Goal: Information Seeking & Learning: Check status

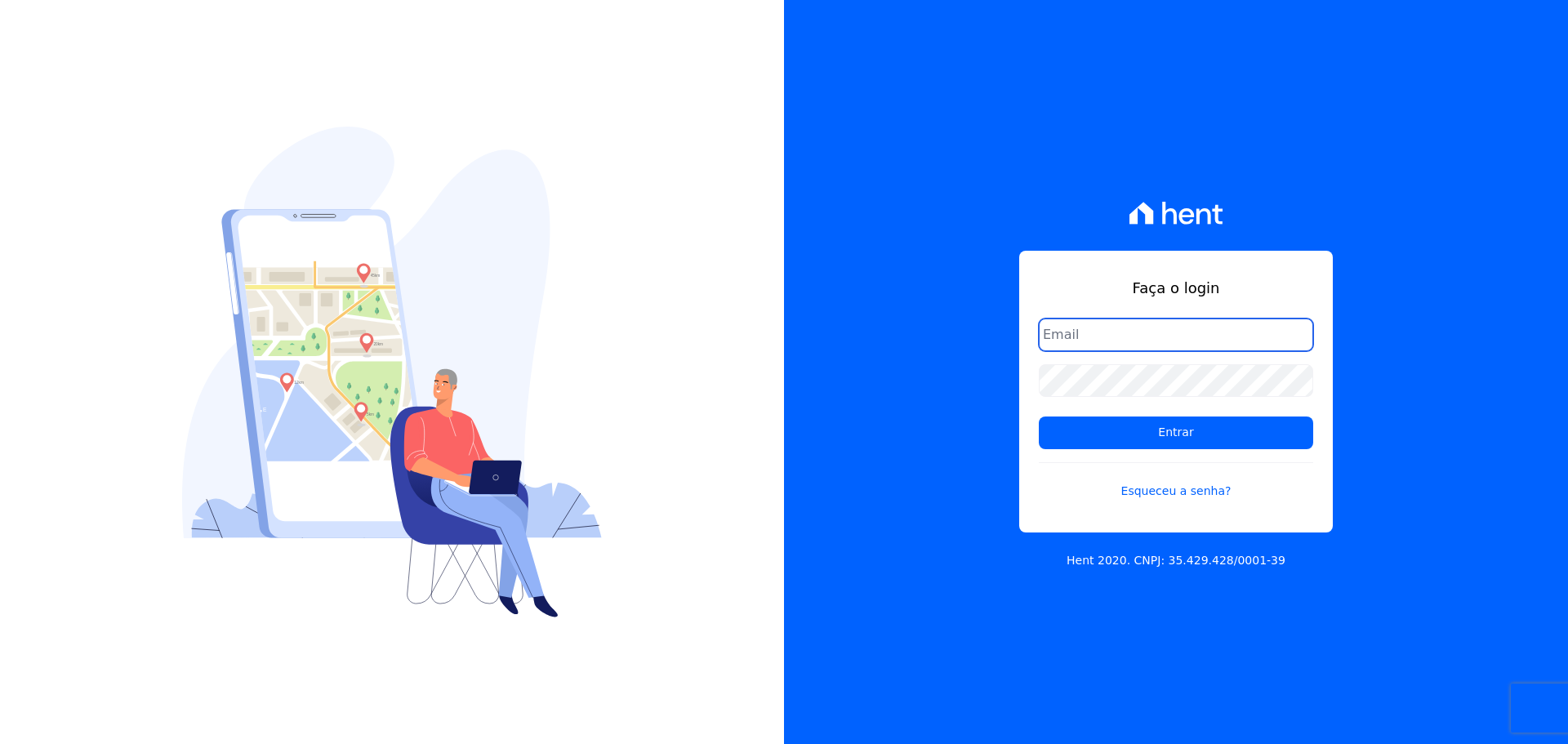
click at [1107, 329] on input "email" at bounding box center [1176, 334] width 275 height 33
type input "[PERSON_NAME][EMAIL_ADDRESS][DOMAIN_NAME]"
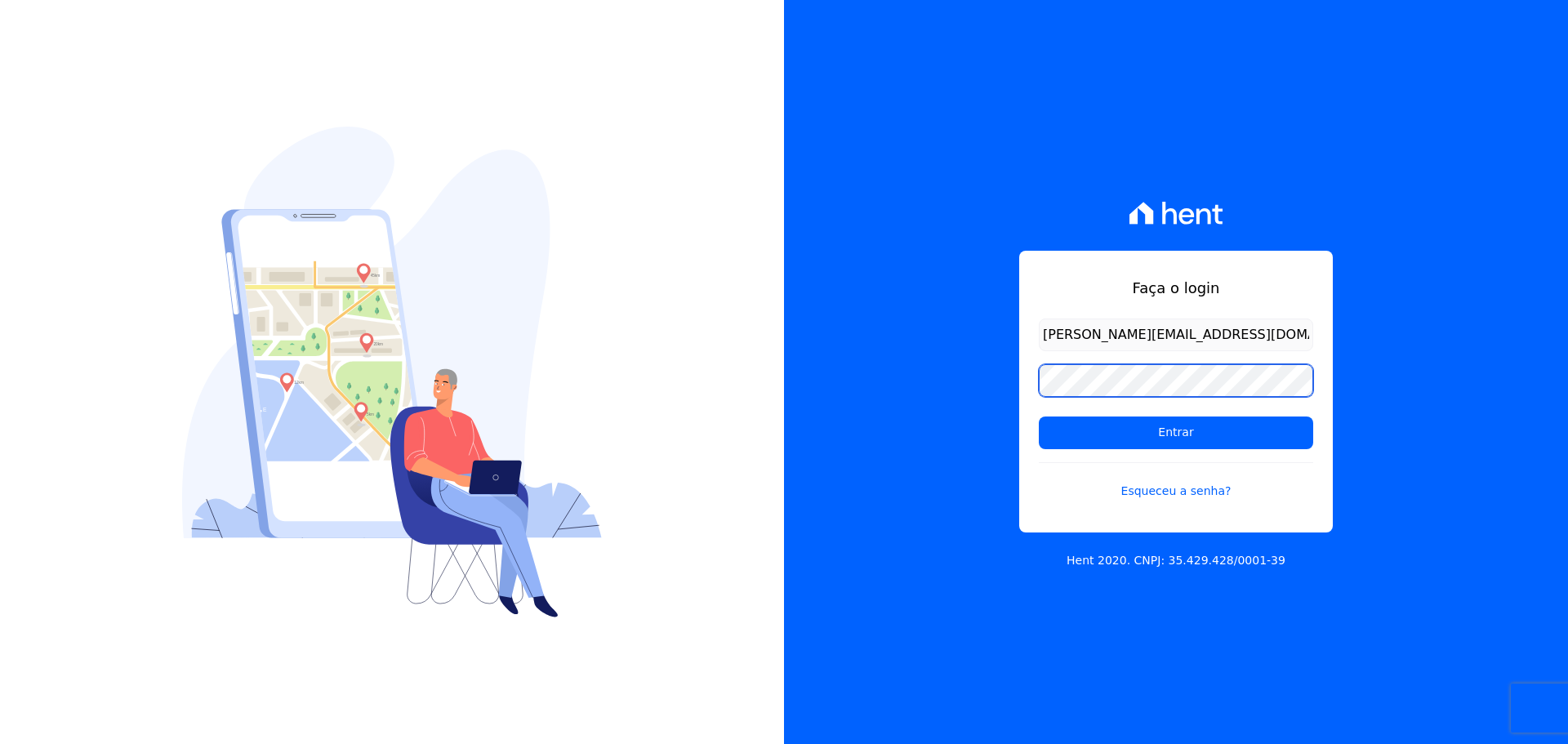
click at [1038, 416] on input "Entrar" at bounding box center [1176, 433] width 275 height 33
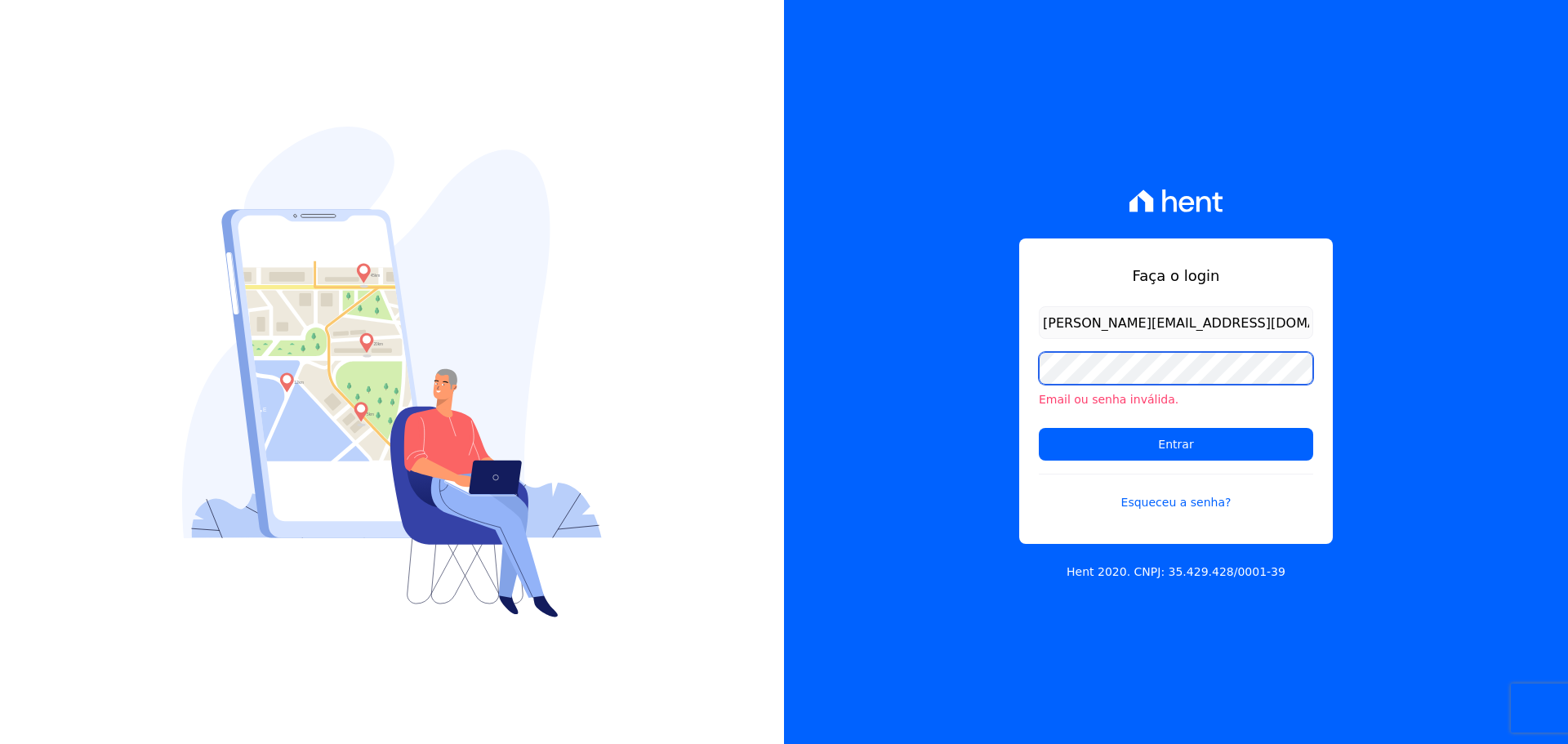
click at [1038, 428] on input "Entrar" at bounding box center [1176, 444] width 275 height 33
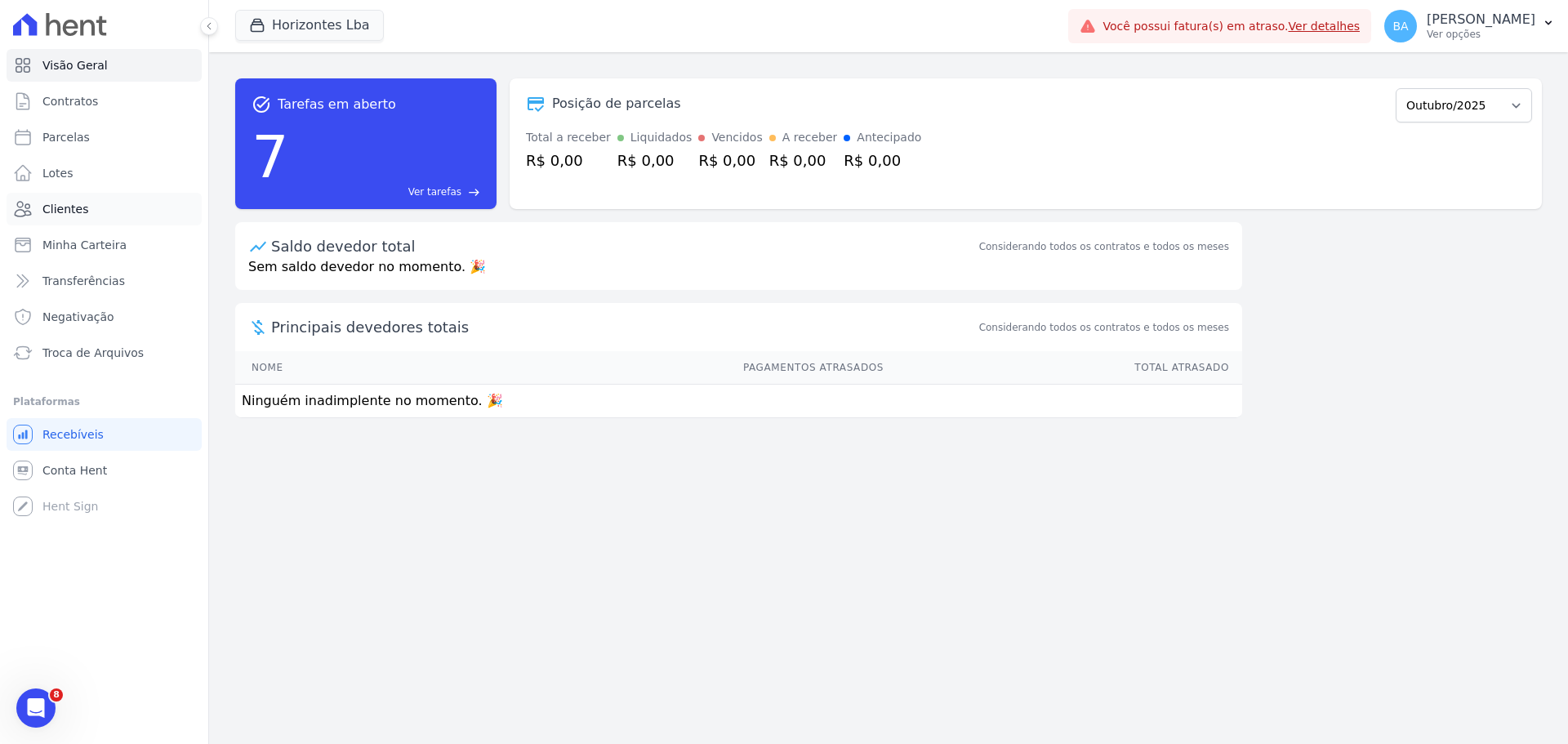
click at [85, 209] on link "Clientes" at bounding box center [104, 209] width 195 height 33
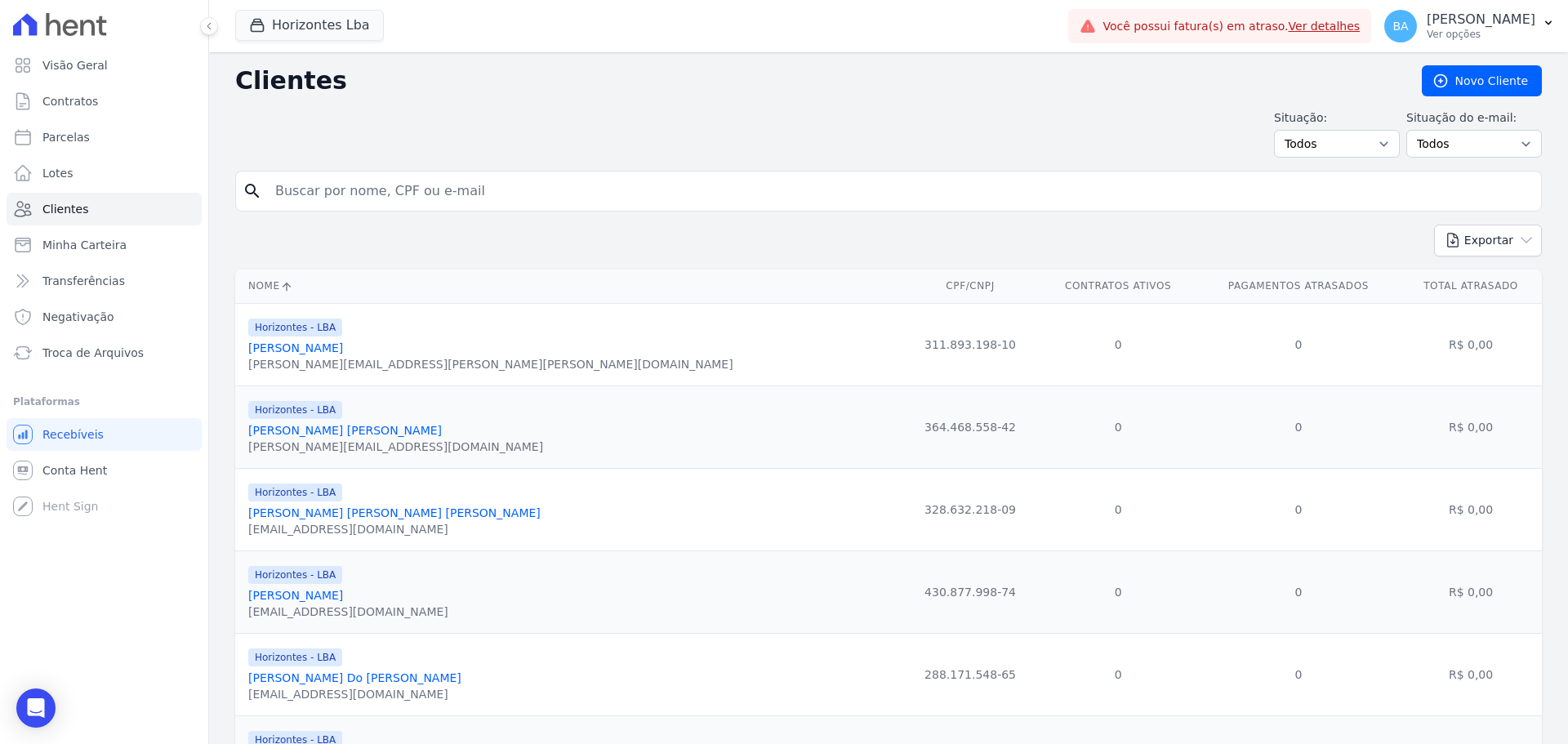
click at [495, 189] on input "search" at bounding box center [900, 191] width 1269 height 33
type input "Cesar Borioli"
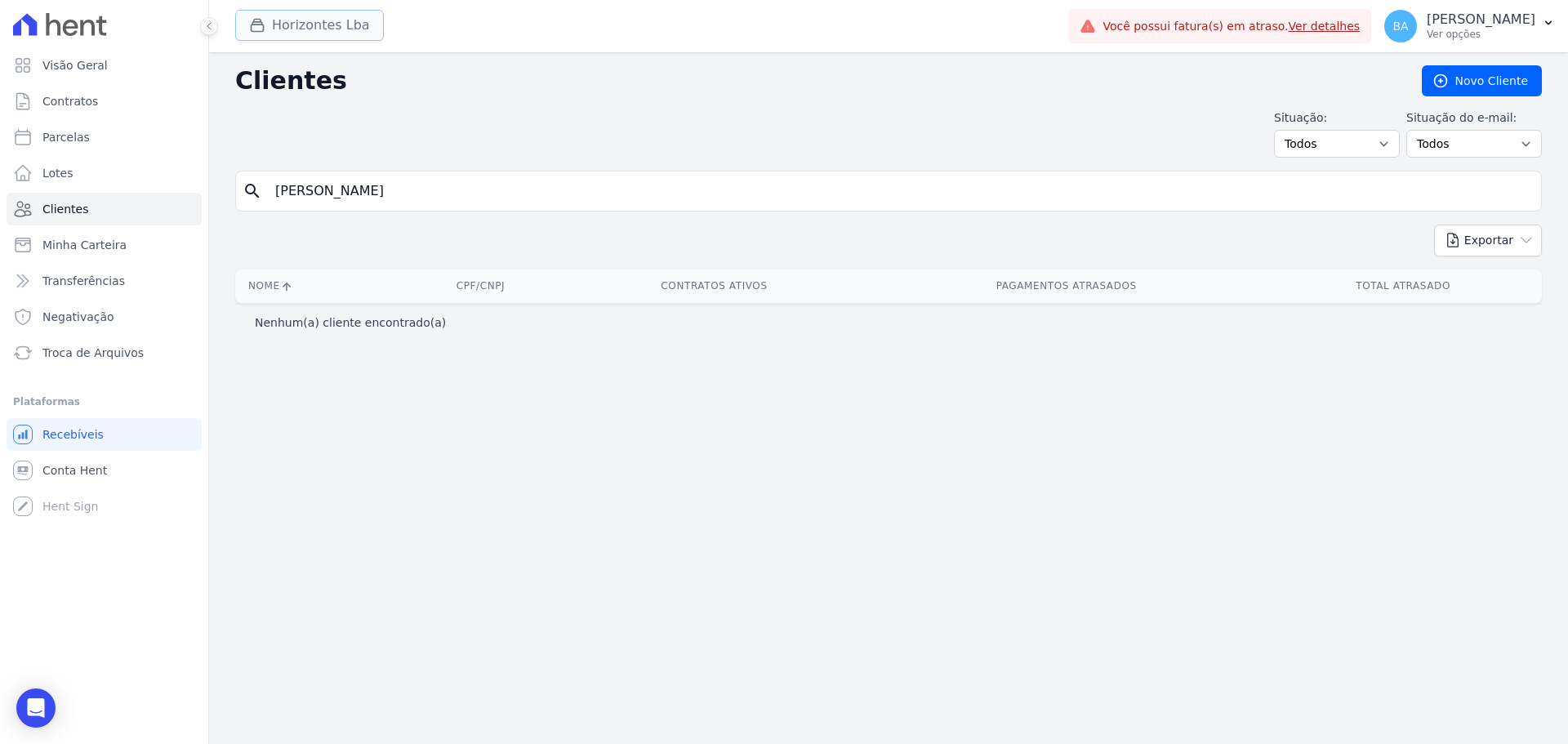
click at [343, 24] on button "Horizontes Lba" at bounding box center [309, 25] width 149 height 31
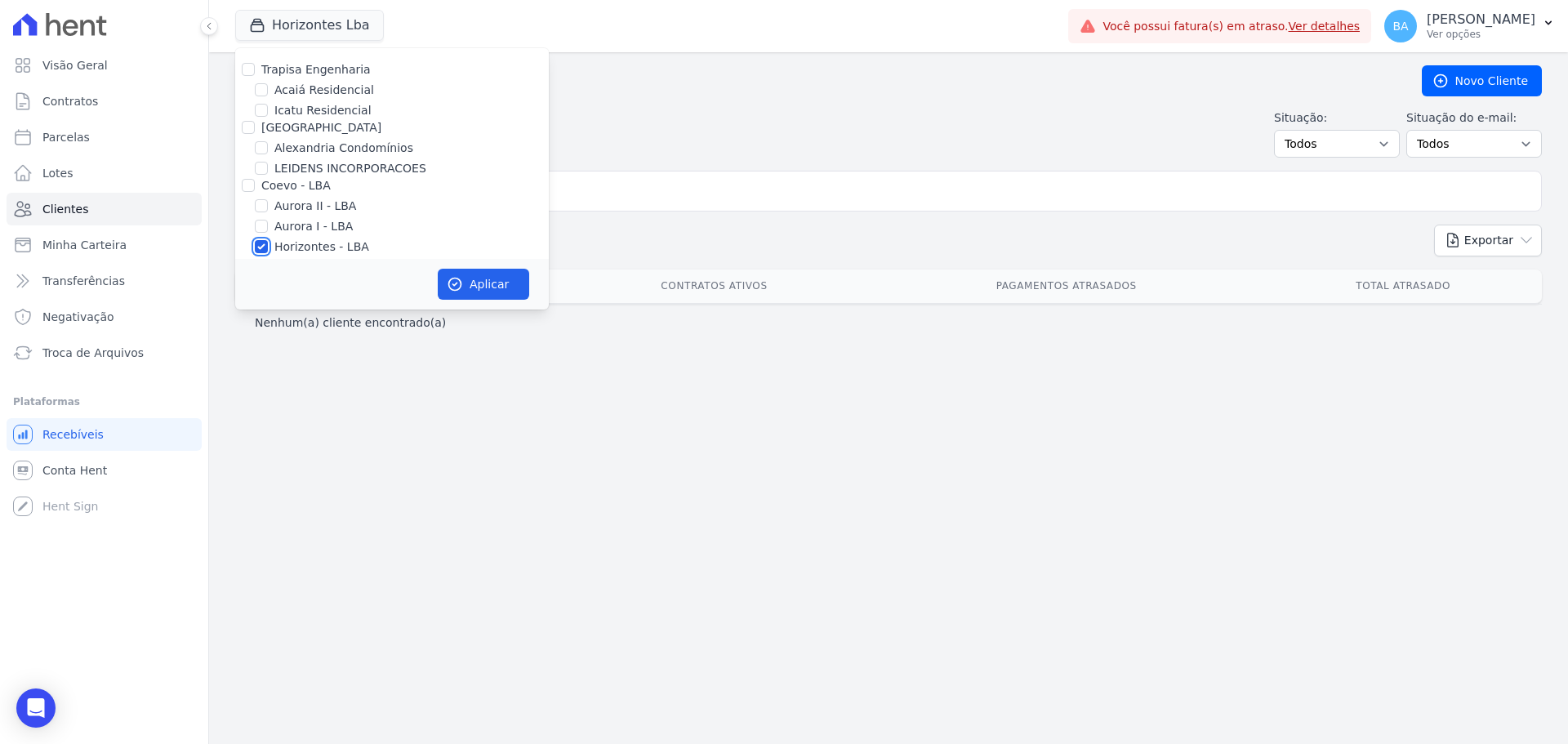
click at [264, 246] on input "Horizontes - LBA" at bounding box center [262, 246] width 14 height 14
checkbox input "false"
click at [260, 148] on input "Alexandria Condomínios" at bounding box center [262, 148] width 14 height 14
checkbox input "true"
click at [512, 287] on button "Aplicar" at bounding box center [483, 284] width 92 height 31
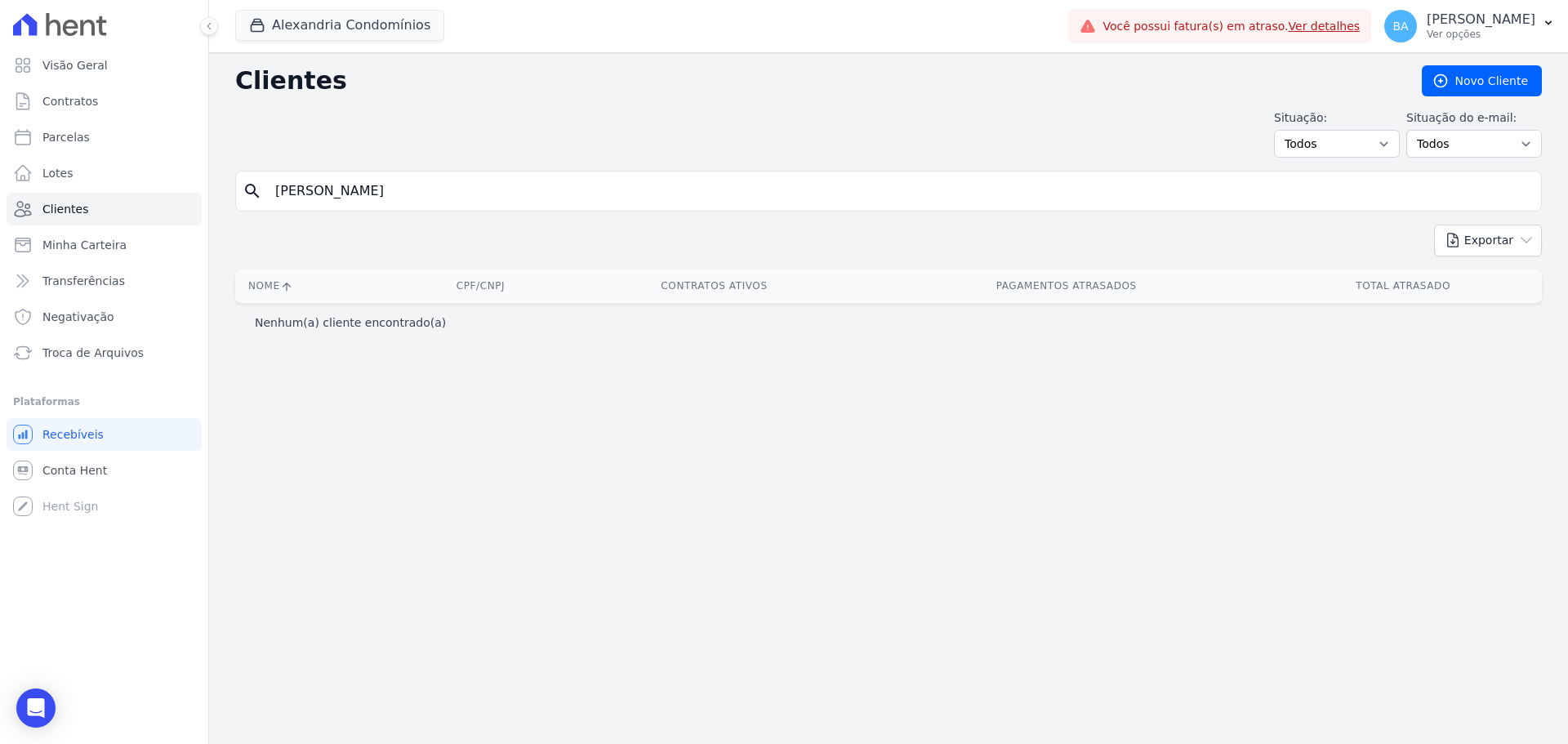
click at [607, 183] on input "Cesar Borioli" at bounding box center [900, 191] width 1269 height 33
type input "Cesar Boriolli"
drag, startPoint x: 376, startPoint y: 192, endPoint x: 268, endPoint y: 176, distance: 109.2
click at [268, 176] on input "Cesar Boriolli" at bounding box center [900, 191] width 1269 height 33
type input "Cesar"
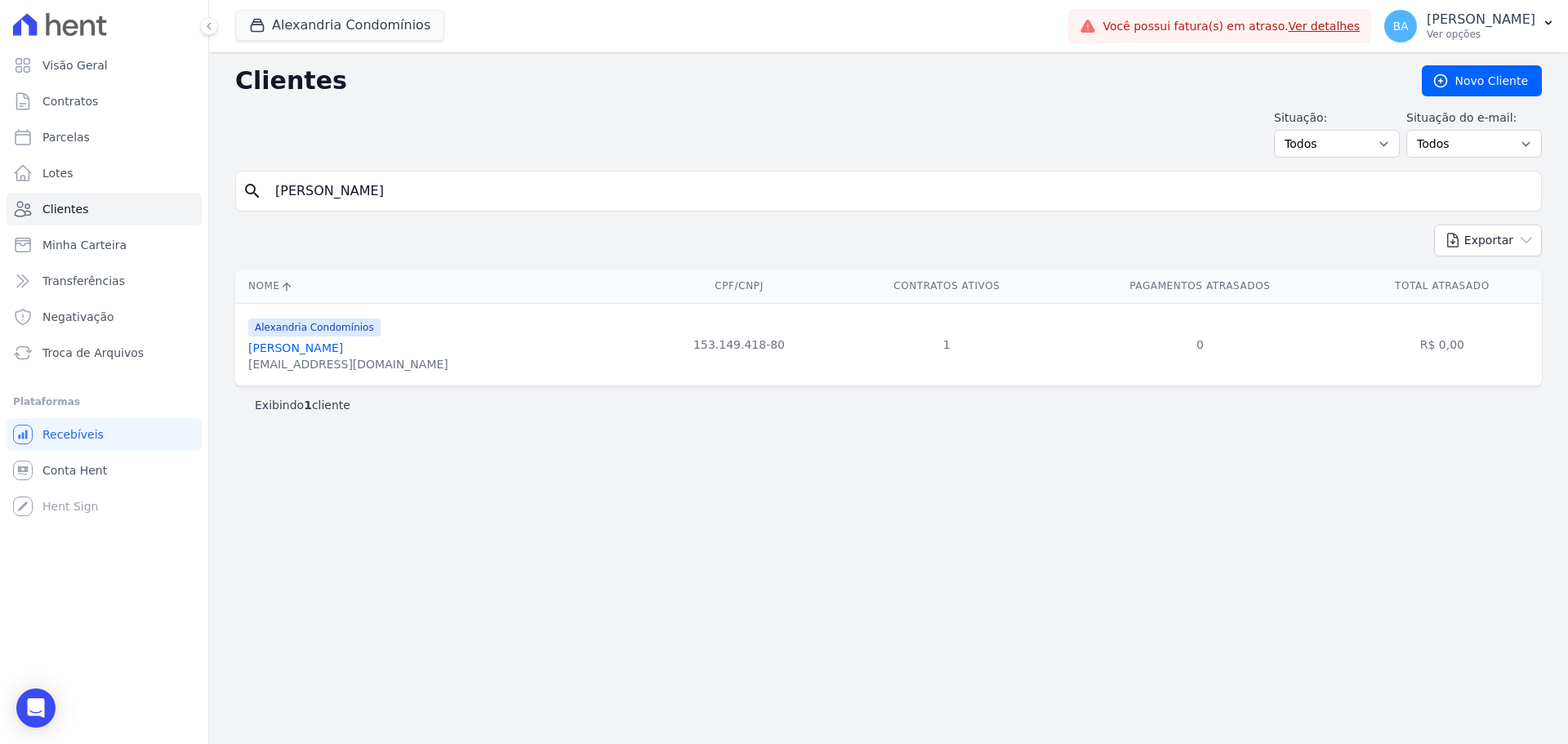
click at [338, 347] on link "Cesar Rangel Borioli" at bounding box center [296, 348] width 95 height 14
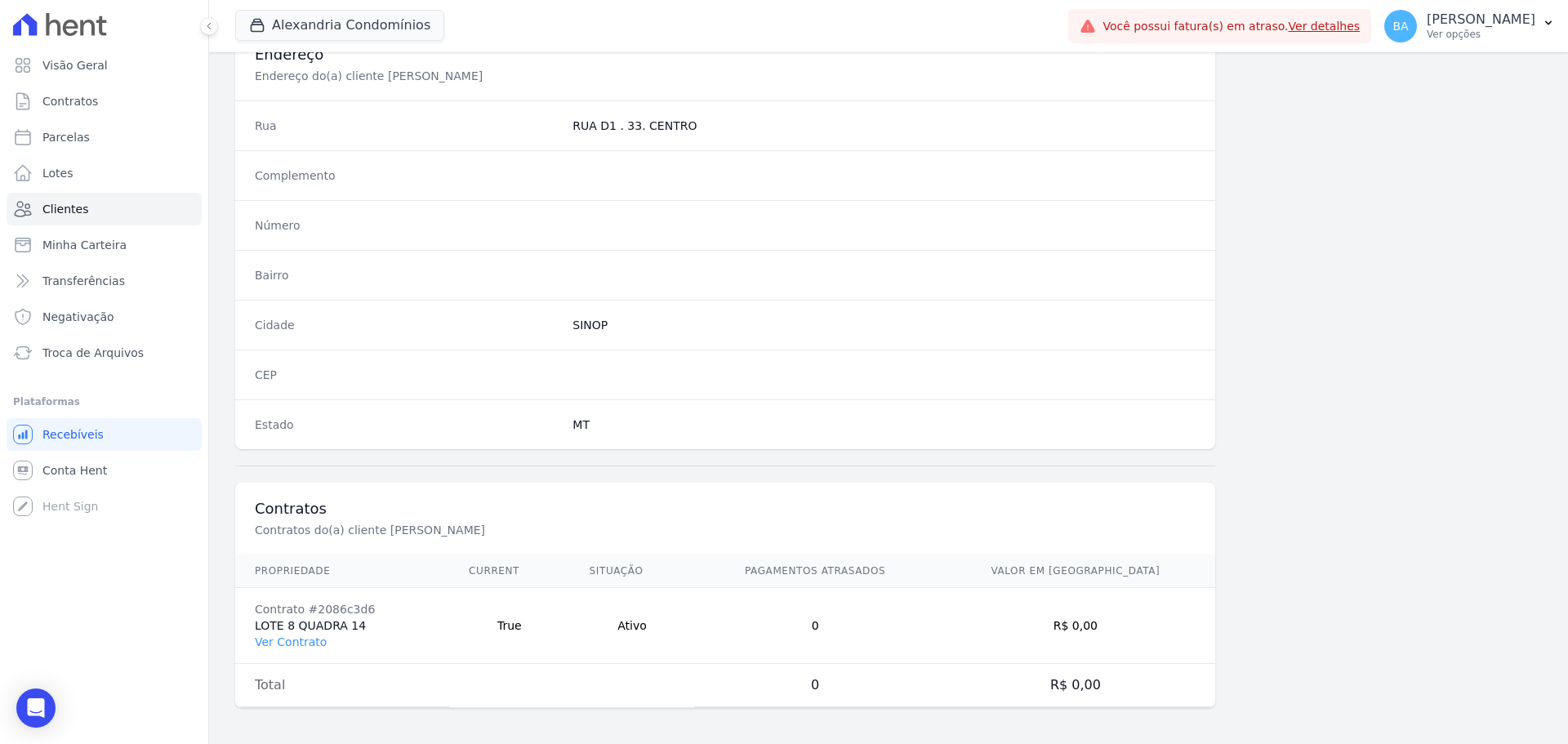
scroll to position [784, 0]
click at [309, 635] on link "Ver Contrato" at bounding box center [291, 639] width 72 height 14
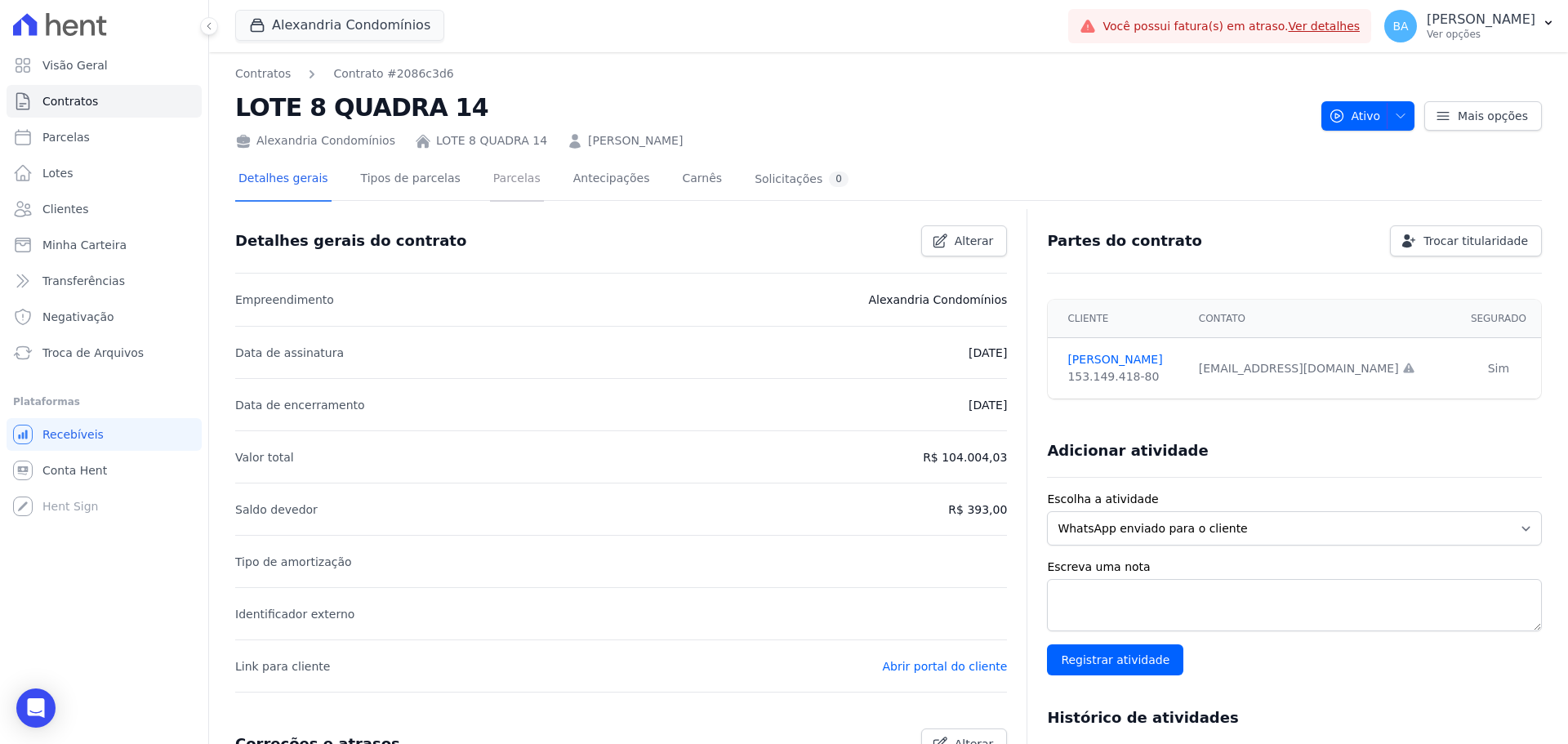
click at [495, 192] on link "Parcelas" at bounding box center [517, 180] width 54 height 43
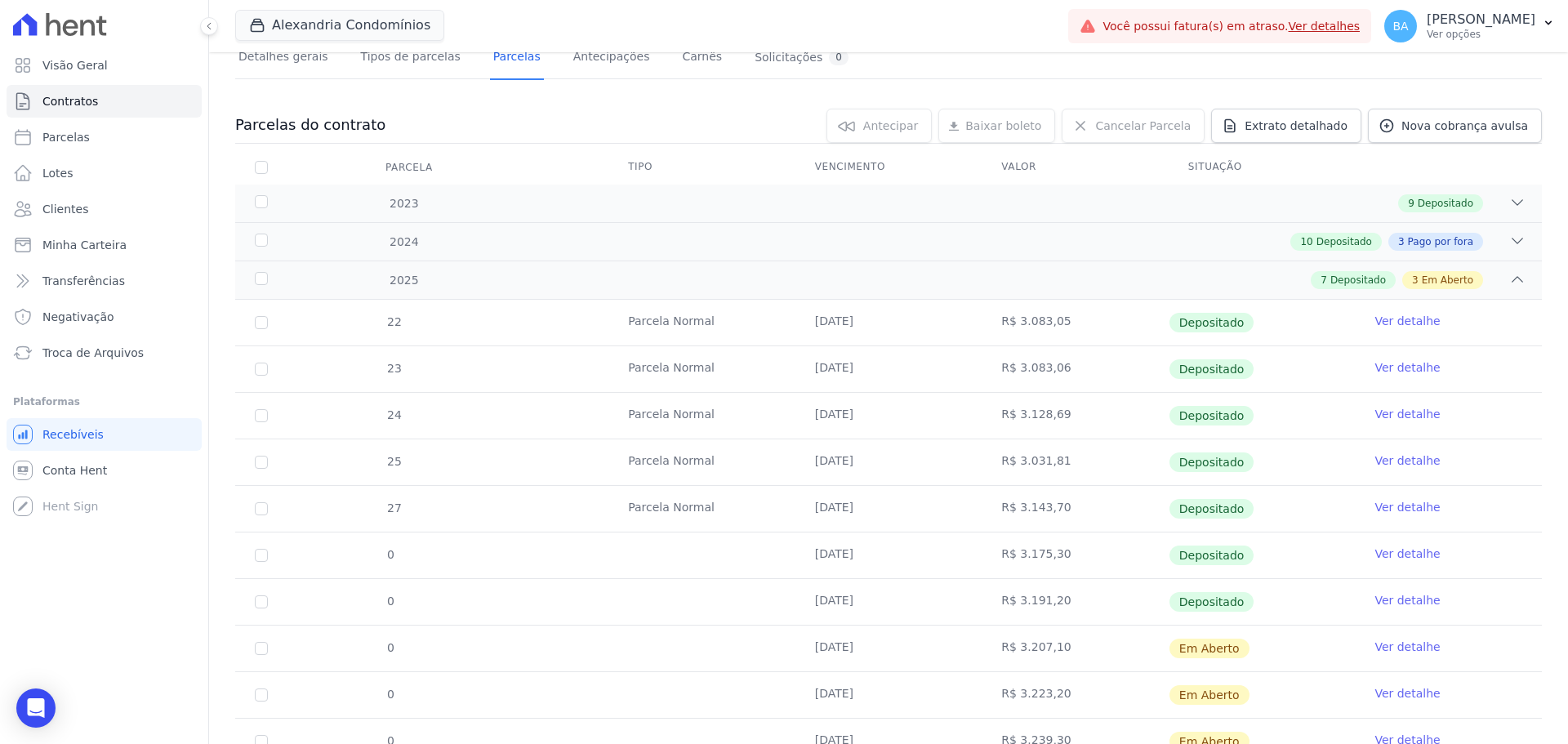
scroll to position [229, 0]
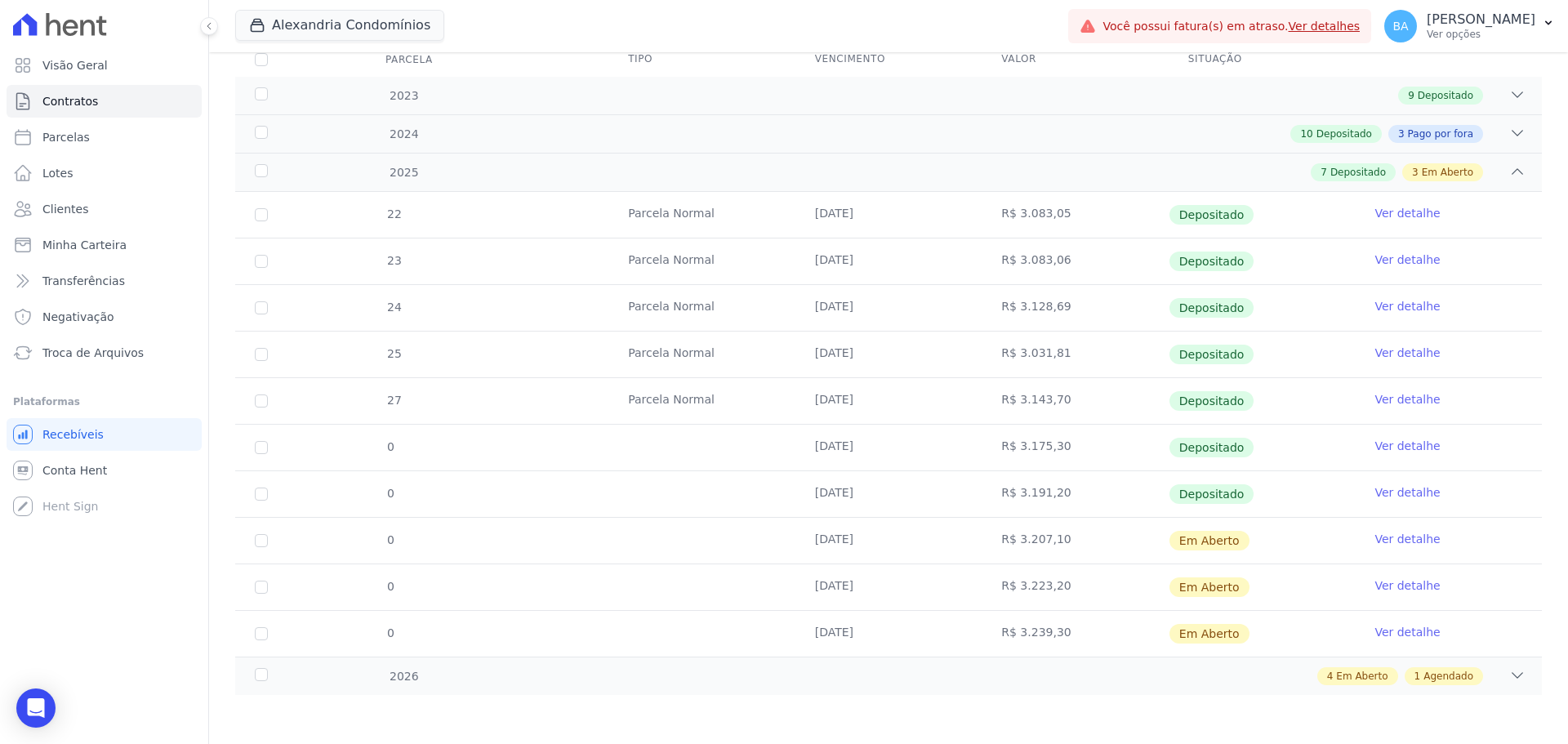
drag, startPoint x: 1041, startPoint y: 492, endPoint x: 1280, endPoint y: 481, distance: 239.3
click at [1280, 481] on tr "0 15/09/2025 R$ 3.191,20 Depositado Ver detalhe" at bounding box center [888, 494] width 1307 height 46
click at [1280, 481] on td "Depositado" at bounding box center [1262, 493] width 187 height 45
click at [1400, 488] on link "Ver detalhe" at bounding box center [1408, 492] width 66 height 16
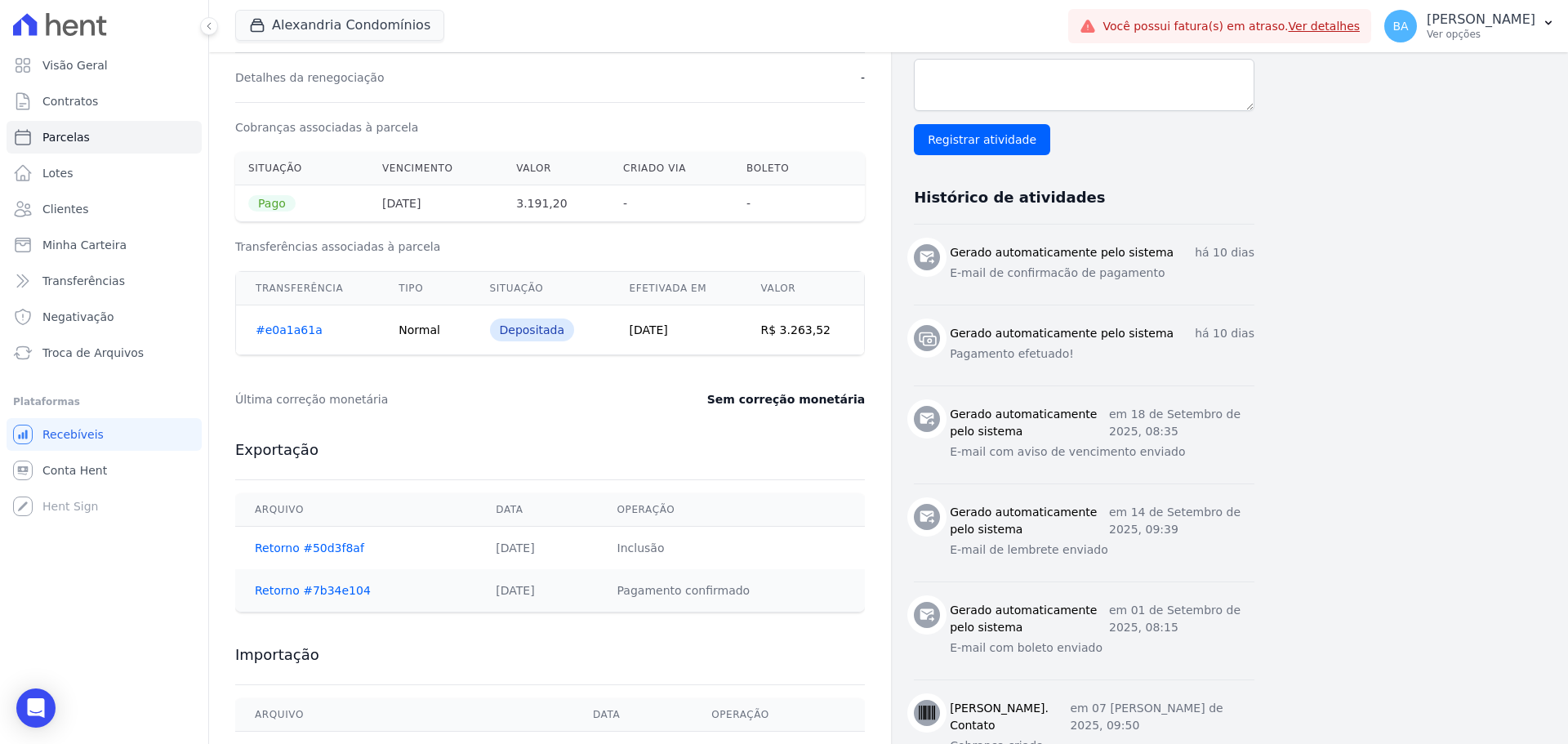
scroll to position [613, 0]
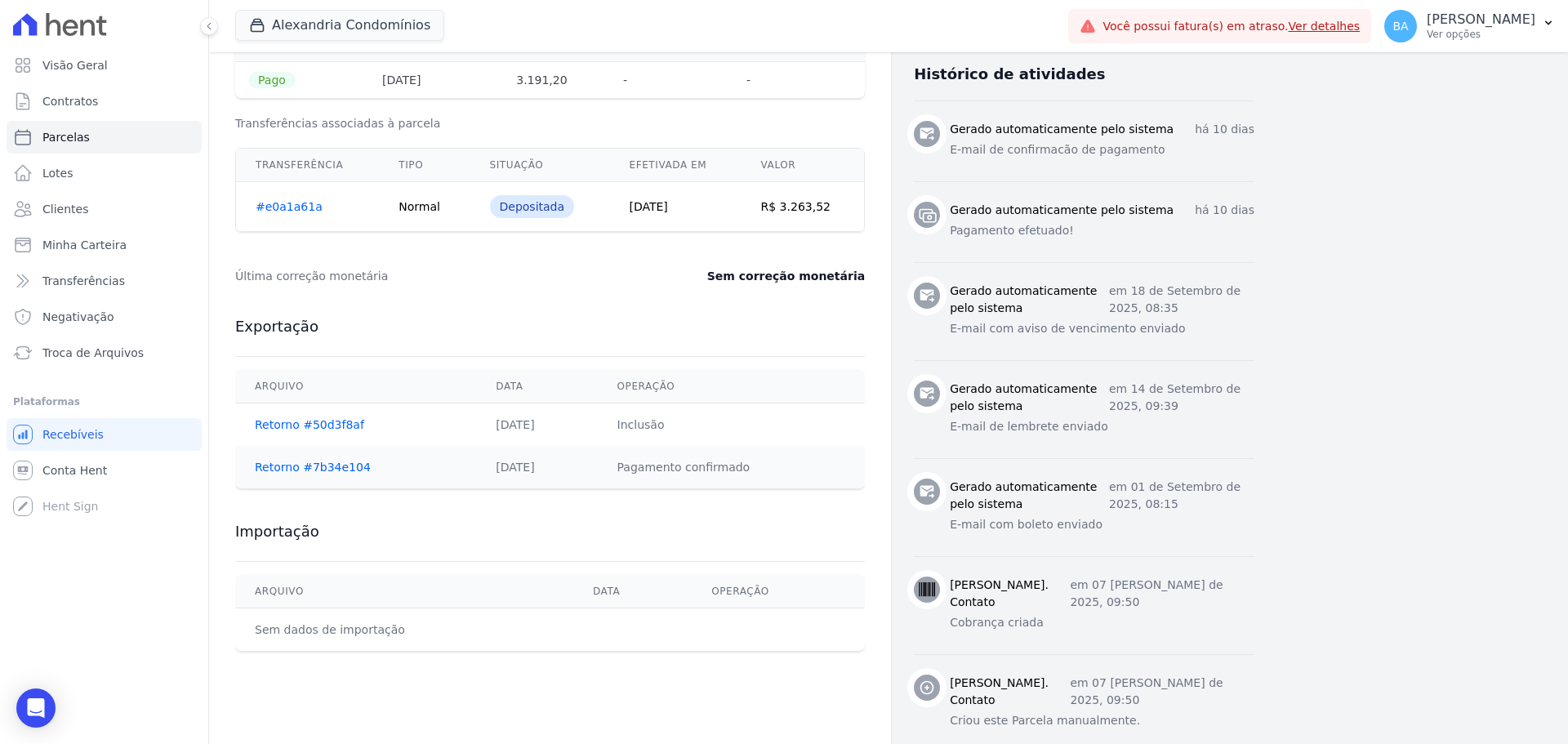
drag, startPoint x: 635, startPoint y: 210, endPoint x: 746, endPoint y: 210, distance: 111.0
click at [740, 210] on td "24/09/2025" at bounding box center [675, 207] width 131 height 50
click at [709, 224] on td "24/09/2025" at bounding box center [675, 207] width 131 height 50
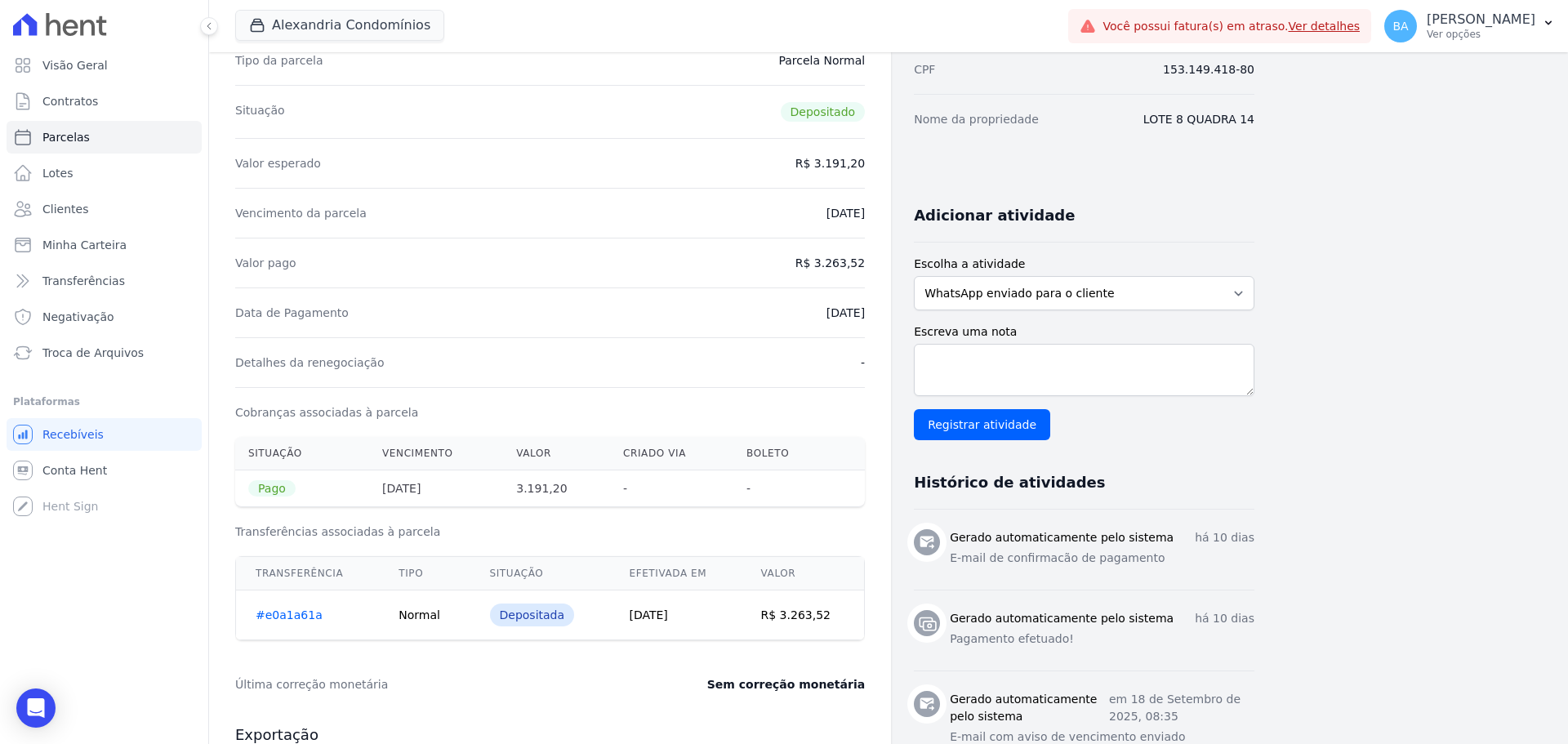
scroll to position [0, 0]
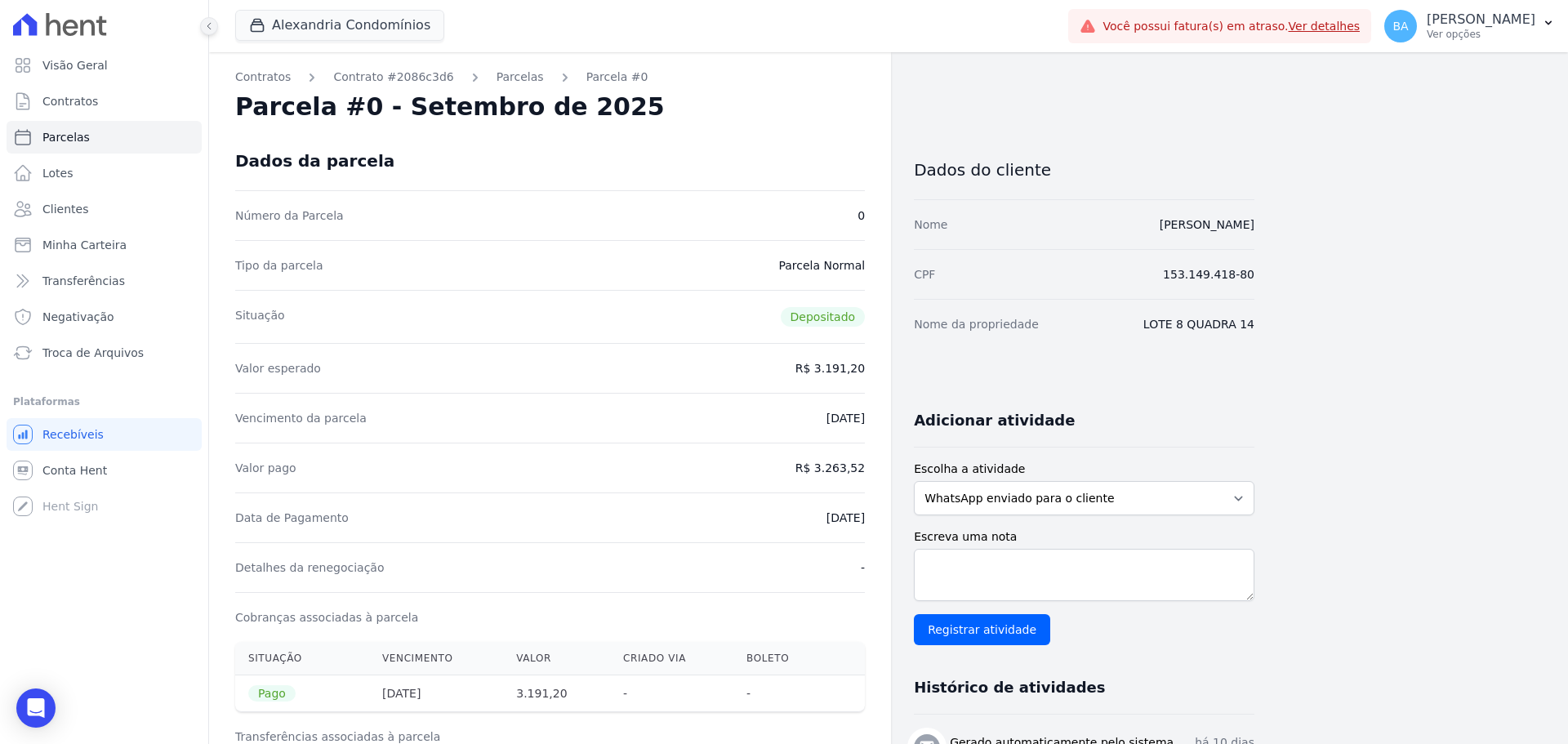
click at [206, 32] on button at bounding box center [209, 26] width 18 height 18
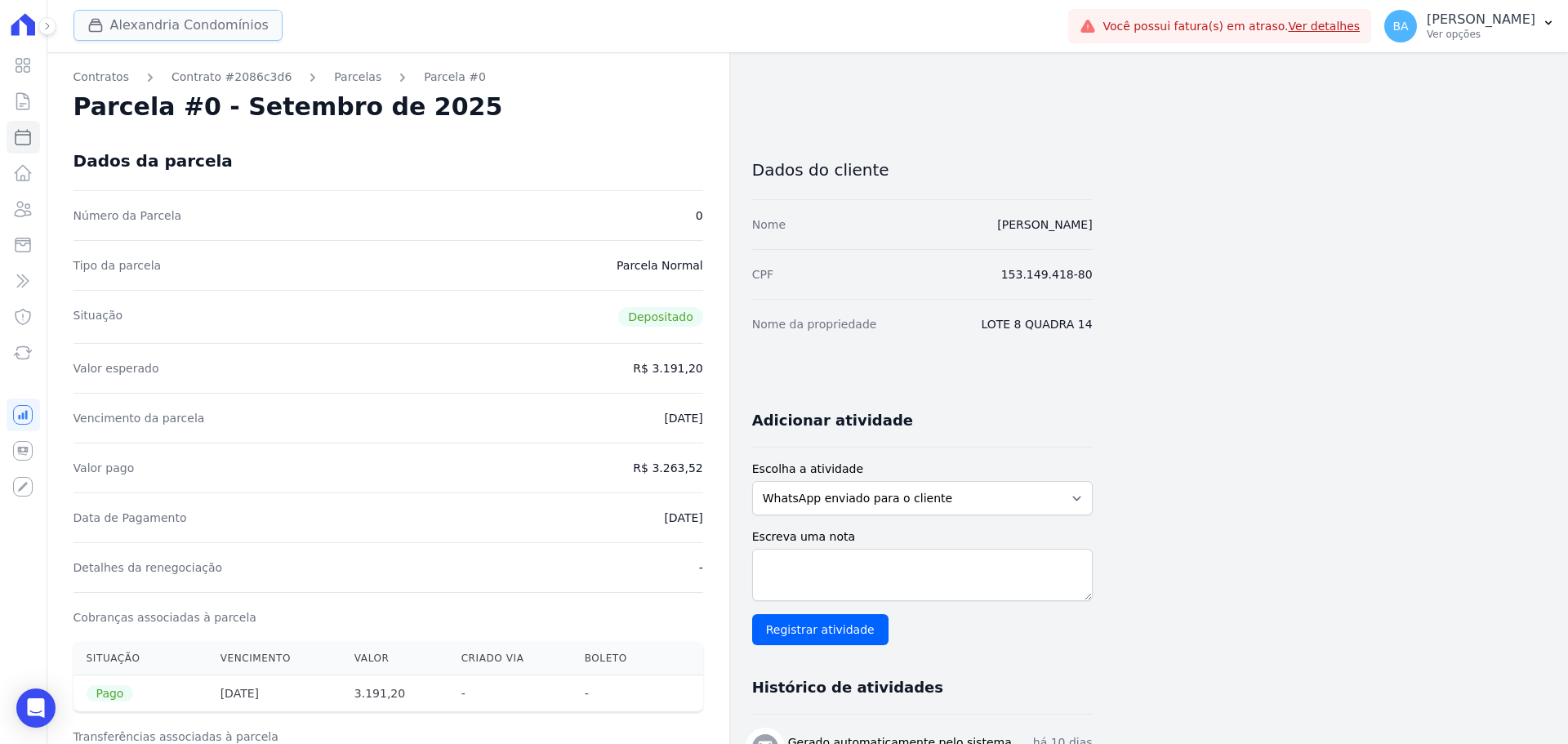
click at [104, 31] on div "button" at bounding box center [99, 25] width 23 height 16
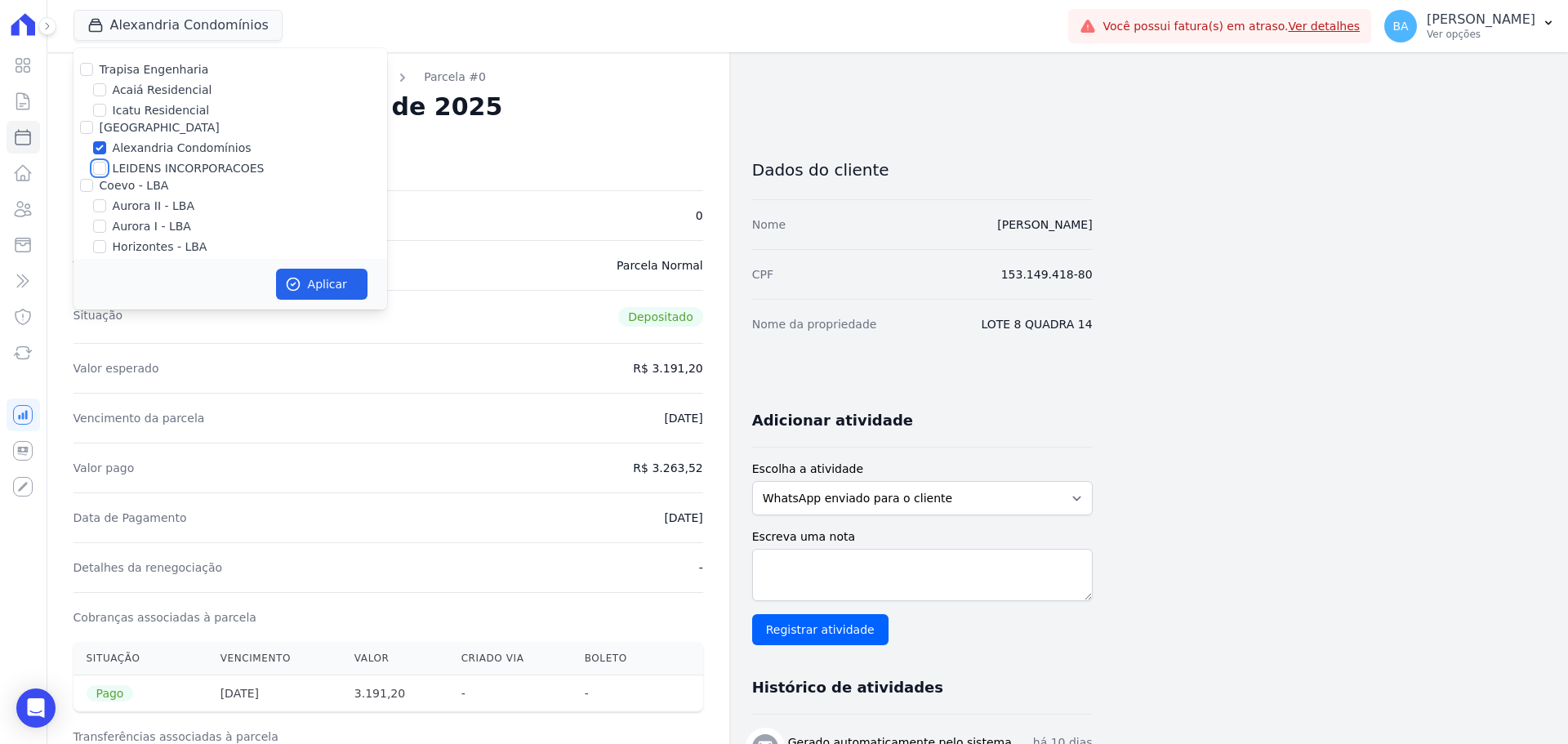
click at [100, 169] on input "LEIDENS INCORPORACOES" at bounding box center [100, 168] width 14 height 14
checkbox input "true"
click at [326, 292] on button "Aplicar" at bounding box center [322, 284] width 92 height 31
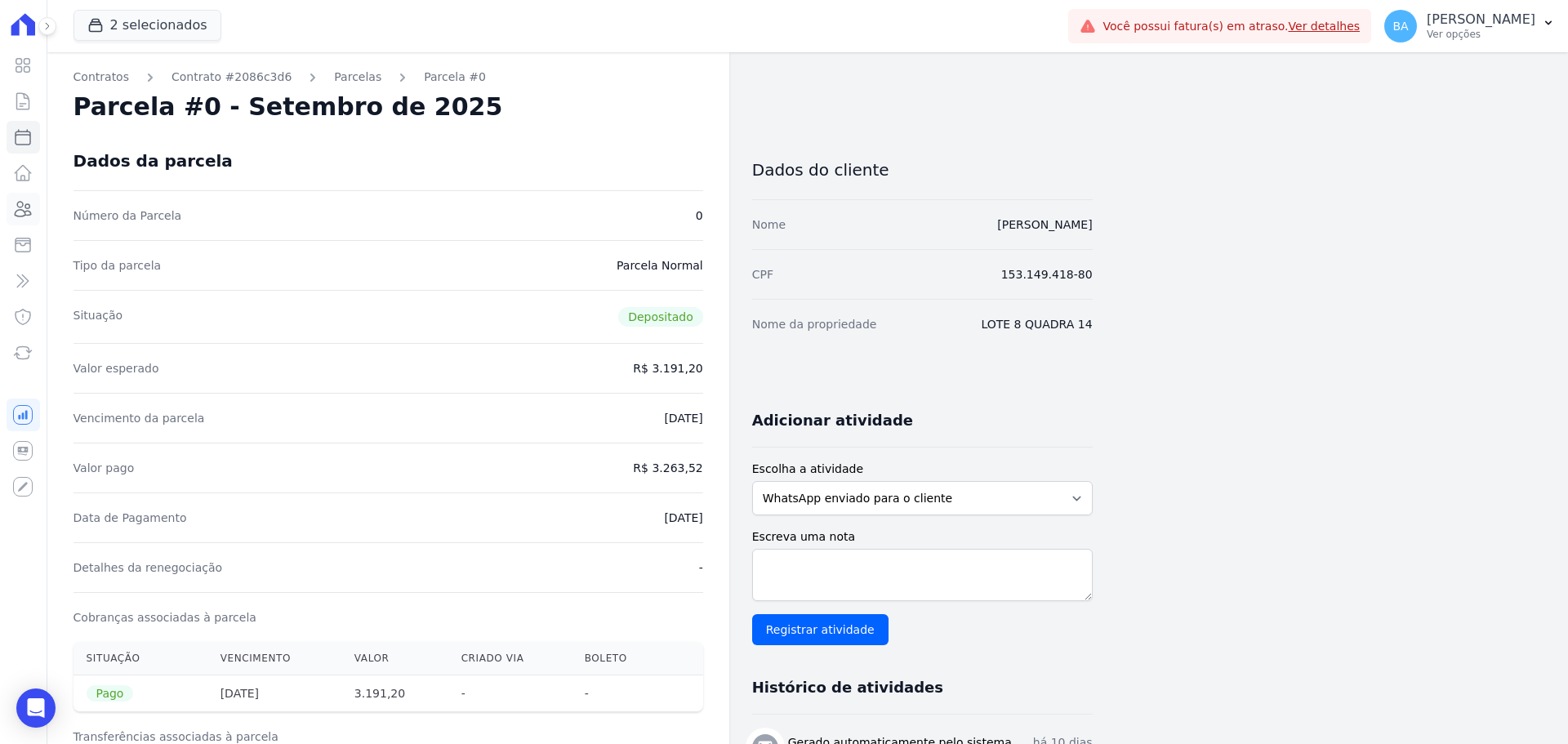
click at [19, 210] on icon at bounding box center [23, 209] width 16 height 14
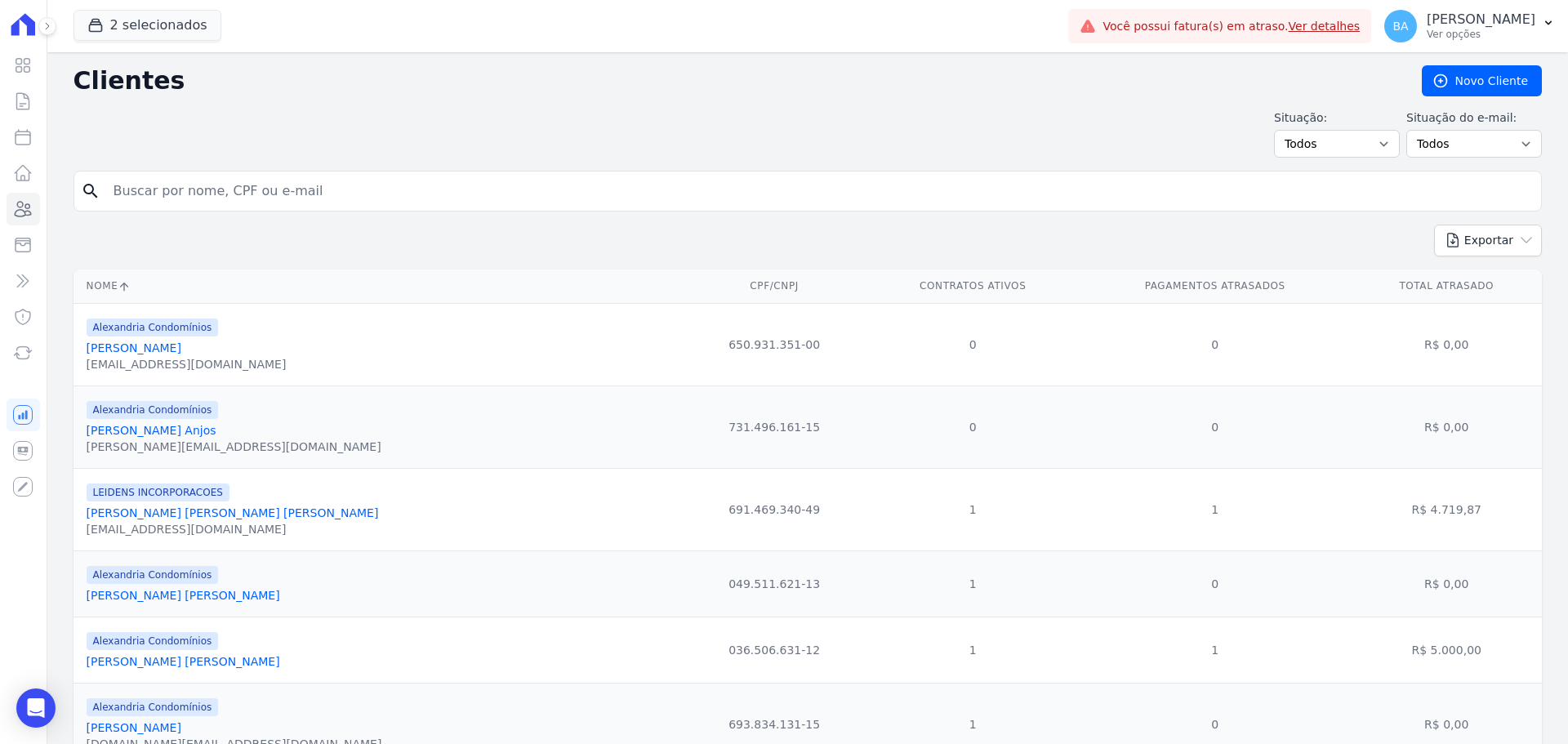
click at [203, 196] on input "search" at bounding box center [819, 191] width 1431 height 33
type input "André Inácio"
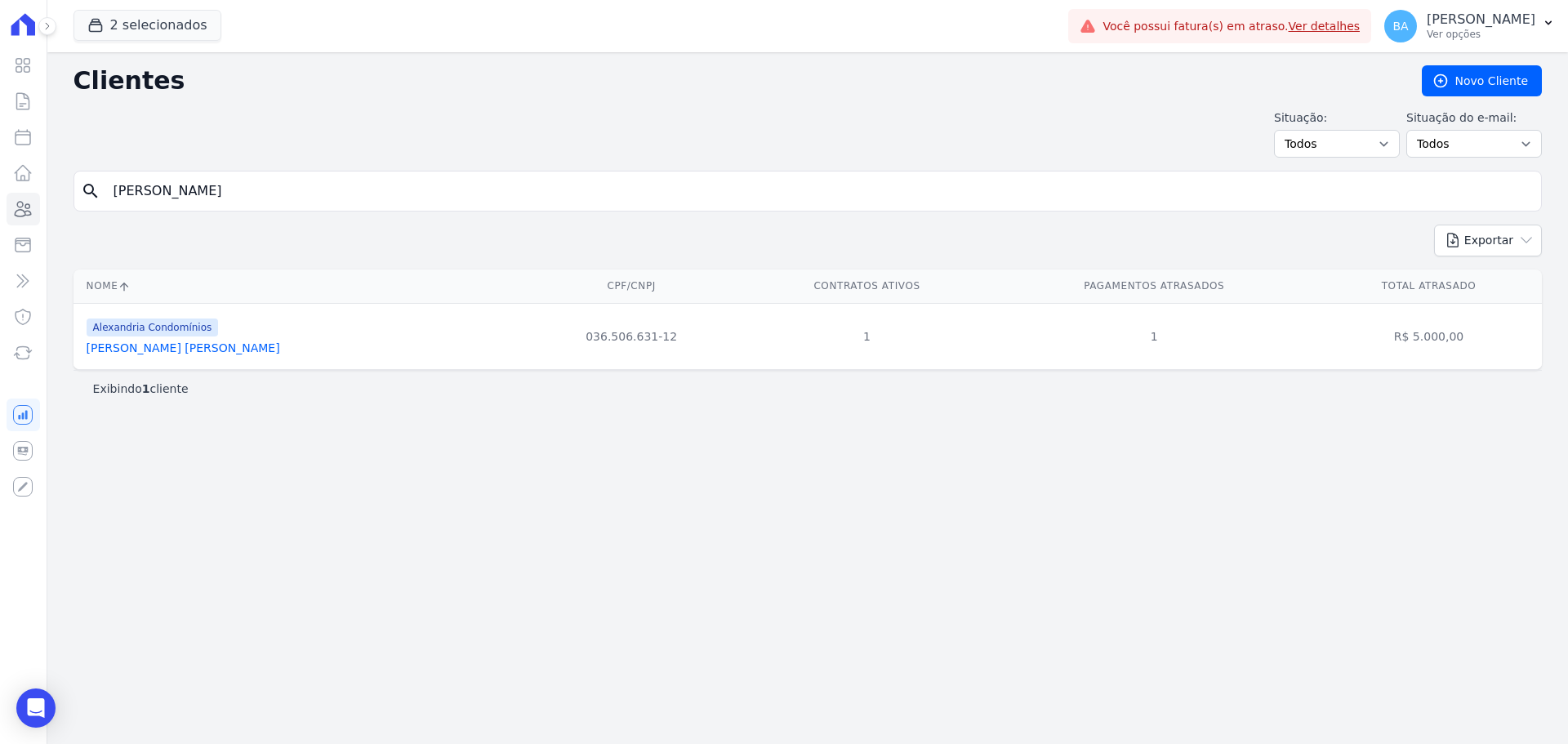
click at [150, 350] on link "Andre Inacio Silva Neto" at bounding box center [184, 348] width 193 height 14
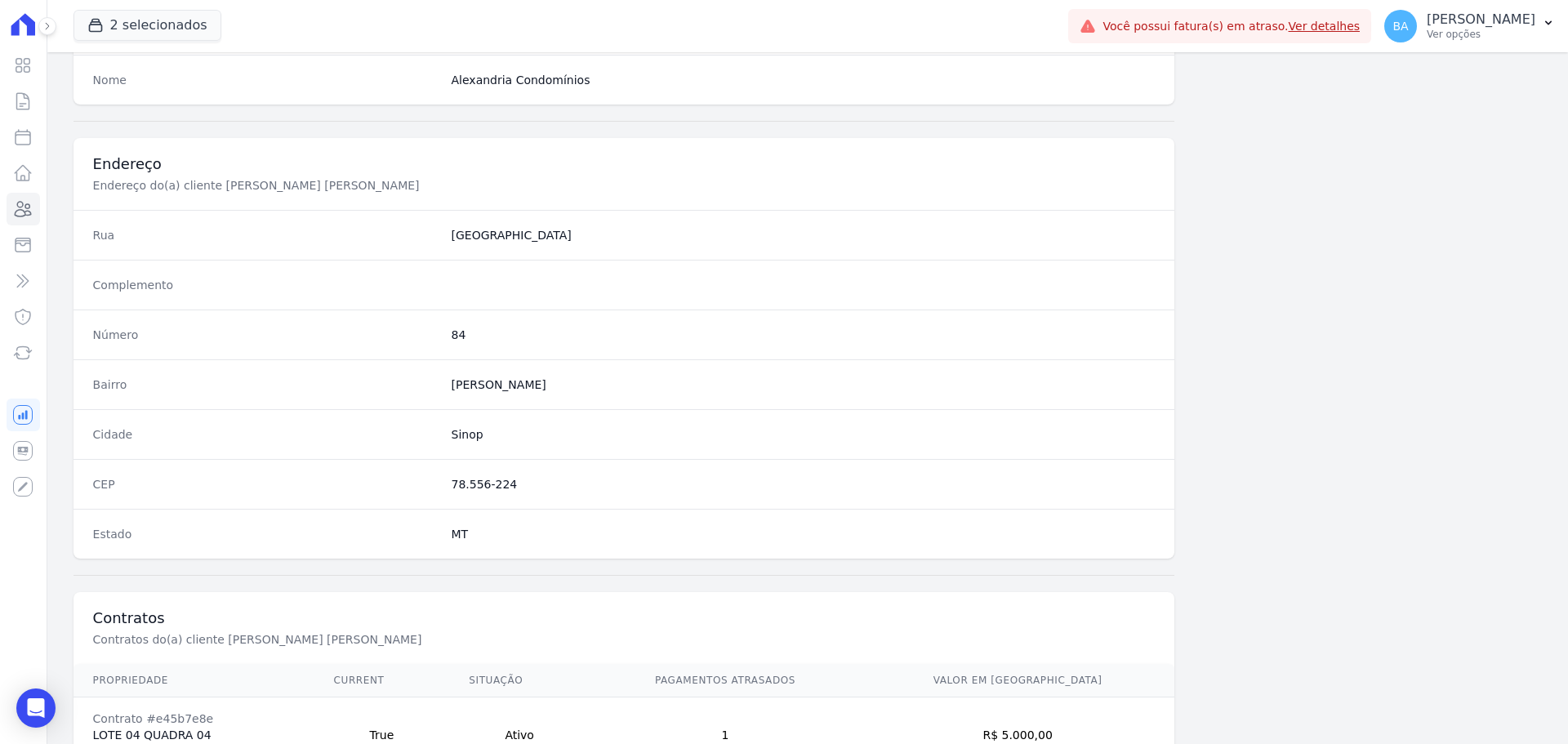
scroll to position [784, 0]
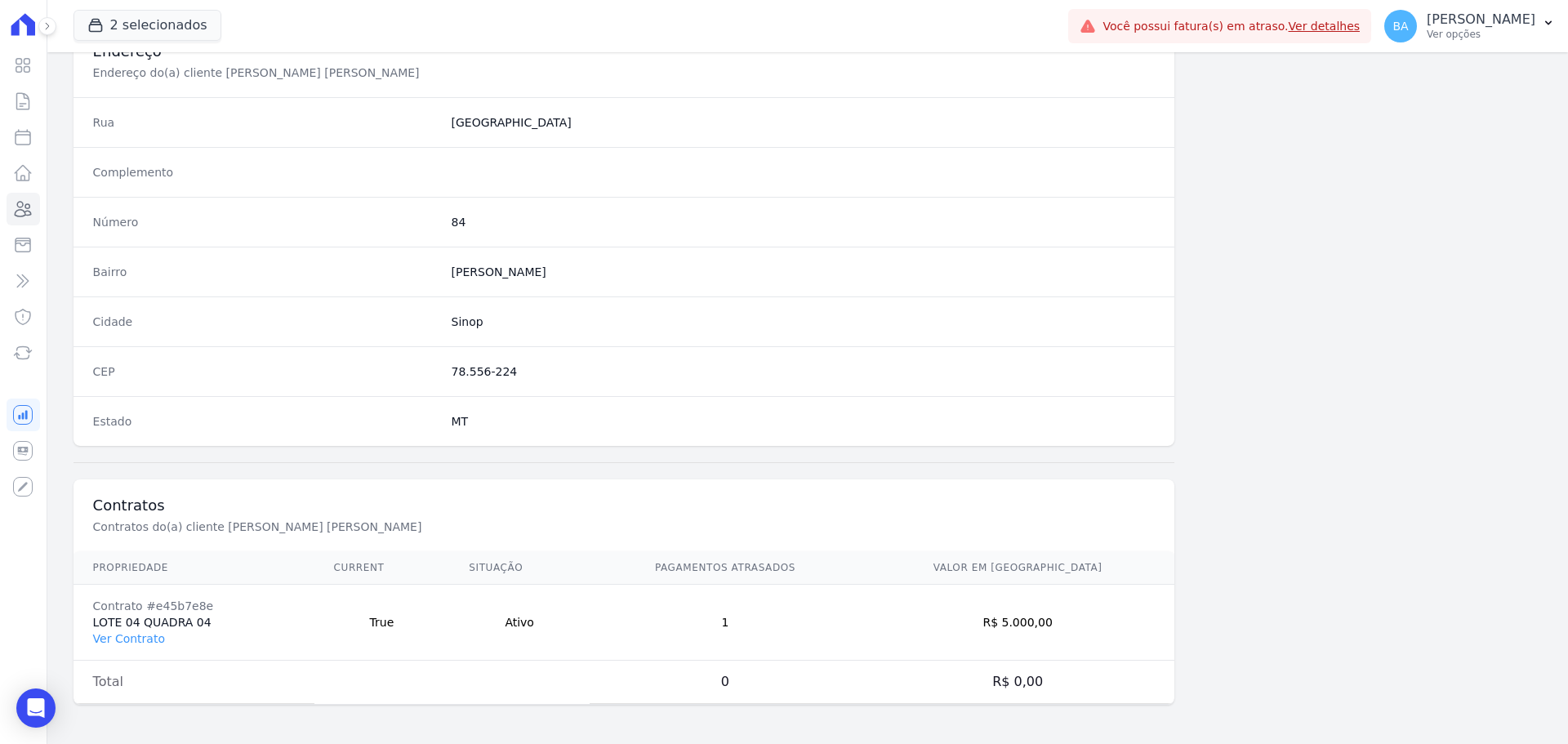
click at [1064, 618] on td "R$ 5.000,00" at bounding box center [1017, 622] width 314 height 76
click at [146, 639] on link "Ver Contrato" at bounding box center [129, 639] width 72 height 14
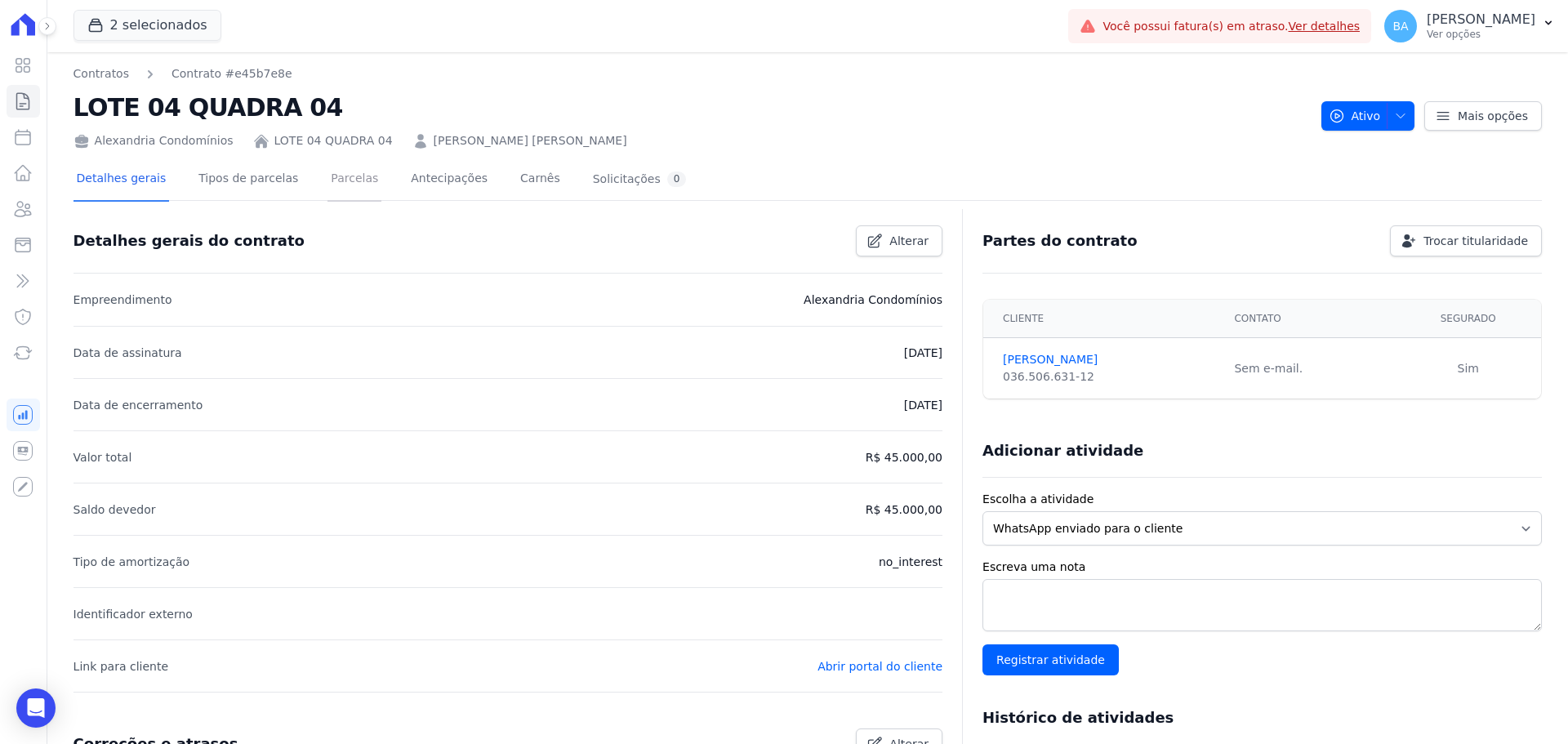
click at [344, 181] on link "Parcelas" at bounding box center [355, 180] width 54 height 43
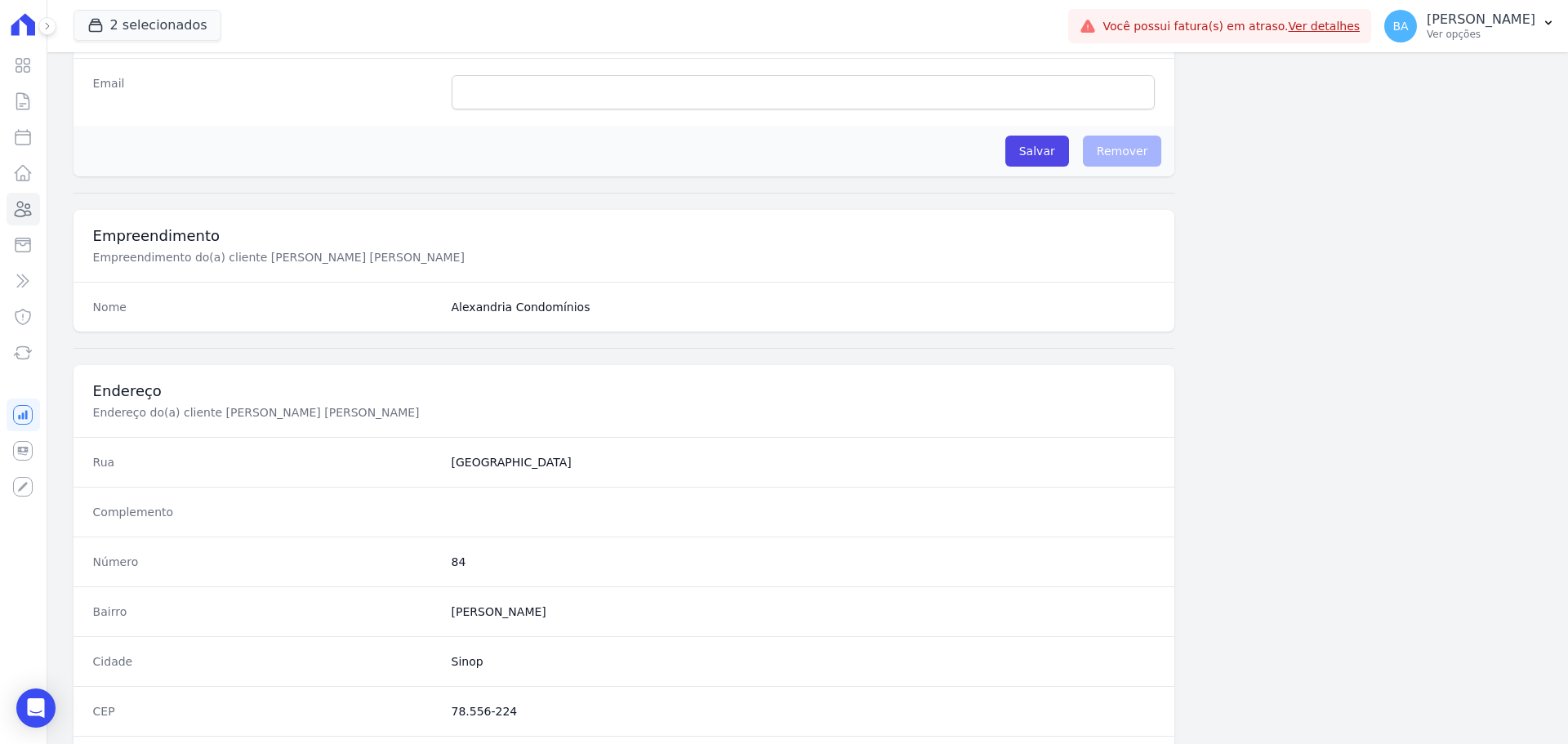
scroll to position [244, 0]
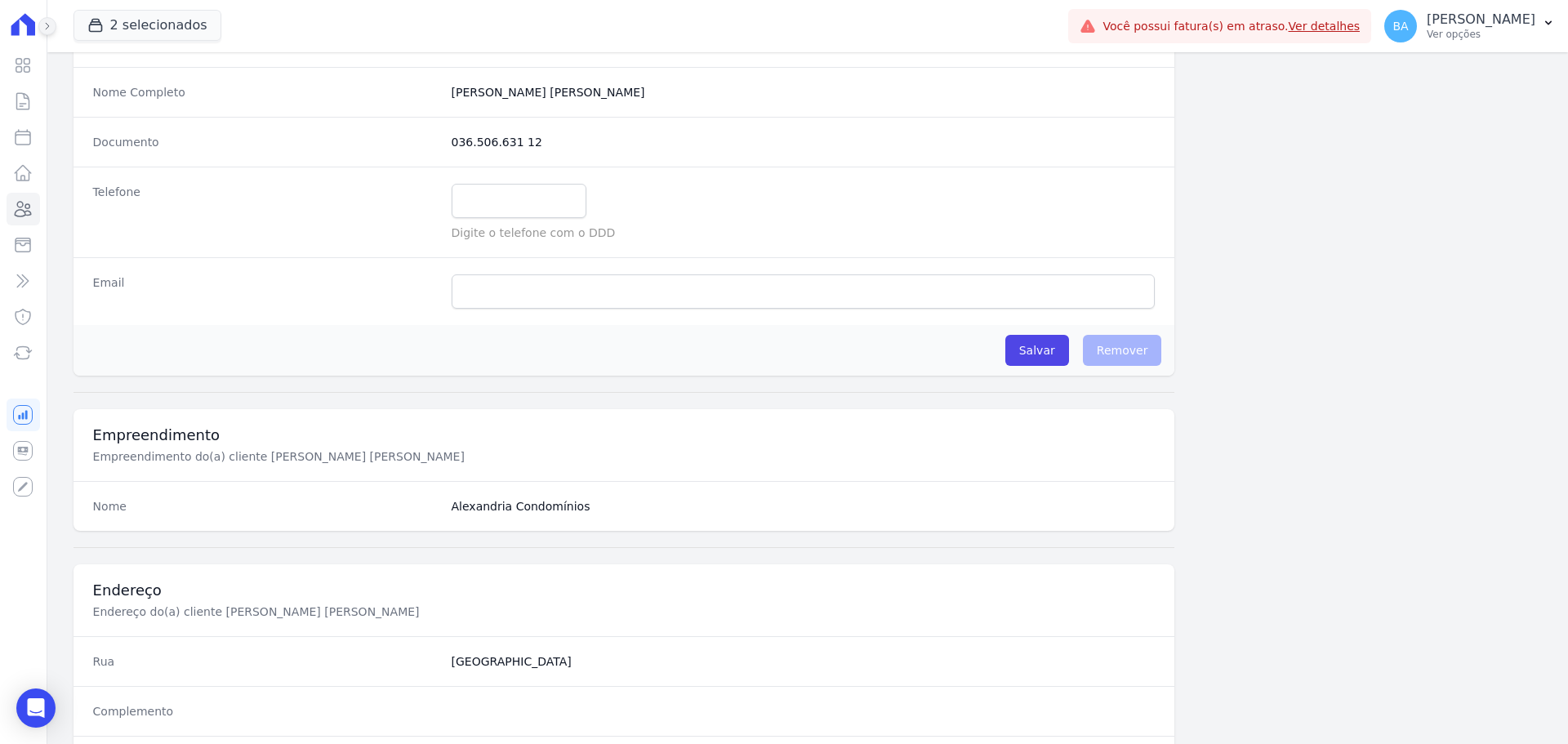
click at [44, 25] on icon at bounding box center [47, 26] width 10 height 10
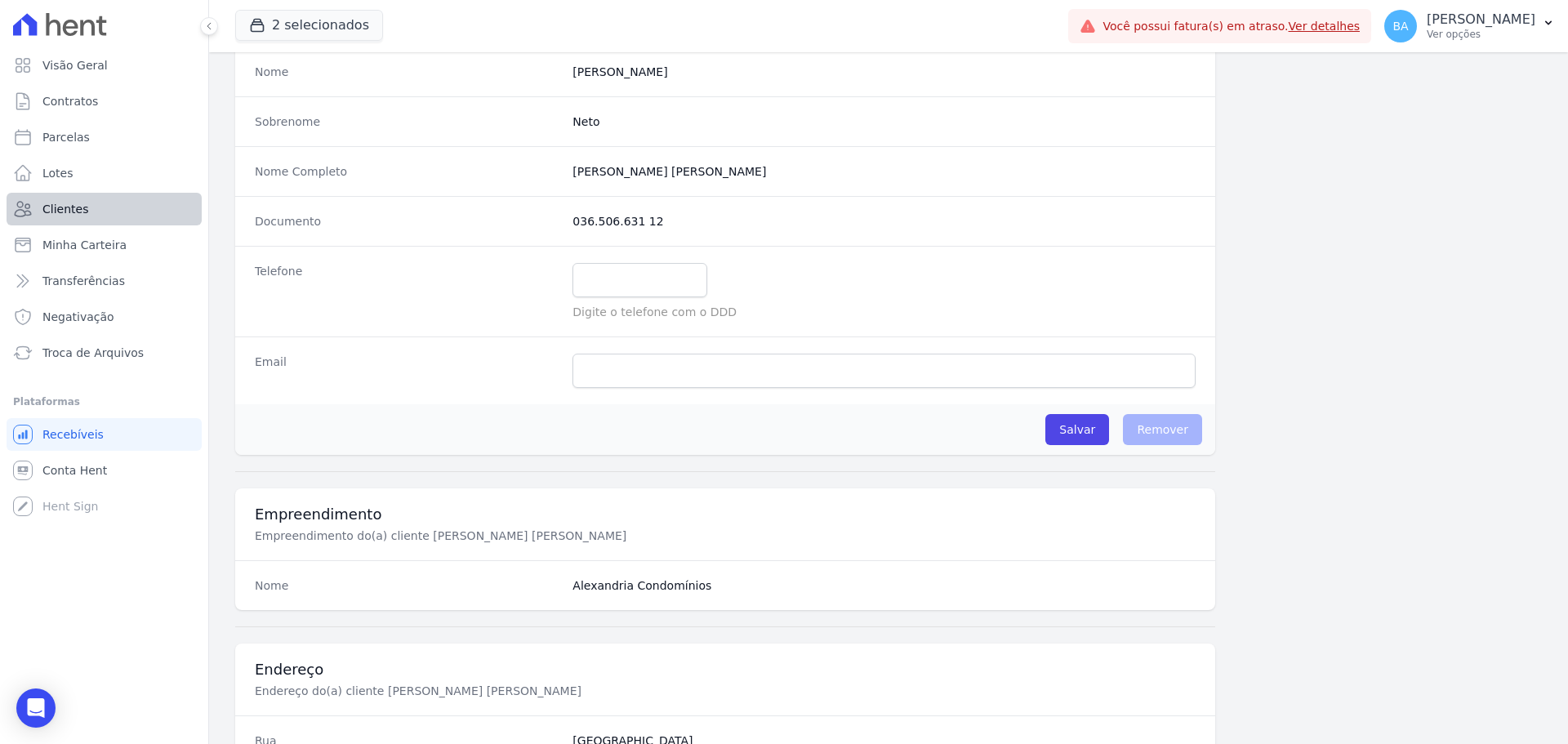
scroll to position [0, 0]
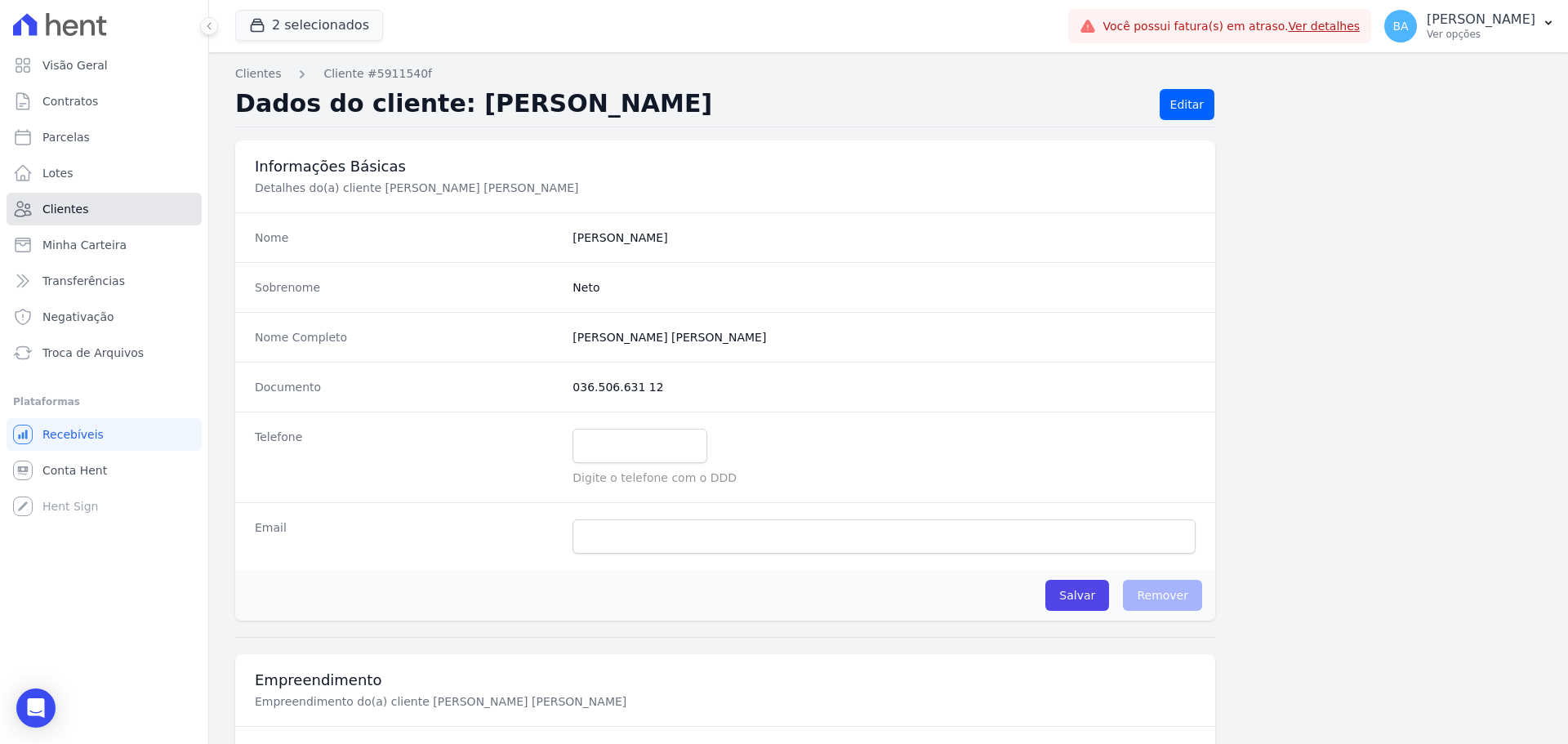
click at [70, 203] on span "Clientes" at bounding box center [65, 209] width 45 height 16
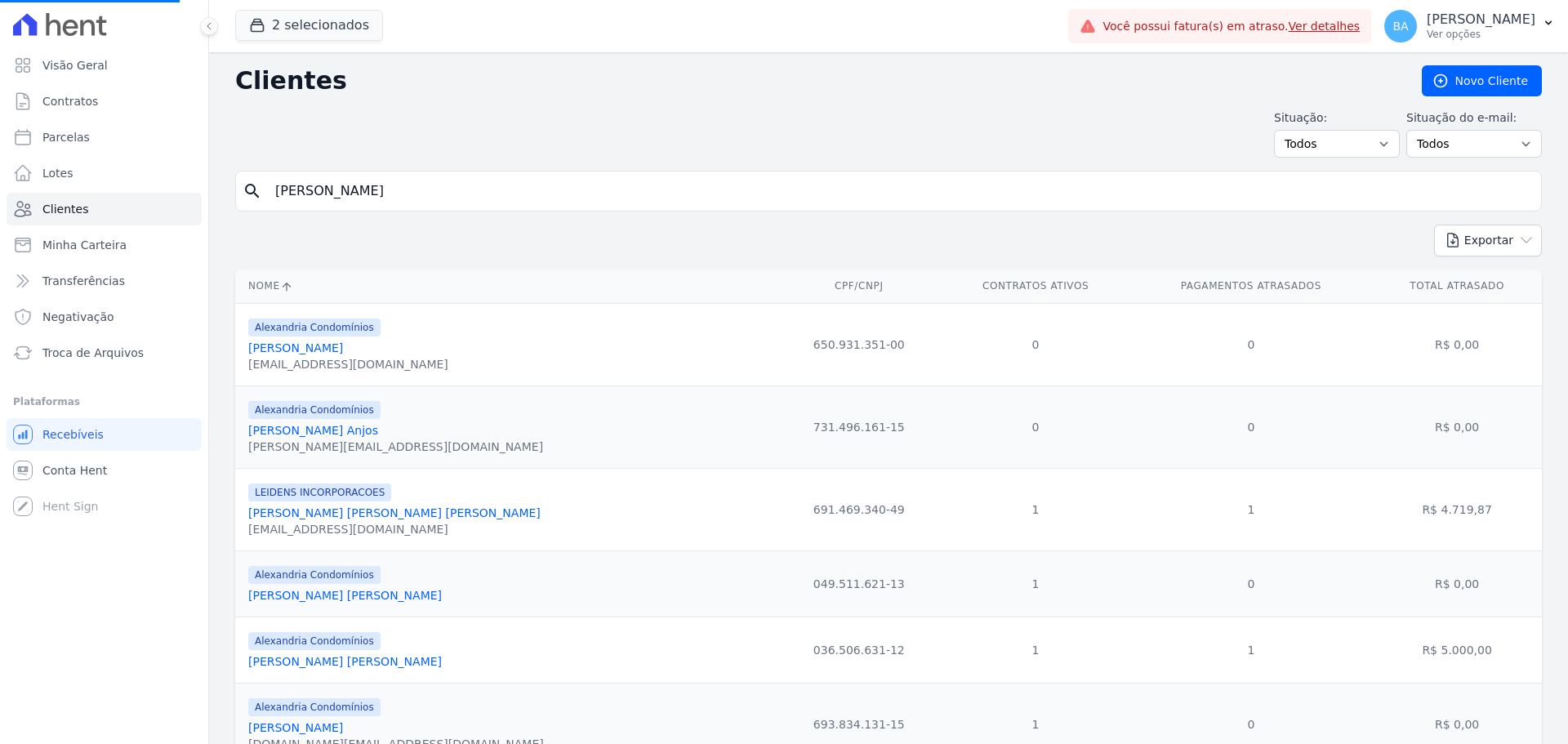
drag, startPoint x: 372, startPoint y: 189, endPoint x: 825, endPoint y: 240, distance: 455.9
click at [118, 201] on div "Visão Geral Contratos Parcelas Lotes Clientes Minha Carteira Transferências Neg…" at bounding box center [784, 372] width 1568 height 744
click at [300, 723] on link "Angela Maria Aimi" at bounding box center [296, 728] width 95 height 14
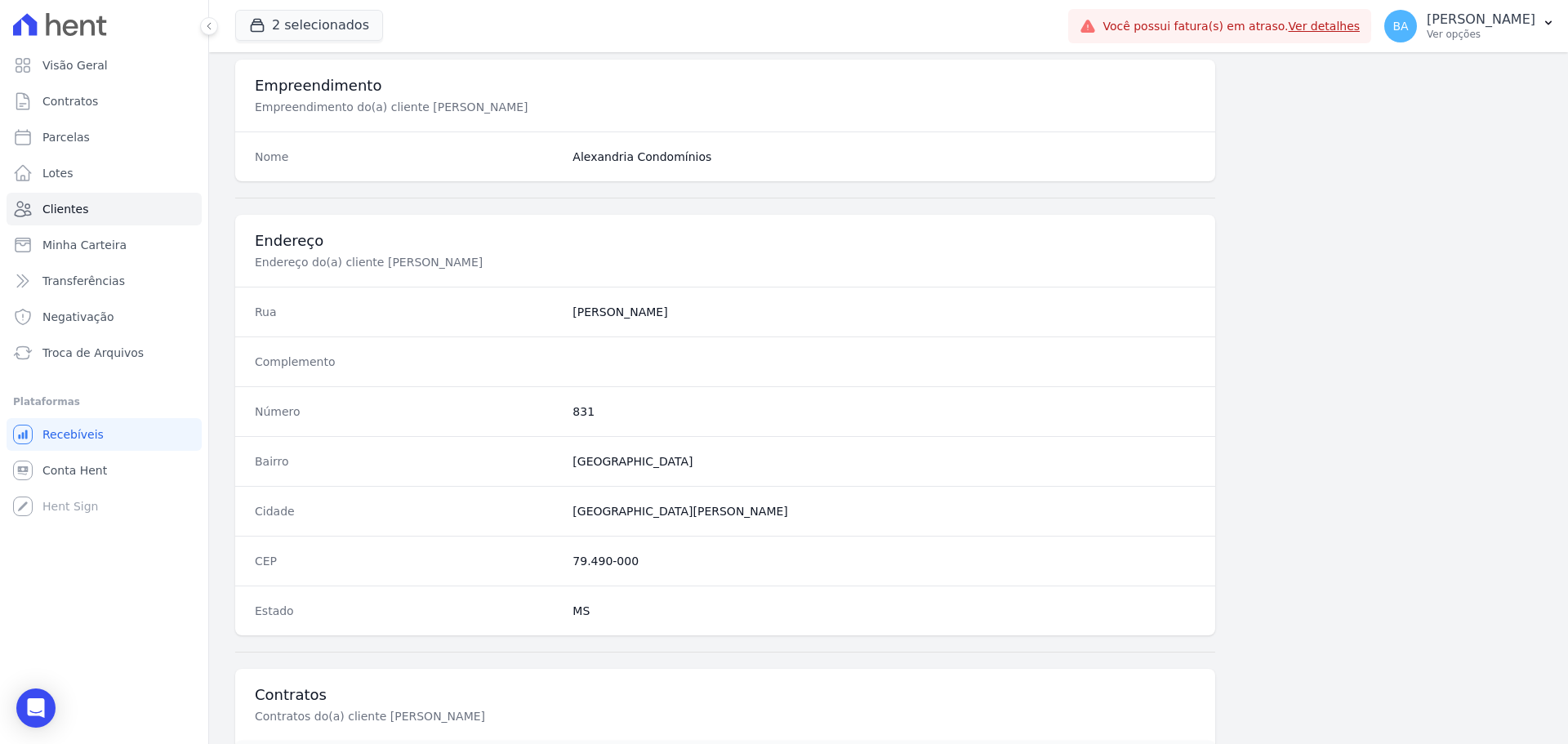
scroll to position [859, 0]
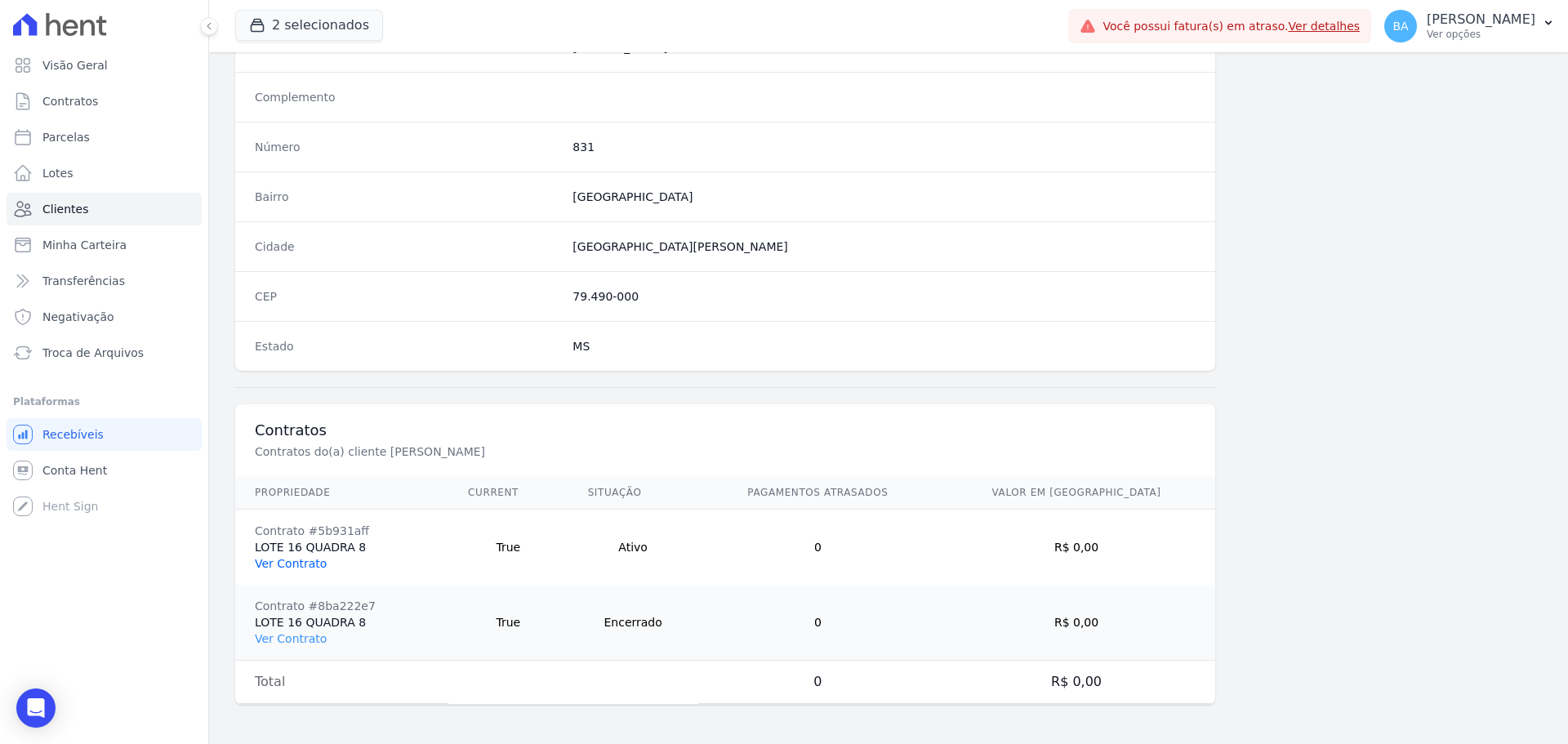
click at [292, 560] on link "Ver Contrato" at bounding box center [291, 563] width 72 height 14
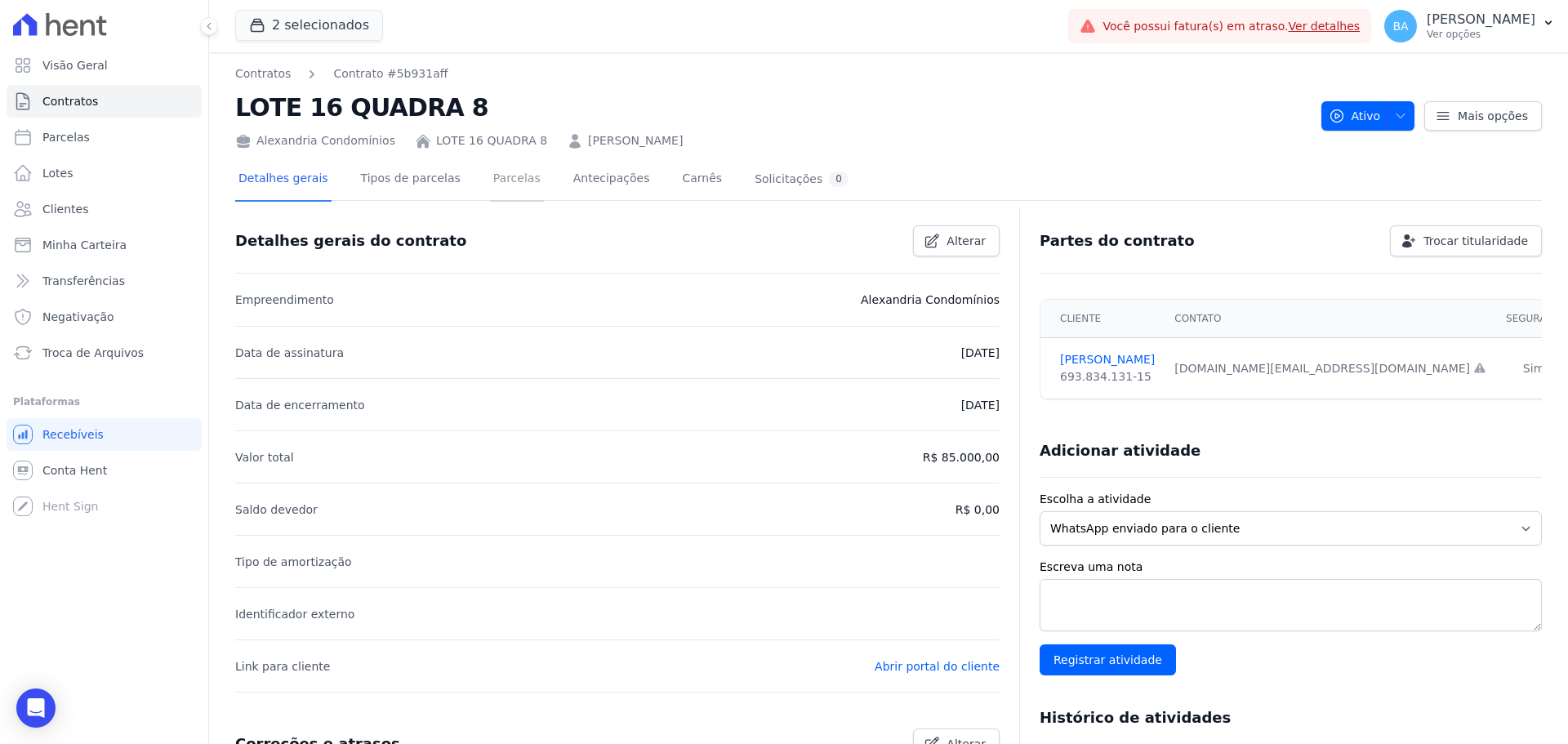
click at [496, 170] on link "Parcelas" at bounding box center [517, 180] width 54 height 43
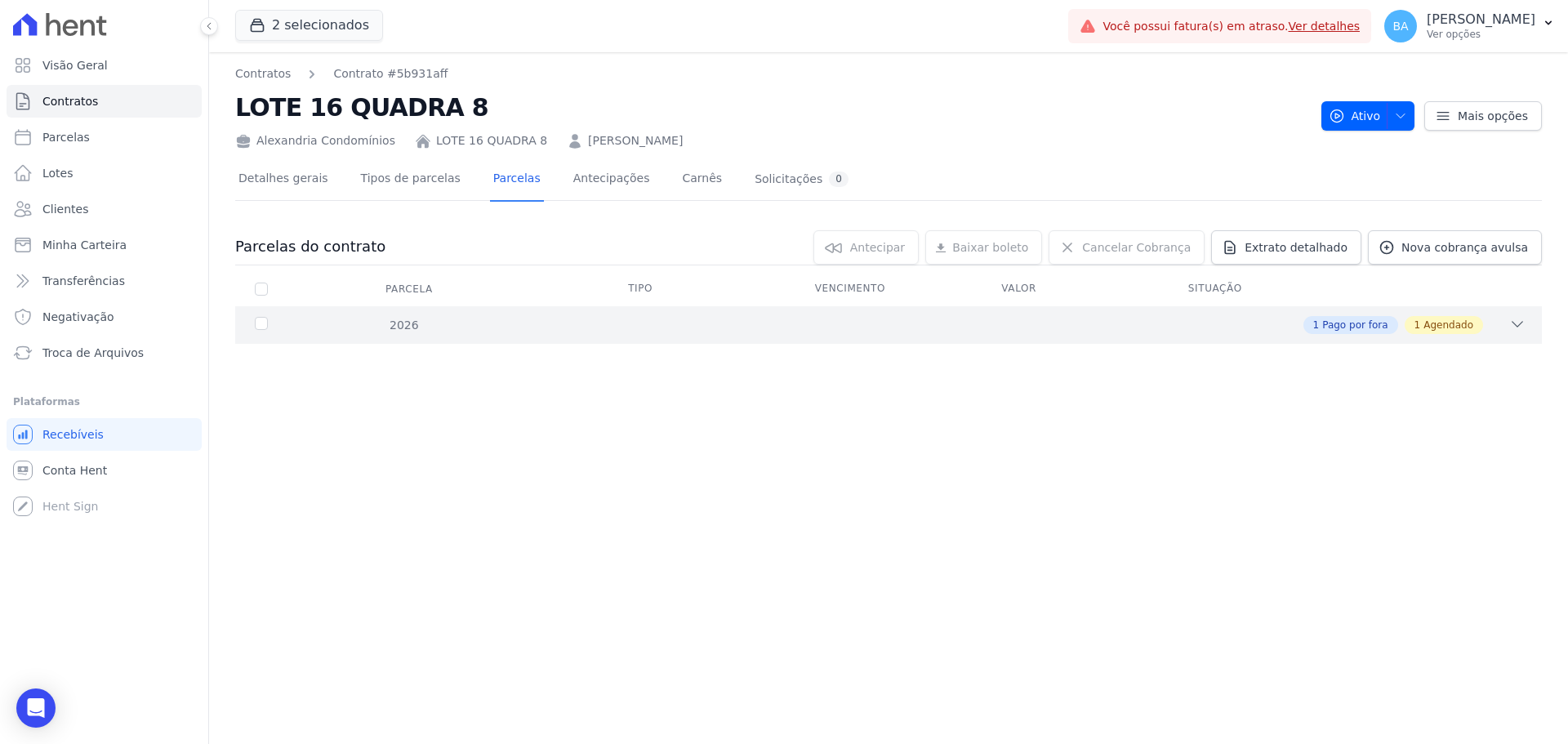
click at [1500, 318] on div "1 Pago por fora 1 Agendado" at bounding box center [952, 325] width 1146 height 18
drag, startPoint x: 799, startPoint y: 397, endPoint x: 1163, endPoint y: 413, distance: 364.4
click at [1163, 413] on tr "0 01/03/2026 R$ 85.000,00 Agendado Ver detalhe" at bounding box center [888, 414] width 1307 height 46
click at [1163, 413] on td "R$ 85.000,00" at bounding box center [1074, 414] width 187 height 45
click at [1419, 413] on link "Ver detalhe" at bounding box center [1408, 412] width 66 height 16
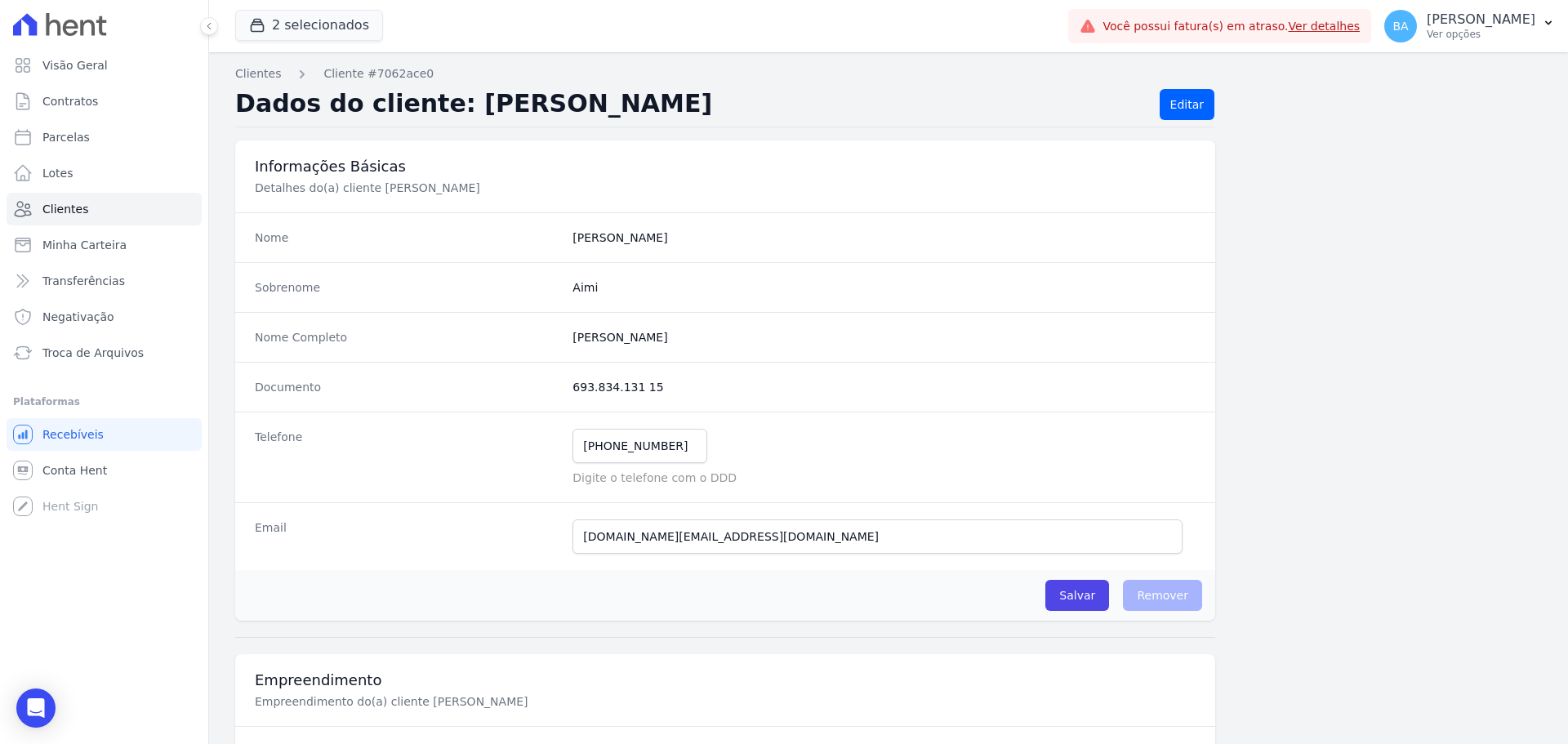
scroll to position [408, 0]
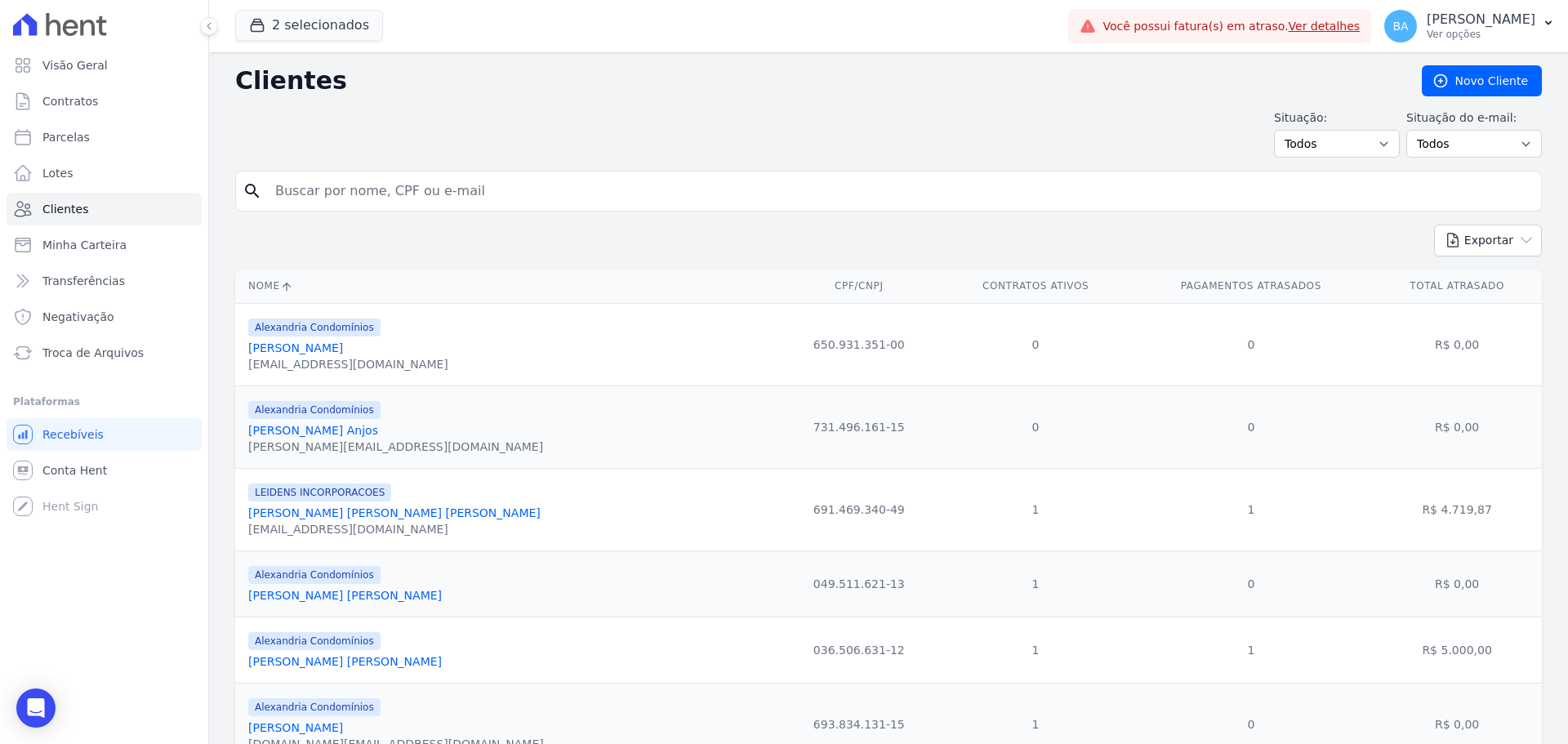
click at [353, 193] on input "search" at bounding box center [900, 191] width 1269 height 33
type input "Bruno Richer"
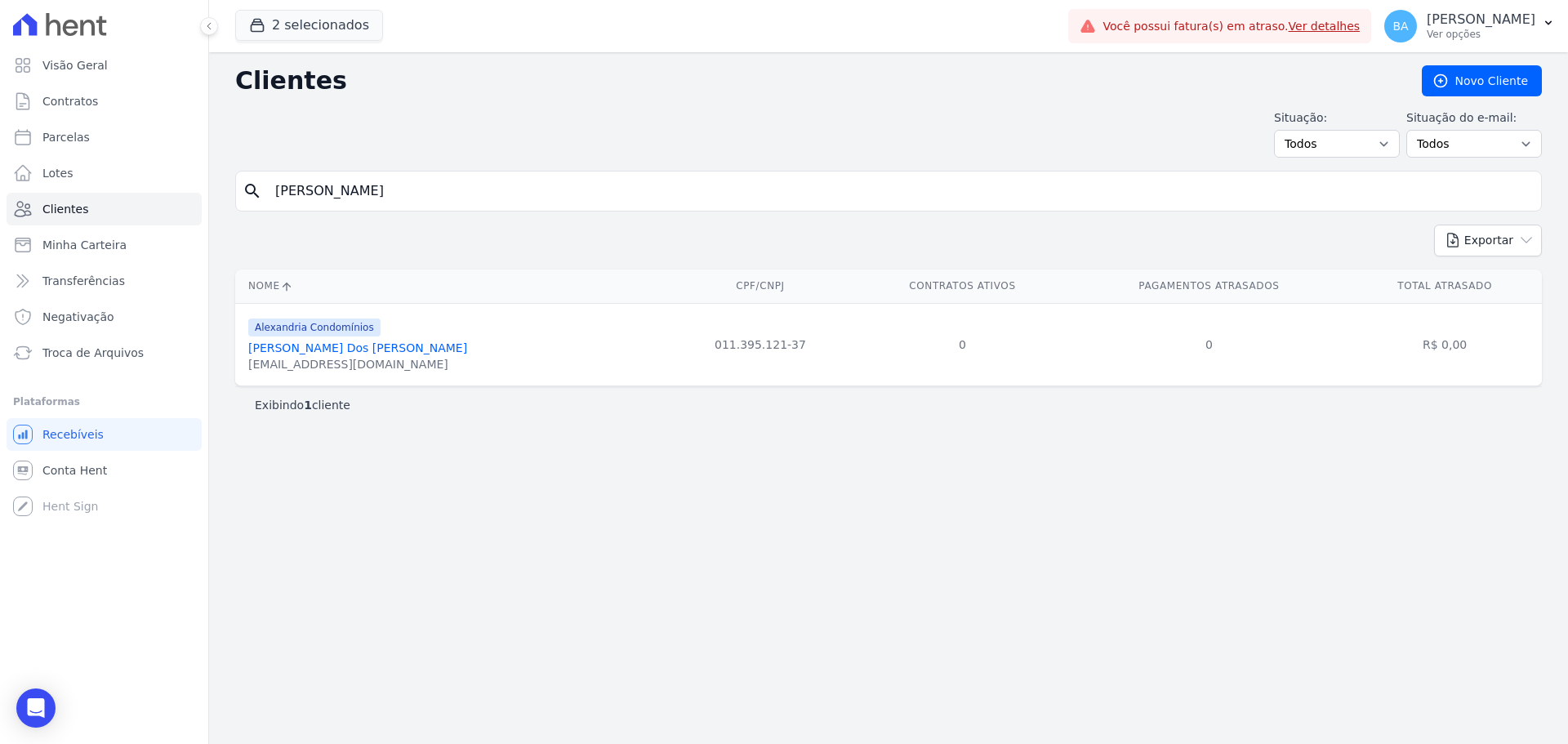
click at [399, 343] on link "Bruno Richer Dos Santos Pereira" at bounding box center [358, 348] width 218 height 14
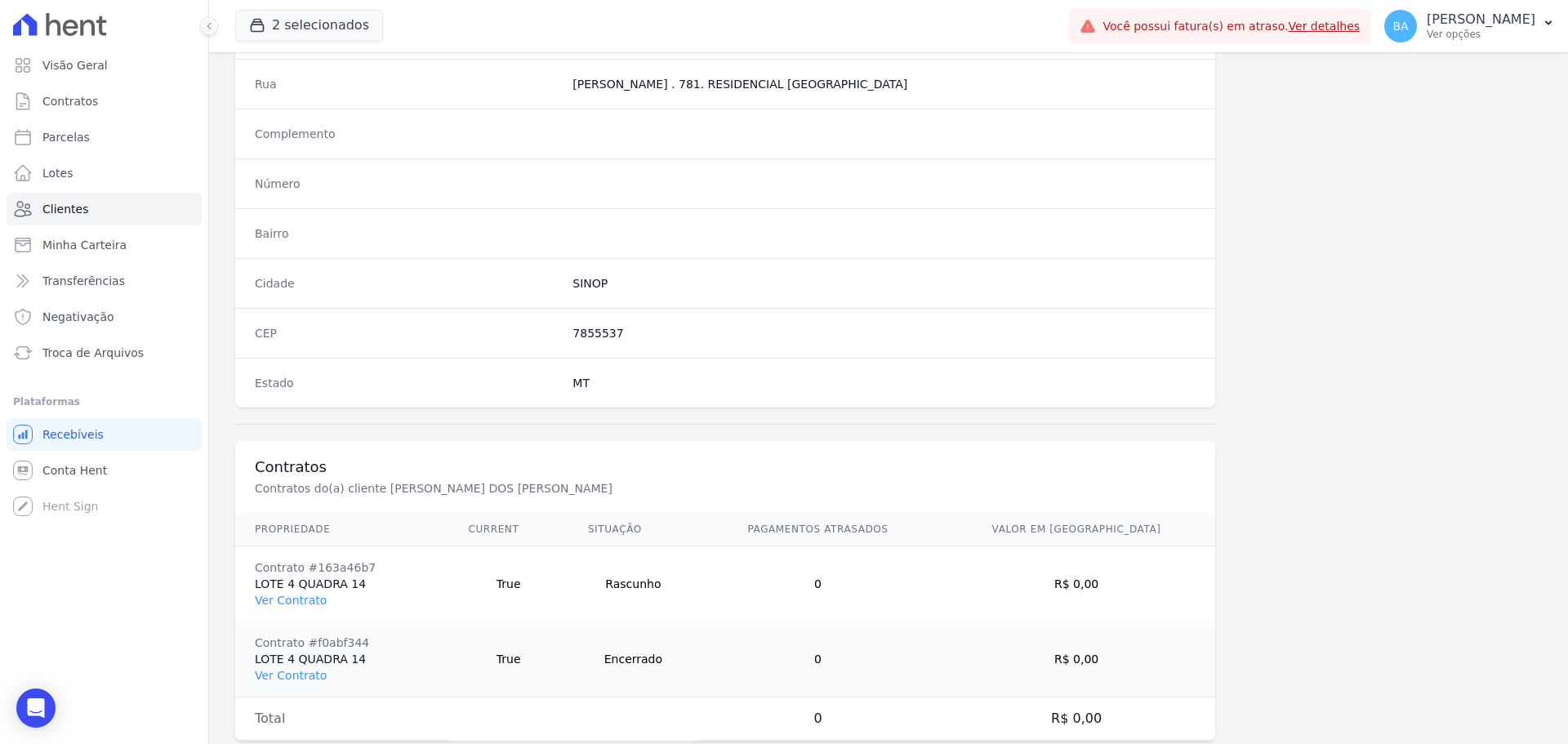
scroll to position [859, 0]
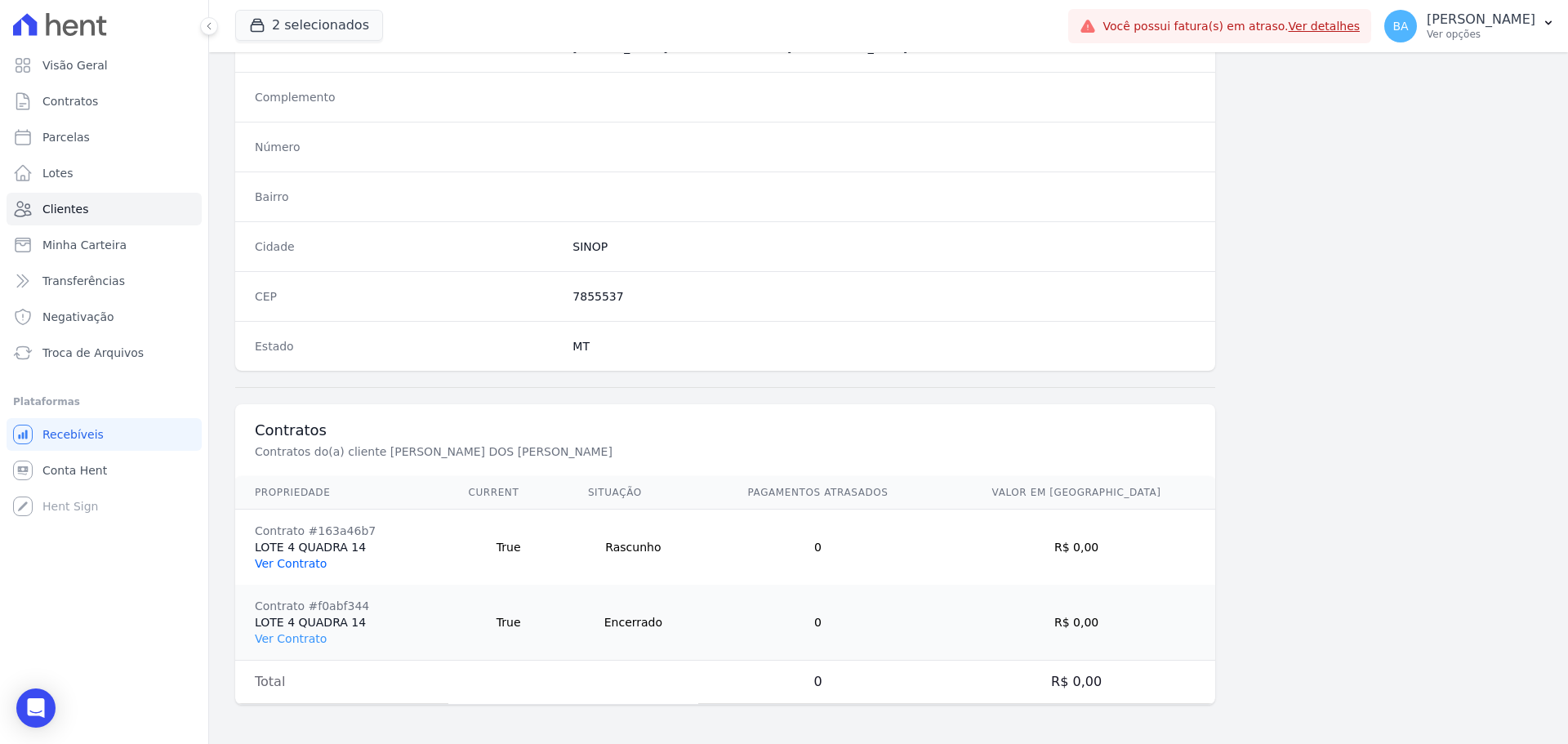
drag, startPoint x: 249, startPoint y: 554, endPoint x: 261, endPoint y: 558, distance: 12.6
click at [251, 555] on td "Contrato #163a46b7 LOTE 4 QUADRA 14 Ver Contrato" at bounding box center [341, 547] width 213 height 76
drag, startPoint x: 271, startPoint y: 559, endPoint x: 280, endPoint y: 546, distance: 15.8
click at [272, 559] on link "Ver Contrato" at bounding box center [291, 563] width 72 height 14
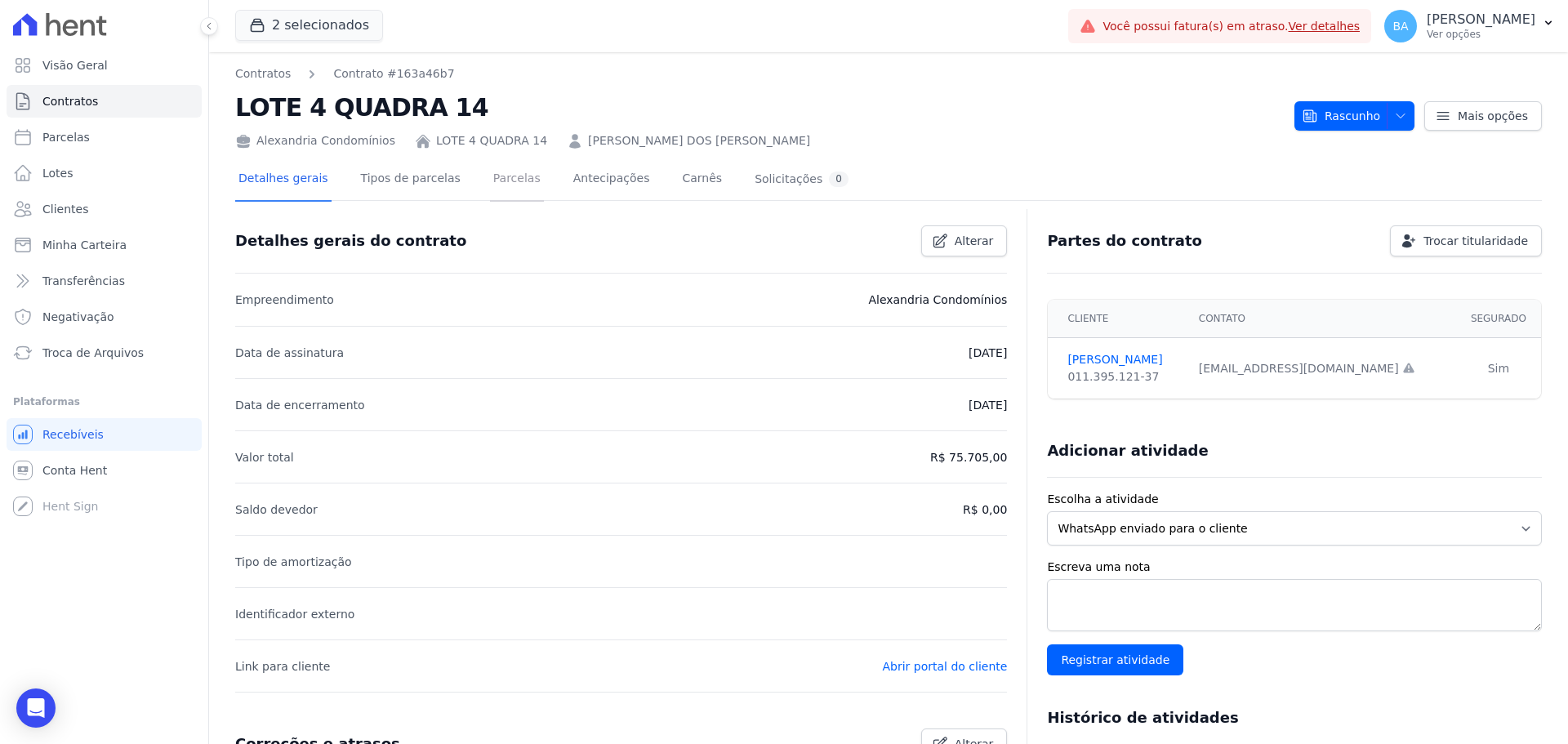
click at [490, 168] on link "Parcelas" at bounding box center [517, 180] width 54 height 43
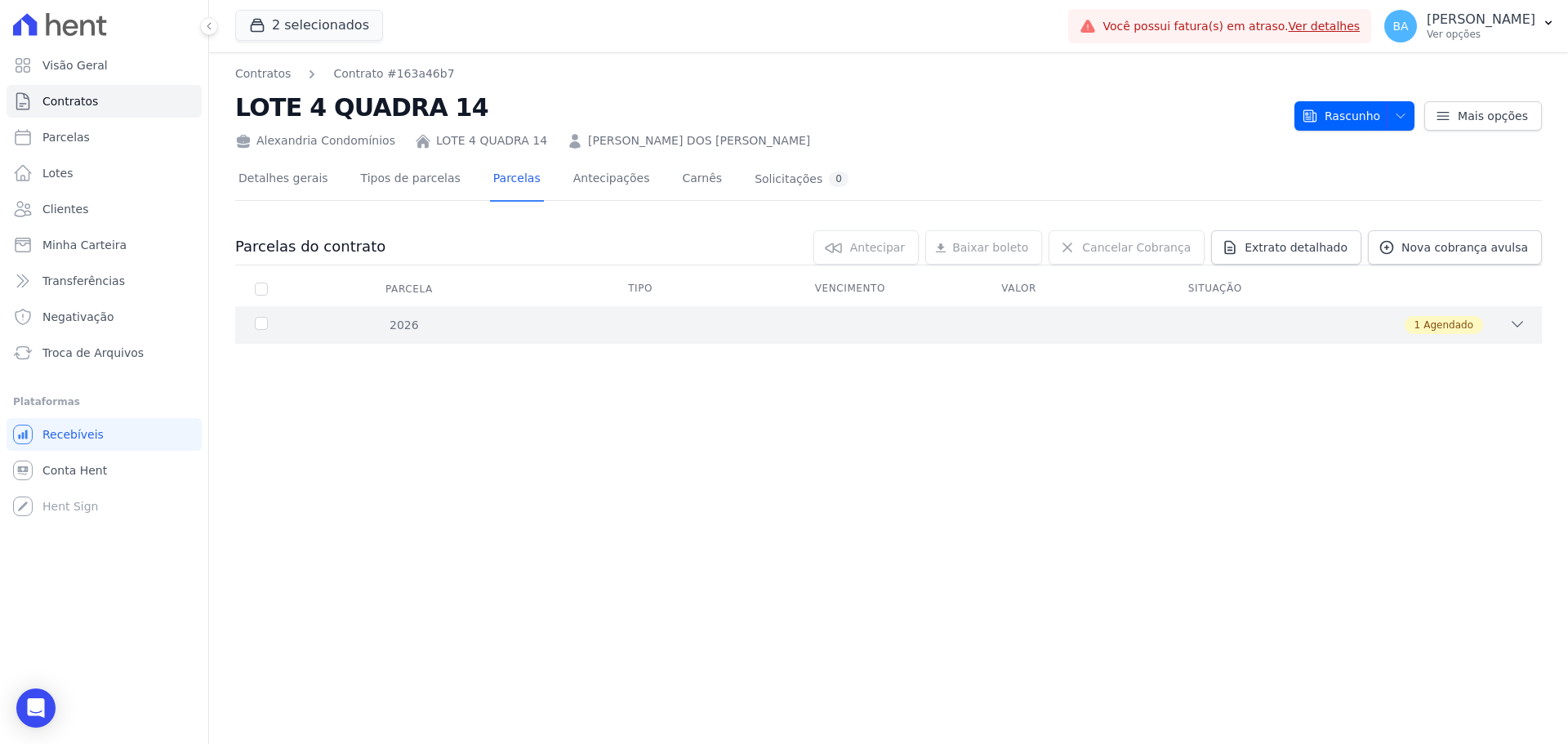
click at [1512, 321] on icon at bounding box center [1517, 324] width 16 height 16
click at [213, 30] on icon at bounding box center [209, 26] width 10 height 10
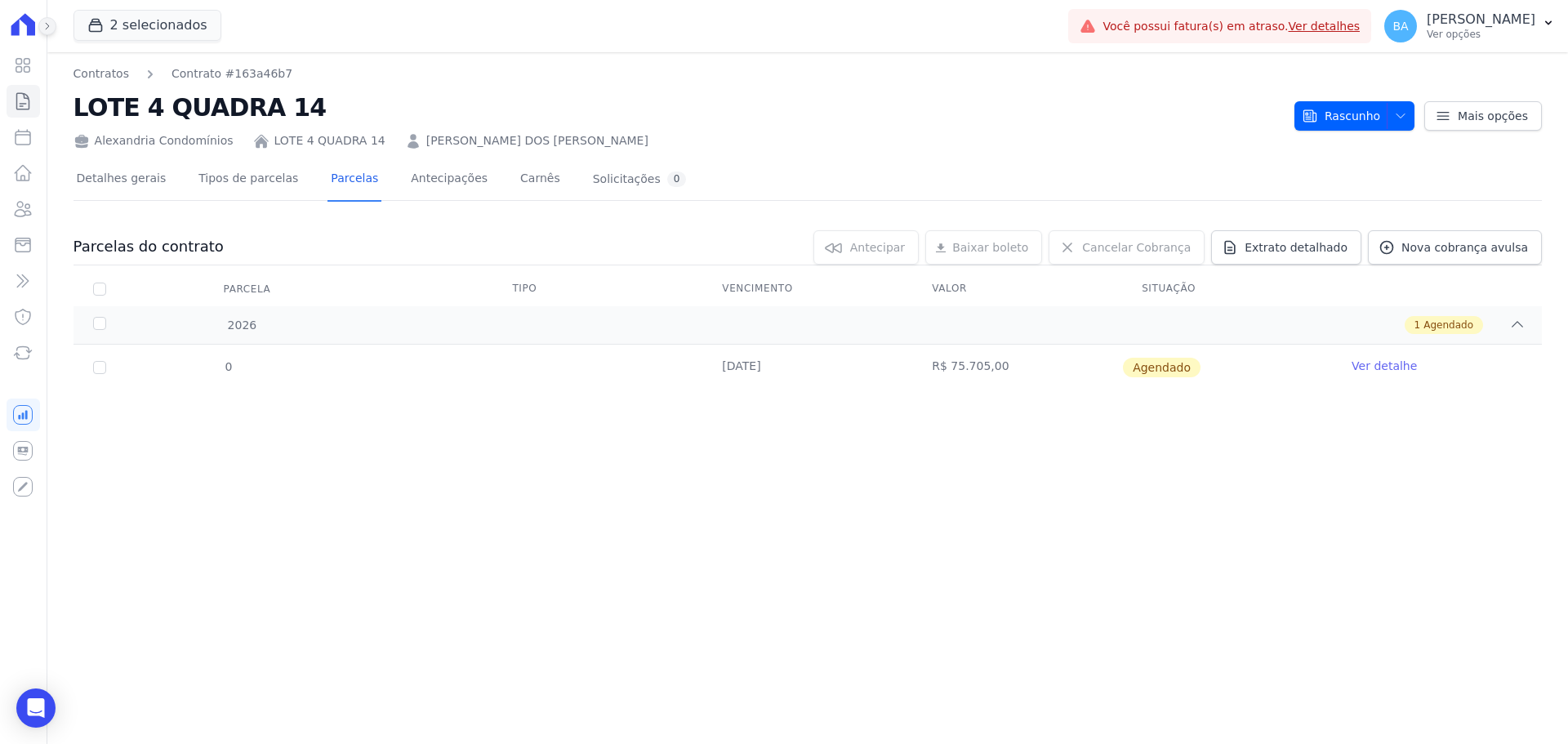
click at [52, 18] on button at bounding box center [47, 26] width 18 height 18
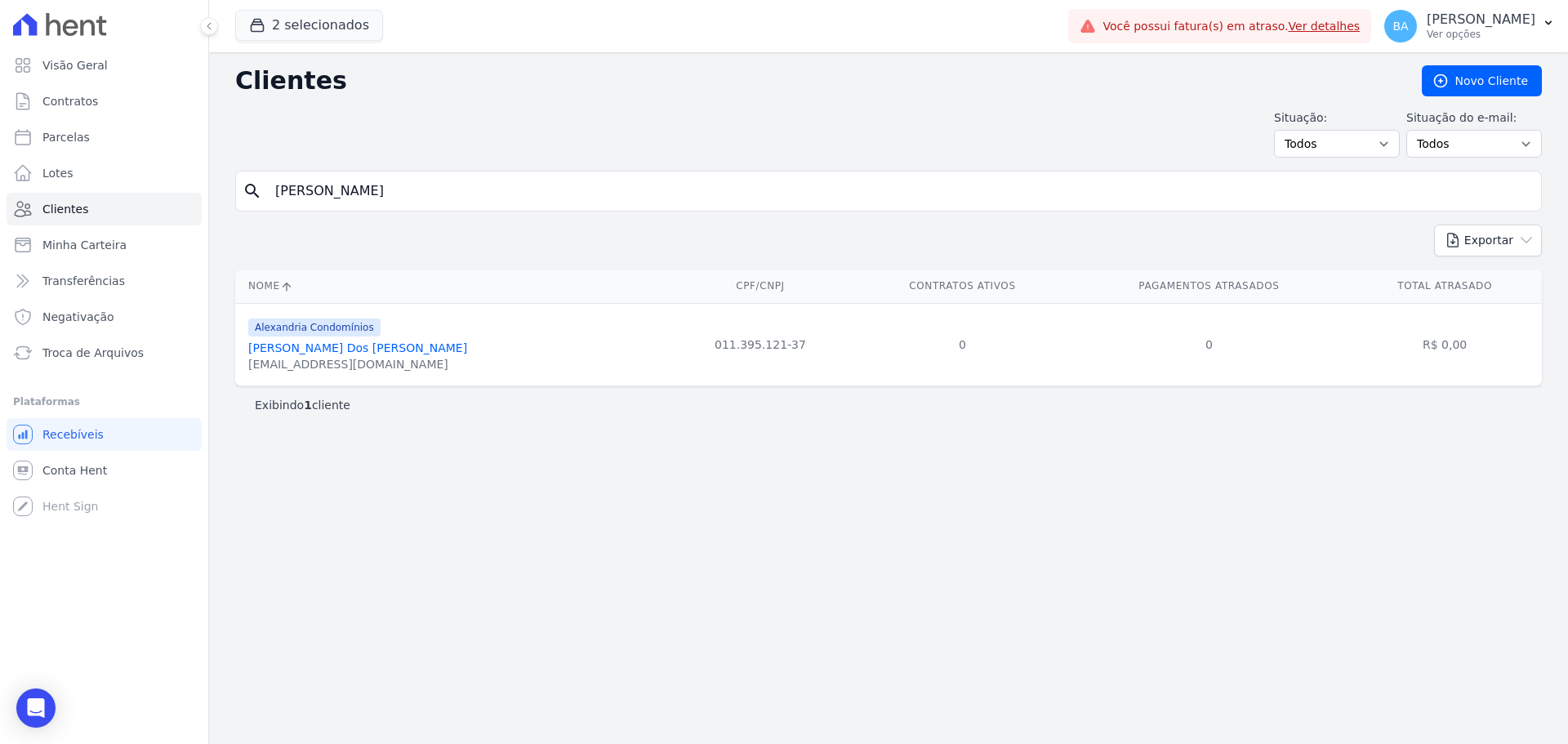
drag, startPoint x: 355, startPoint y: 196, endPoint x: -165, endPoint y: 91, distance: 530.5
click at [0, 91] on html "Visão Geral Contratos Parcelas Lotes Clientes Minha Carteira Transferências Neg…" at bounding box center [784, 372] width 1568 height 744
type input "Orlei"
click at [365, 347] on link "Orlei Rodrigues Da Silva" at bounding box center [361, 348] width 224 height 14
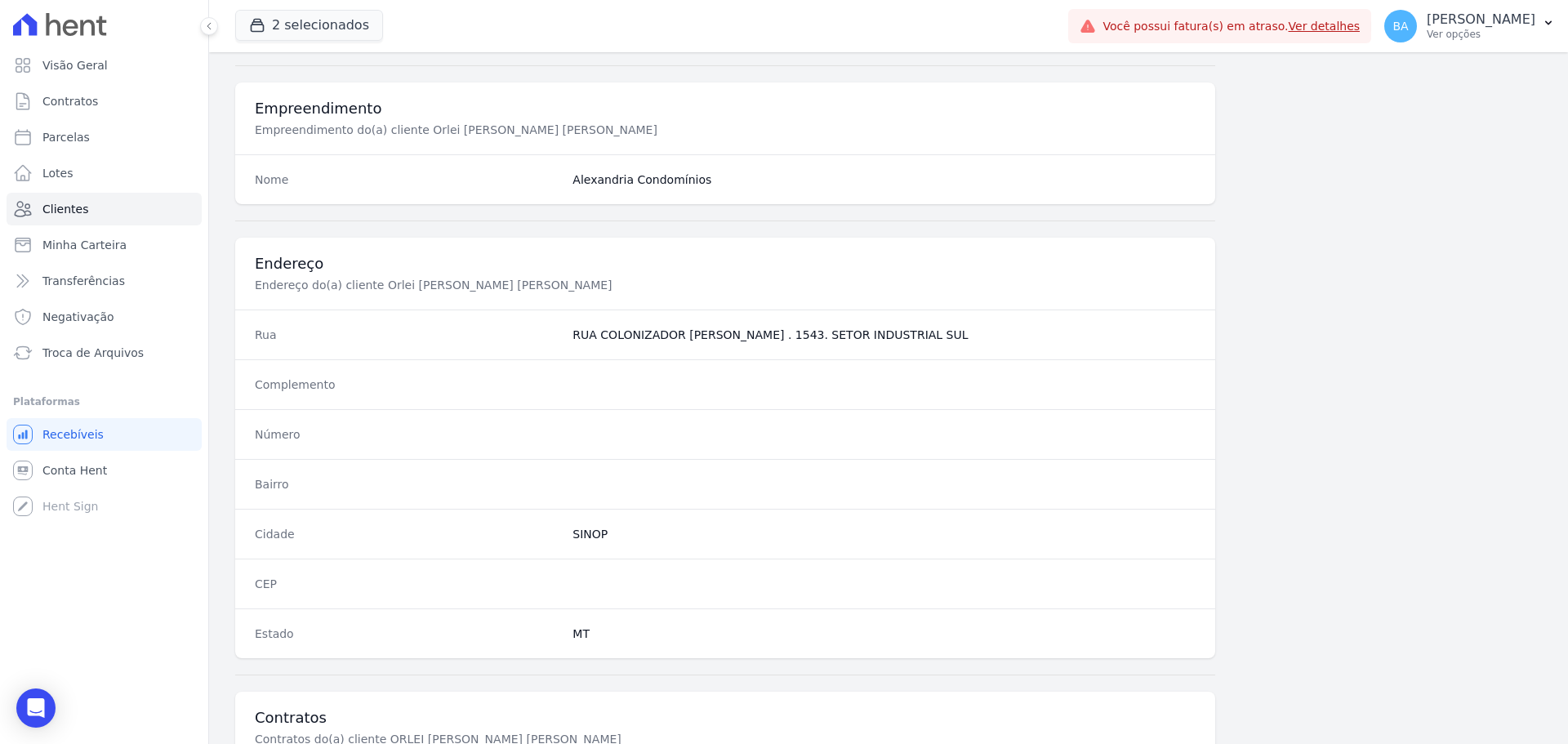
scroll to position [859, 0]
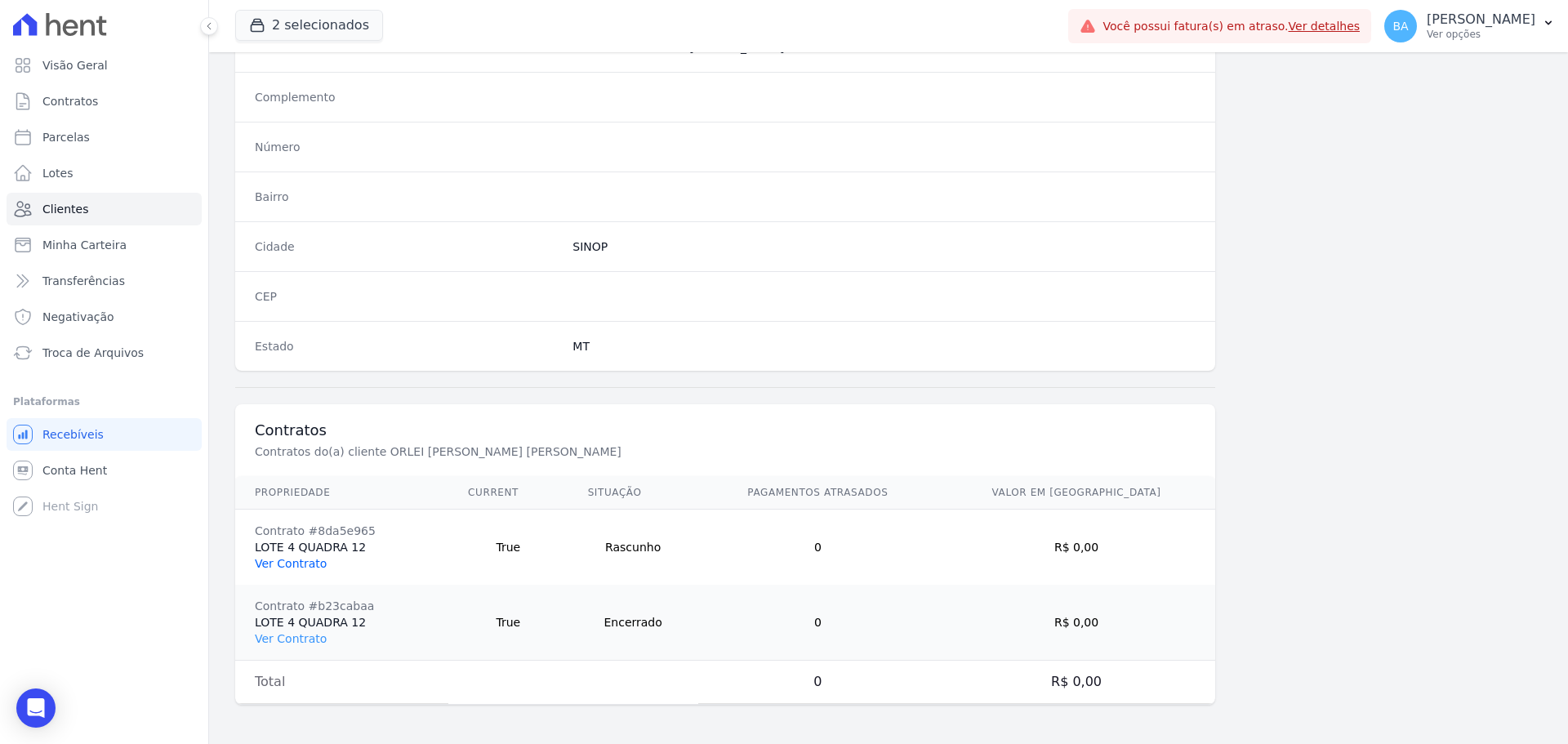
click at [296, 560] on link "Ver Contrato" at bounding box center [291, 563] width 72 height 14
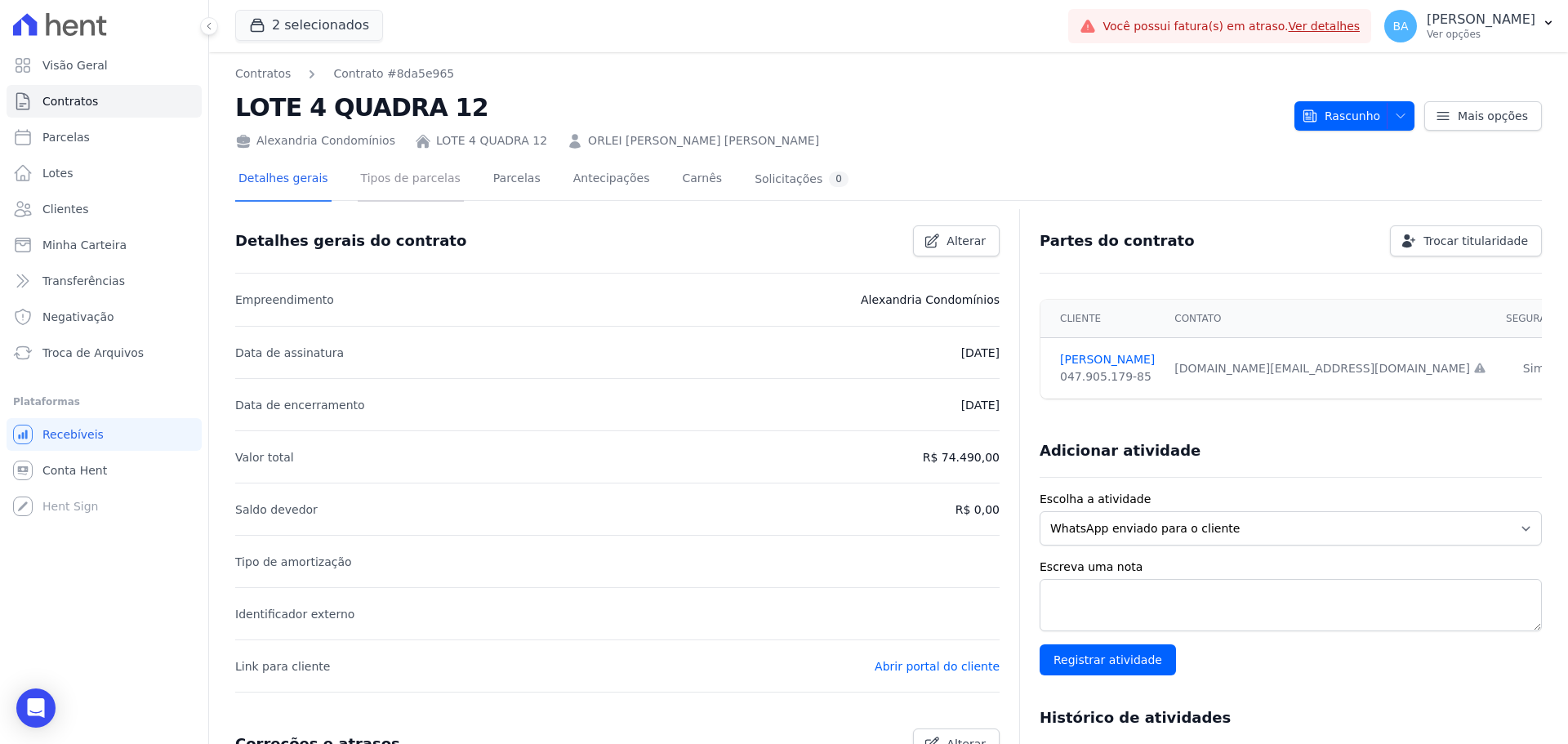
click at [434, 186] on link "Tipos de parcelas" at bounding box center [411, 180] width 106 height 43
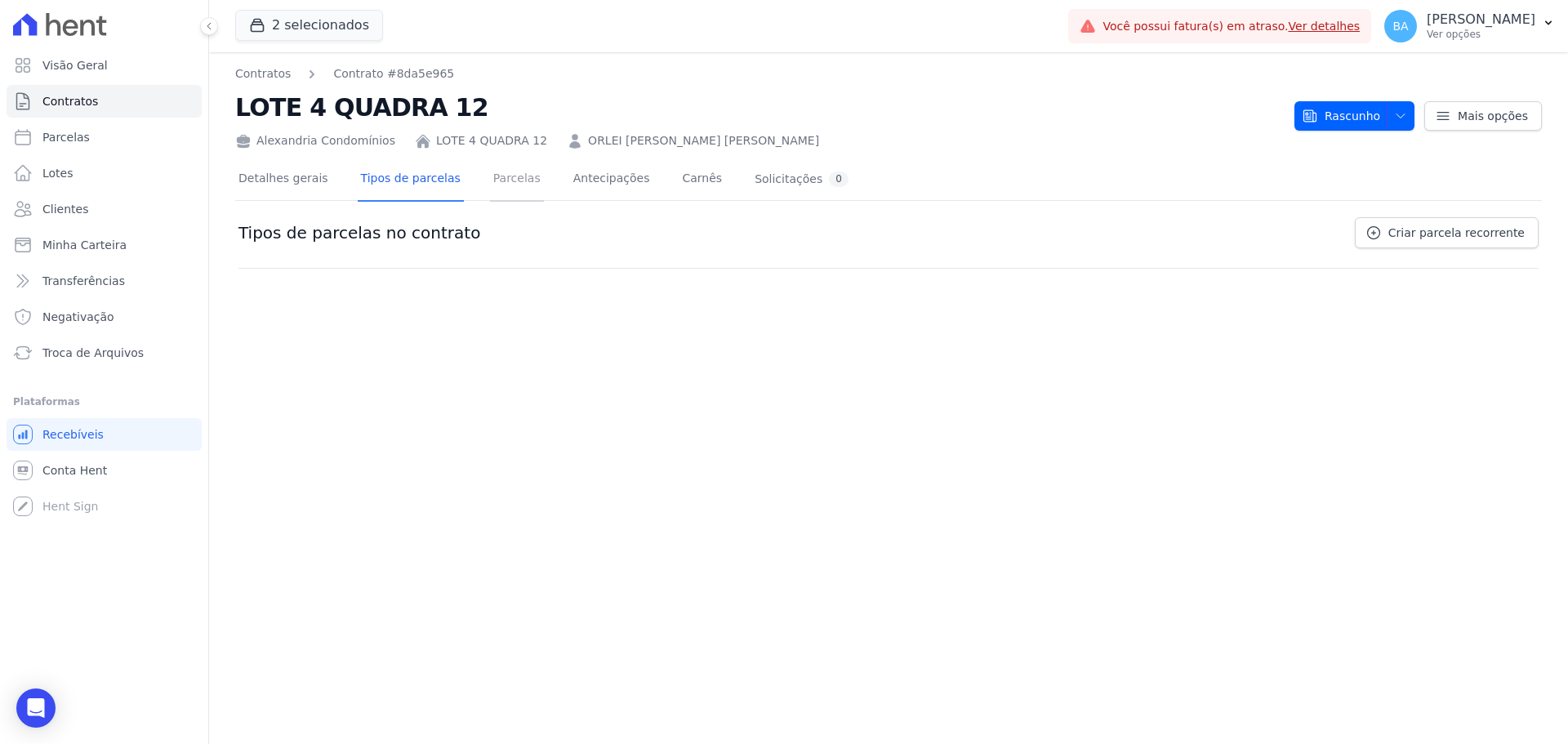
click at [492, 178] on link "Parcelas" at bounding box center [517, 180] width 54 height 43
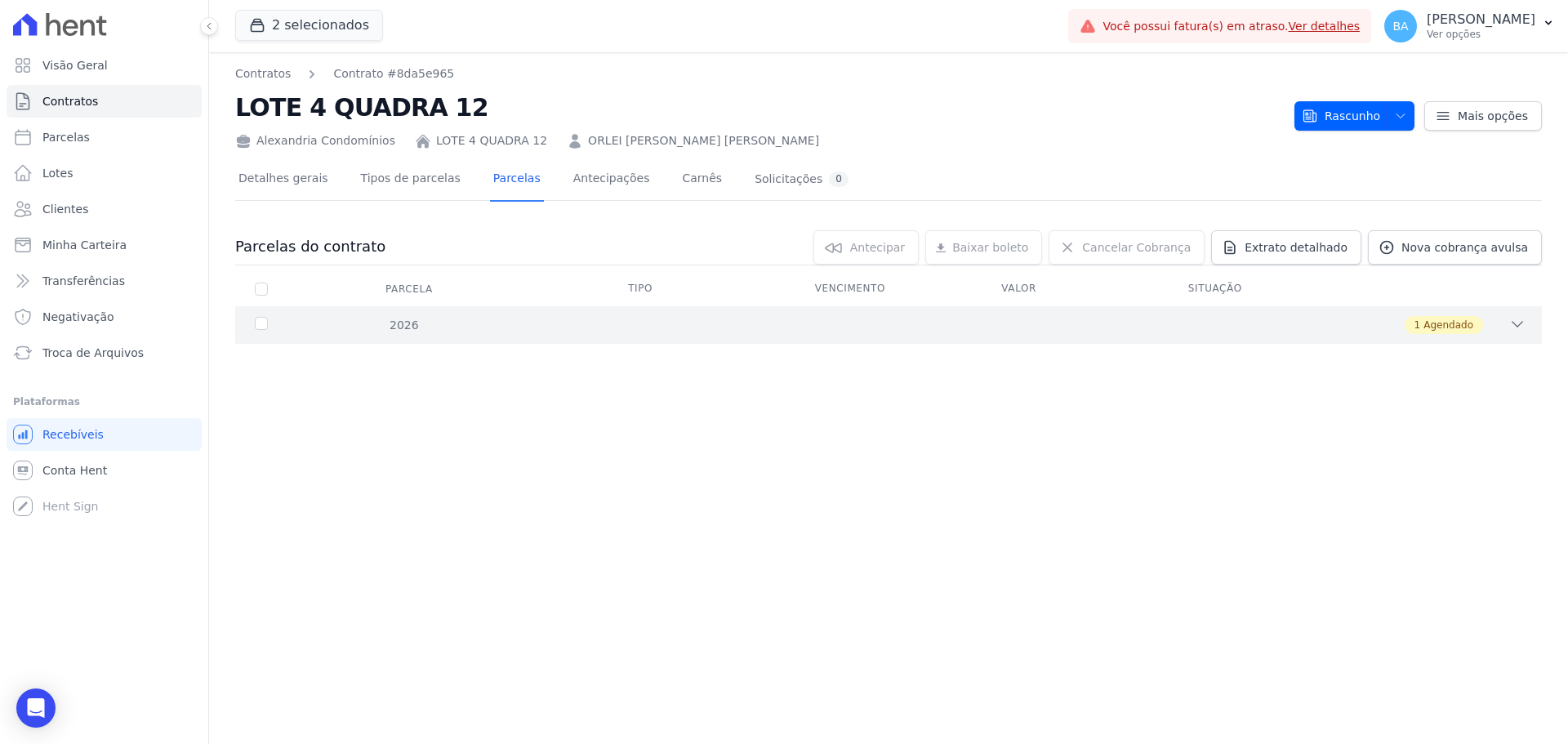
click at [1465, 321] on span "Agendado" at bounding box center [1448, 325] width 50 height 14
drag, startPoint x: 106, startPoint y: 90, endPoint x: 145, endPoint y: 90, distance: 39.0
click at [106, 90] on link "Contratos" at bounding box center [104, 101] width 195 height 33
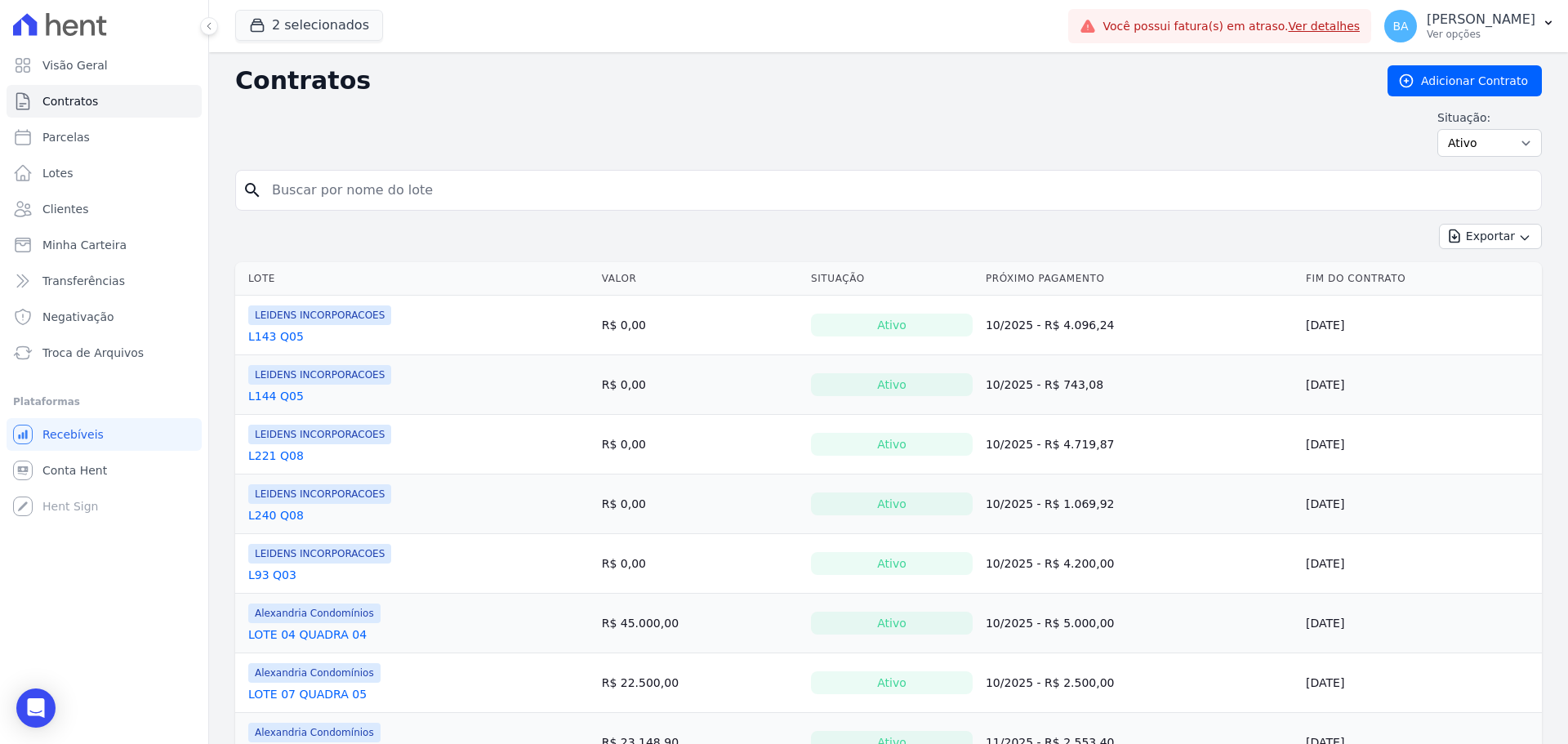
click at [383, 199] on input "search" at bounding box center [898, 190] width 1272 height 33
type input "Jonas Smaniotto"
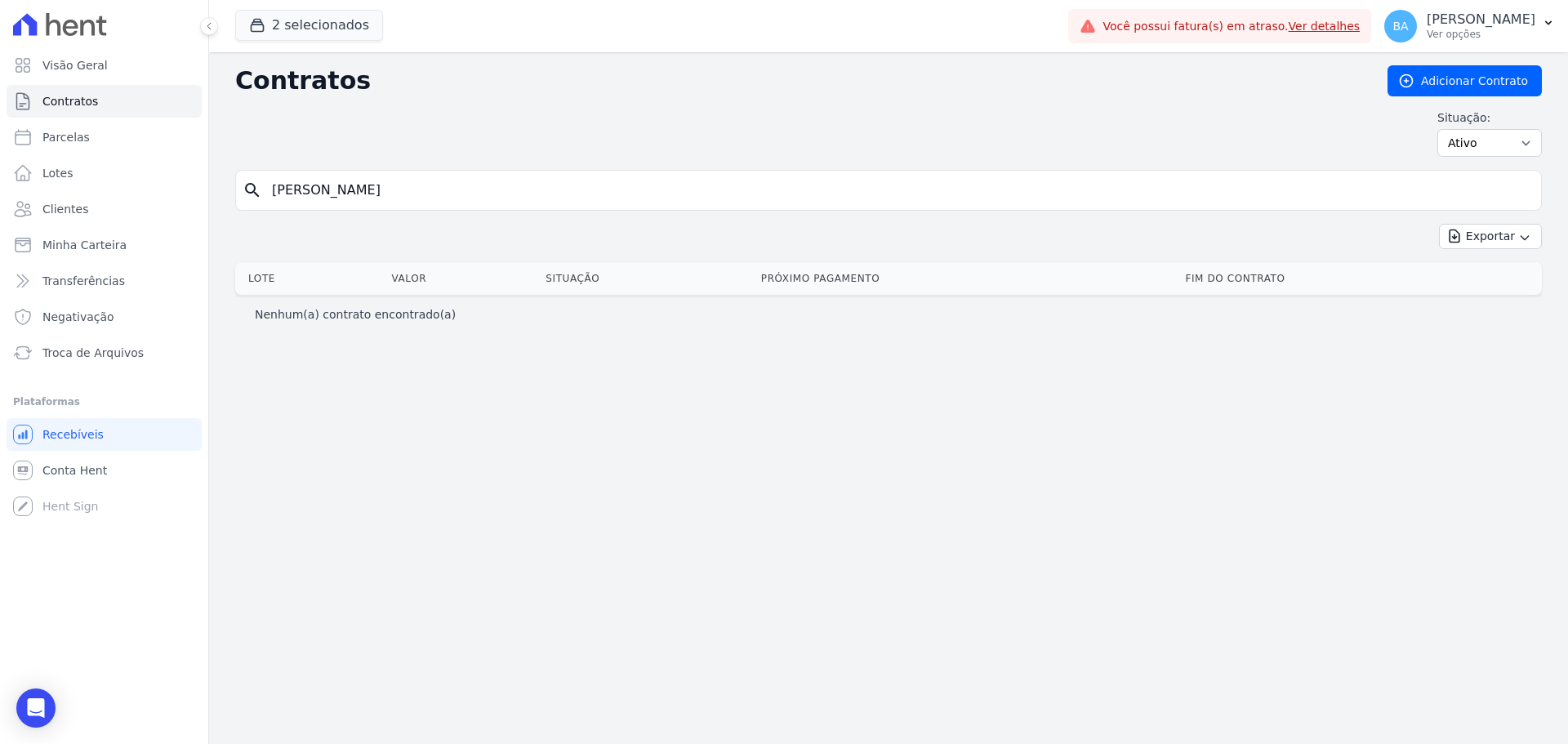
drag, startPoint x: 377, startPoint y: 192, endPoint x: 318, endPoint y: 192, distance: 59.0
click at [318, 192] on input "Jonas Smaniotto" at bounding box center [898, 190] width 1272 height 33
type input "Jonas"
drag, startPoint x: 306, startPoint y: 188, endPoint x: 320, endPoint y: 124, distance: 65.5
click at [305, 189] on input "Jonas" at bounding box center [898, 190] width 1272 height 33
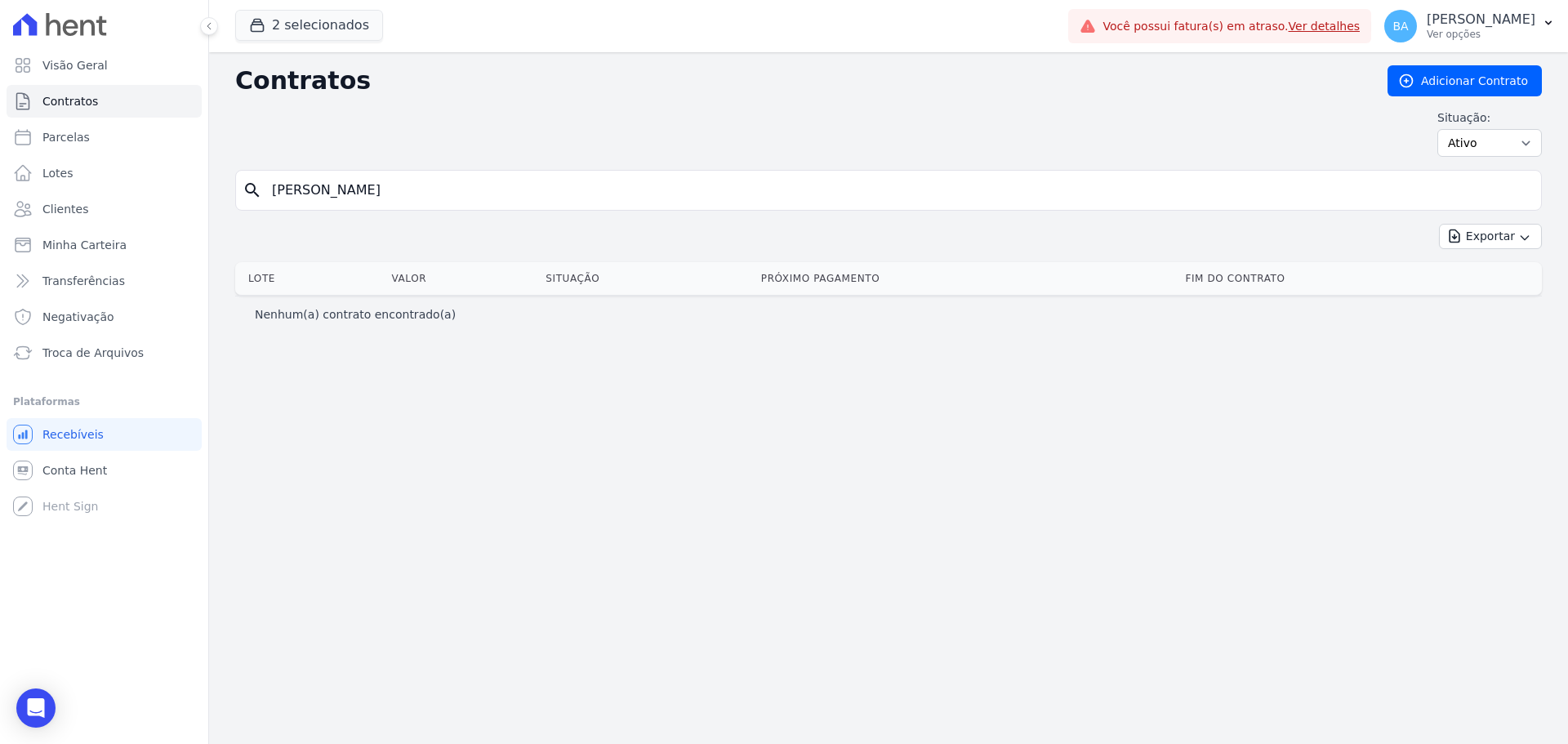
type input "Jonas Daniel"
drag, startPoint x: 355, startPoint y: 189, endPoint x: 305, endPoint y: 184, distance: 50.2
click at [305, 184] on input "Jonas Daniel" at bounding box center [898, 190] width 1272 height 33
type input "Jonas"
click at [1527, 199] on input "Jonas" at bounding box center [898, 190] width 1272 height 33
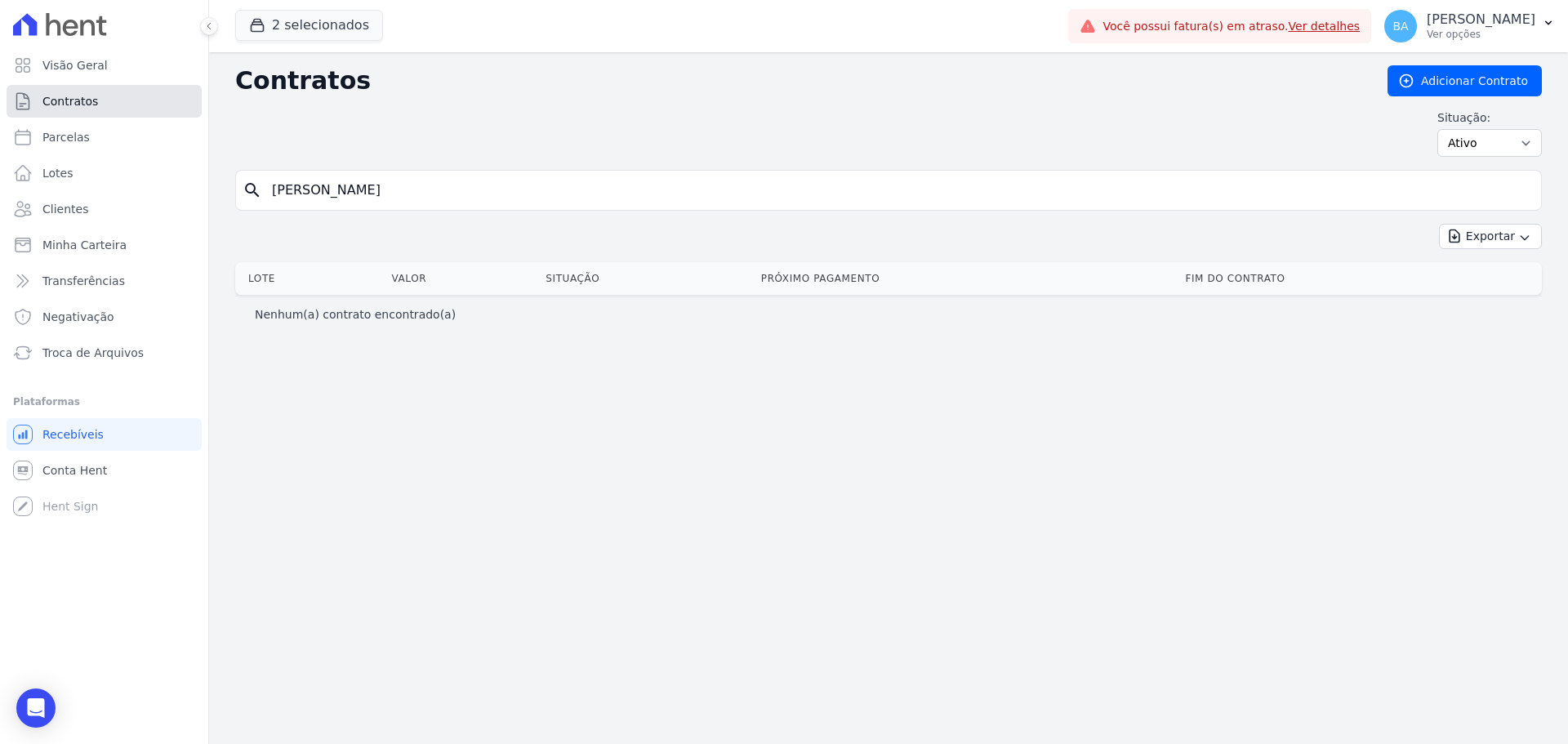
click at [94, 101] on link "Contratos" at bounding box center [104, 101] width 195 height 33
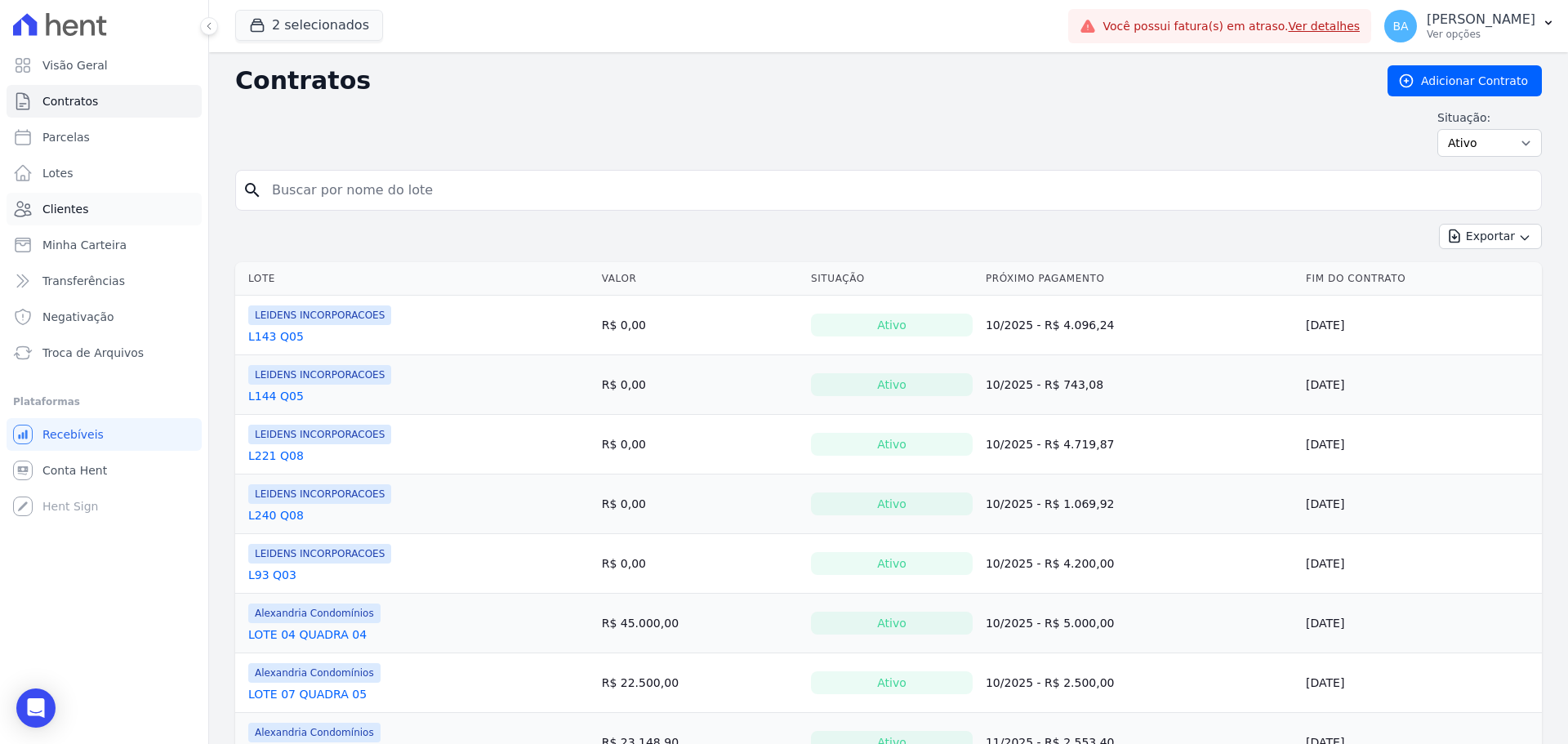
click at [74, 201] on span "Clientes" at bounding box center [65, 209] width 45 height 16
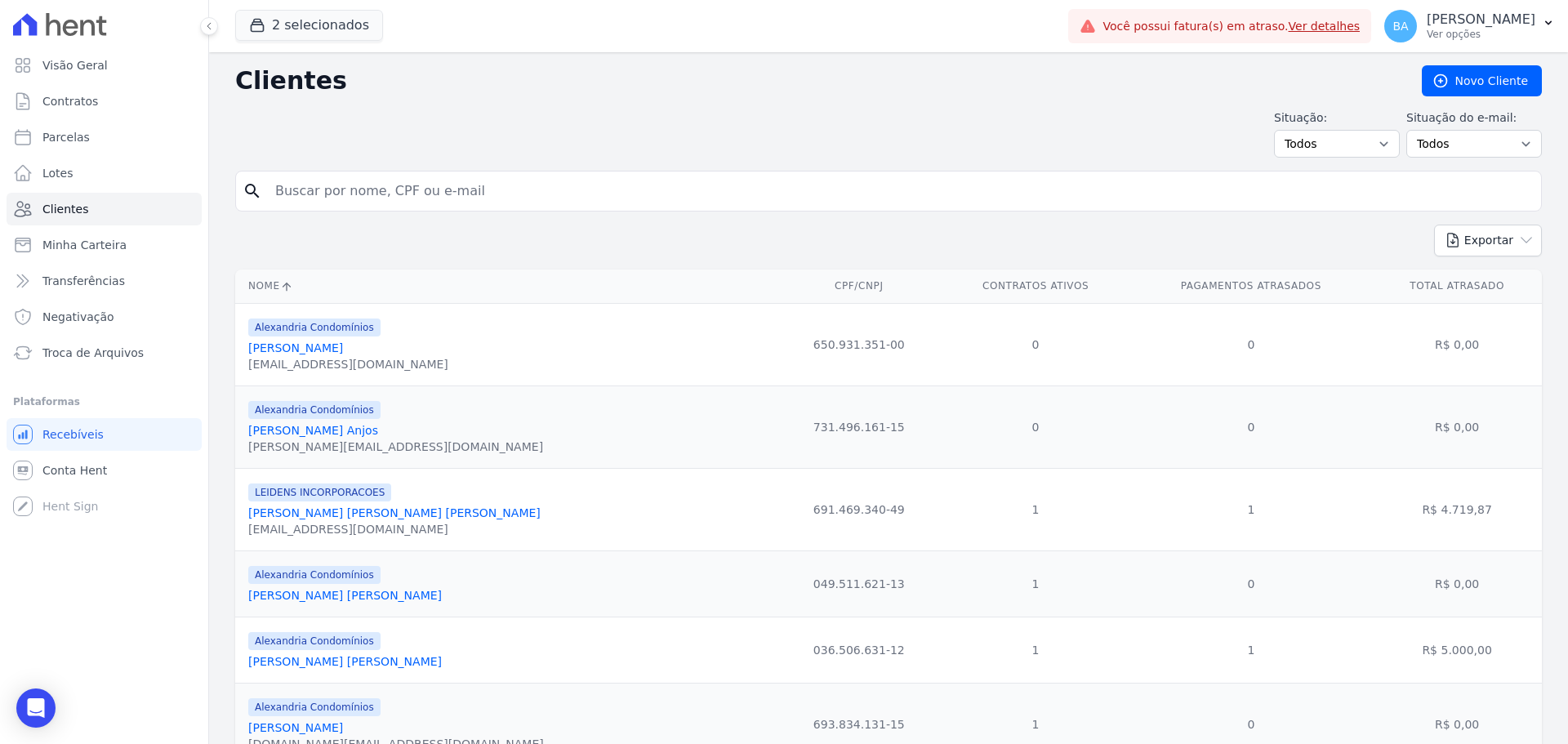
click at [387, 183] on input "search" at bounding box center [900, 191] width 1269 height 33
type input "Jonas"
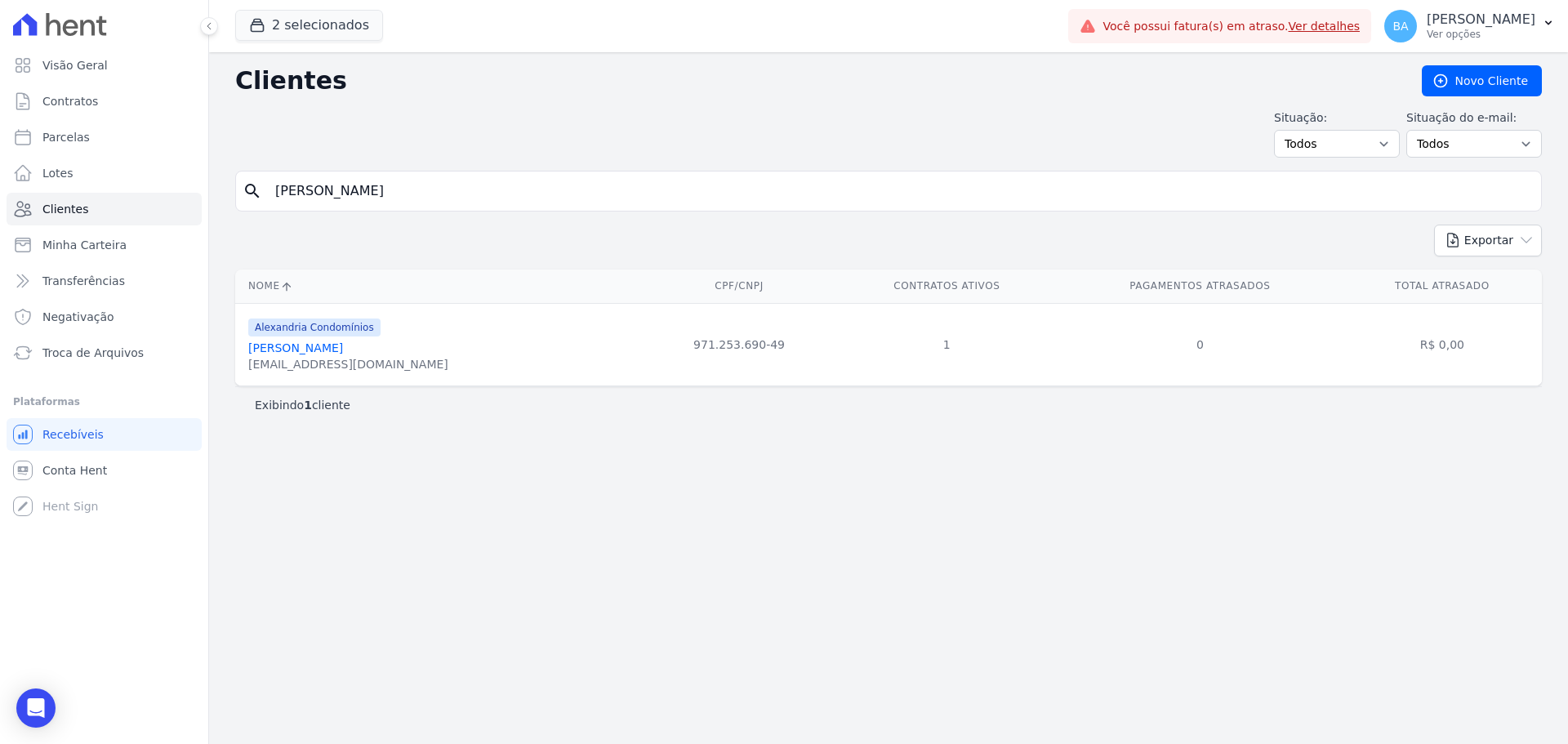
click at [339, 348] on link "Jonas Daniel Smaniotto" at bounding box center [296, 348] width 95 height 14
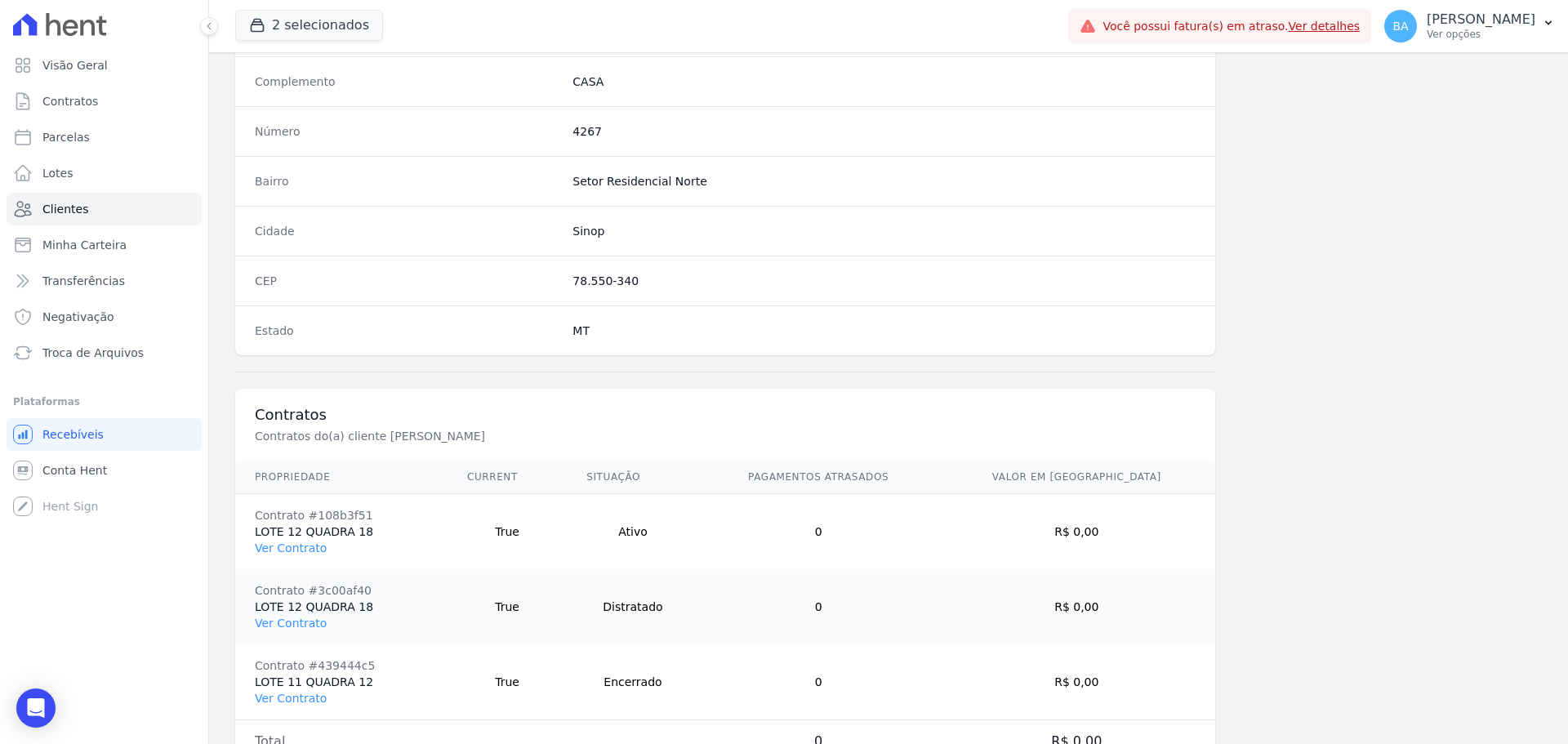
scroll to position [933, 0]
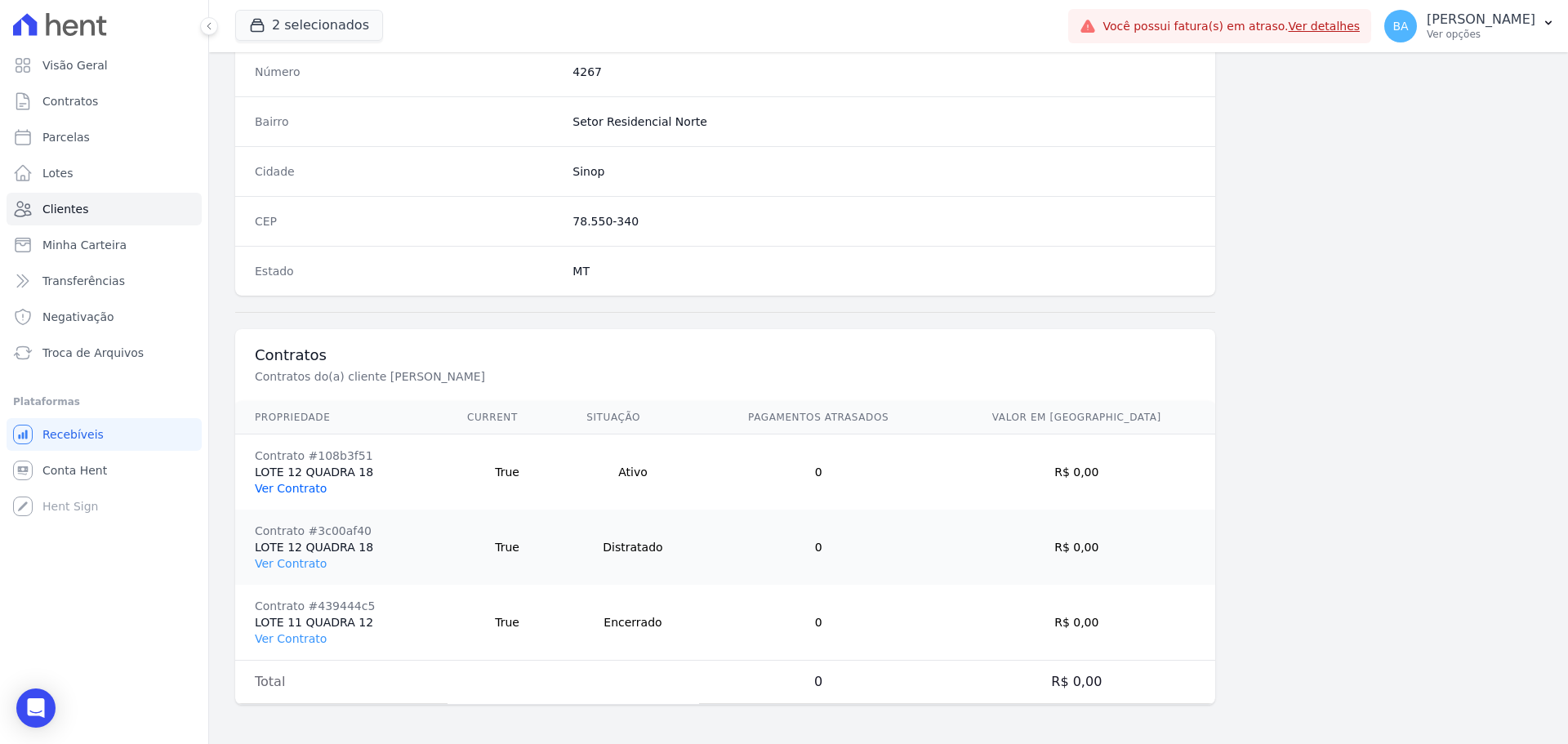
click at [294, 481] on link "Ver Contrato" at bounding box center [291, 488] width 72 height 14
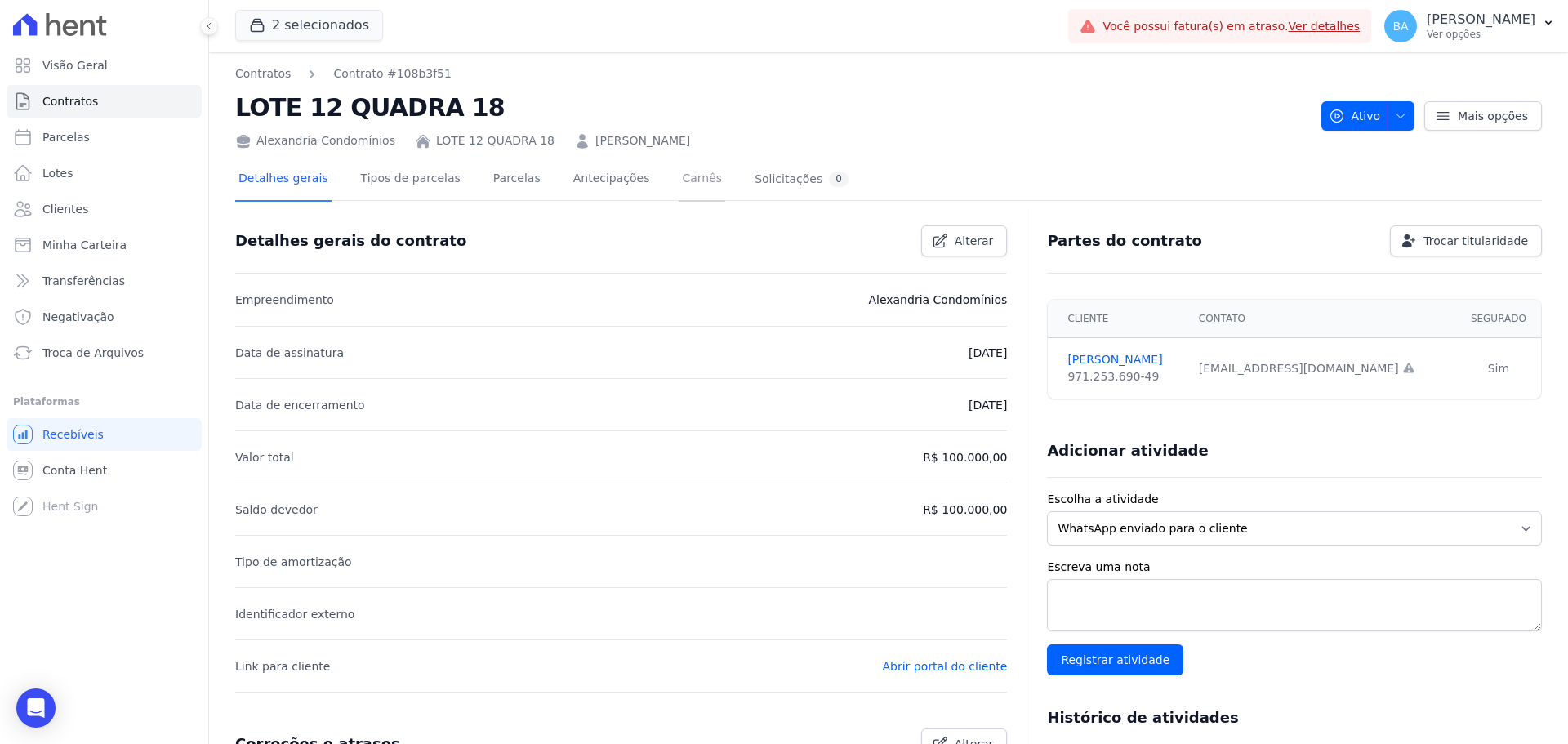
click at [679, 190] on link "Carnês" at bounding box center [702, 180] width 46 height 43
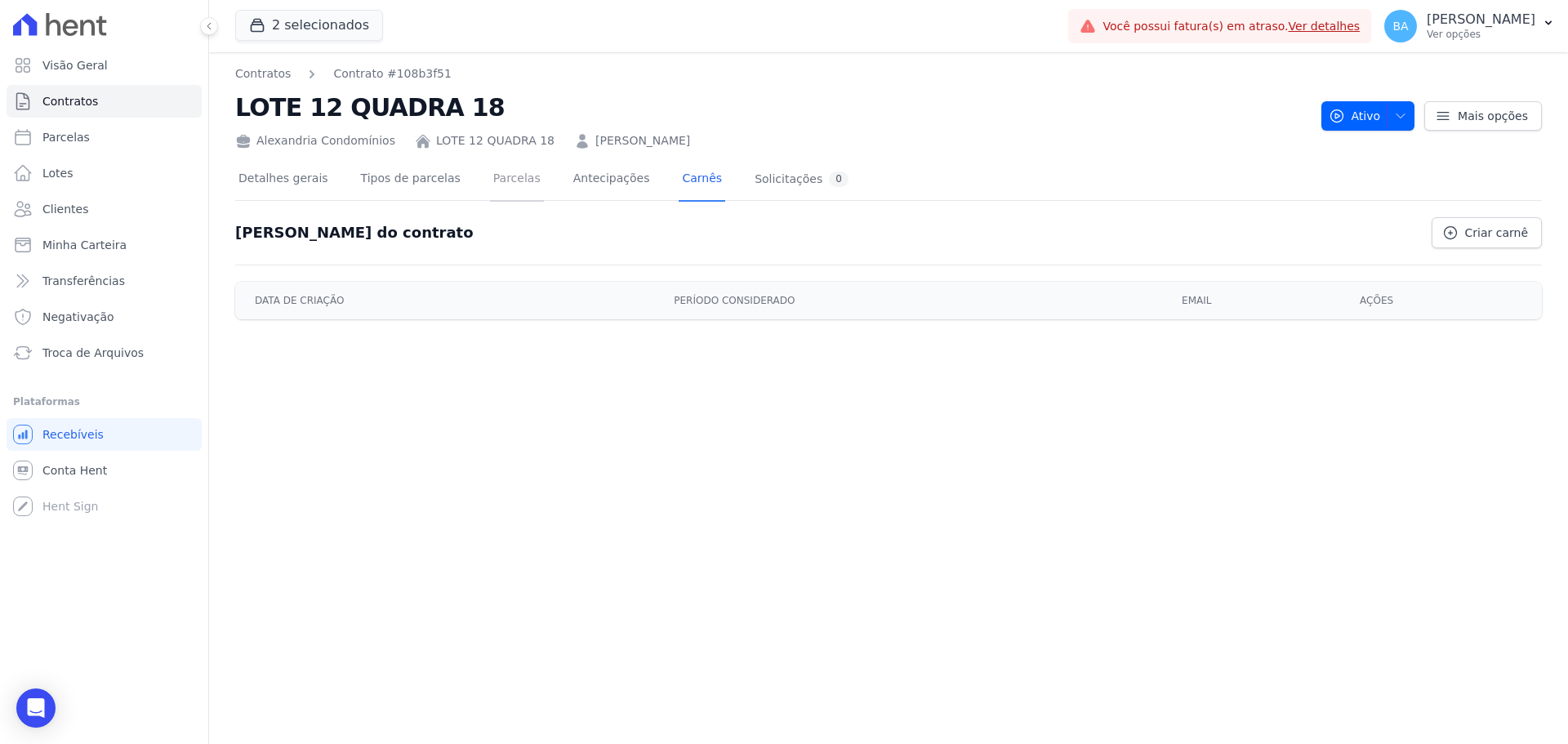
click at [498, 180] on link "Parcelas" at bounding box center [517, 180] width 54 height 43
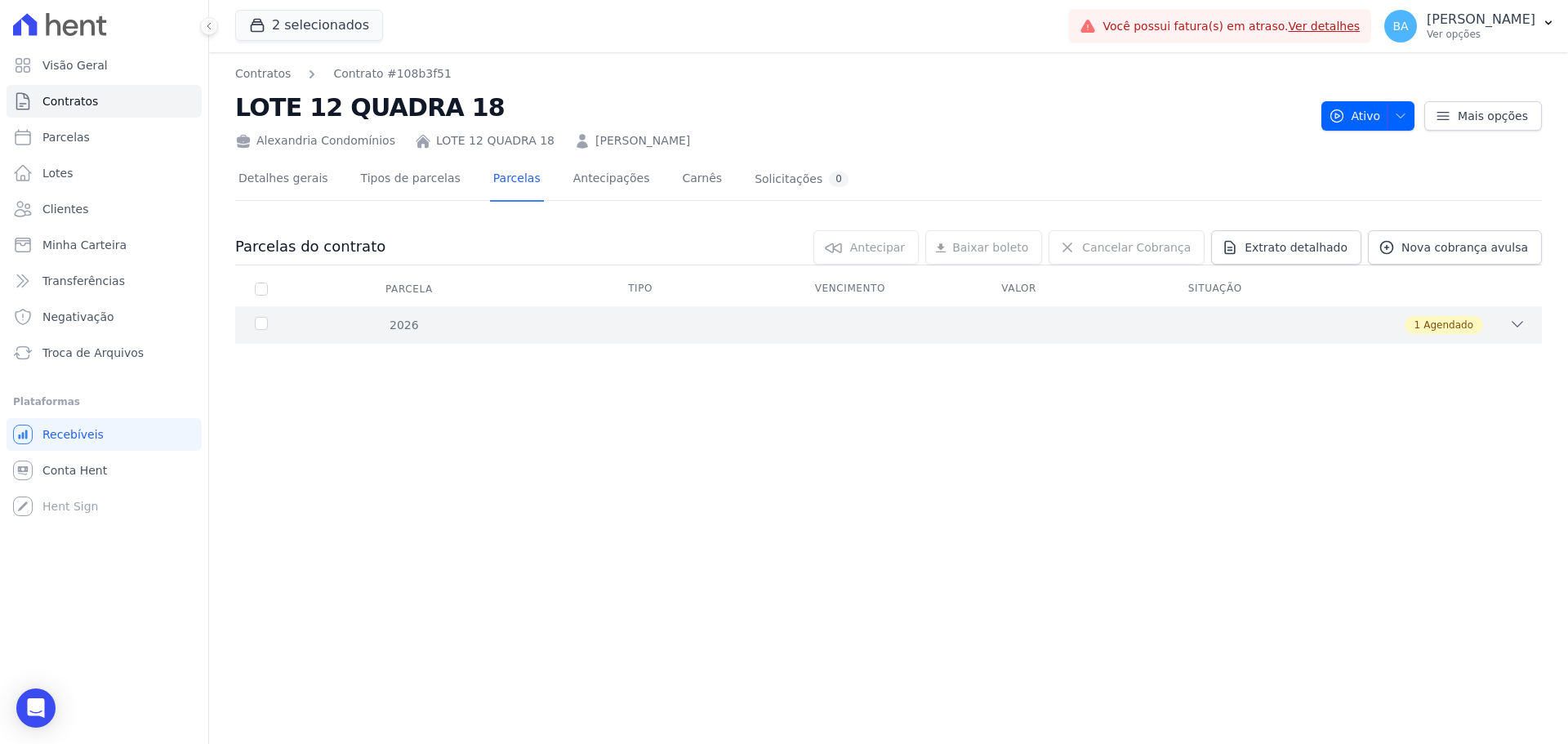
click at [1515, 328] on icon at bounding box center [1517, 324] width 16 height 16
click at [81, 99] on span "Contratos" at bounding box center [70, 100] width 55 height 16
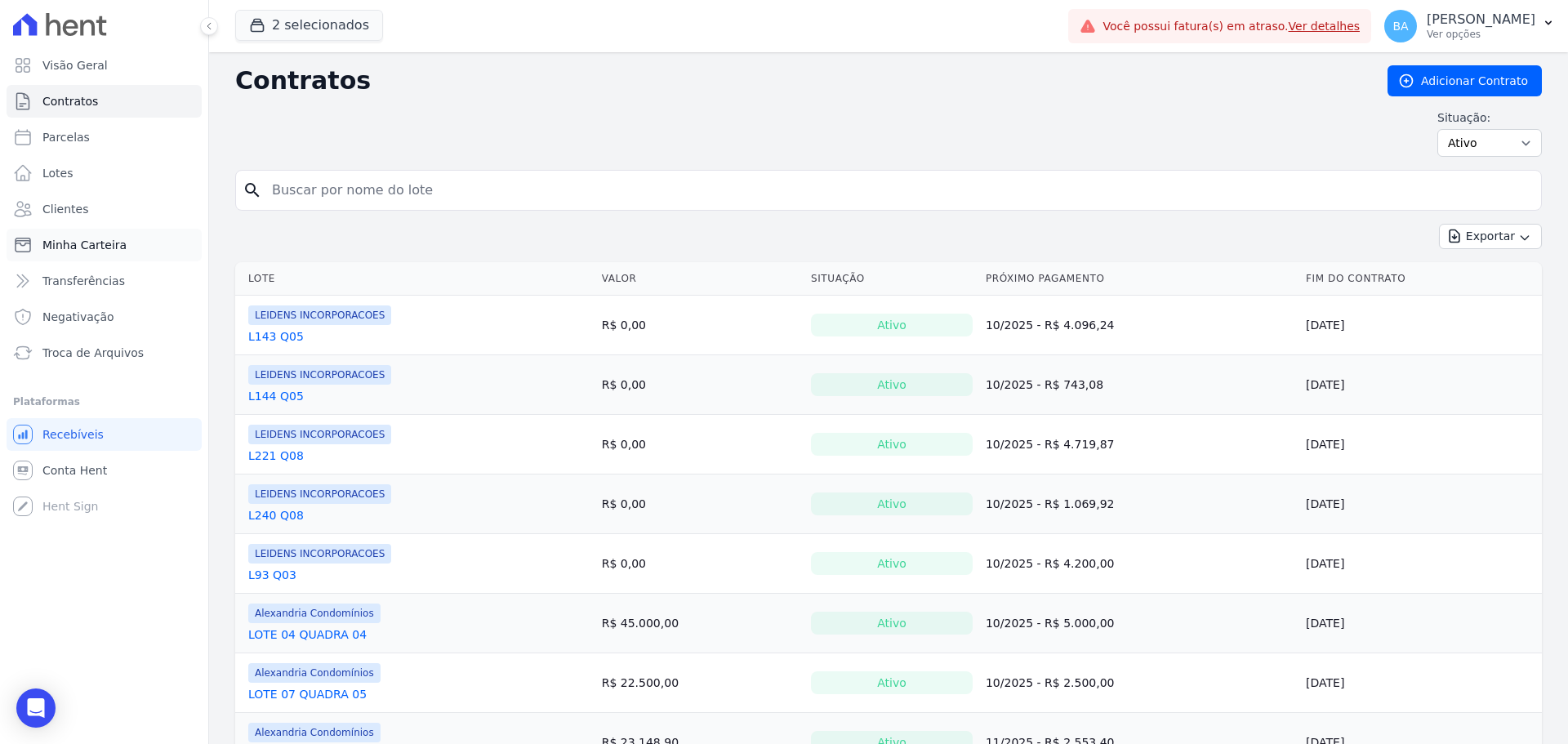
click at [107, 239] on span "Minha Carteira" at bounding box center [84, 244] width 84 height 16
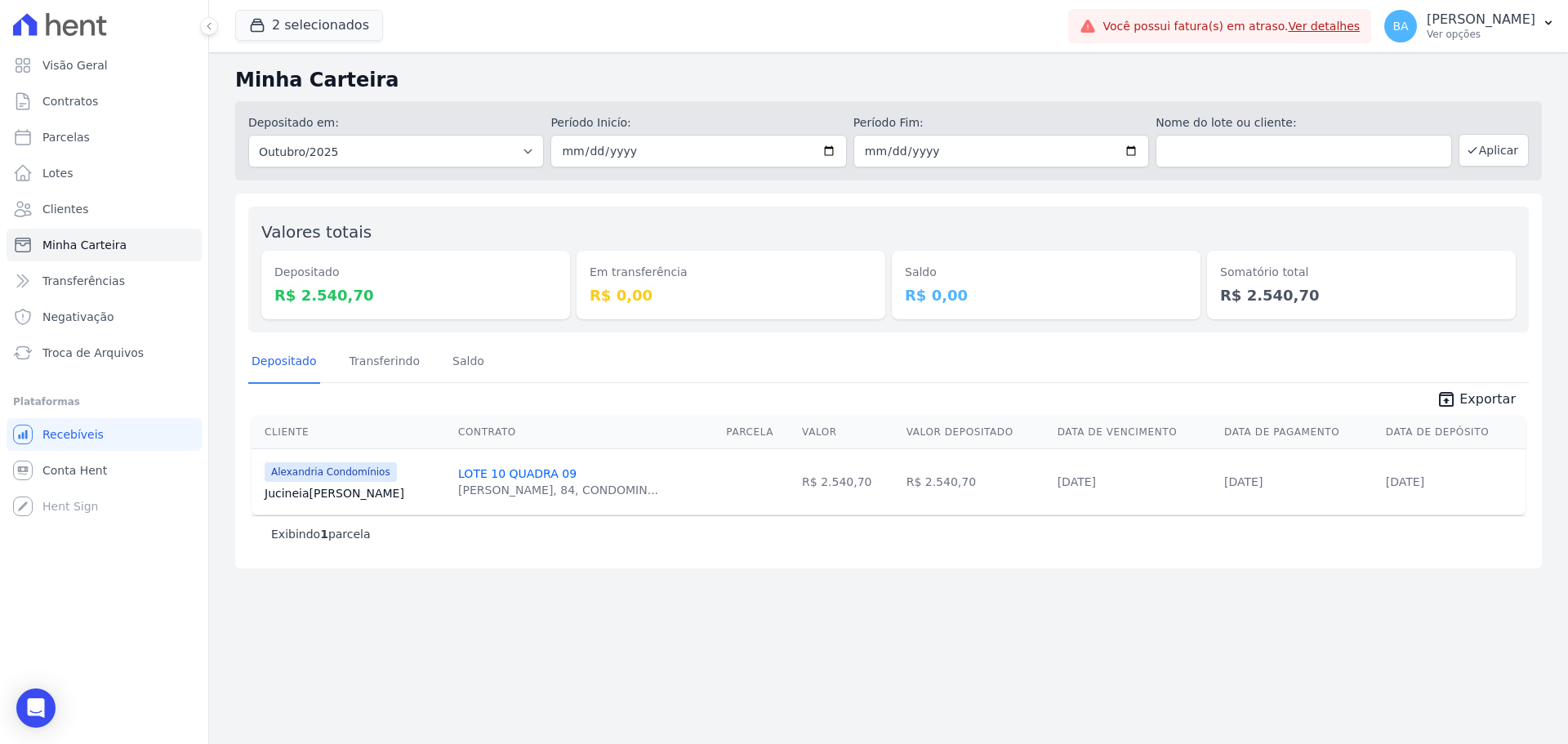
click at [292, 267] on dt "Depositado" at bounding box center [416, 272] width 282 height 17
click at [305, 253] on div "Depositado R$ 2.540,70" at bounding box center [415, 284] width 308 height 69
click at [130, 291] on link "Transferências" at bounding box center [104, 281] width 195 height 33
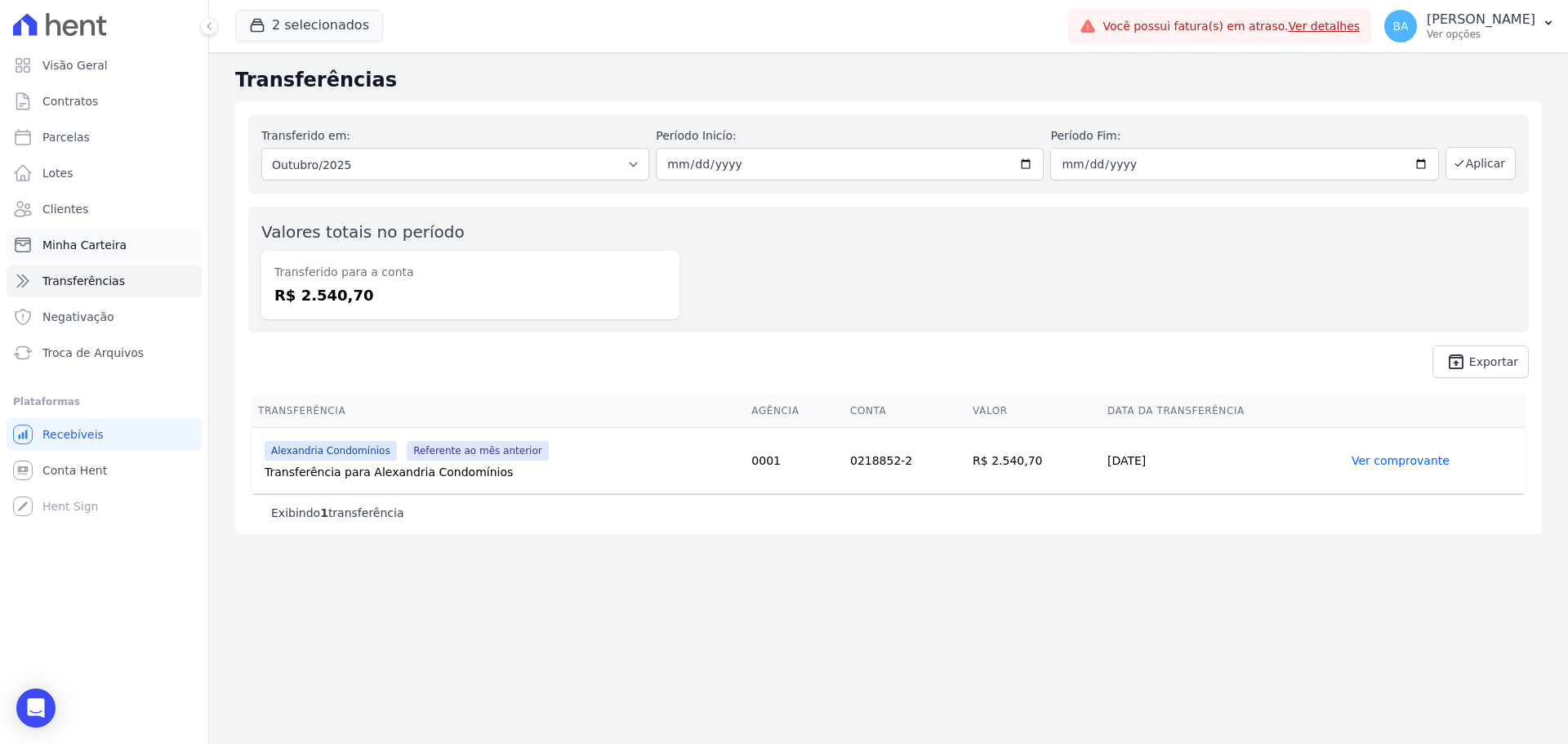
click at [115, 257] on link "Minha Carteira" at bounding box center [104, 245] width 195 height 33
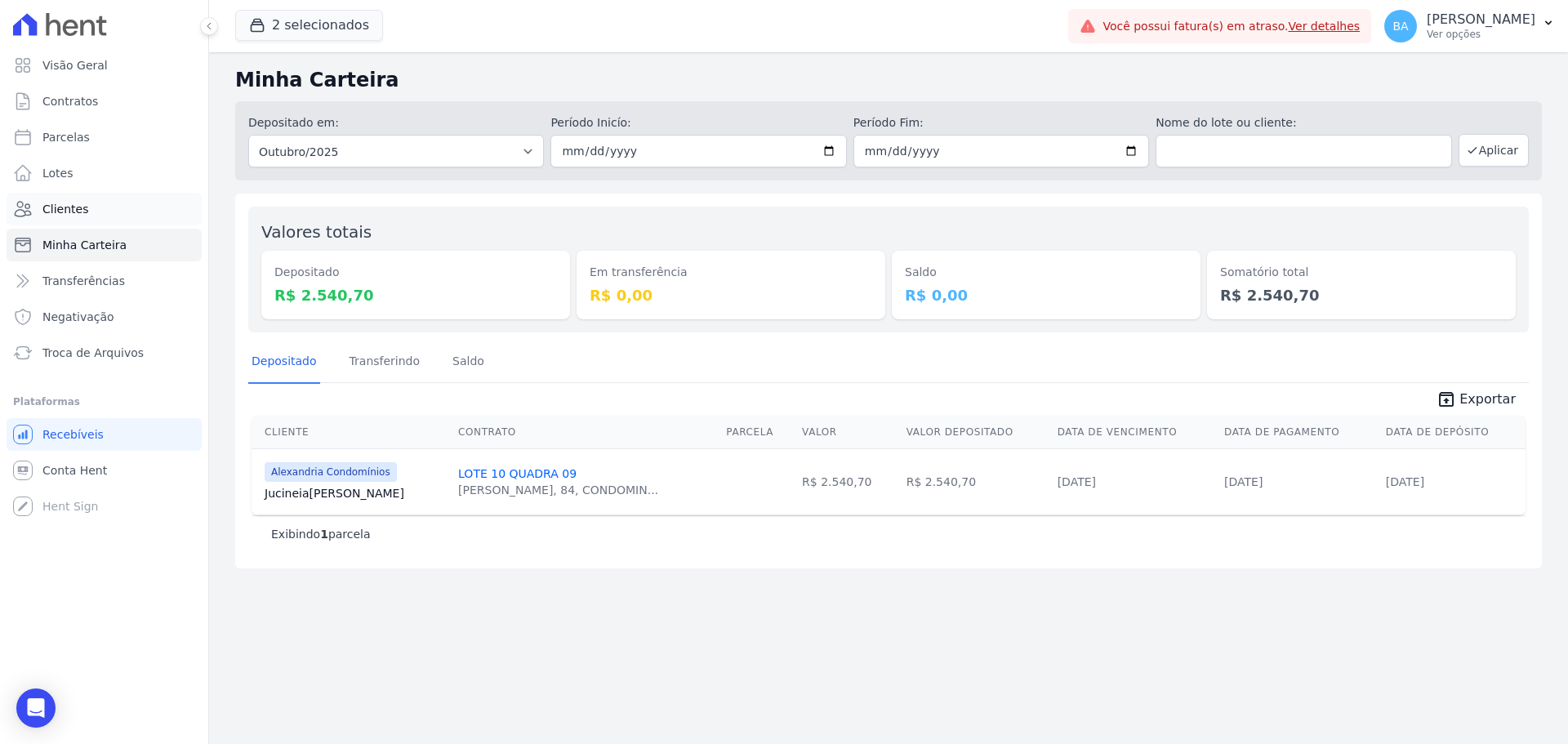
drag, startPoint x: 98, startPoint y: 232, endPoint x: 97, endPoint y: 215, distance: 17.0
click at [97, 215] on link "Clientes" at bounding box center [104, 209] width 195 height 33
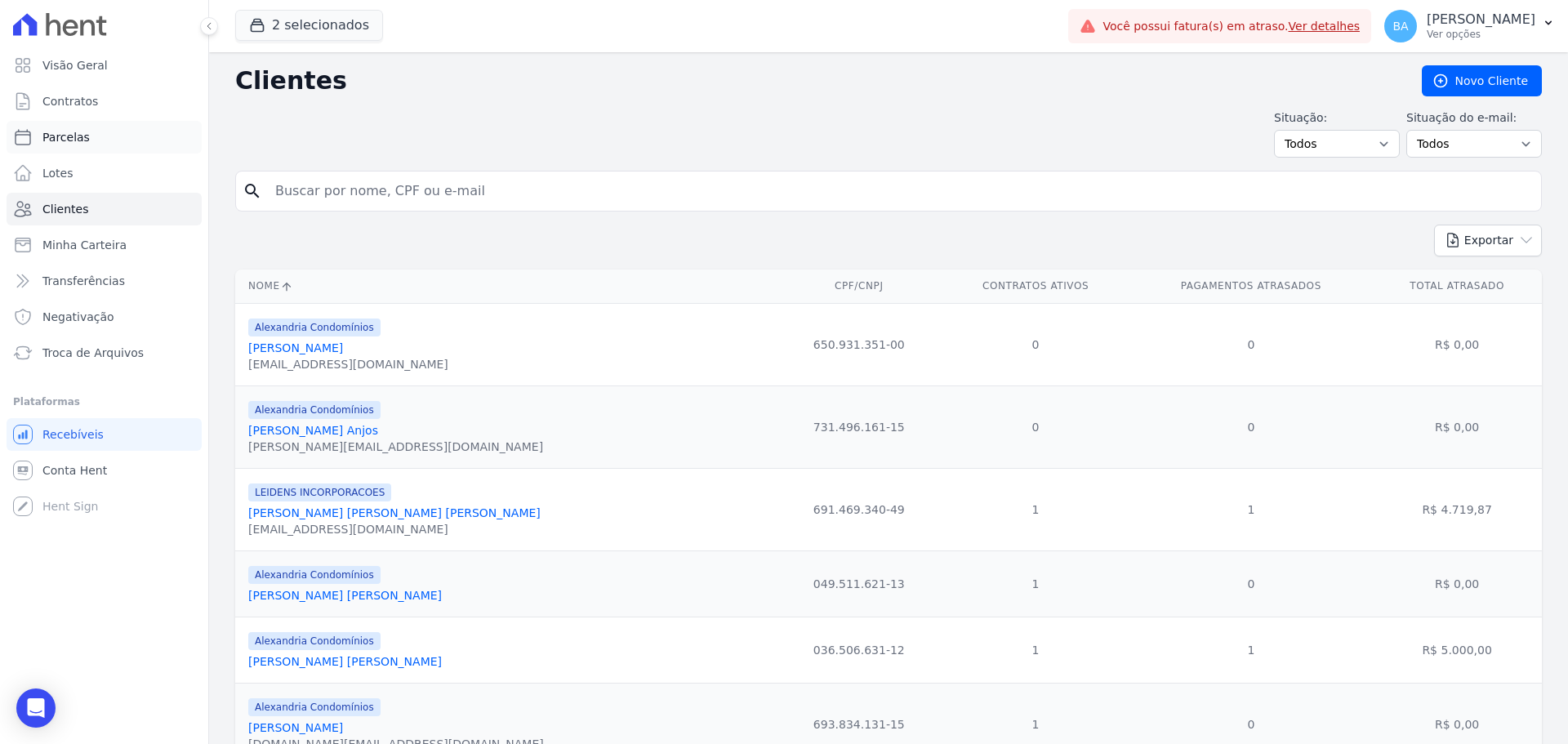
click at [86, 140] on link "Parcelas" at bounding box center [104, 137] width 195 height 33
select select
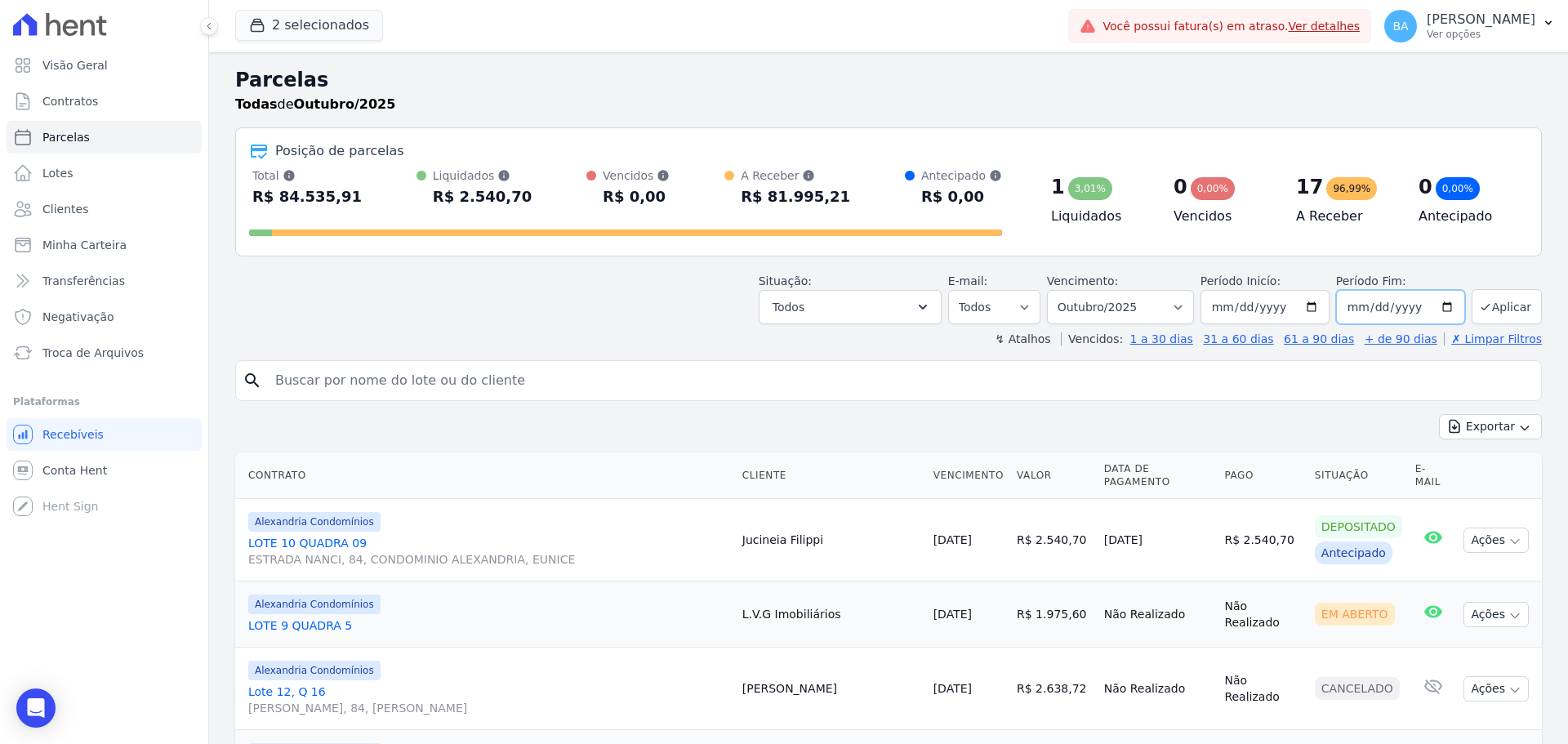
click at [1437, 310] on input "2025-10-31" at bounding box center [1400, 306] width 129 height 34
type input "2026-05-31"
click at [1237, 372] on input "search" at bounding box center [900, 381] width 1269 height 33
click at [1495, 308] on button "Aplicar" at bounding box center [1506, 306] width 71 height 35
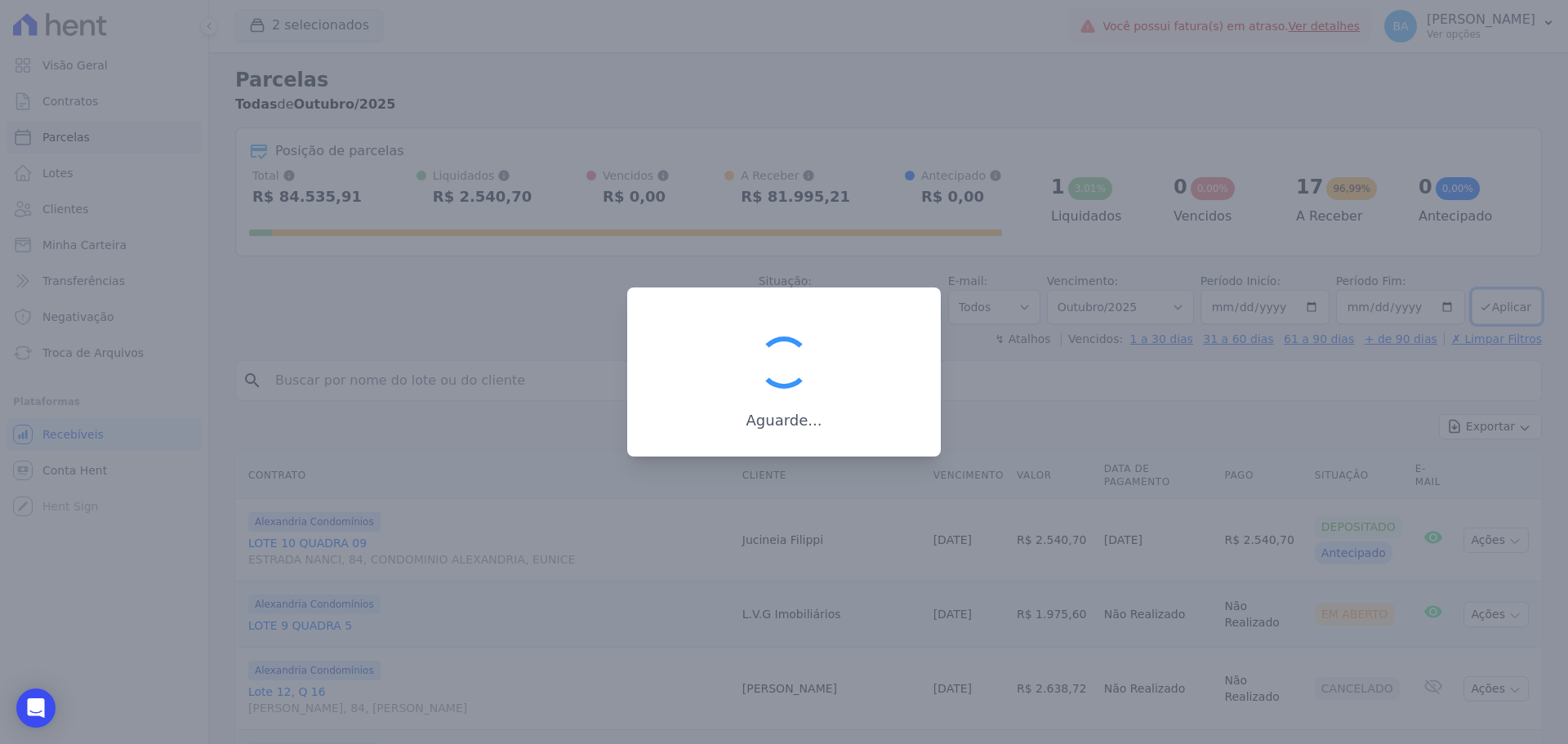
click at [907, 309] on div "Aguarde..." at bounding box center [784, 371] width 313 height 169
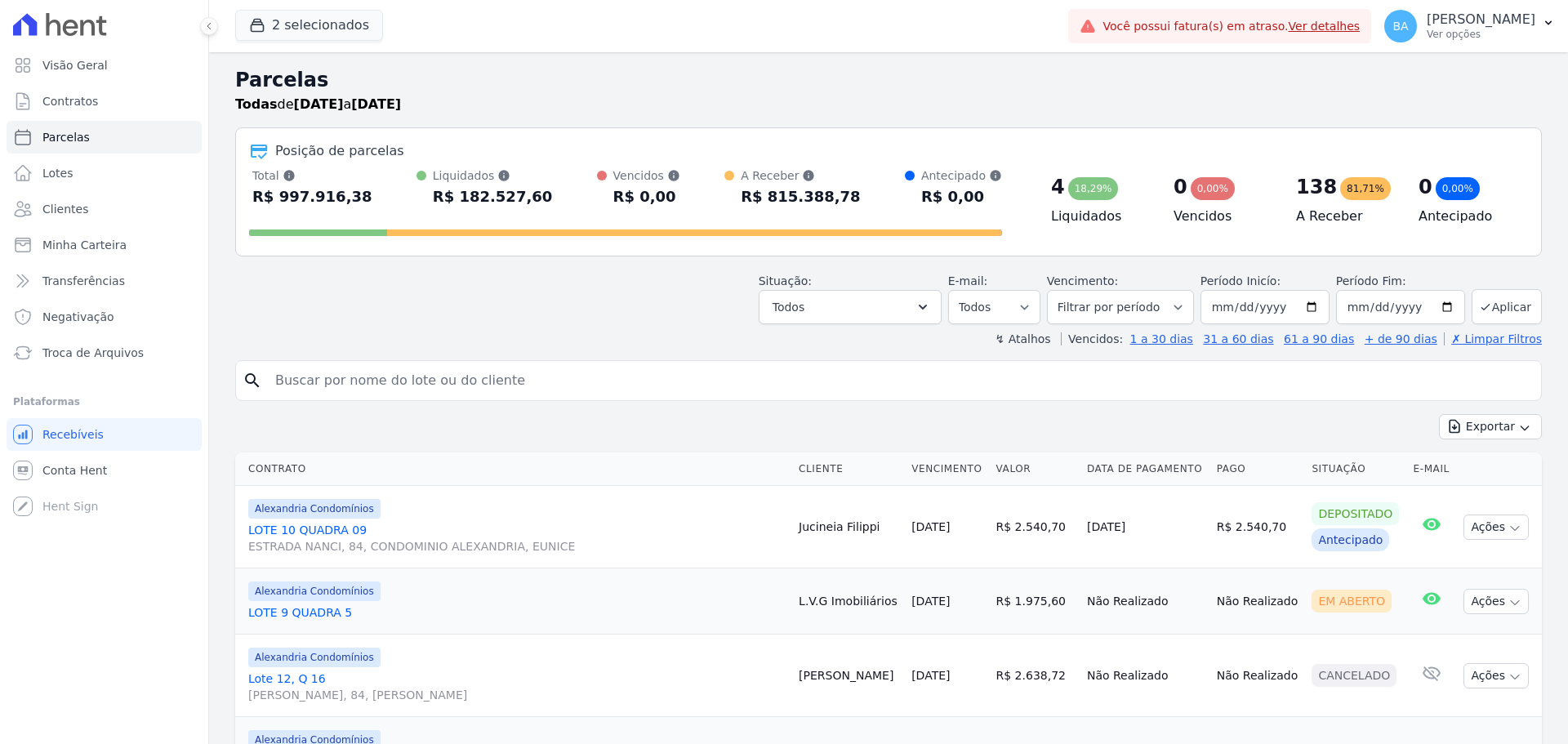
select select
click at [913, 314] on button "Todos" at bounding box center [850, 306] width 183 height 34
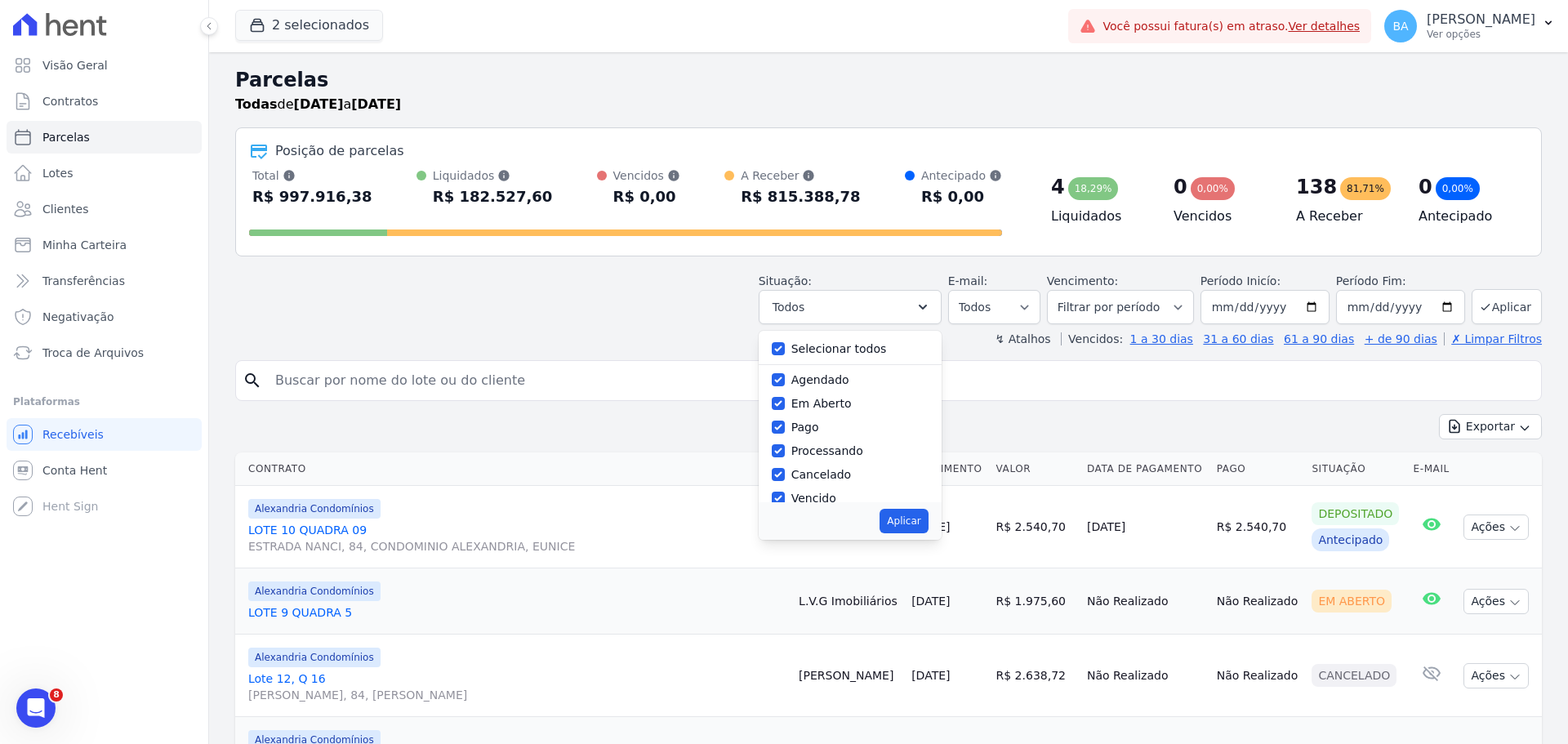
click at [785, 341] on div at bounding box center [778, 348] width 14 height 16
click at [785, 351] on input "Selecionar todos" at bounding box center [778, 349] width 14 height 14
checkbox input "false"
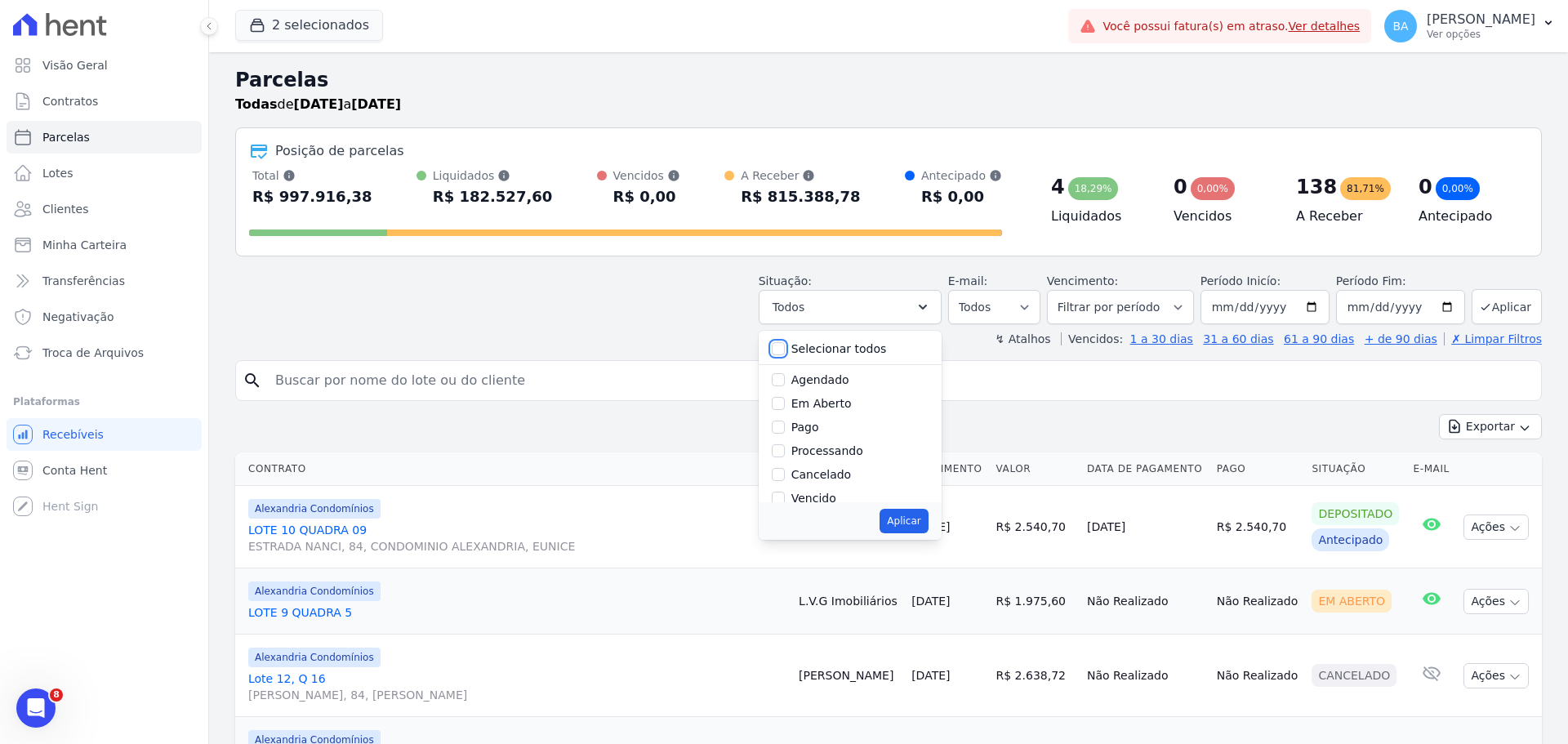
checkbox input "false"
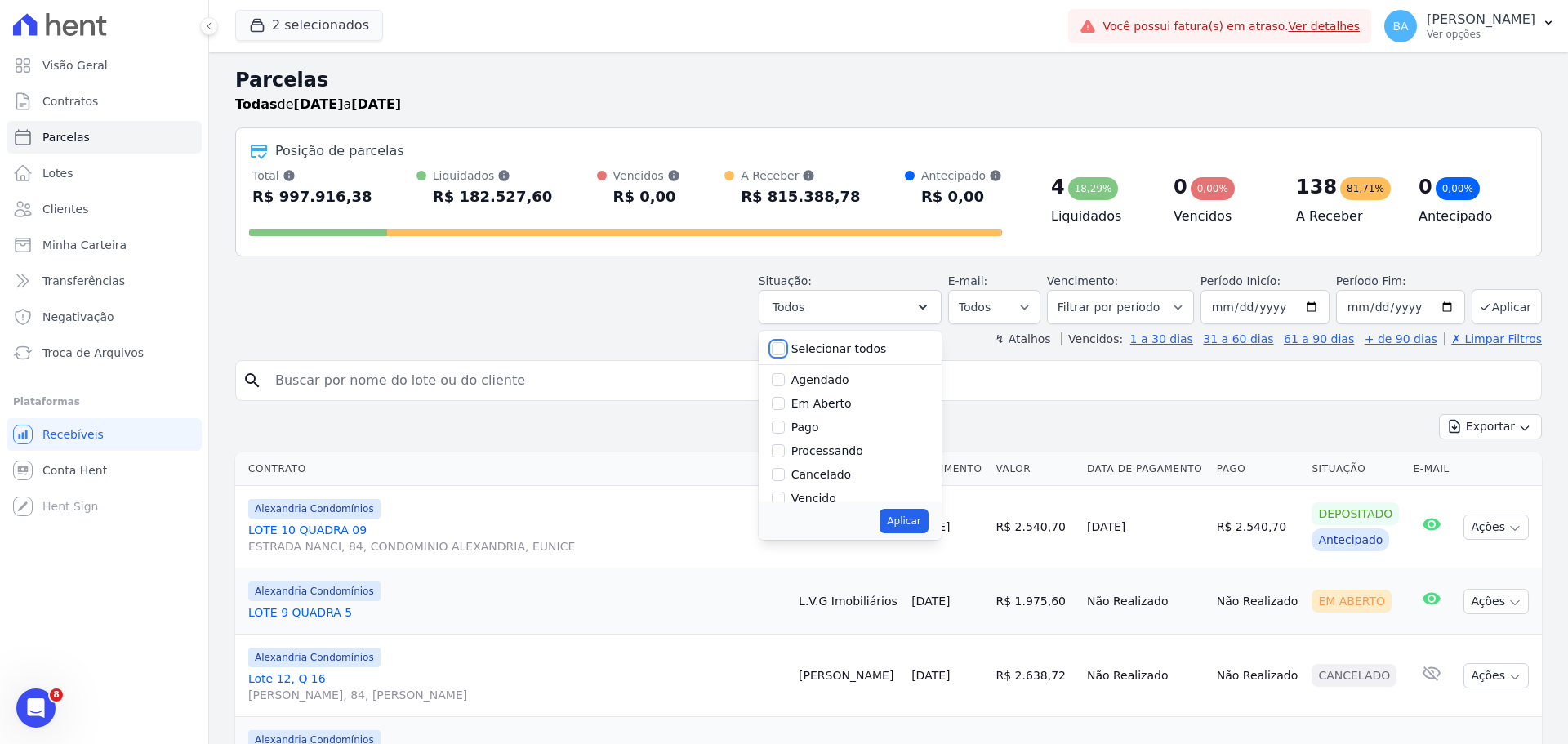
checkbox input "false"
click at [785, 378] on input "Agendado" at bounding box center [778, 380] width 14 height 14
checkbox input "true"
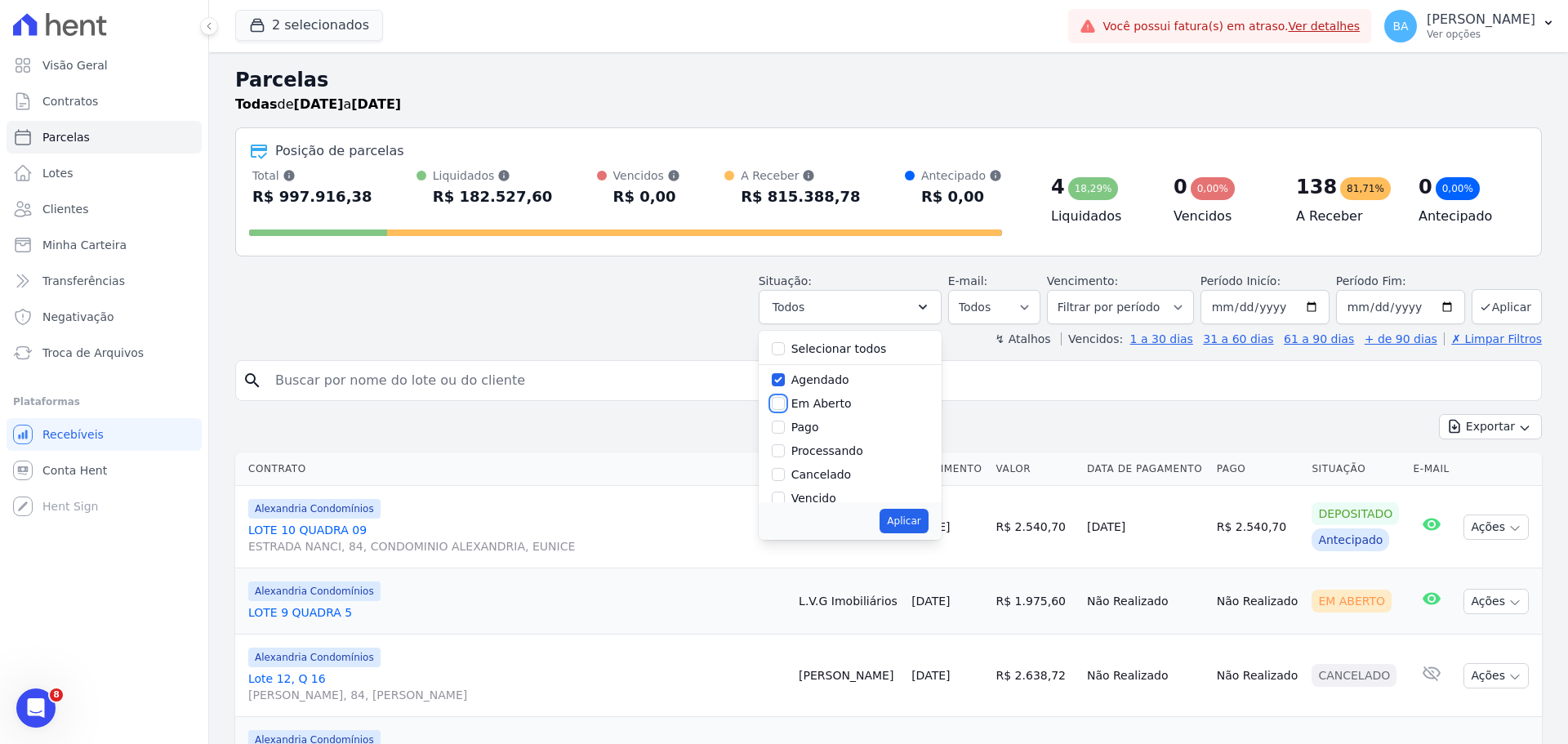
click at [785, 402] on input "Em Aberto" at bounding box center [778, 404] width 14 height 14
checkbox input "true"
click at [785, 422] on input "Pago" at bounding box center [778, 427] width 14 height 14
checkbox input "true"
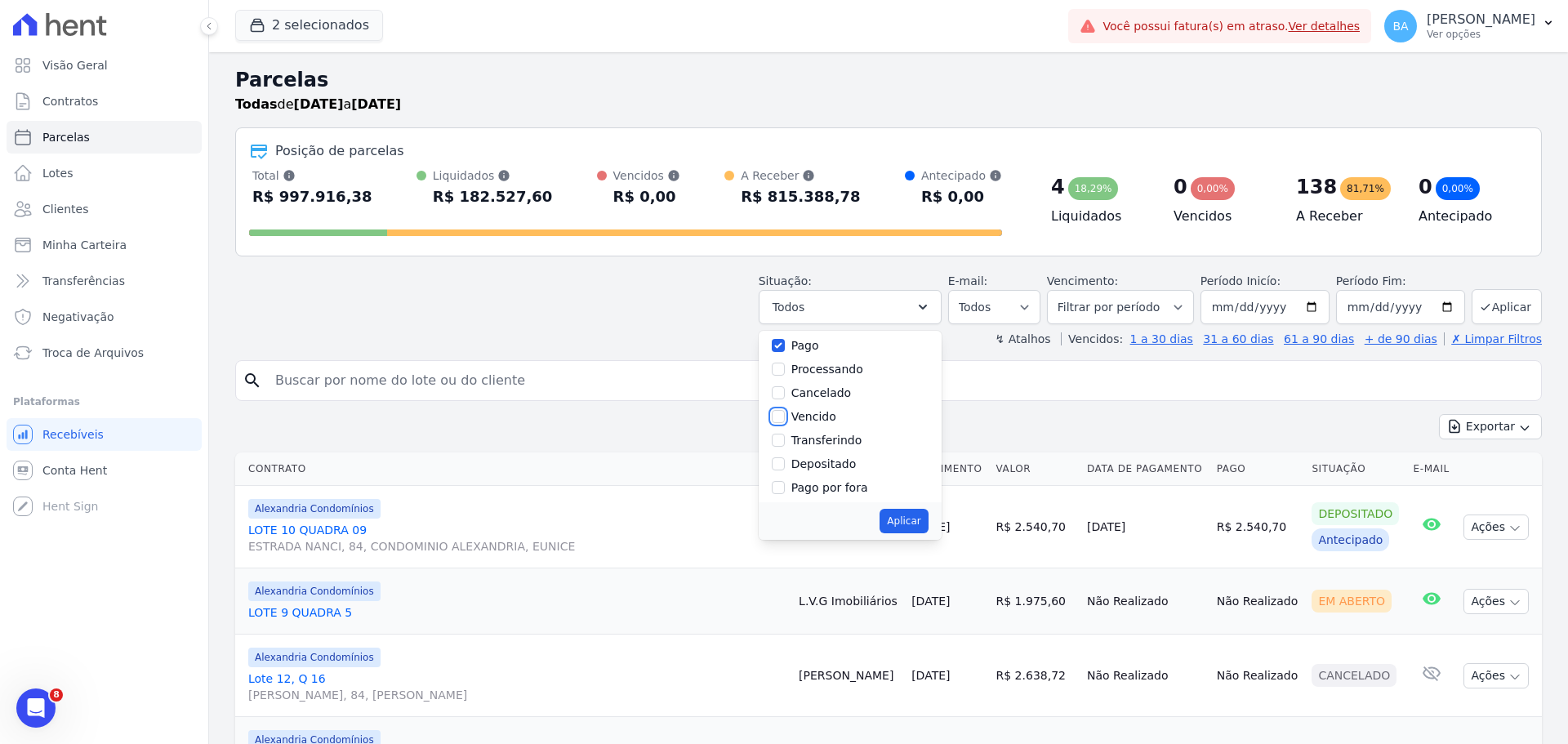
click at [785, 414] on input "Vencido" at bounding box center [778, 416] width 14 height 14
checkbox input "true"
click at [785, 455] on input "Pago por fora" at bounding box center [778, 460] width 14 height 14
click at [785, 460] on input "Pago por fora" at bounding box center [778, 460] width 14 height 14
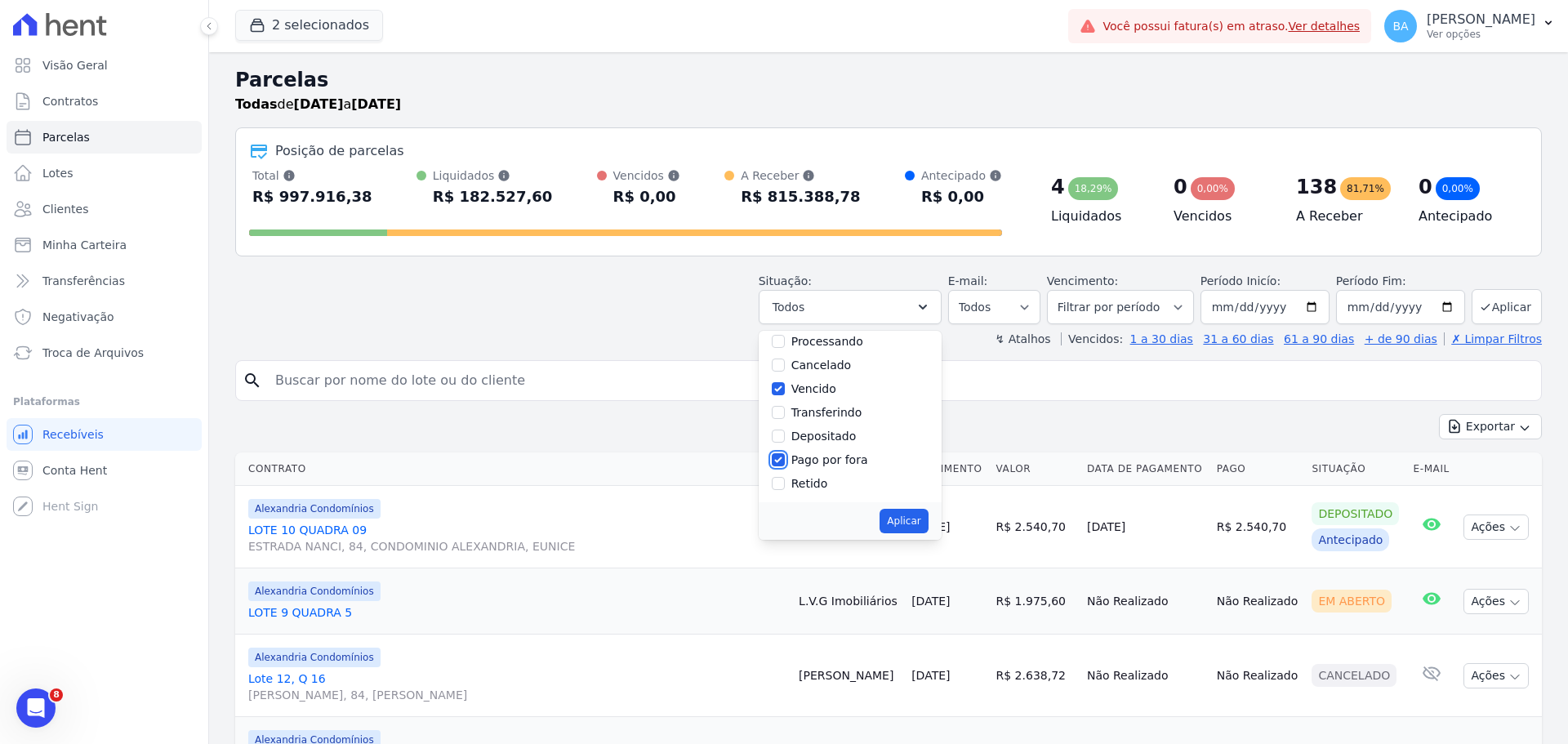
checkbox input "false"
click at [916, 516] on button "Aplicar" at bounding box center [904, 520] width 48 height 24
select select "scheduled"
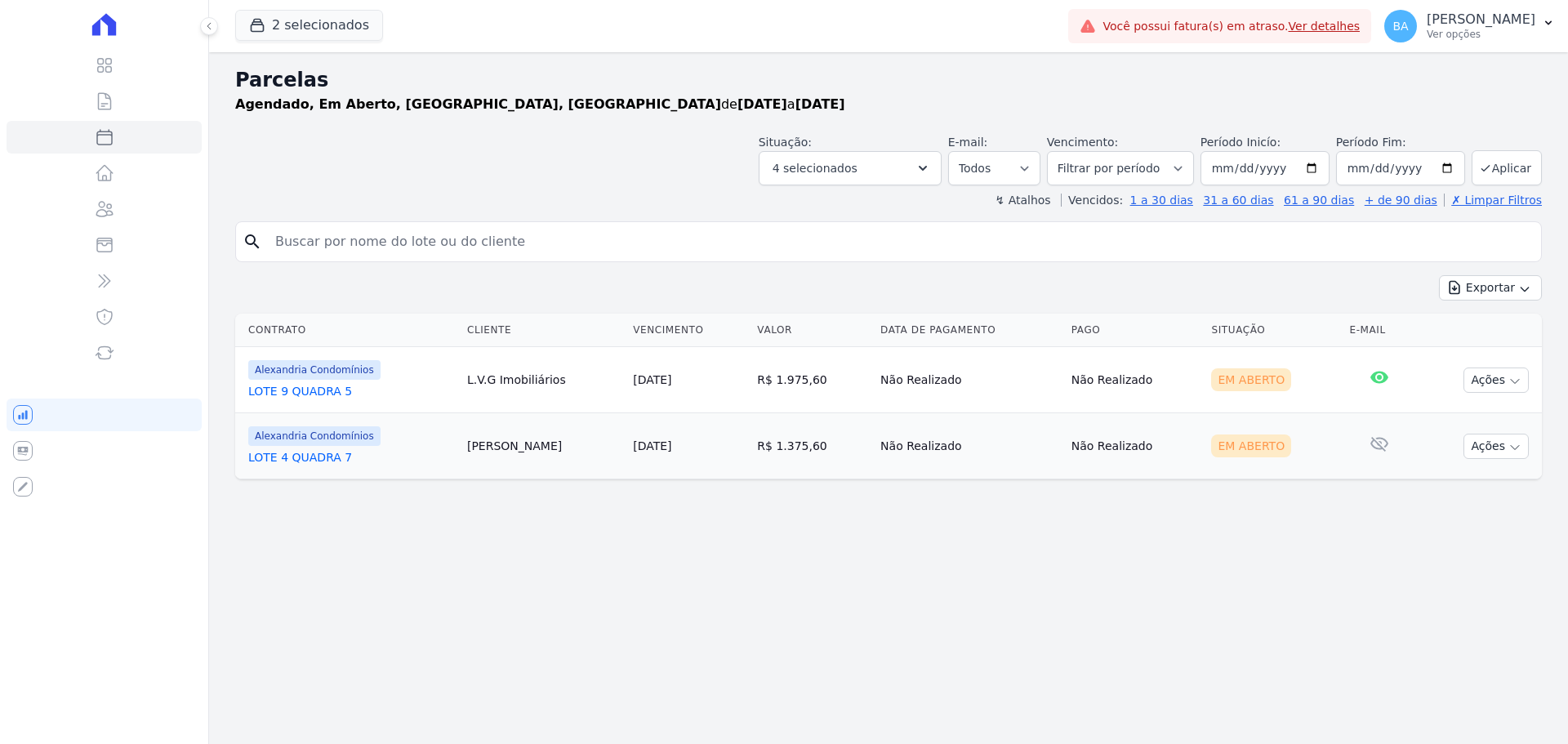
select select
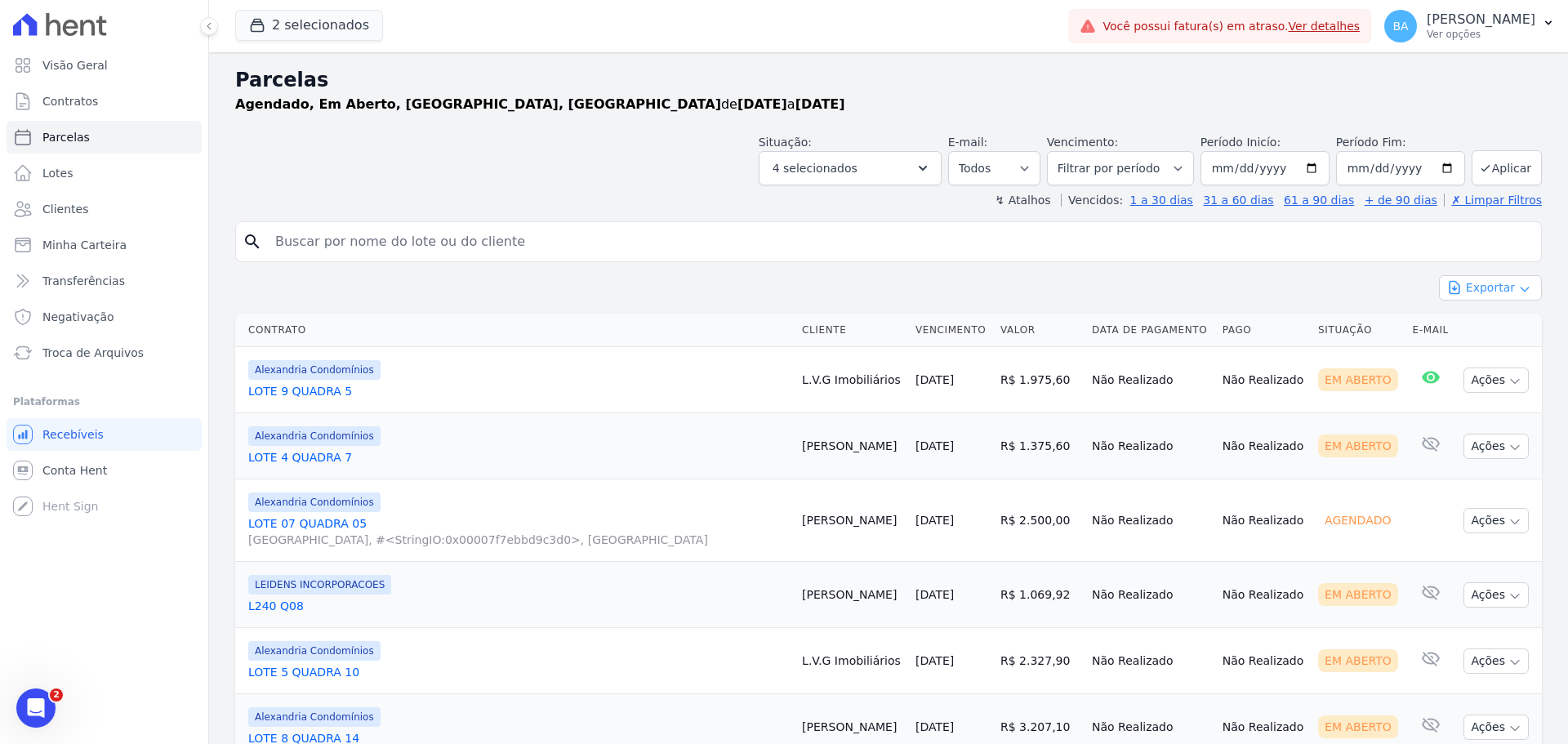
click at [1500, 283] on button "Exportar" at bounding box center [1490, 288] width 102 height 25
click at [1504, 349] on span "Exportar CSV" at bounding box center [1489, 354] width 87 height 16
click at [418, 249] on input "search" at bounding box center [900, 242] width 1269 height 33
type input "Jonas Smaniotto"
select select
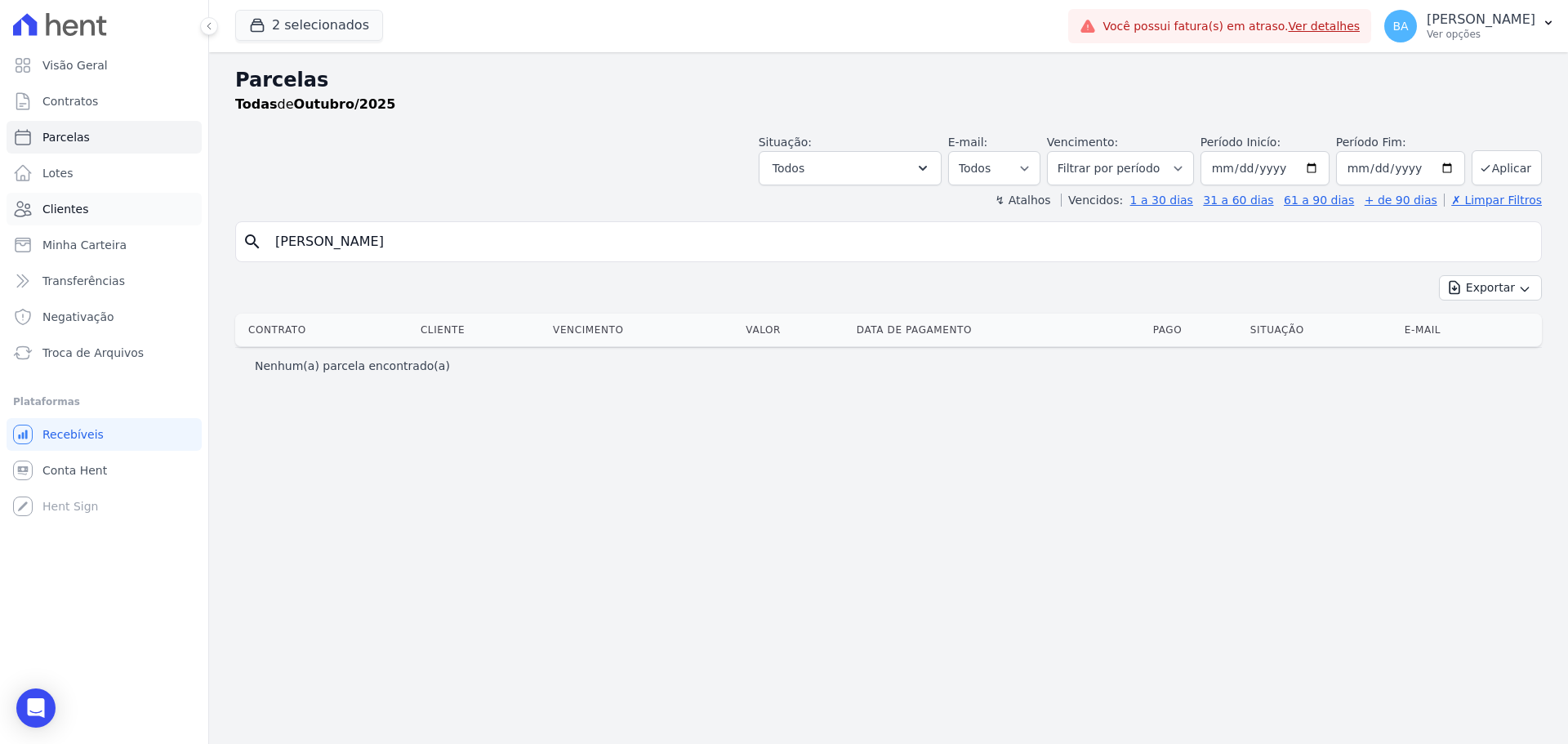
click at [88, 209] on link "Clientes" at bounding box center [104, 209] width 195 height 33
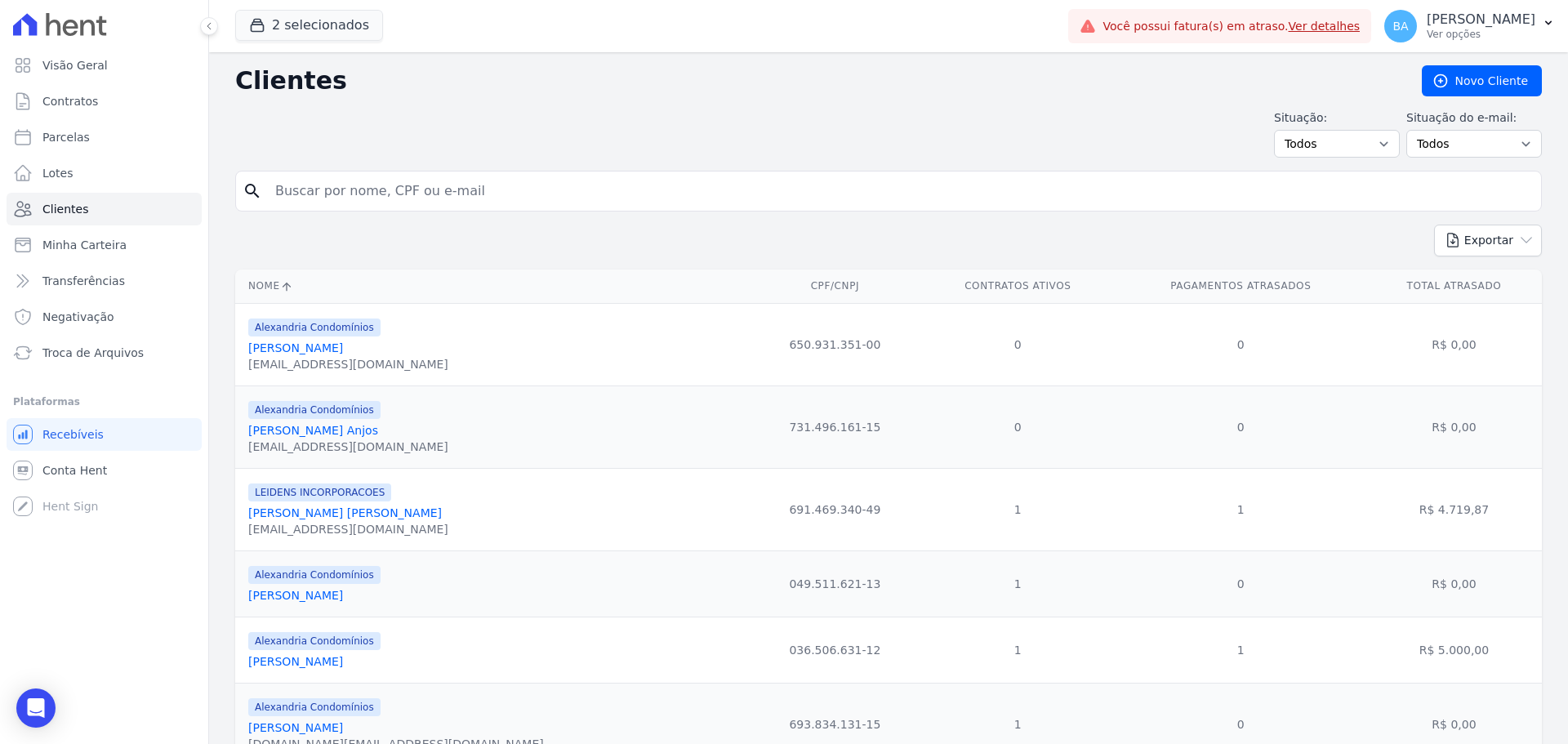
click at [363, 180] on input "search" at bounding box center [900, 191] width 1269 height 33
type input "Jonas Smaniotto"
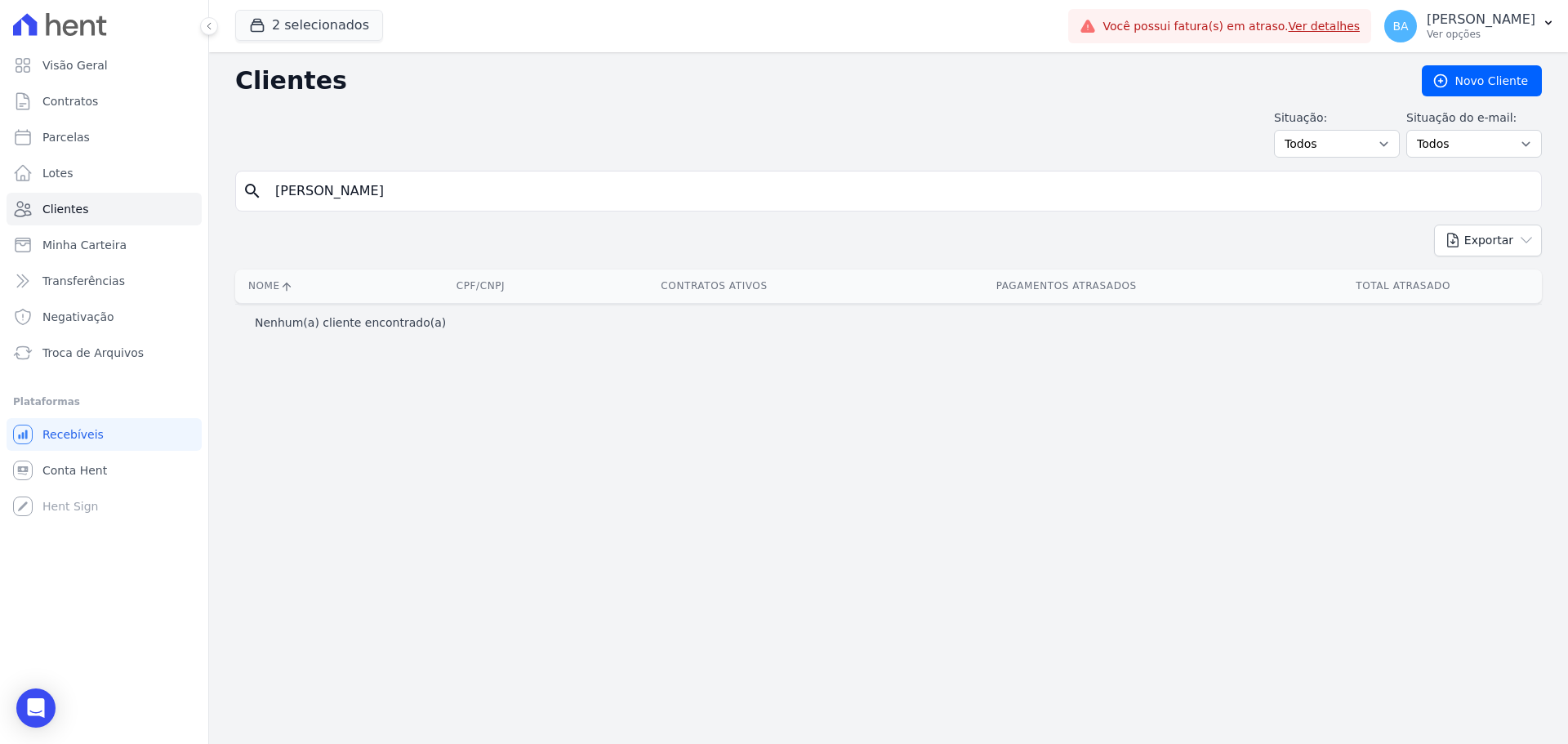
drag, startPoint x: 381, startPoint y: 186, endPoint x: 316, endPoint y: 175, distance: 65.9
click at [310, 194] on input "Jonas Smaniotto" at bounding box center [900, 191] width 1269 height 33
type input "Jonas"
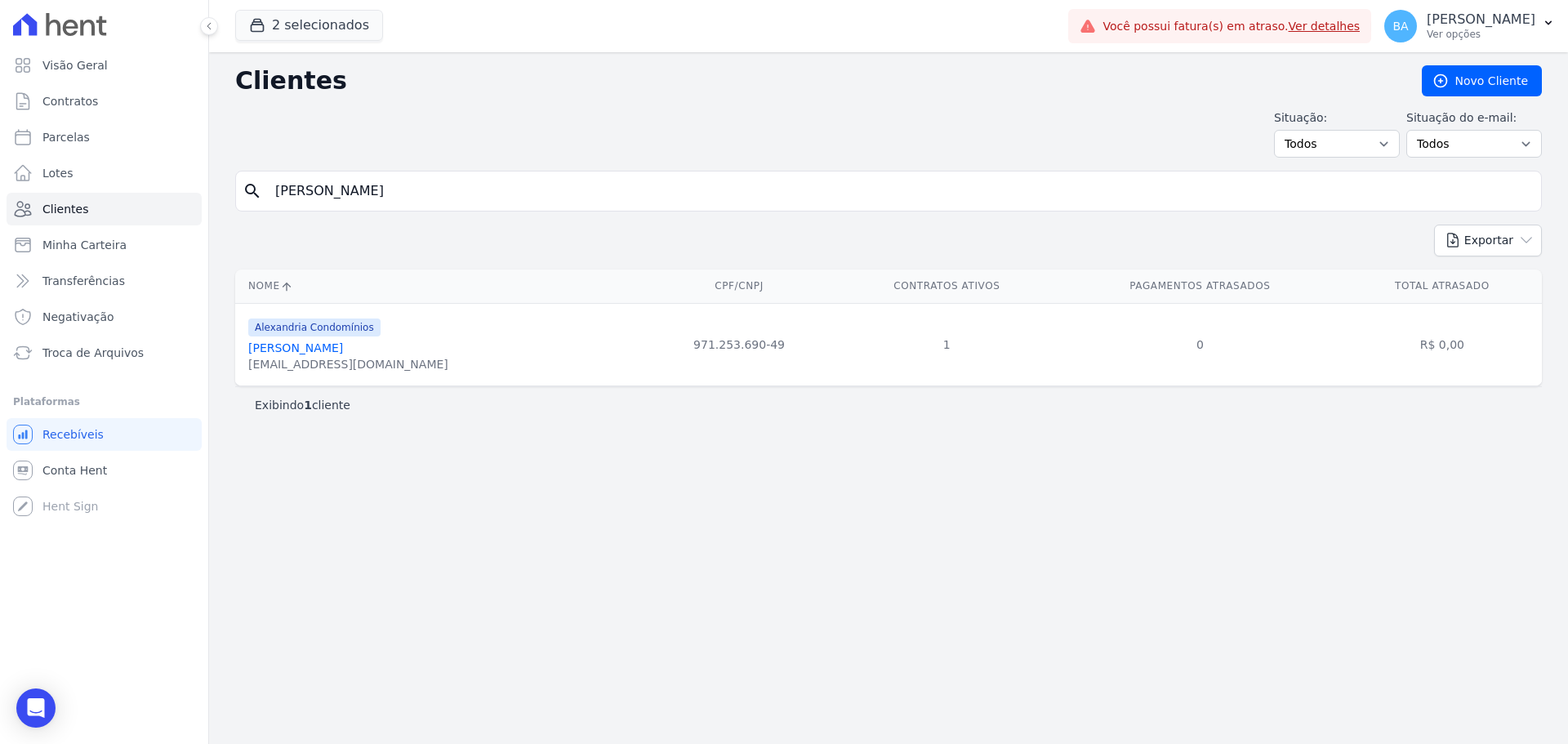
click at [338, 349] on link "Jonas Daniel Smaniotto" at bounding box center [296, 348] width 95 height 14
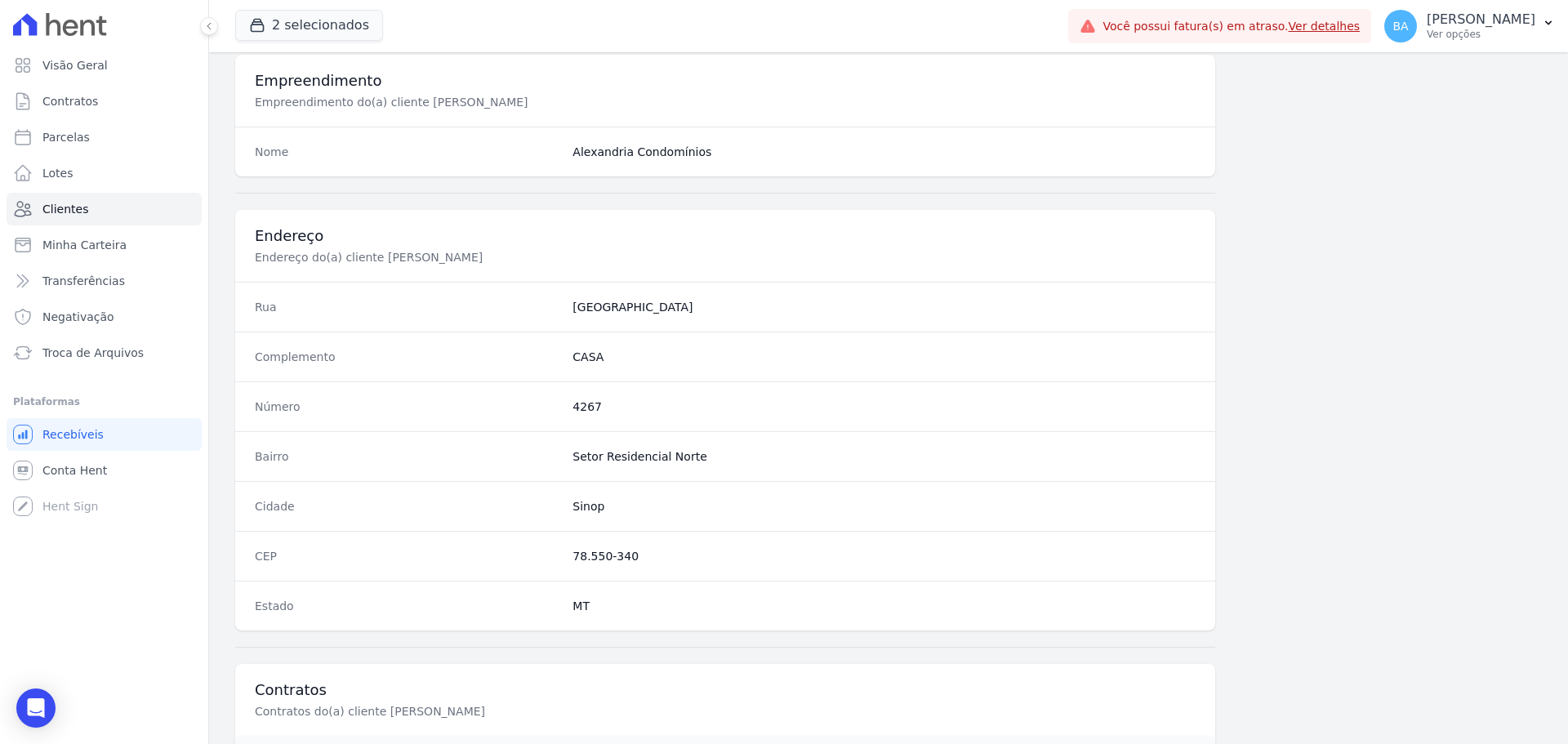
scroll to position [933, 0]
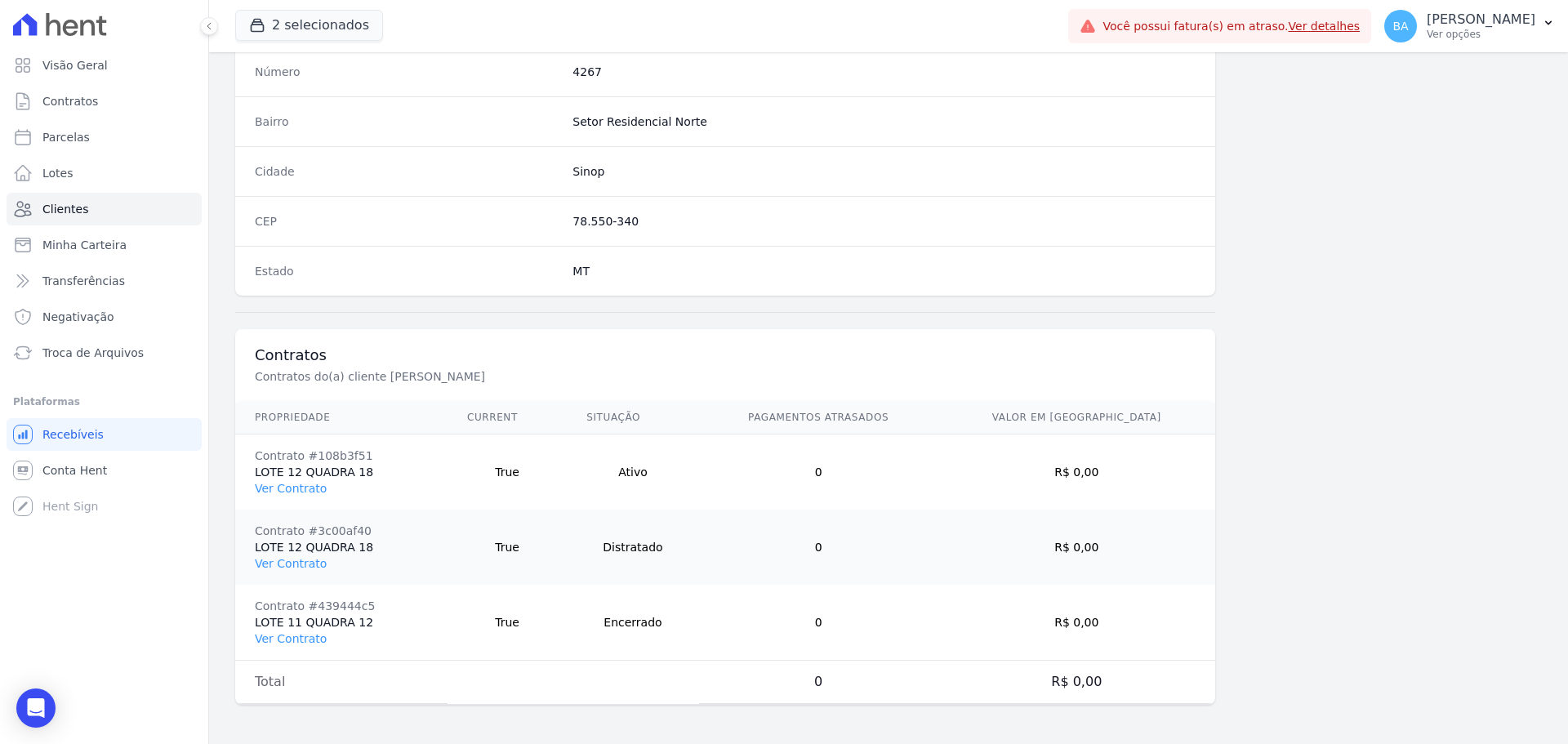
drag, startPoint x: 686, startPoint y: 551, endPoint x: 644, endPoint y: 574, distance: 47.9
click at [625, 558] on td "Distratado" at bounding box center [632, 547] width 131 height 75
drag, startPoint x: 697, startPoint y: 618, endPoint x: 626, endPoint y: 622, distance: 71.1
click at [626, 622] on td "Encerrado" at bounding box center [632, 622] width 131 height 76
click at [662, 639] on td "Encerrado" at bounding box center [632, 622] width 131 height 76
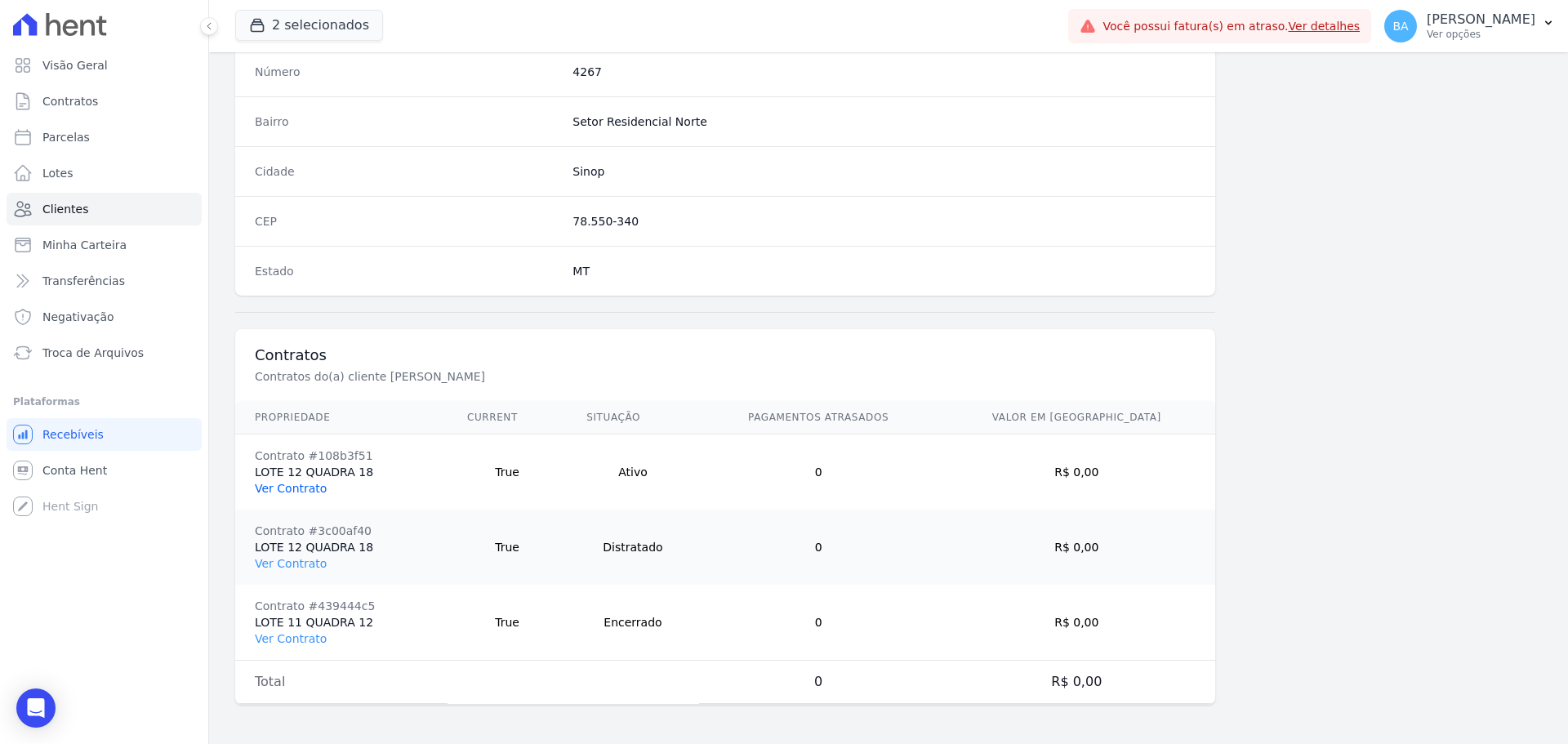
click at [304, 485] on link "Ver Contrato" at bounding box center [291, 488] width 72 height 14
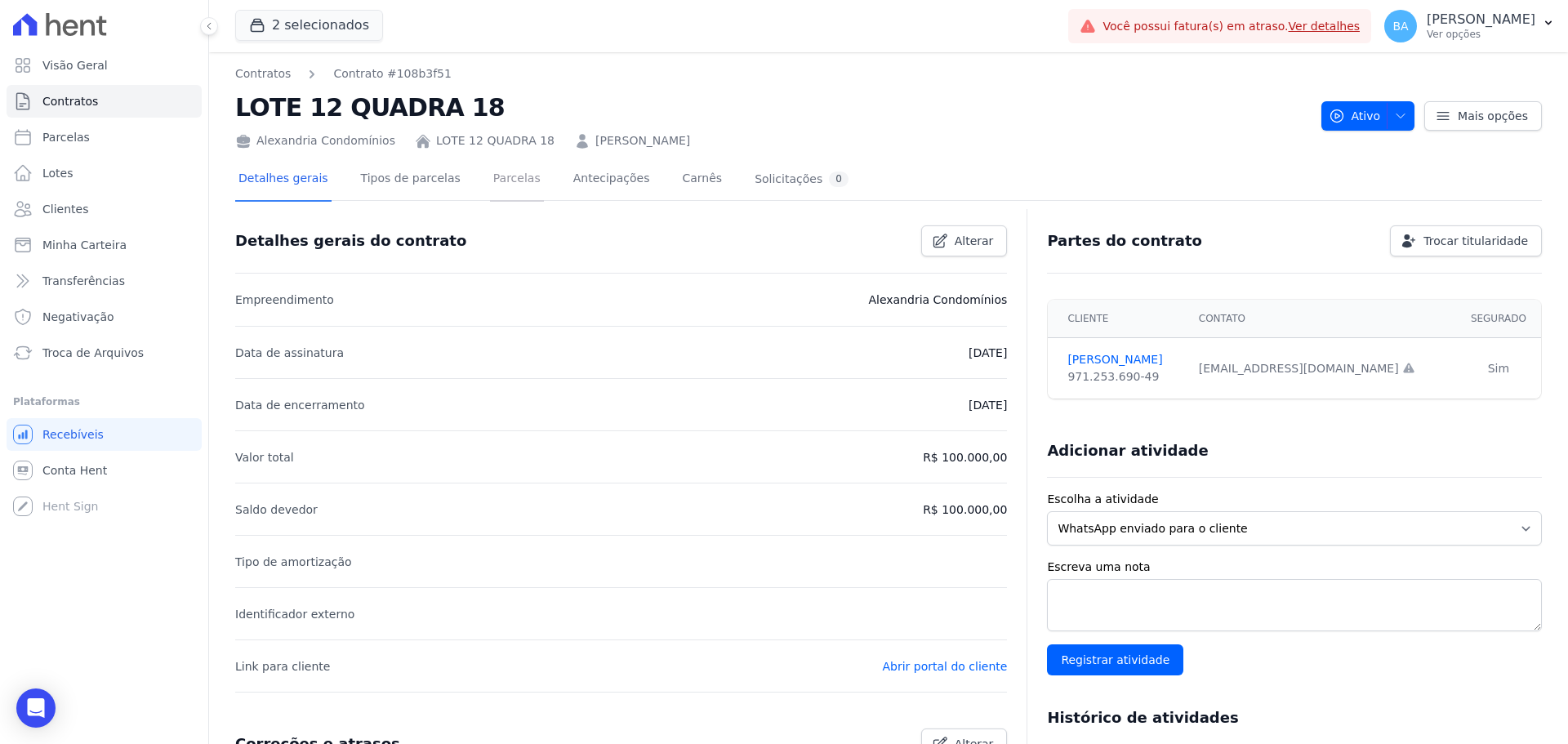
click at [495, 171] on link "Parcelas" at bounding box center [517, 180] width 54 height 43
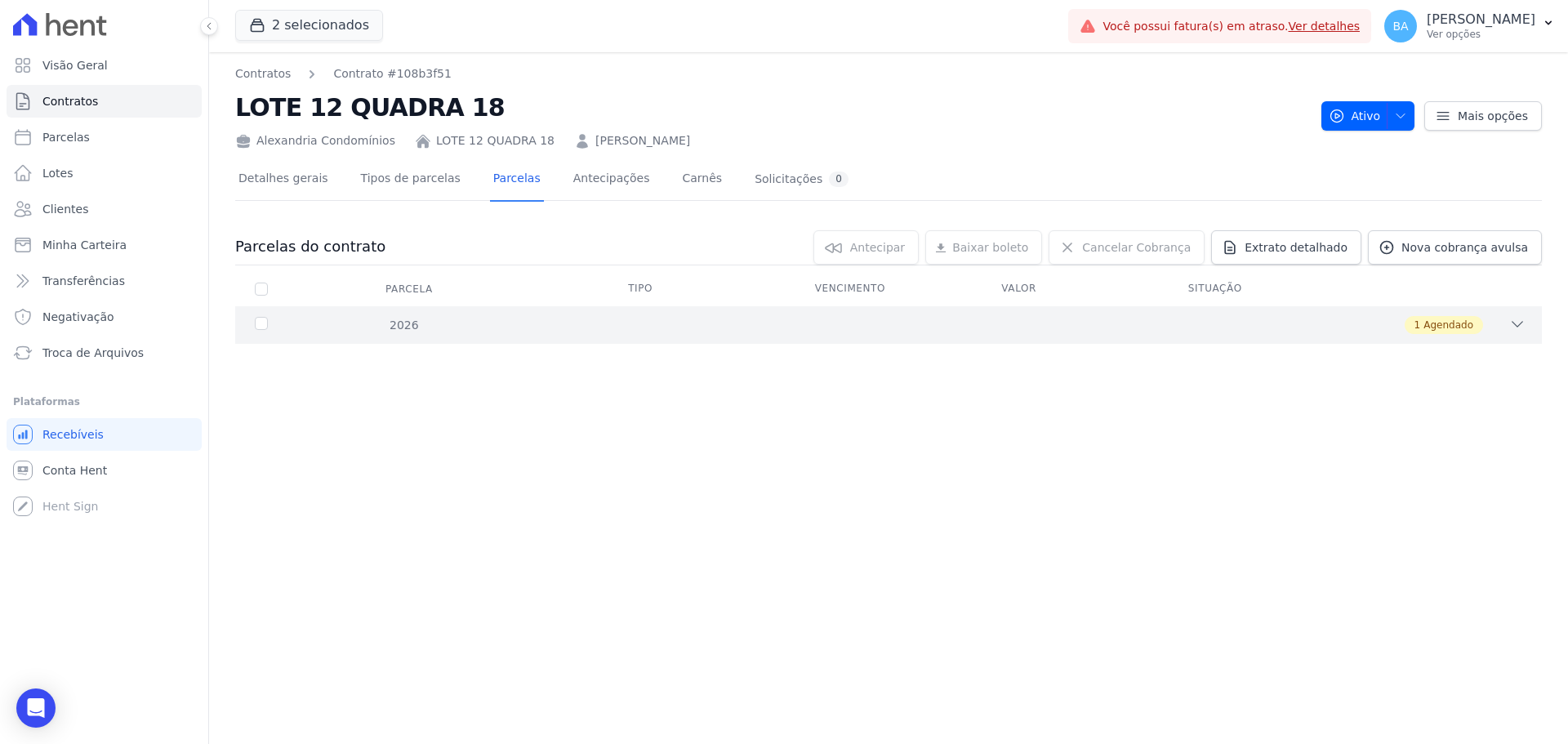
click at [1518, 316] on div "2026 1 Agendado" at bounding box center [888, 325] width 1307 height 38
drag, startPoint x: 595, startPoint y: 525, endPoint x: 532, endPoint y: 463, distance: 88.4
click at [595, 525] on div "Contratos Contrato #108b3f51 LOTE 12 QUADRA 18 Alexandria Condomínios LOTE 12 Q…" at bounding box center [888, 397] width 1359 height 691
click at [295, 16] on button "2 selecionados" at bounding box center [308, 25] width 148 height 31
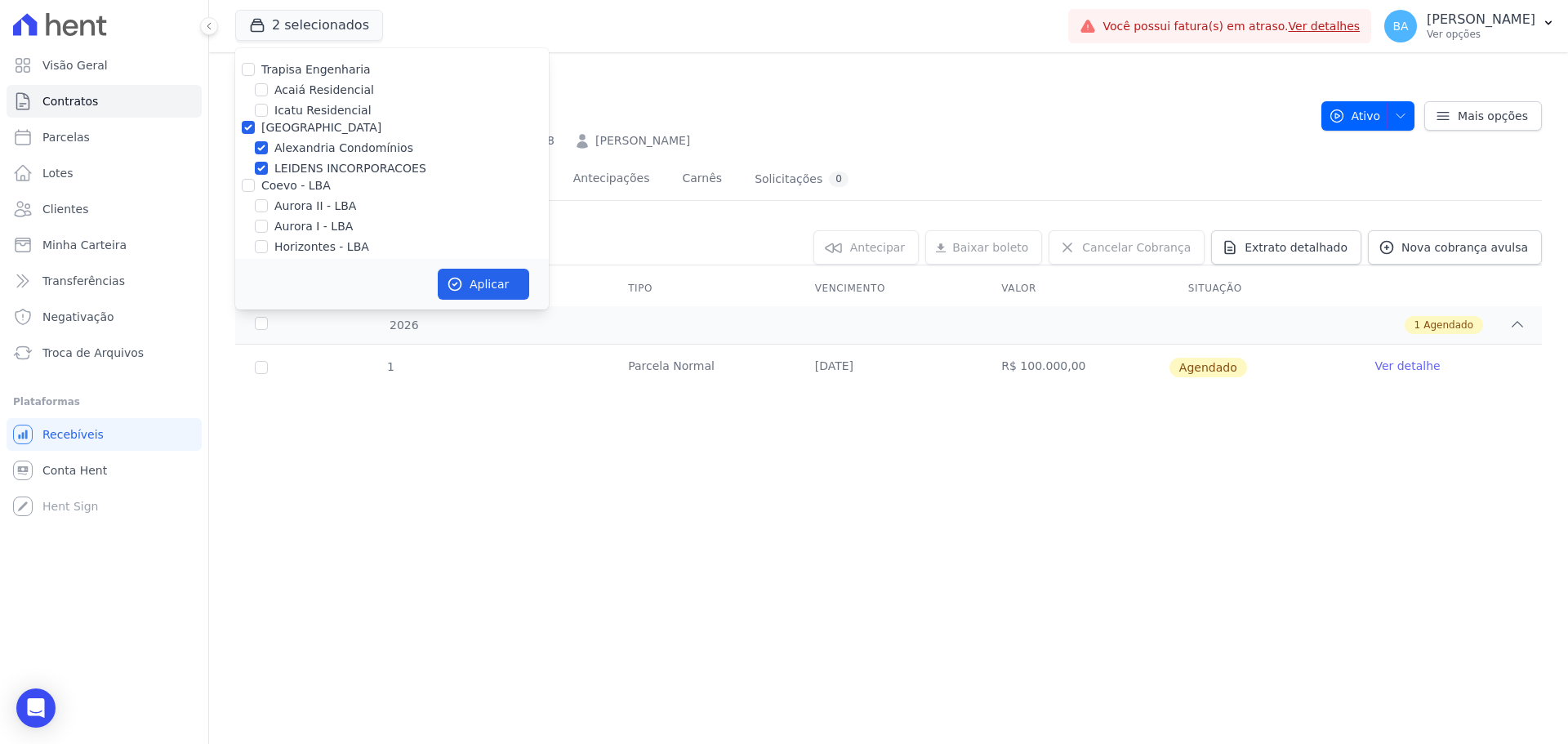
drag, startPoint x: 990, startPoint y: 124, endPoint x: 544, endPoint y: 164, distance: 447.8
click at [990, 124] on h2 "LOTE 12 QUADRA 18" at bounding box center [771, 107] width 1073 height 37
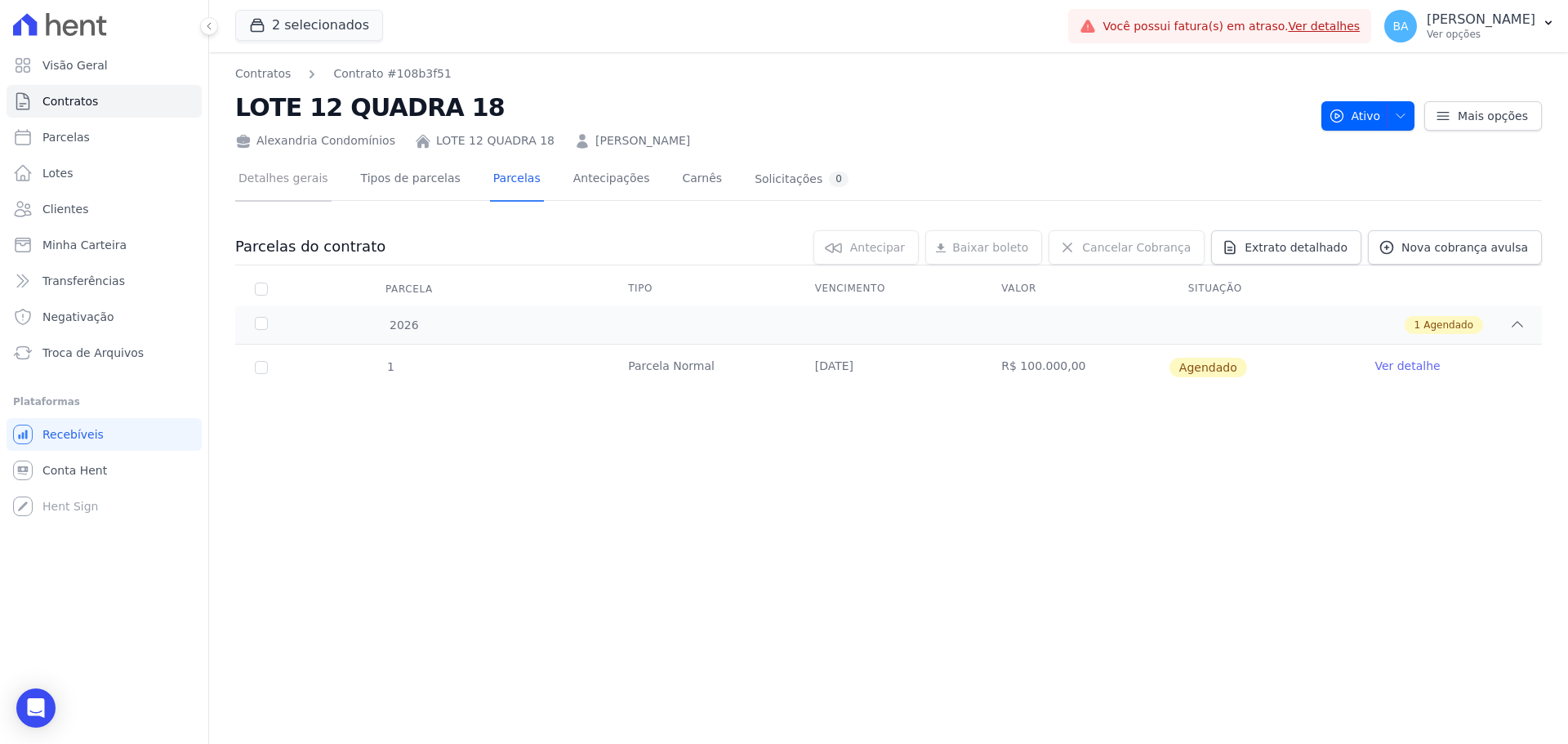
click at [299, 177] on link "Detalhes gerais" at bounding box center [283, 180] width 97 height 43
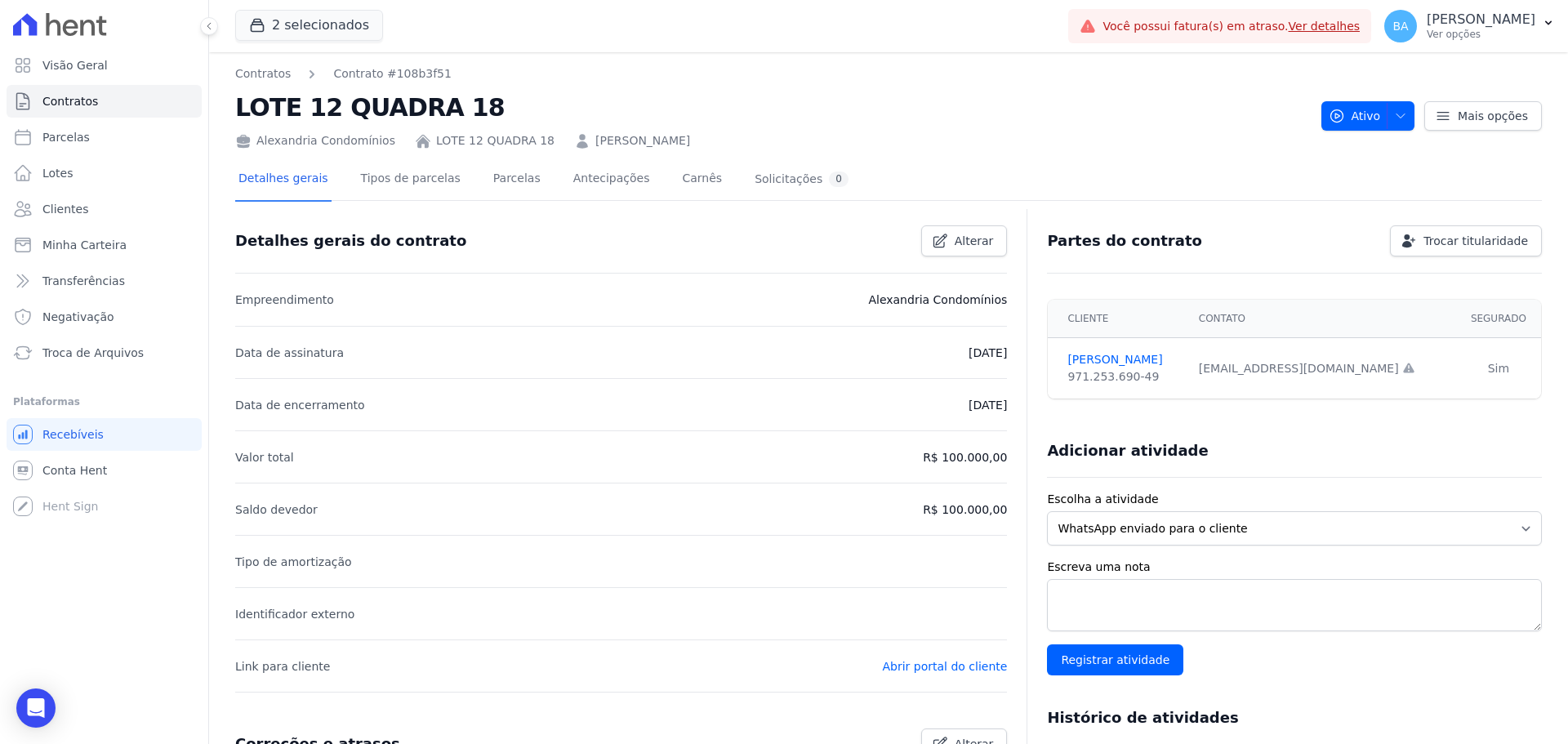
click at [356, 149] on div "Alexandria Condomínios" at bounding box center [315, 141] width 160 height 17
click at [207, 32] on button at bounding box center [209, 26] width 18 height 18
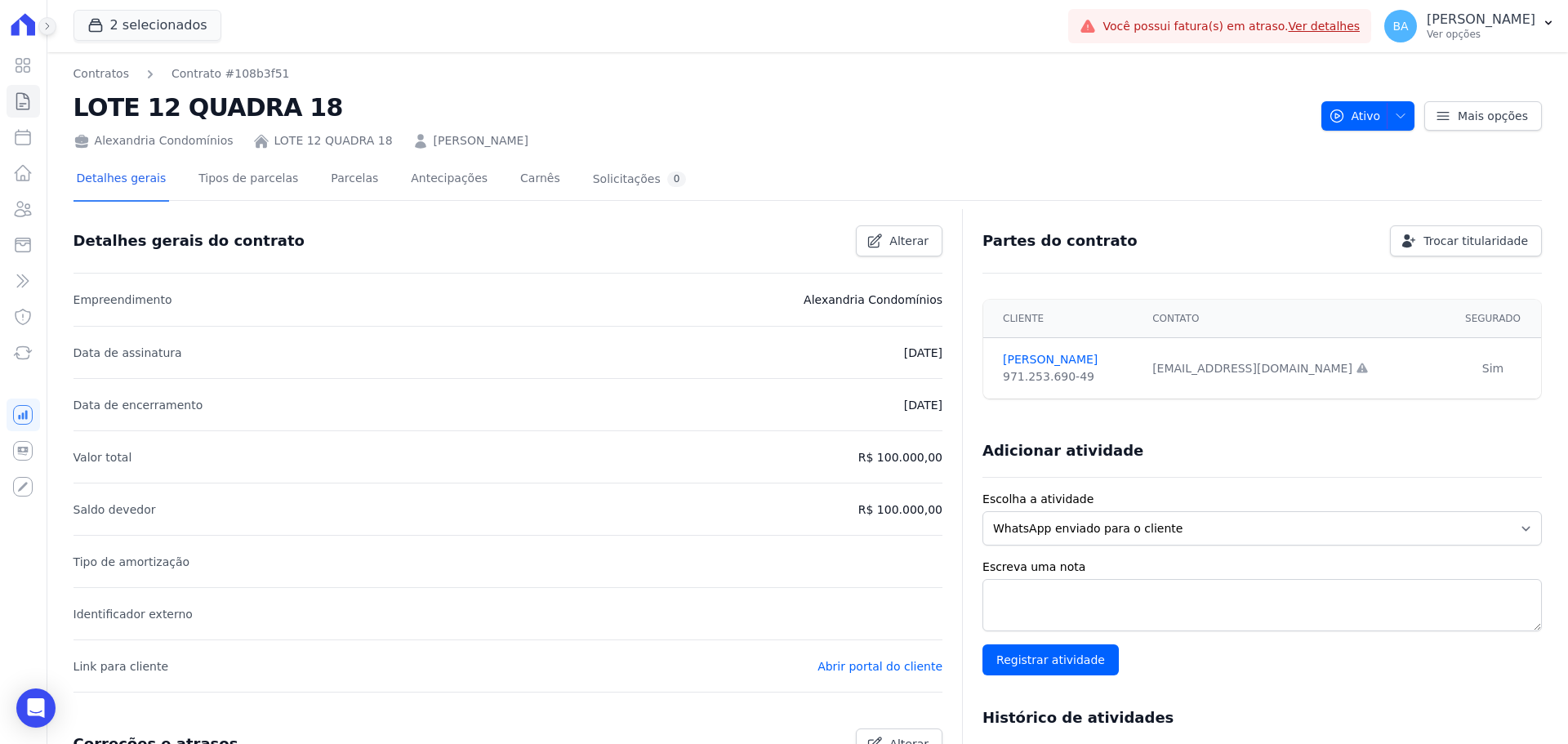
click at [49, 25] on icon at bounding box center [47, 26] width 10 height 10
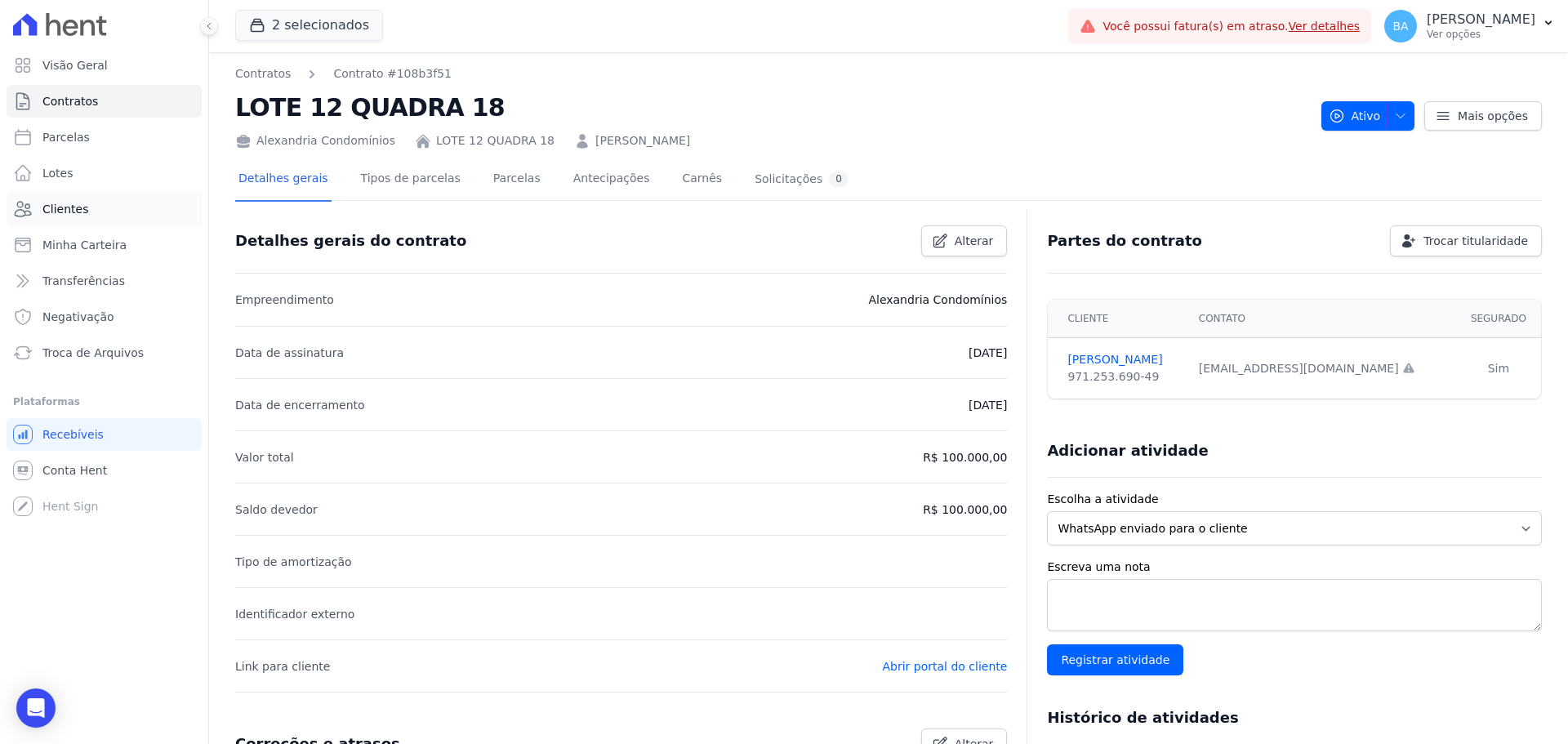
click at [71, 209] on span "Clientes" at bounding box center [65, 209] width 45 height 16
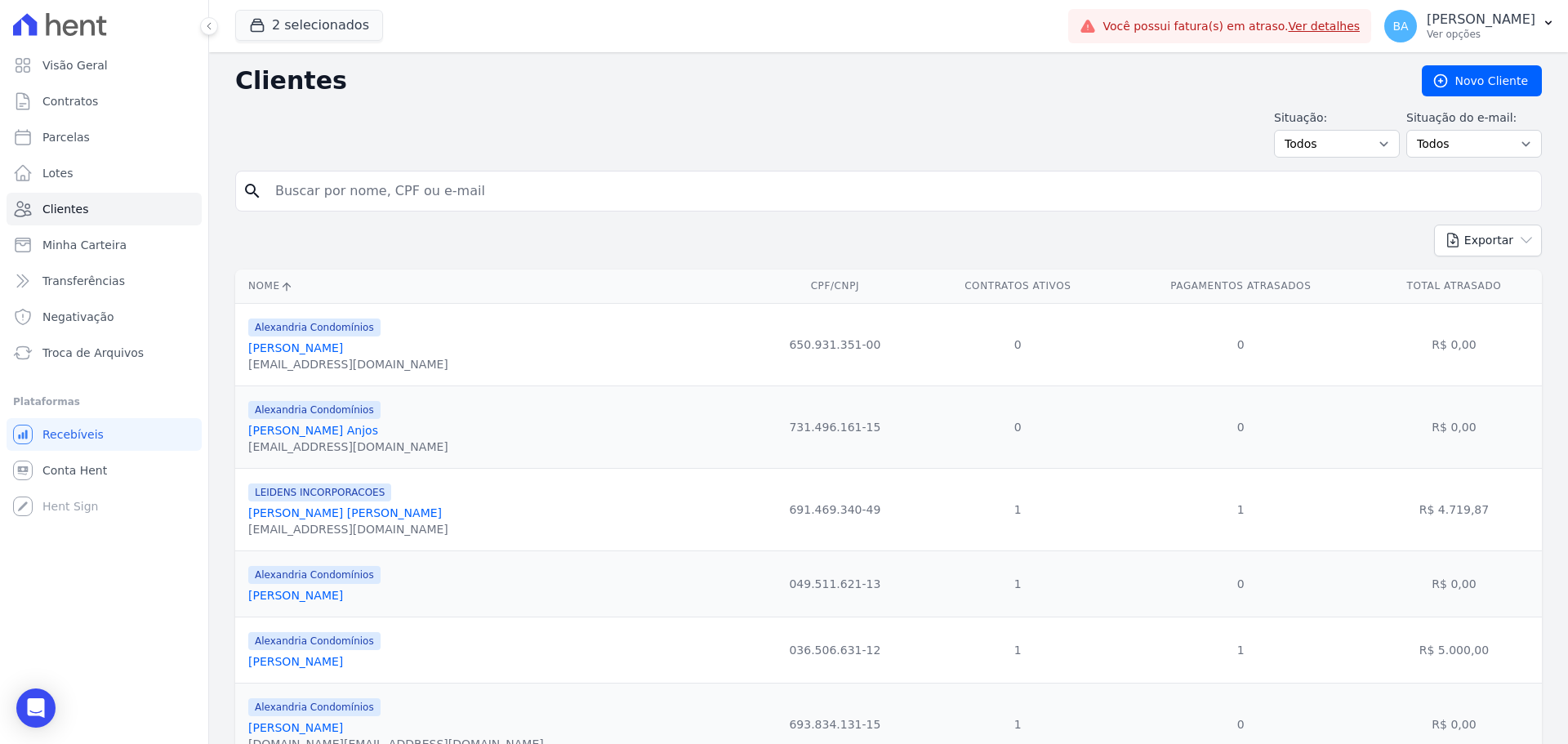
click at [603, 186] on input "search" at bounding box center [900, 191] width 1269 height 33
type input "a"
type input "Aimi"
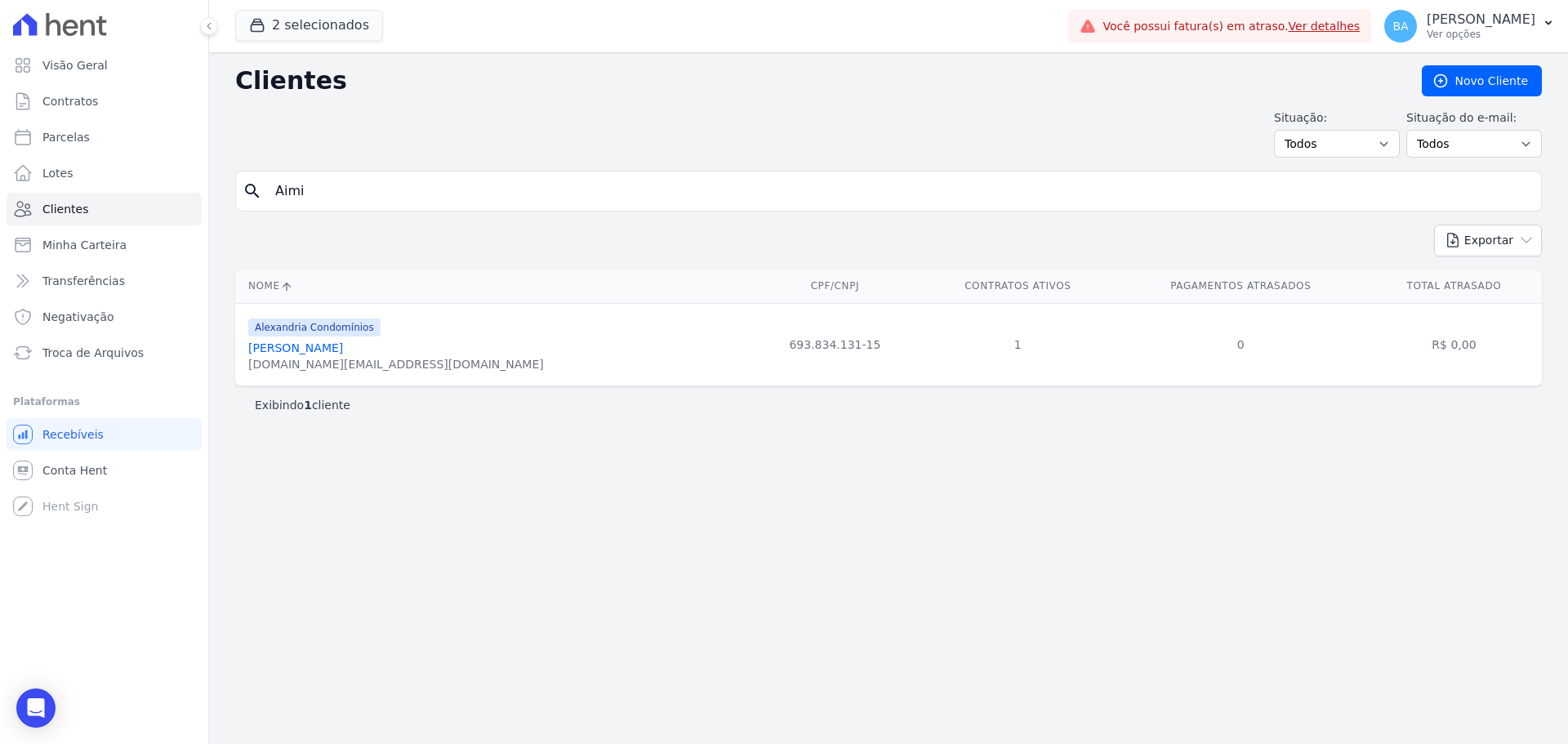
click at [300, 347] on link "Angela Maria Aimi" at bounding box center [296, 348] width 95 height 14
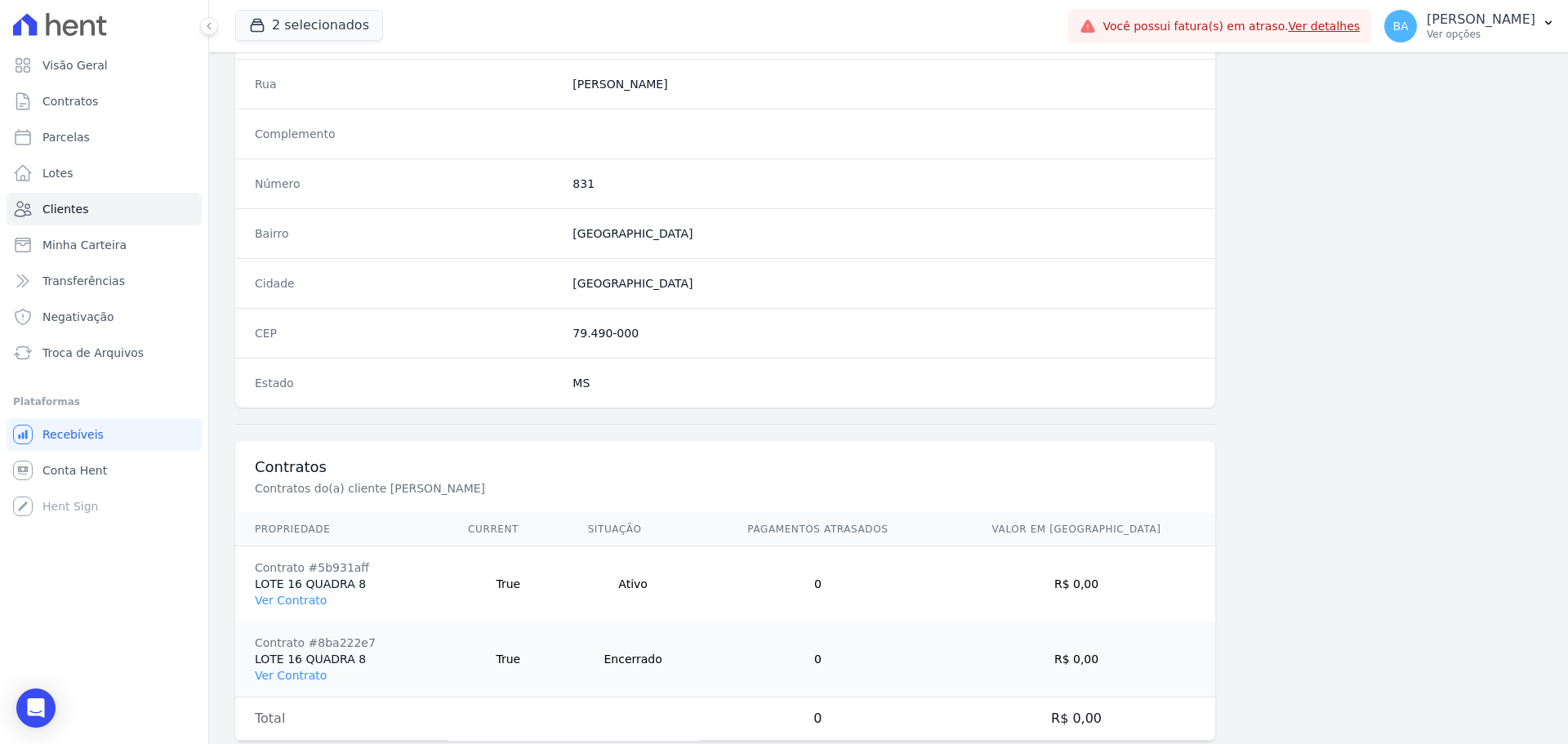
scroll to position [859, 0]
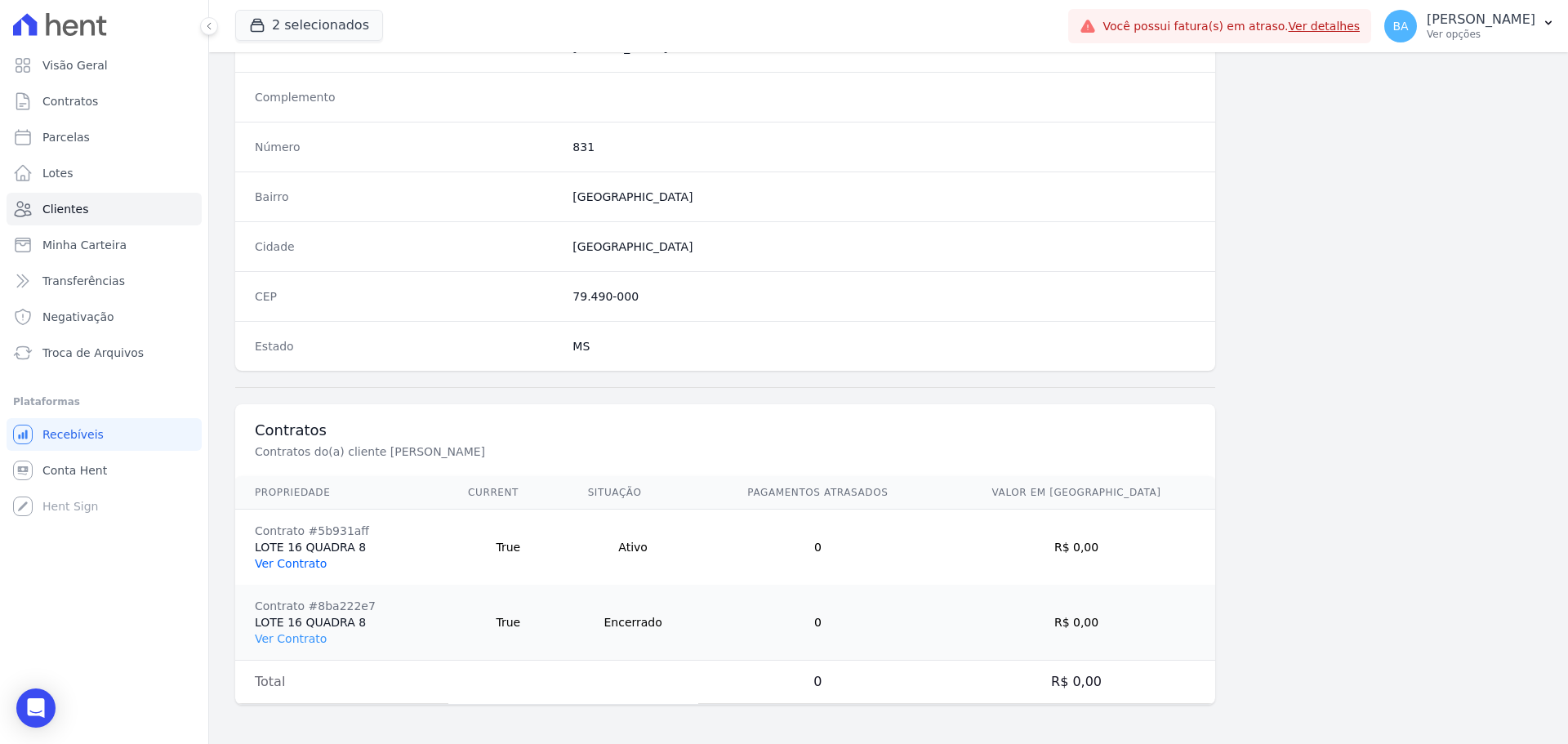
click at [281, 564] on link "Ver Contrato" at bounding box center [291, 563] width 72 height 14
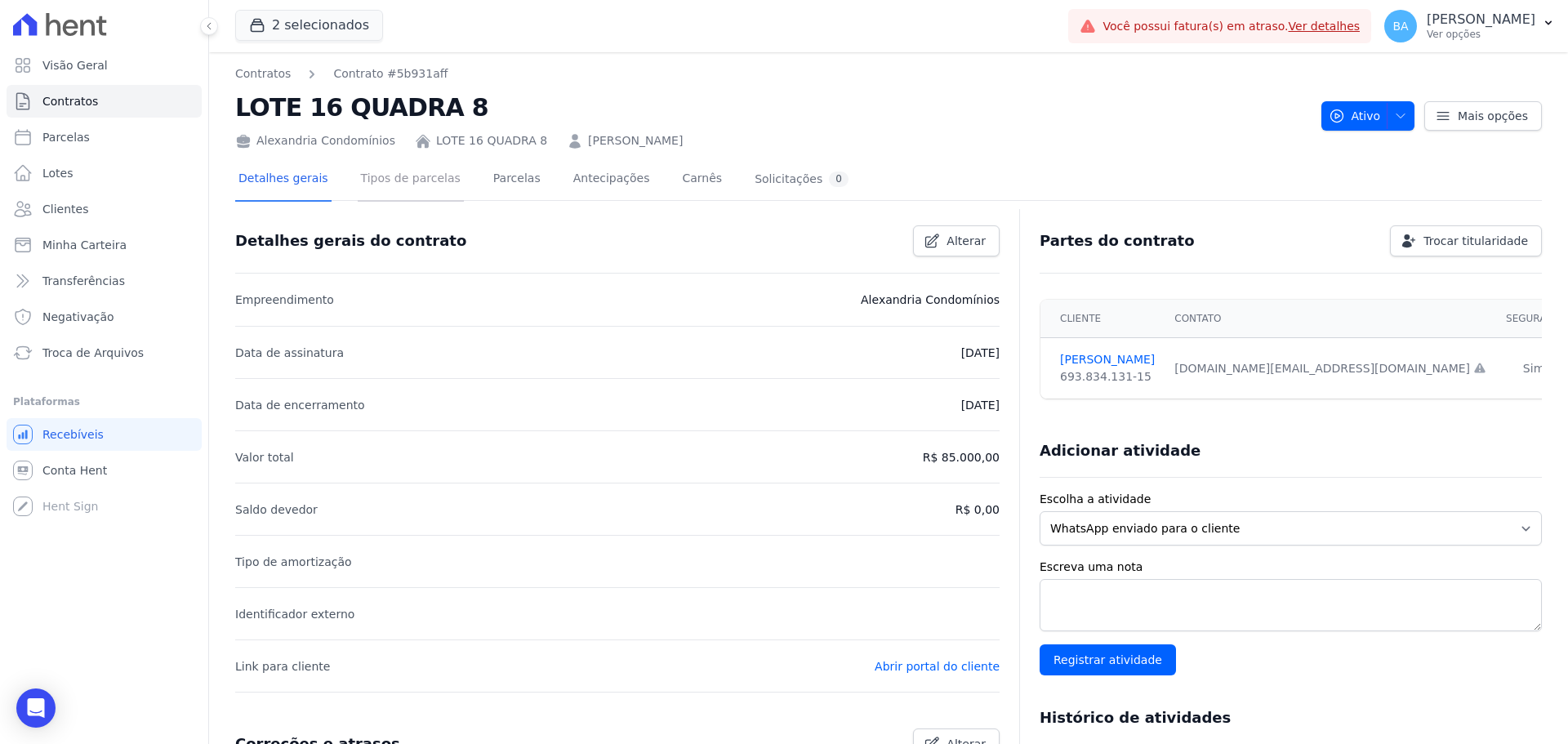
click at [437, 184] on link "Tipos de parcelas" at bounding box center [411, 180] width 106 height 43
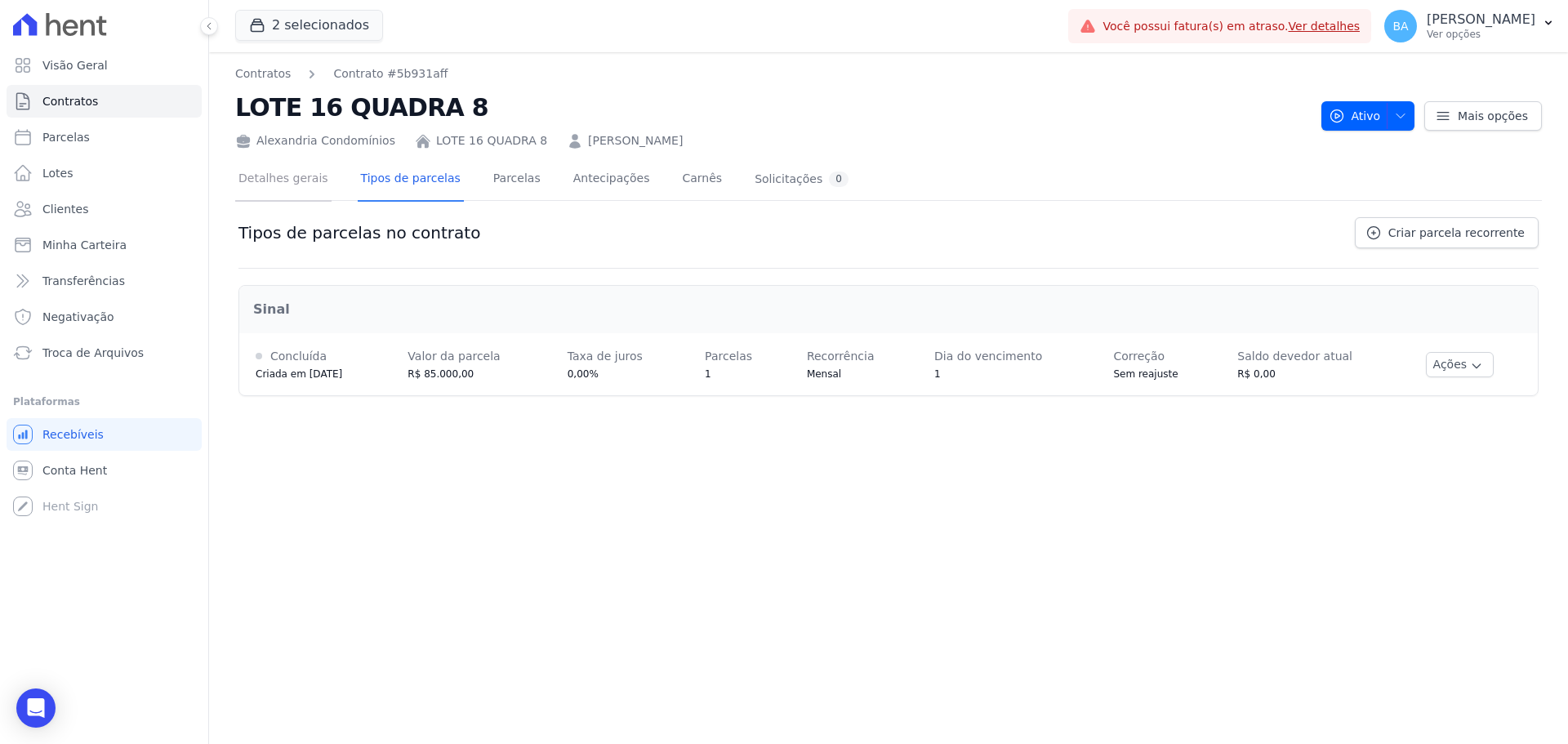
click at [297, 182] on link "Detalhes gerais" at bounding box center [283, 180] width 97 height 43
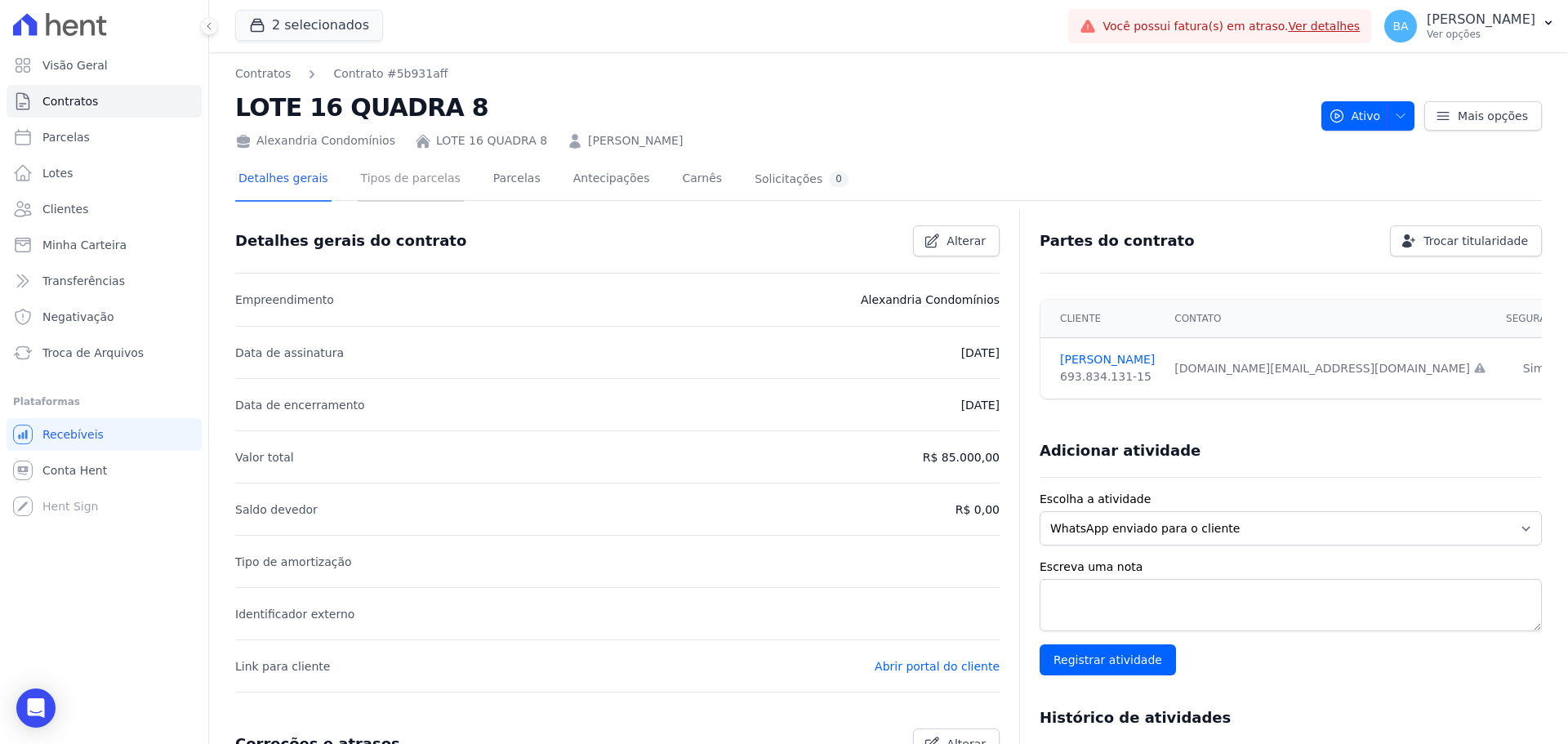
click at [389, 183] on link "Tipos de parcelas" at bounding box center [411, 180] width 106 height 43
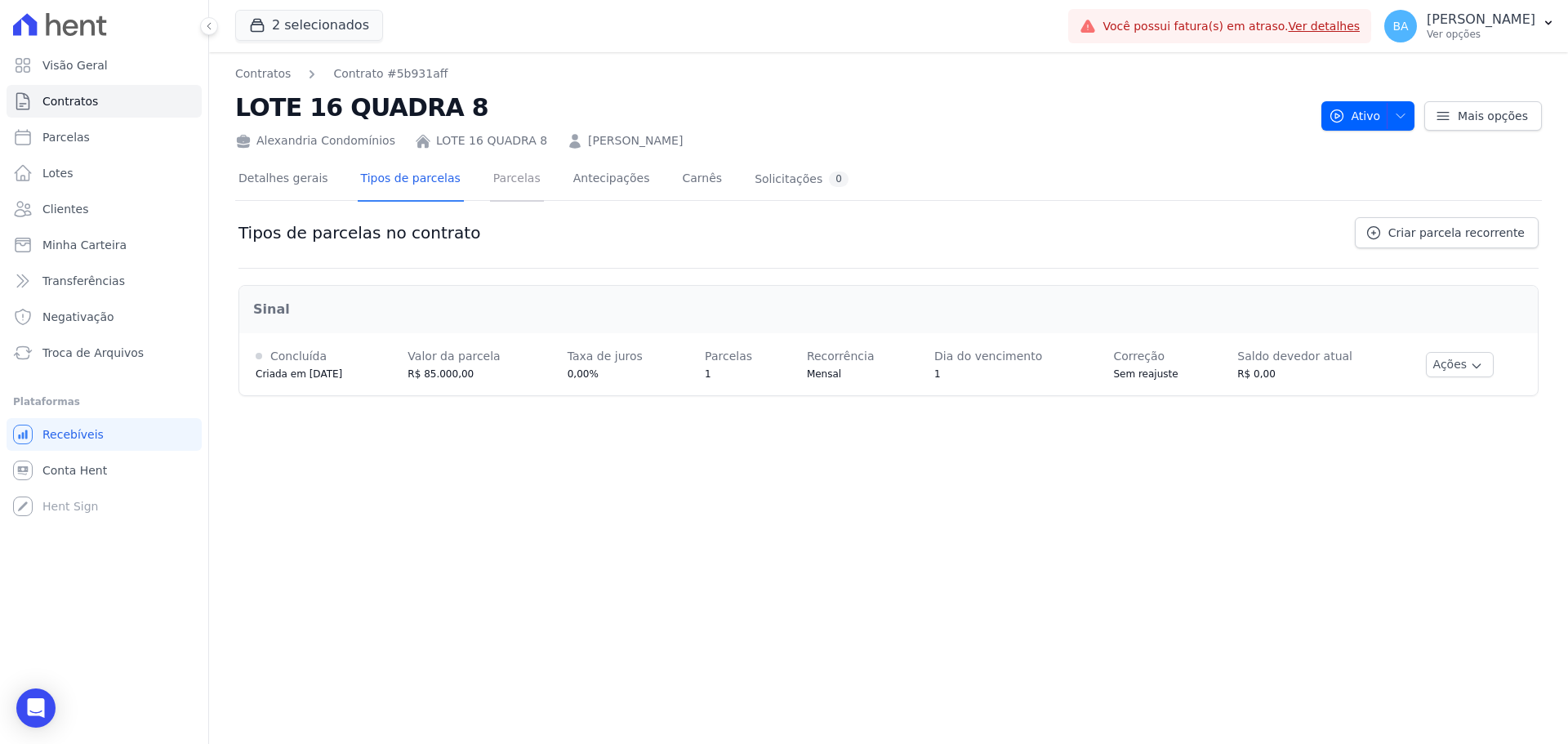
click at [490, 186] on link "Parcelas" at bounding box center [517, 180] width 54 height 43
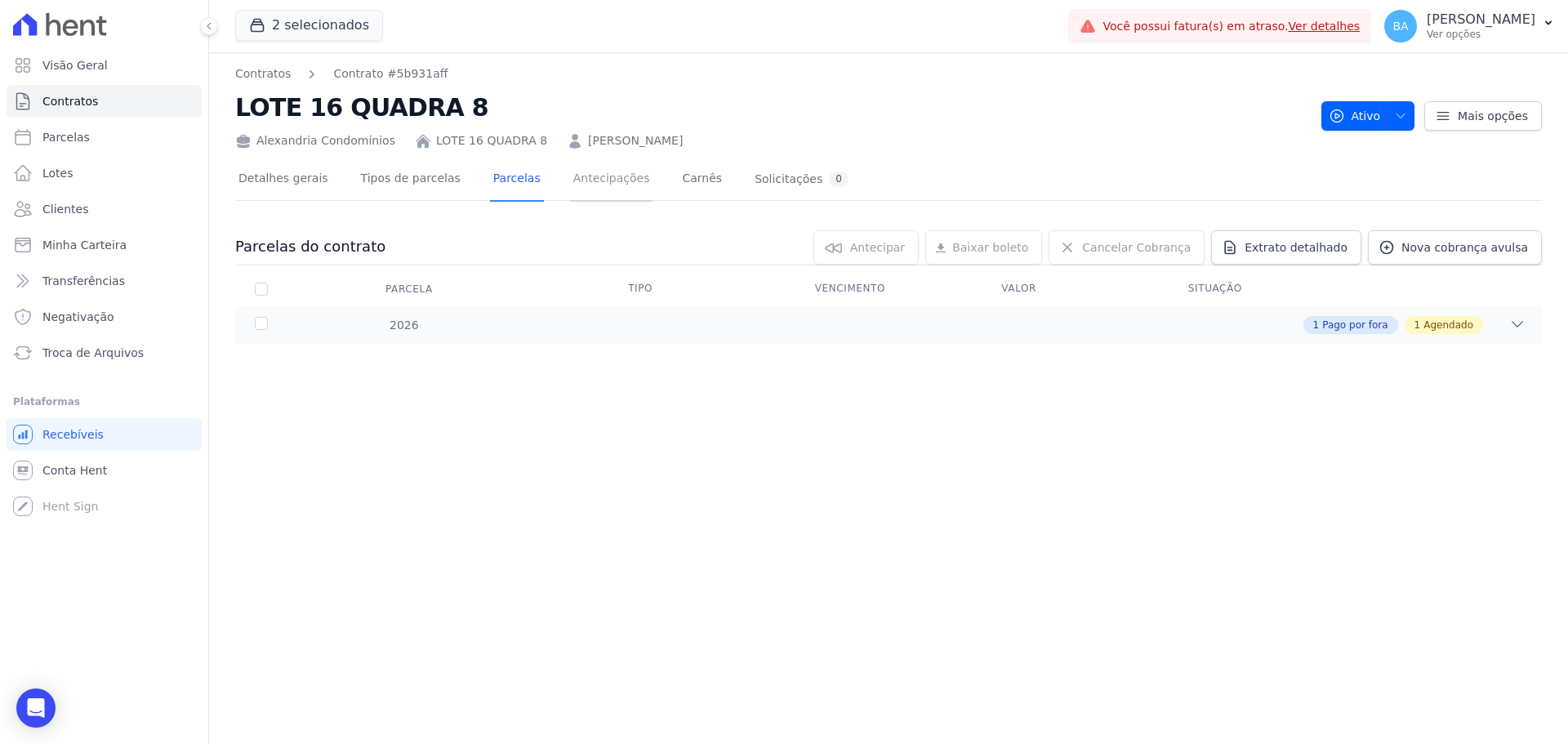
click at [610, 172] on link "Antecipações" at bounding box center [612, 180] width 83 height 43
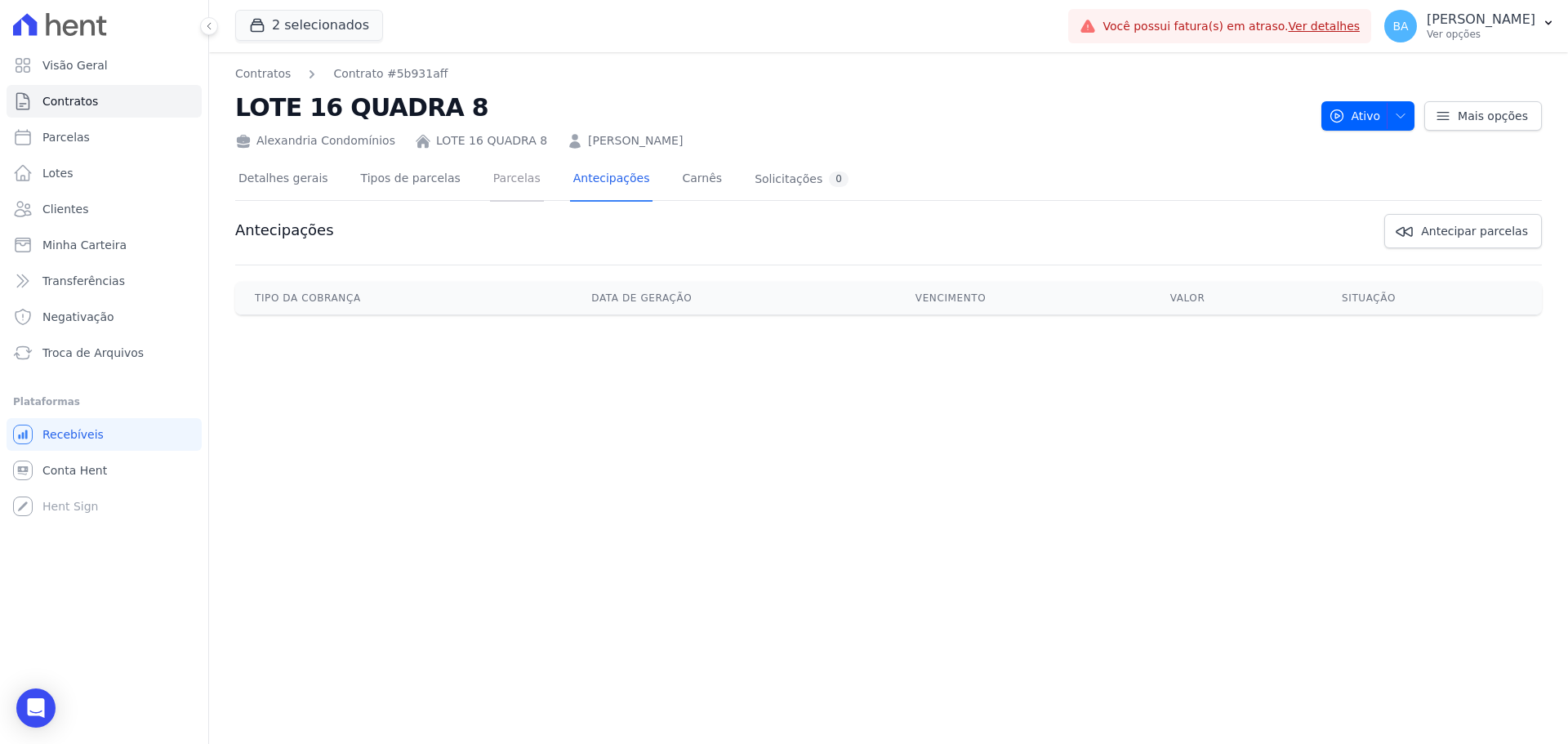
click at [490, 188] on link "Parcelas" at bounding box center [517, 180] width 54 height 43
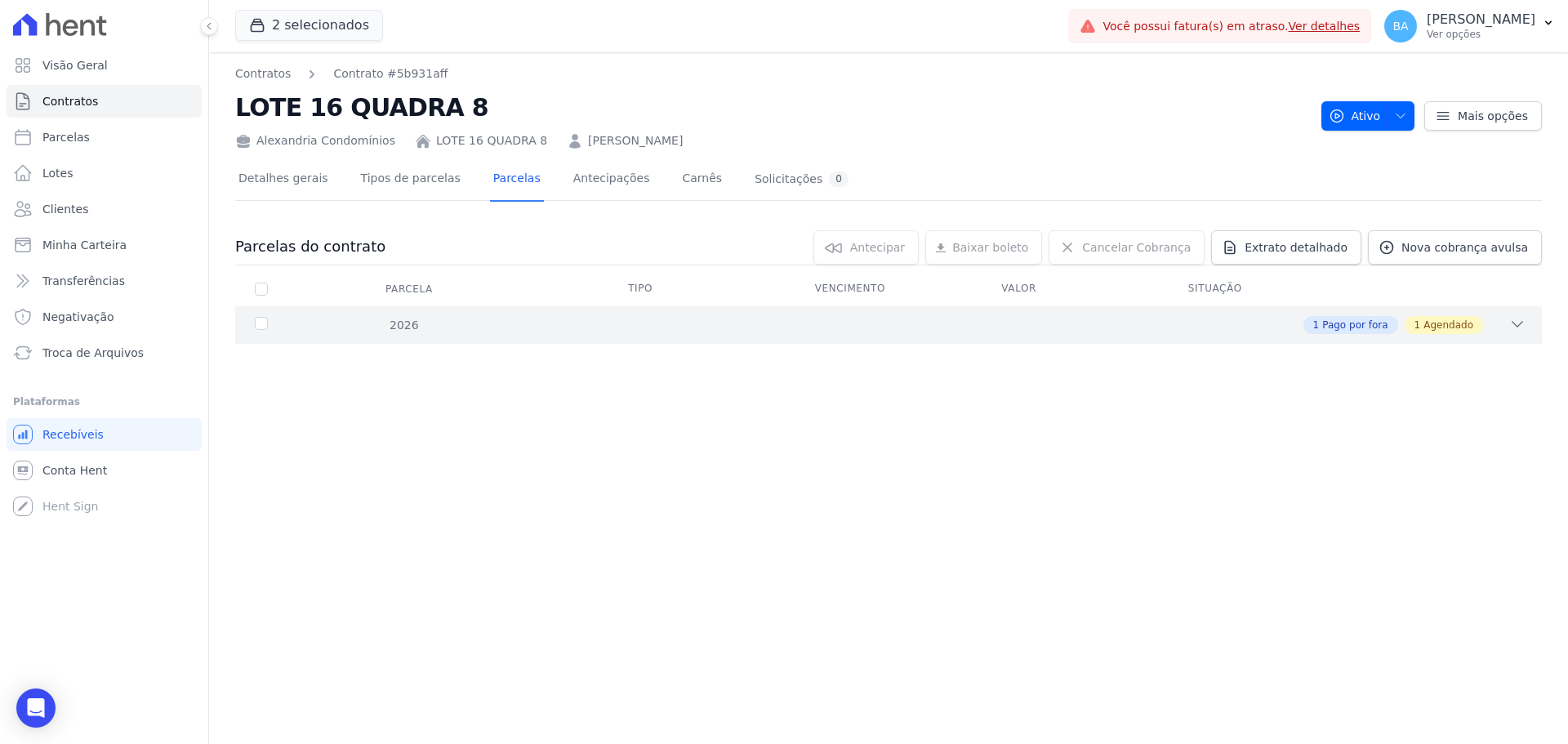
click at [1516, 315] on div "2026 1 Pago por fora 1 Agendado" at bounding box center [888, 325] width 1307 height 38
drag, startPoint x: 789, startPoint y: 409, endPoint x: 1141, endPoint y: 432, distance: 352.8
click at [1141, 432] on tr "0 01/03/2026 R$ 85.000,00 Agendado Ver detalhe" at bounding box center [888, 414] width 1307 height 46
click at [755, 180] on div "Solicitações 0" at bounding box center [801, 179] width 94 height 15
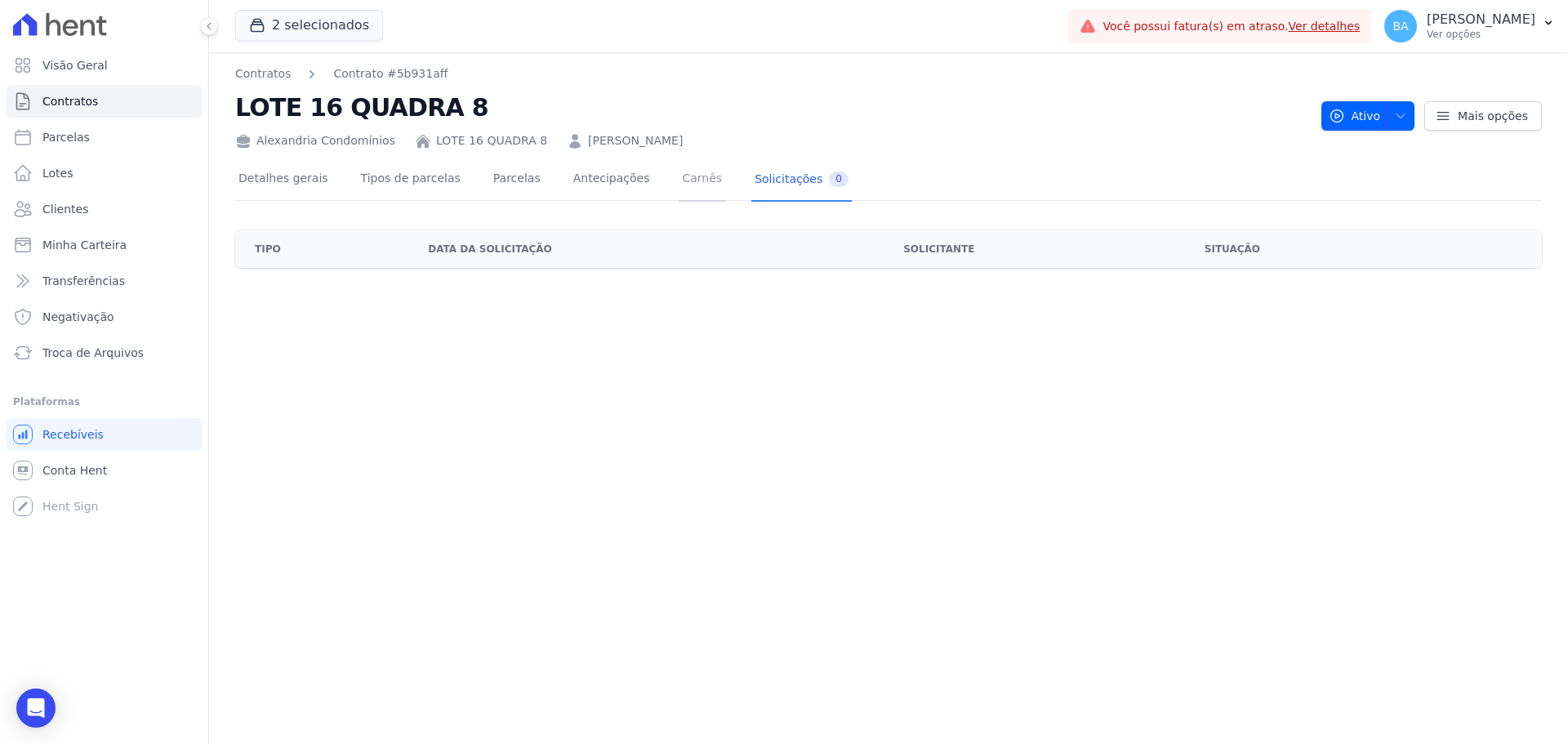
click at [679, 174] on link "Carnês" at bounding box center [702, 180] width 46 height 43
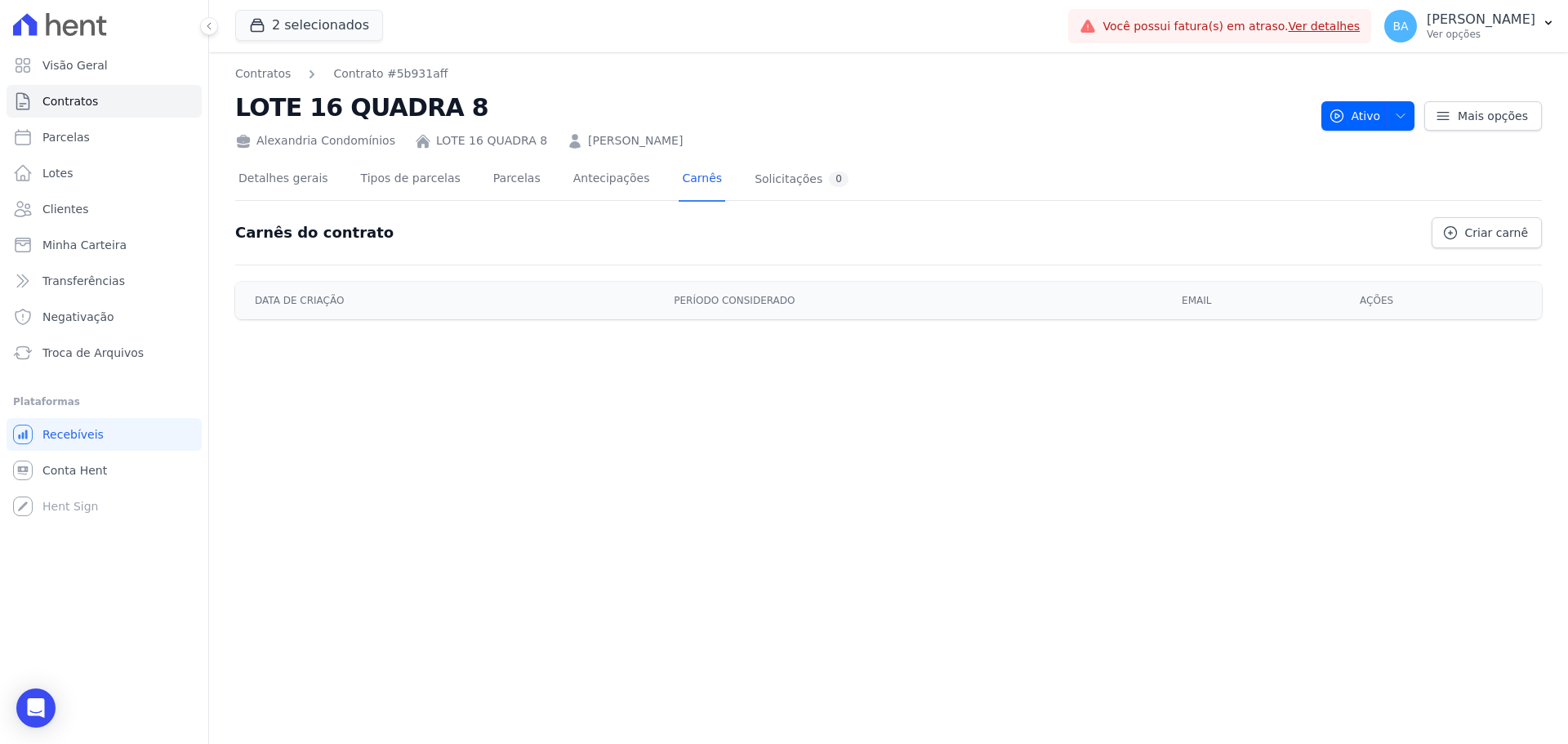
click at [570, 182] on link "Antecipações" at bounding box center [612, 180] width 83 height 43
click at [491, 176] on link "Parcelas" at bounding box center [517, 180] width 54 height 43
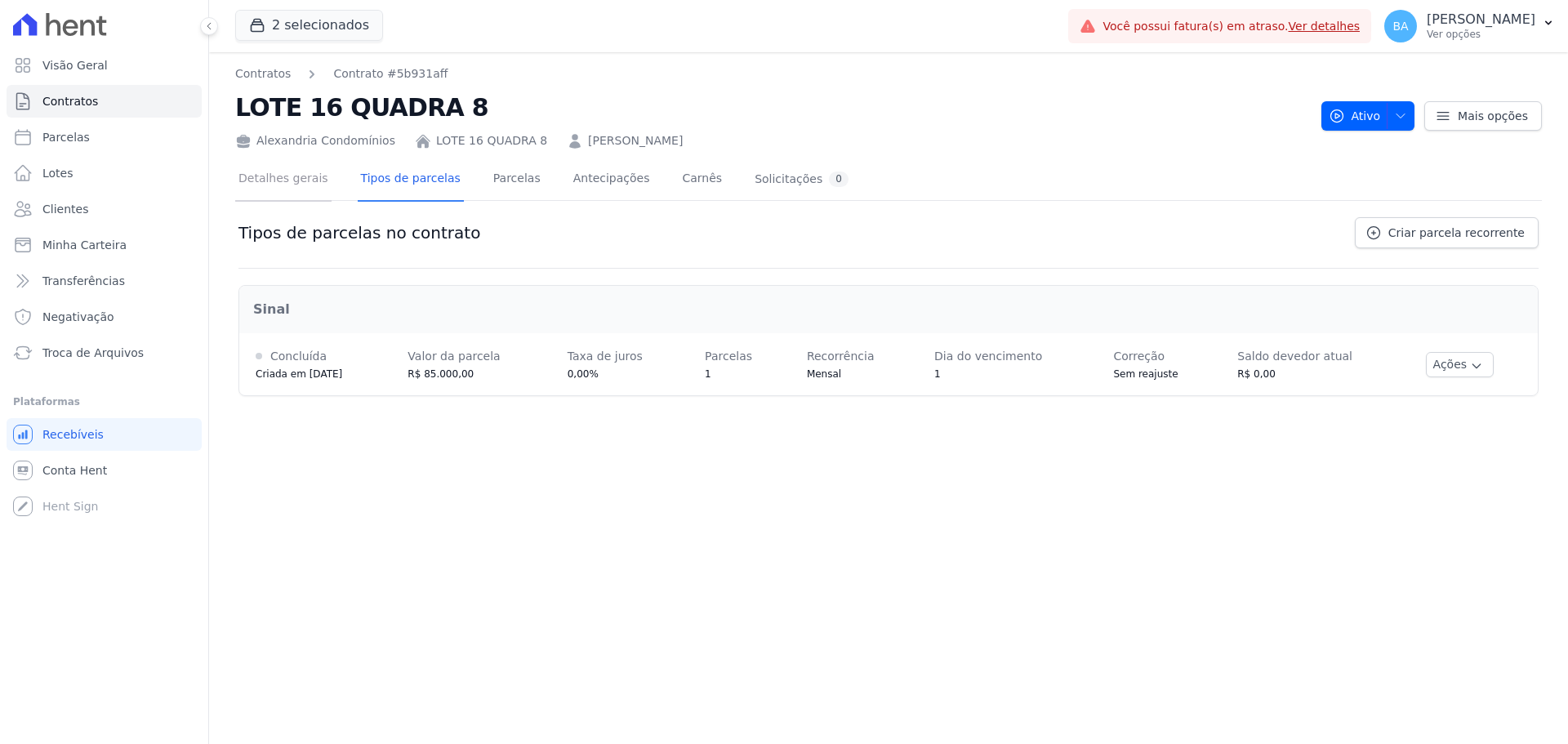
click at [311, 175] on link "Detalhes gerais" at bounding box center [283, 180] width 97 height 43
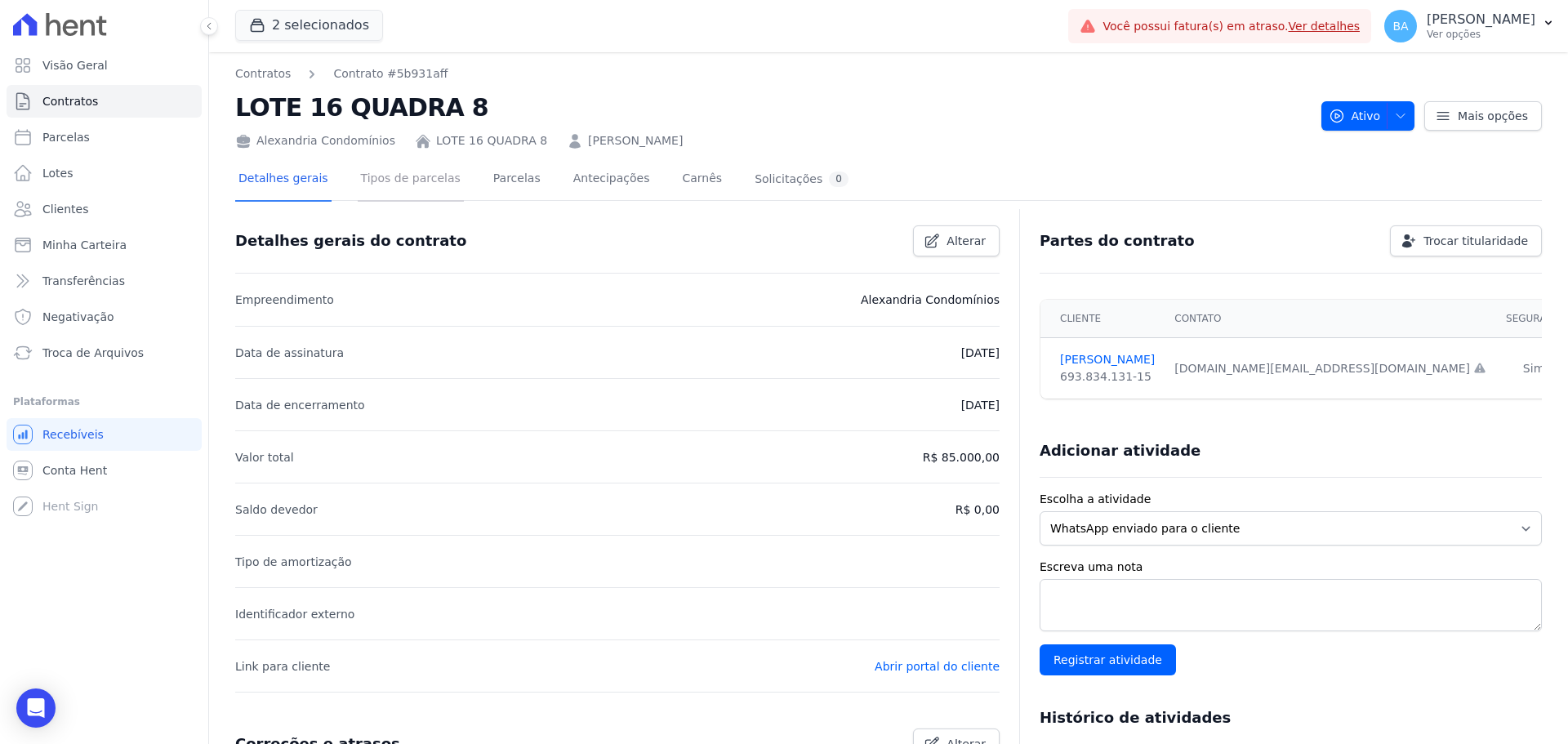
click at [418, 177] on link "Tipos de parcelas" at bounding box center [411, 180] width 106 height 43
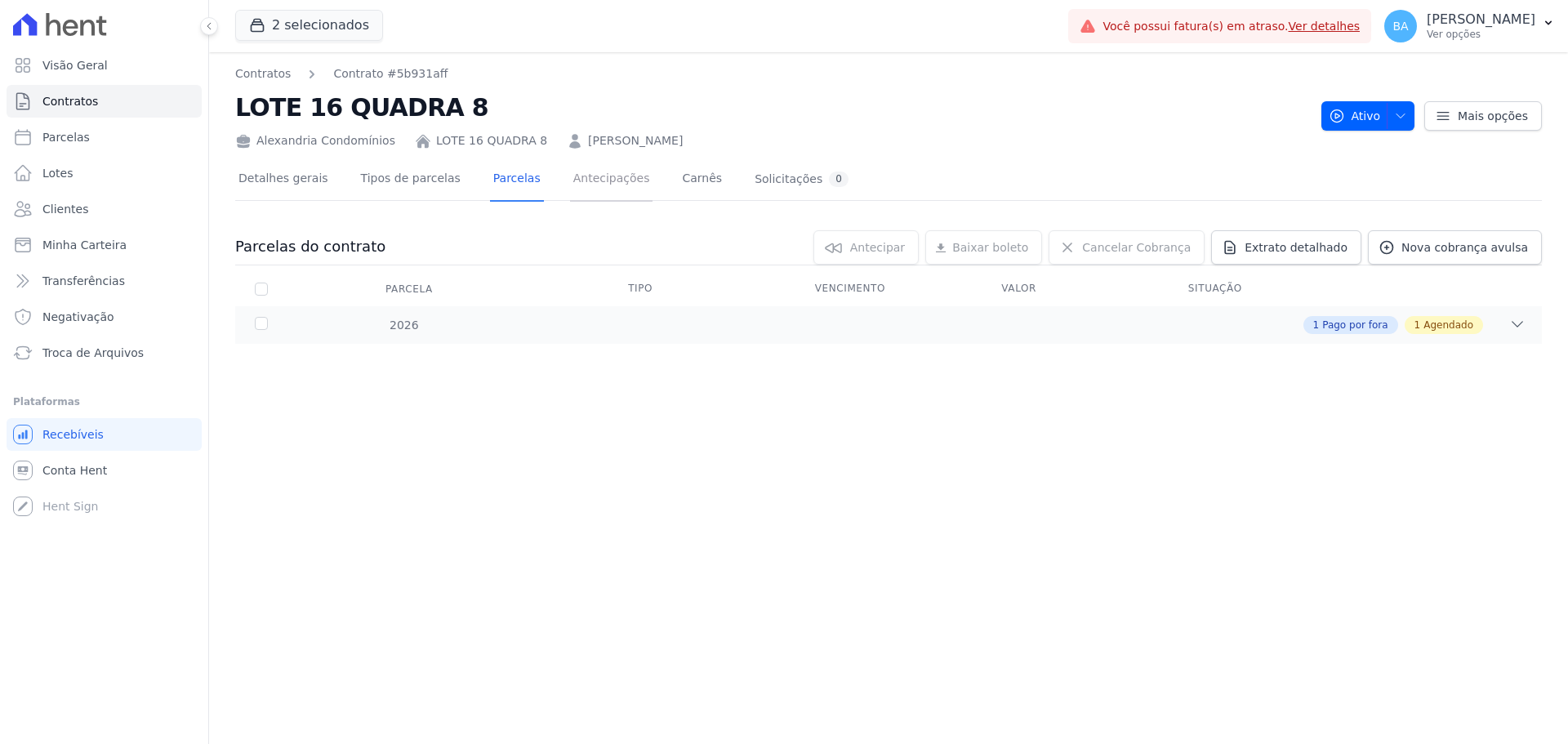
click at [570, 186] on link "Antecipações" at bounding box center [612, 180] width 83 height 43
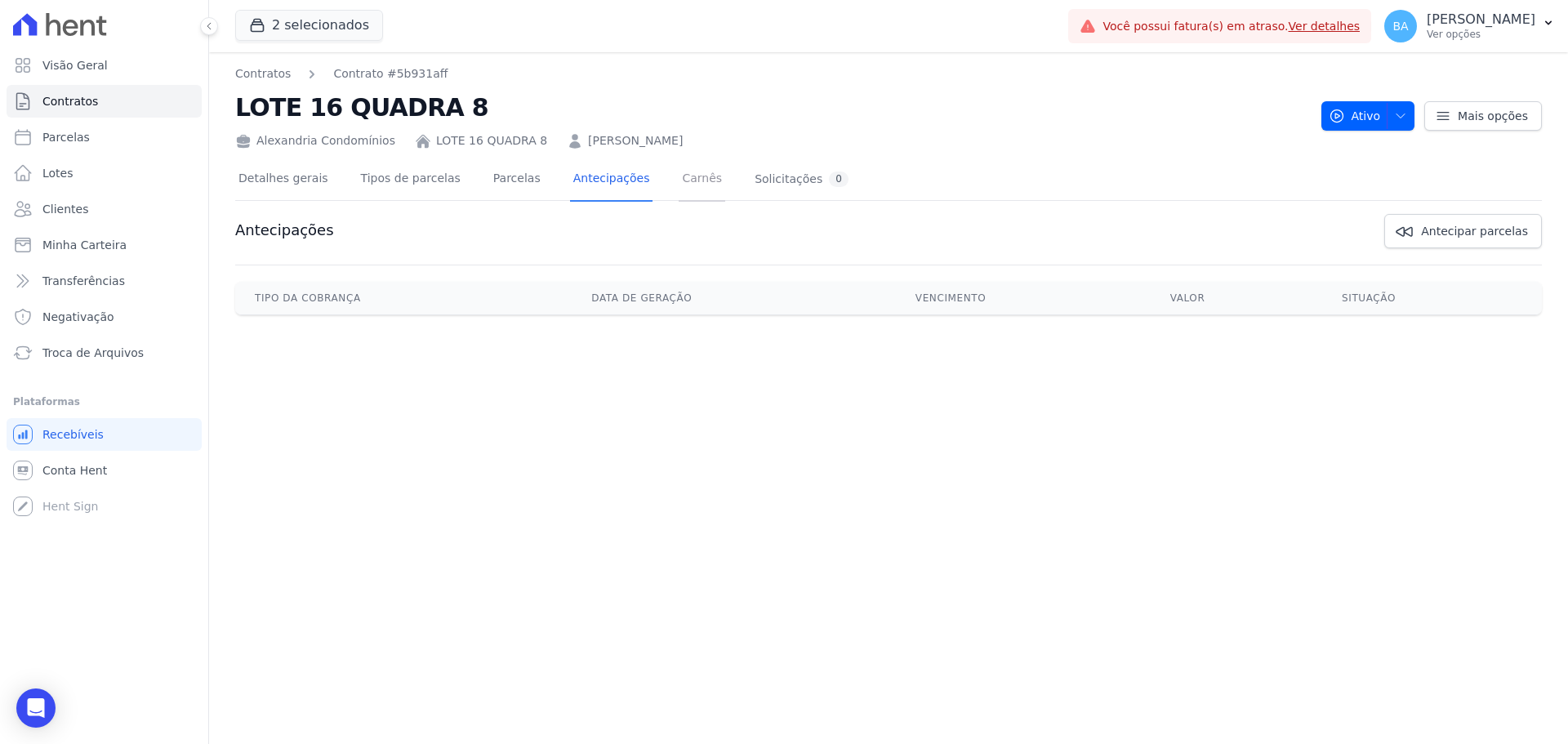
click at [679, 176] on link "Carnês" at bounding box center [702, 180] width 46 height 43
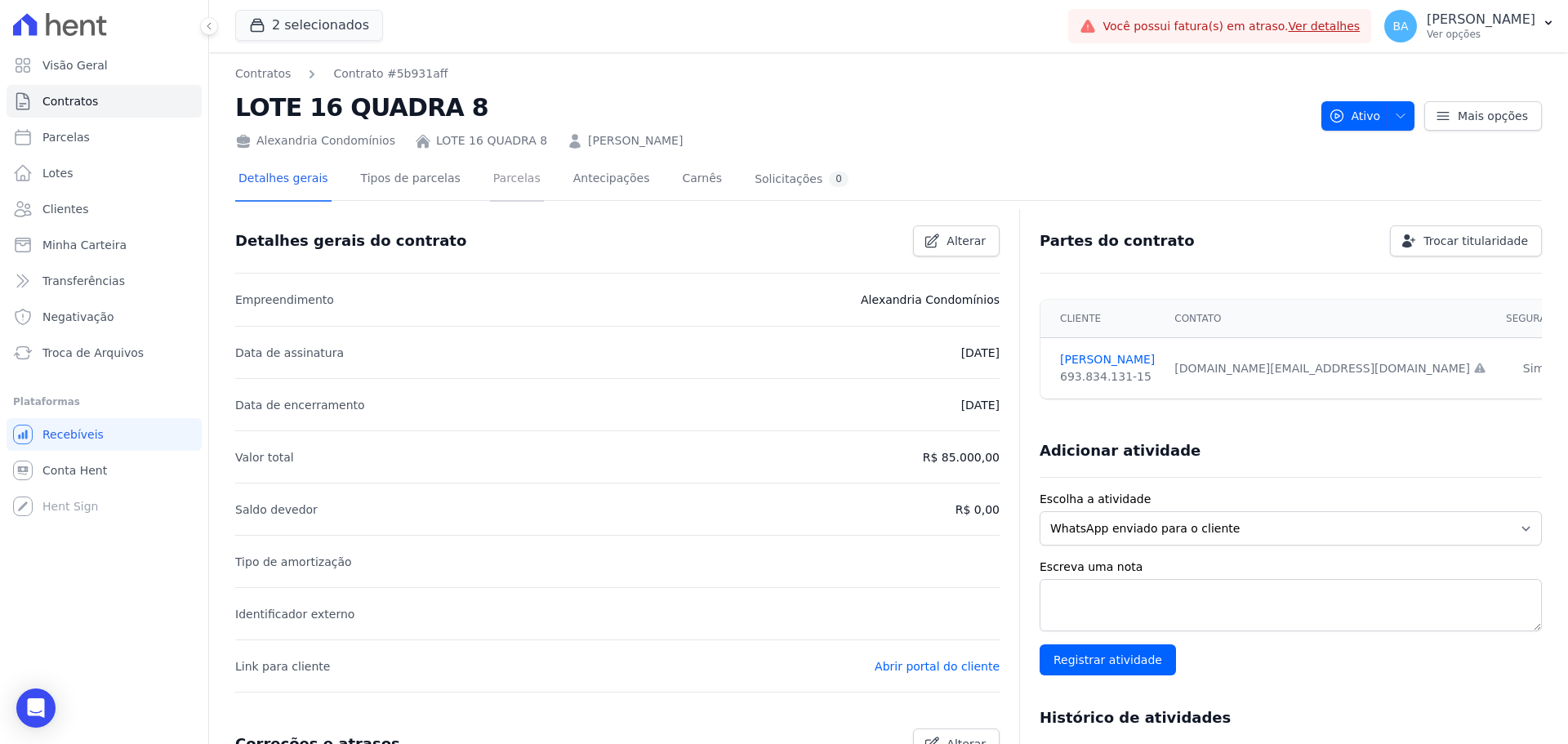
click at [508, 184] on link "Parcelas" at bounding box center [517, 180] width 54 height 43
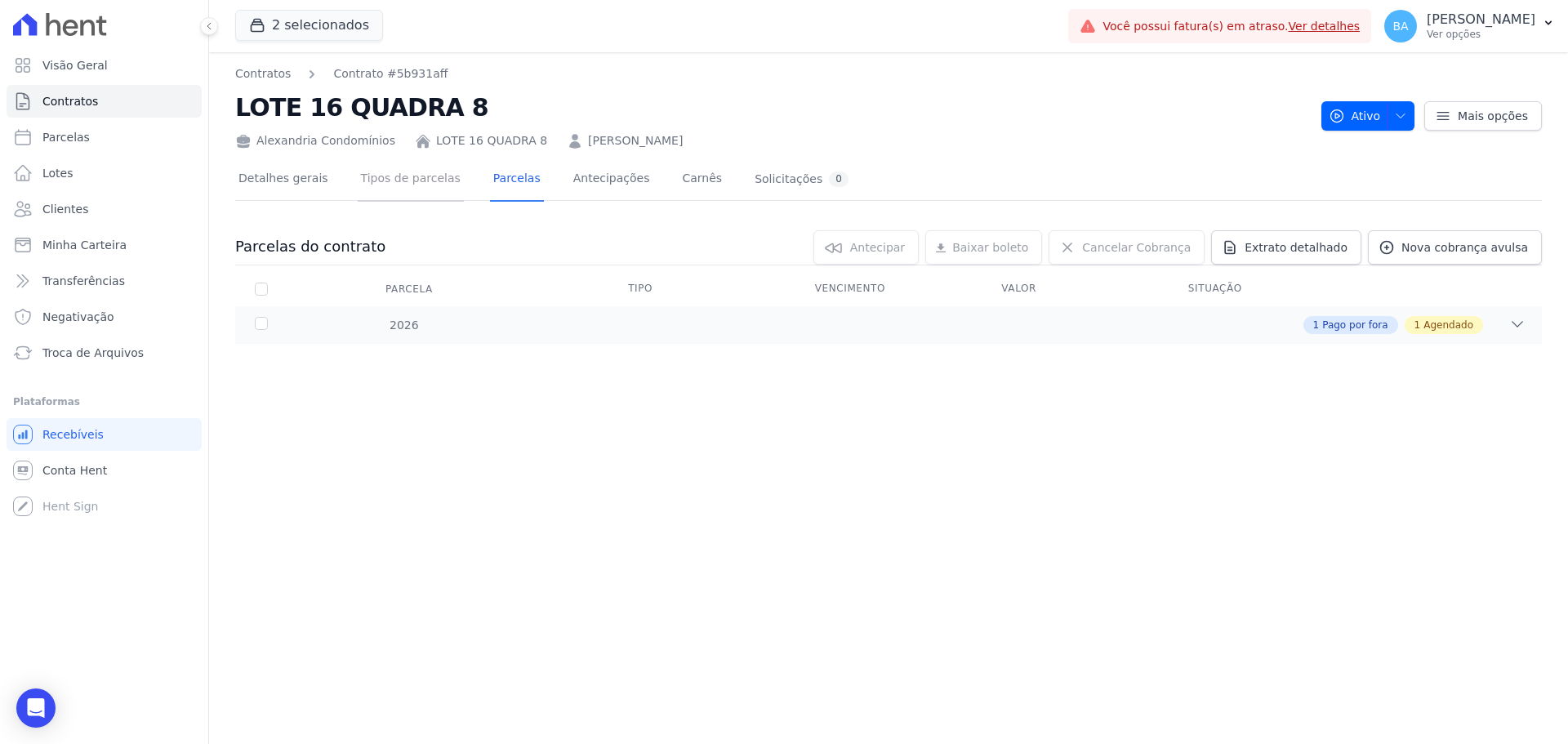
click at [418, 172] on link "Tipos de parcelas" at bounding box center [411, 180] width 106 height 43
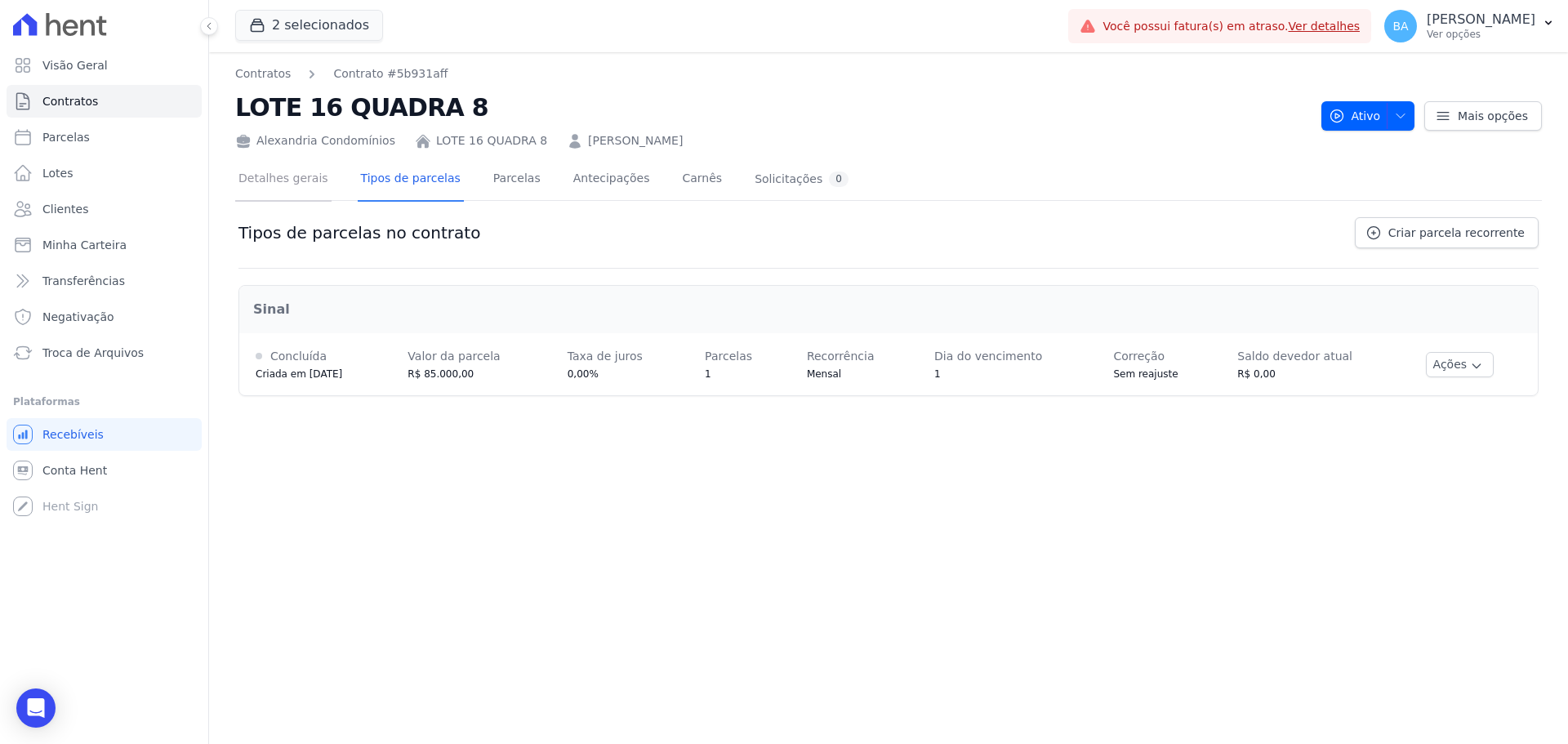
click at [285, 171] on link "Detalhes gerais" at bounding box center [283, 180] width 97 height 43
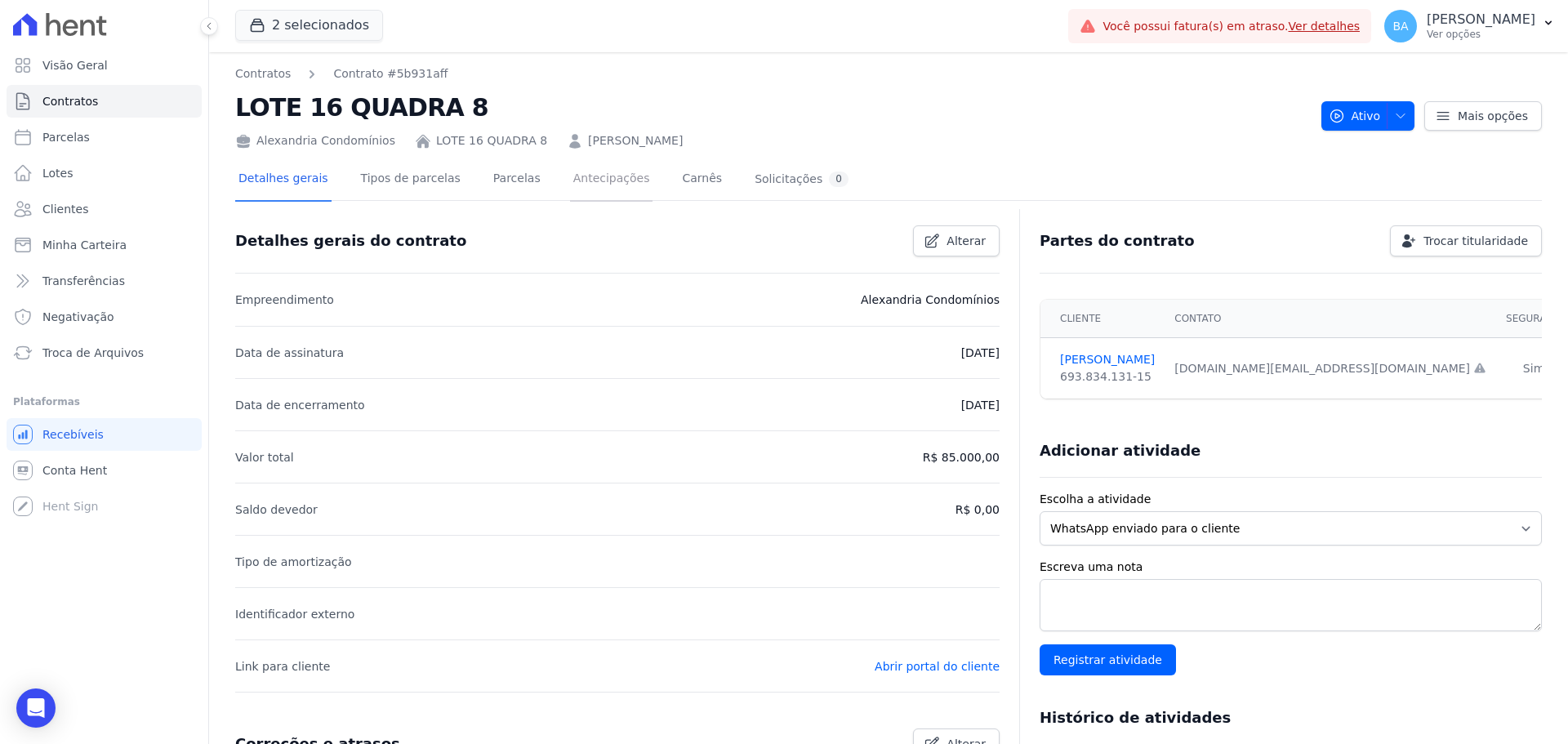
click at [595, 177] on link "Antecipações" at bounding box center [612, 180] width 83 height 43
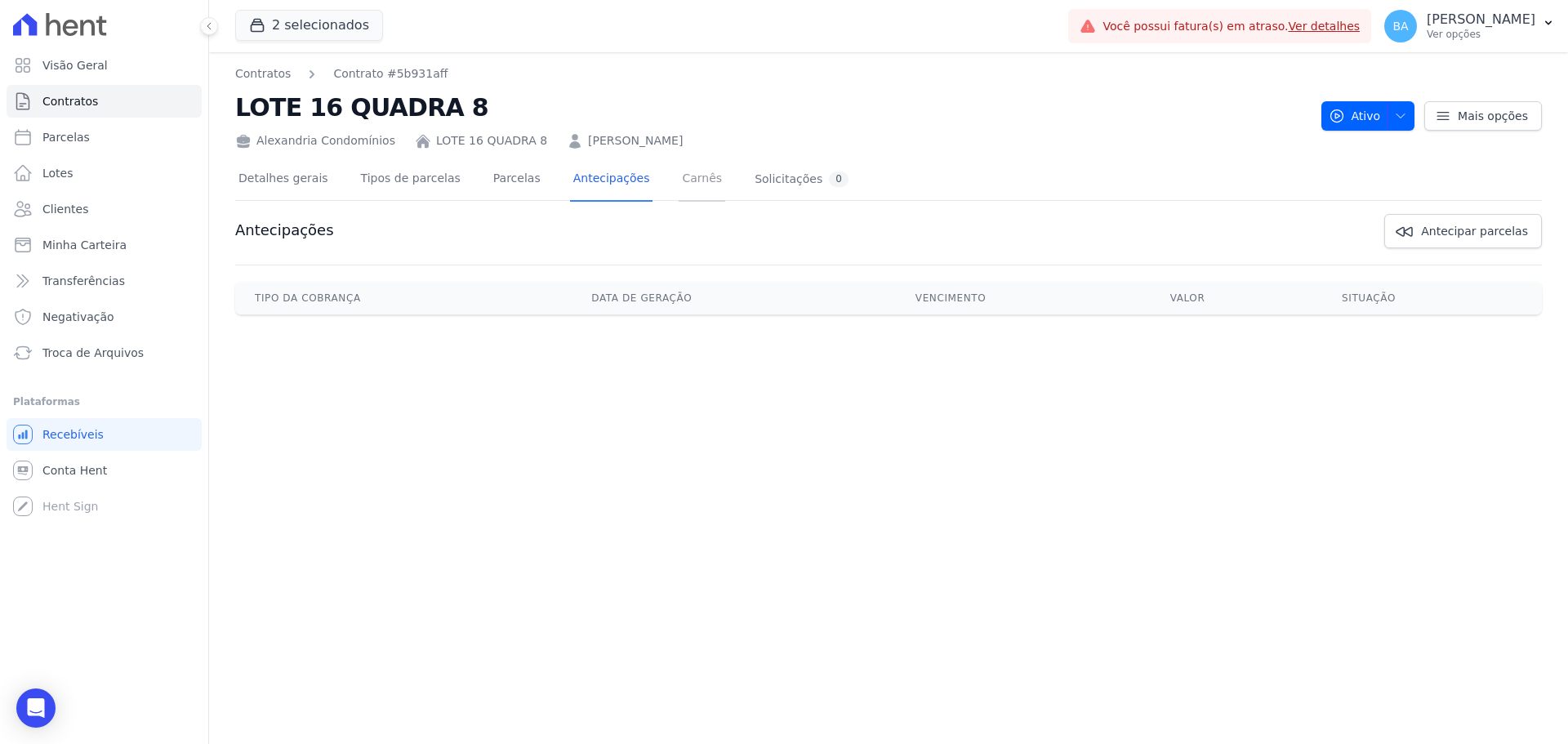
click at [679, 186] on link "Carnês" at bounding box center [702, 180] width 46 height 43
click at [570, 170] on link "Antecipações" at bounding box center [612, 180] width 83 height 43
click at [503, 182] on link "Parcelas" at bounding box center [517, 180] width 54 height 43
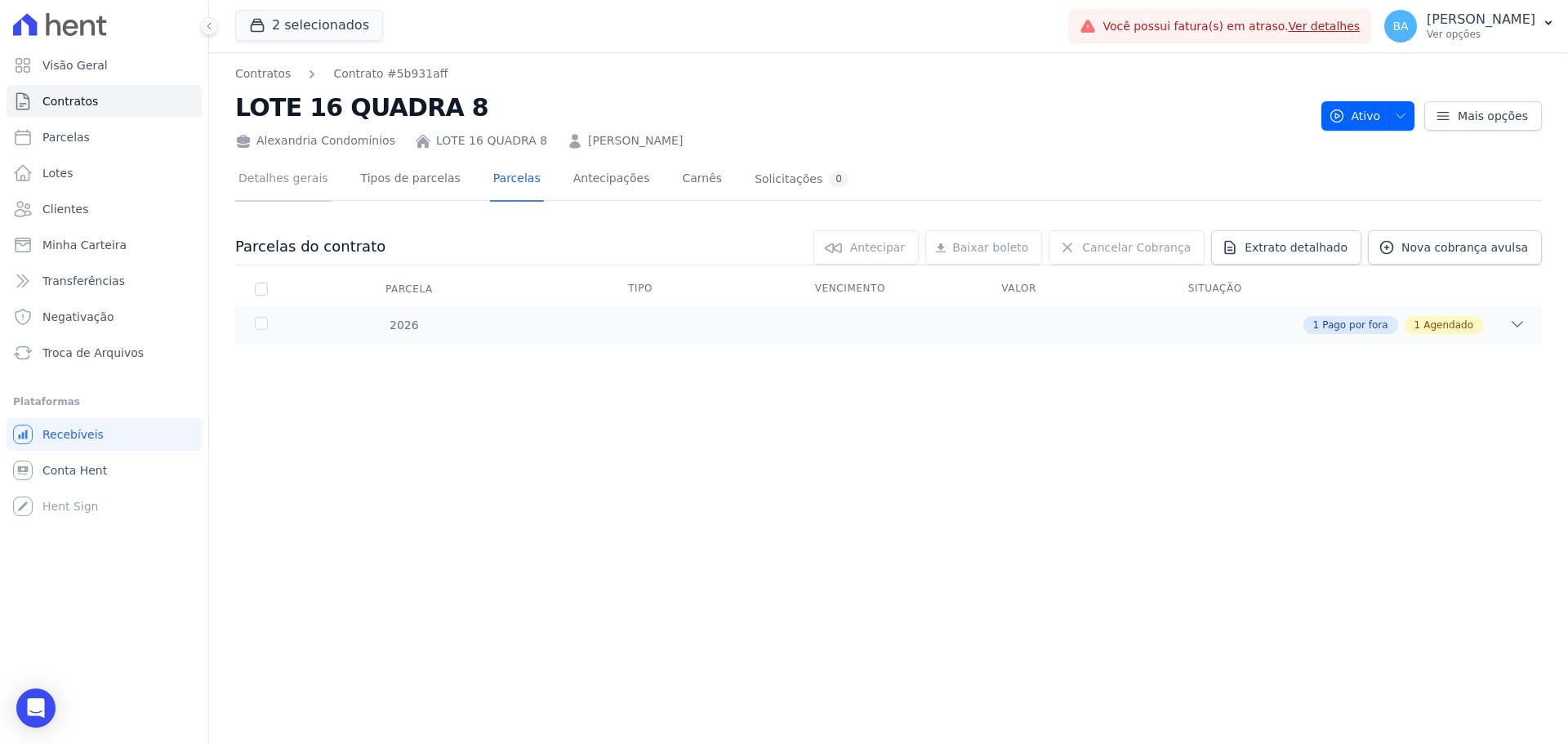
click at [275, 175] on link "Detalhes gerais" at bounding box center [283, 180] width 97 height 43
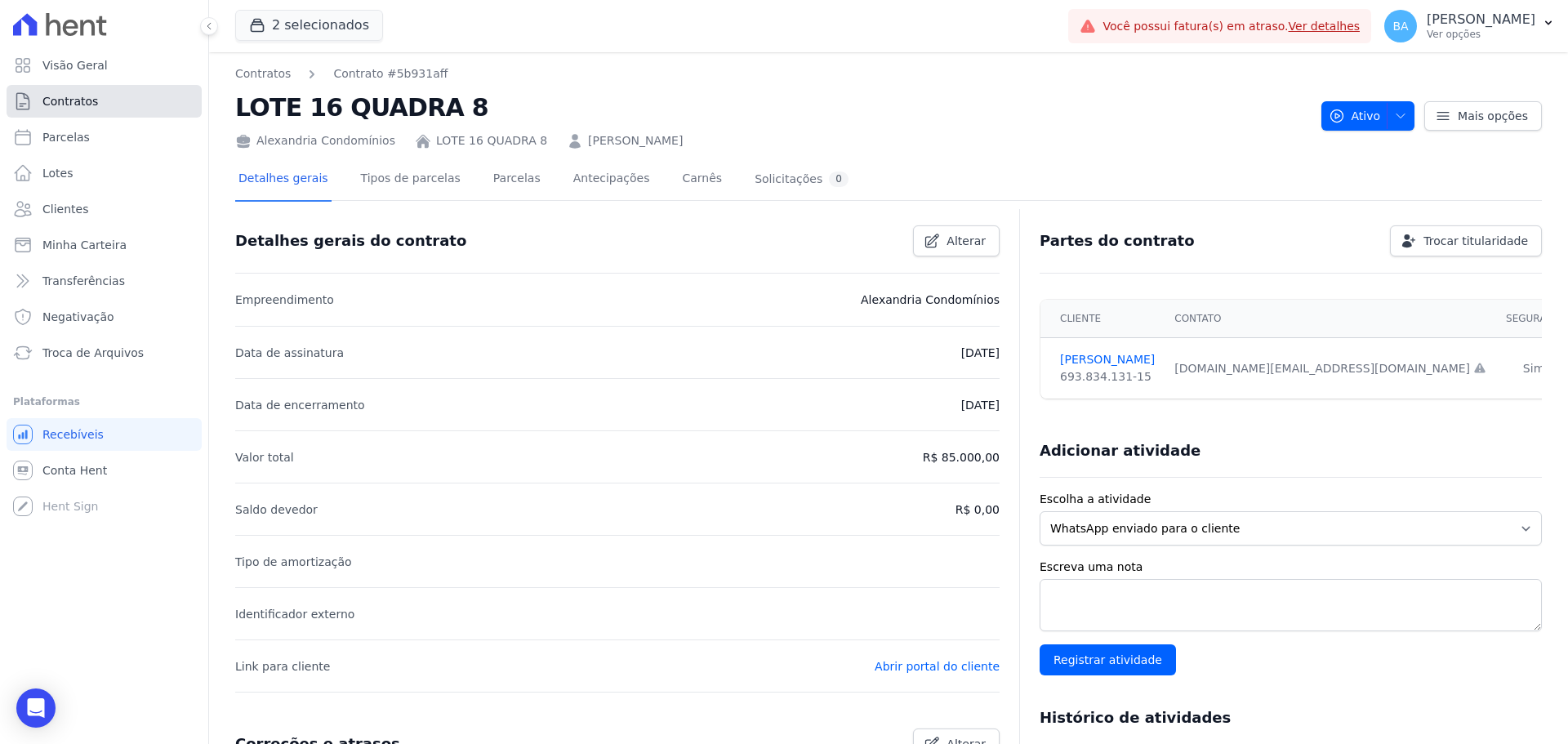
click at [92, 100] on span "Contratos" at bounding box center [70, 100] width 55 height 16
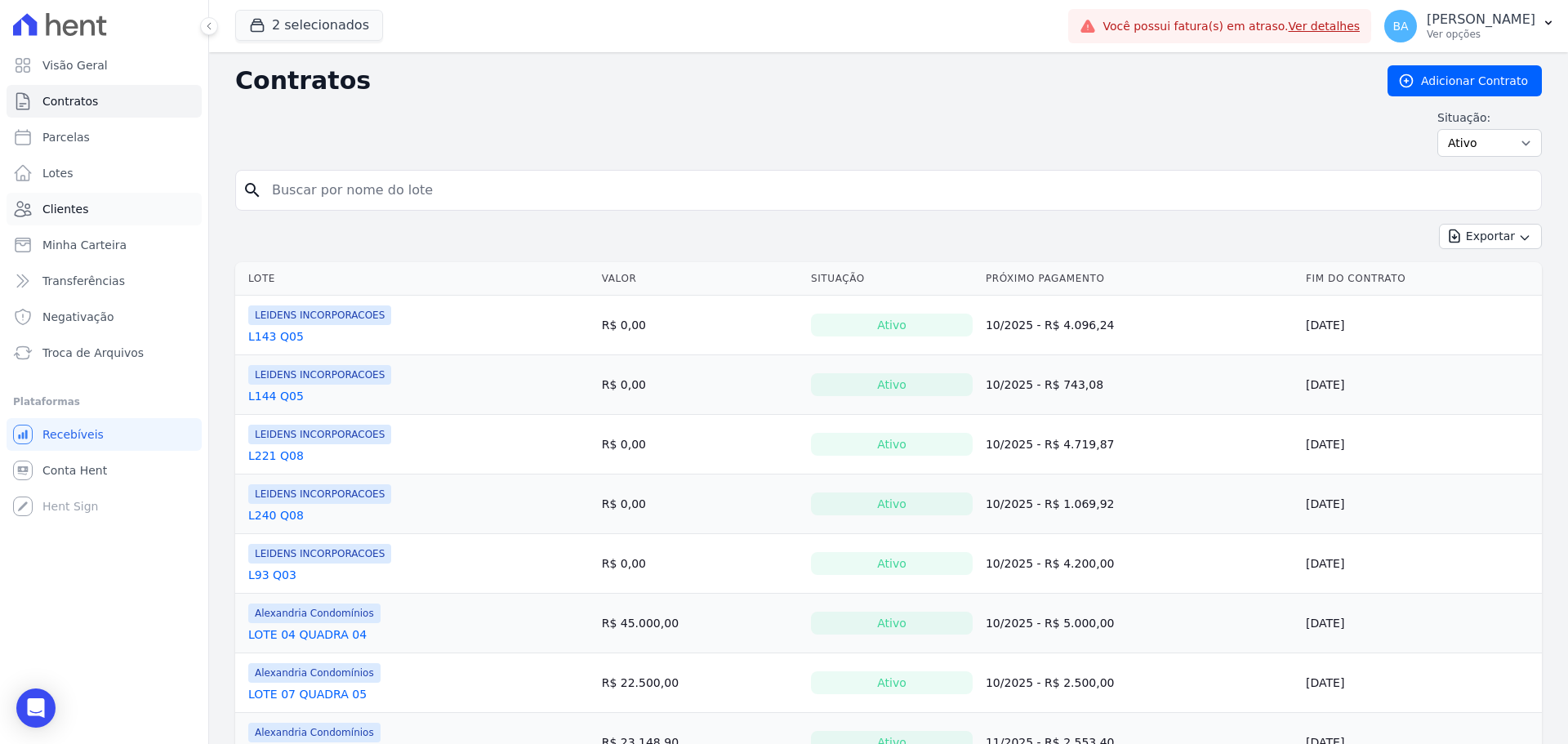
click at [108, 208] on link "Clientes" at bounding box center [104, 209] width 195 height 33
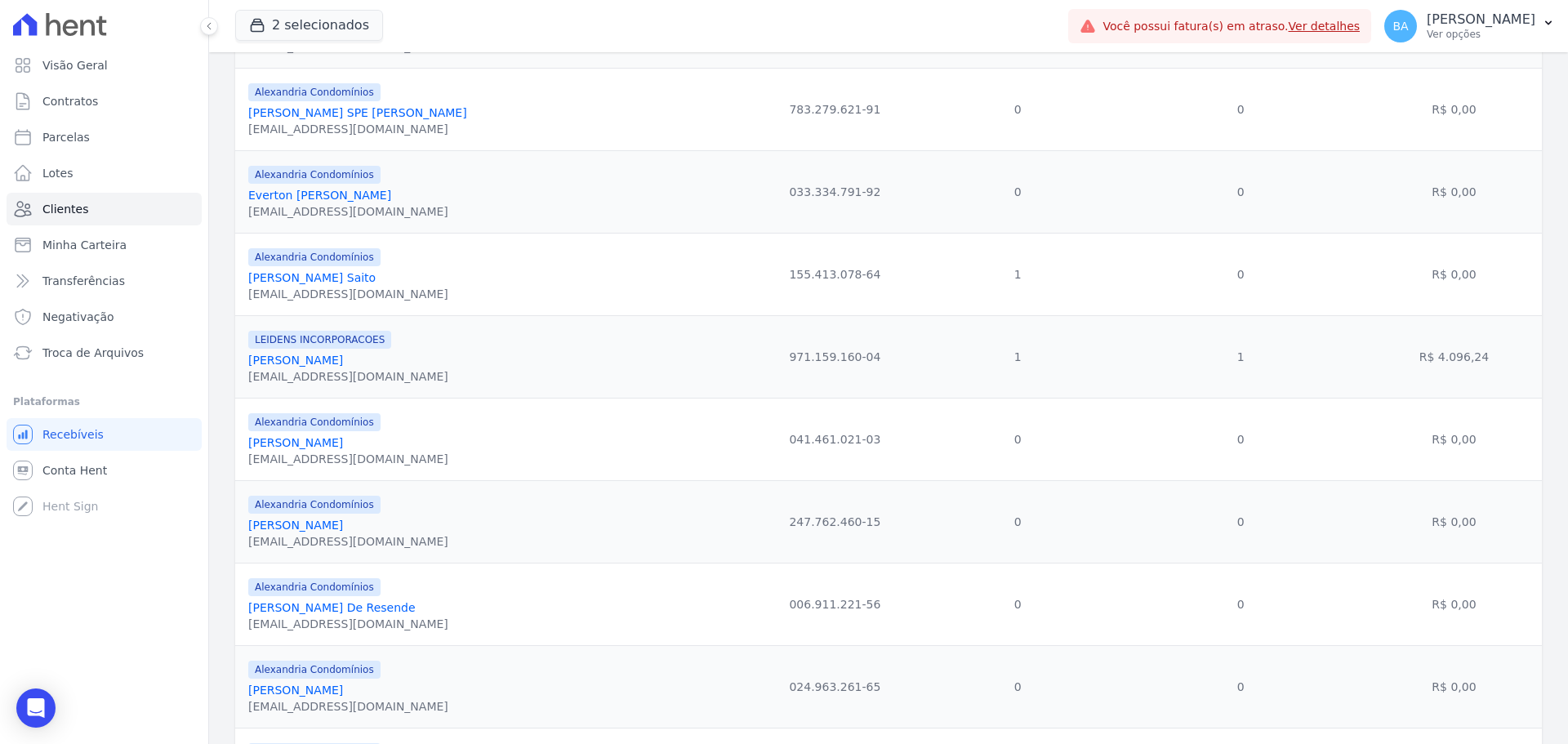
scroll to position [1660, 0]
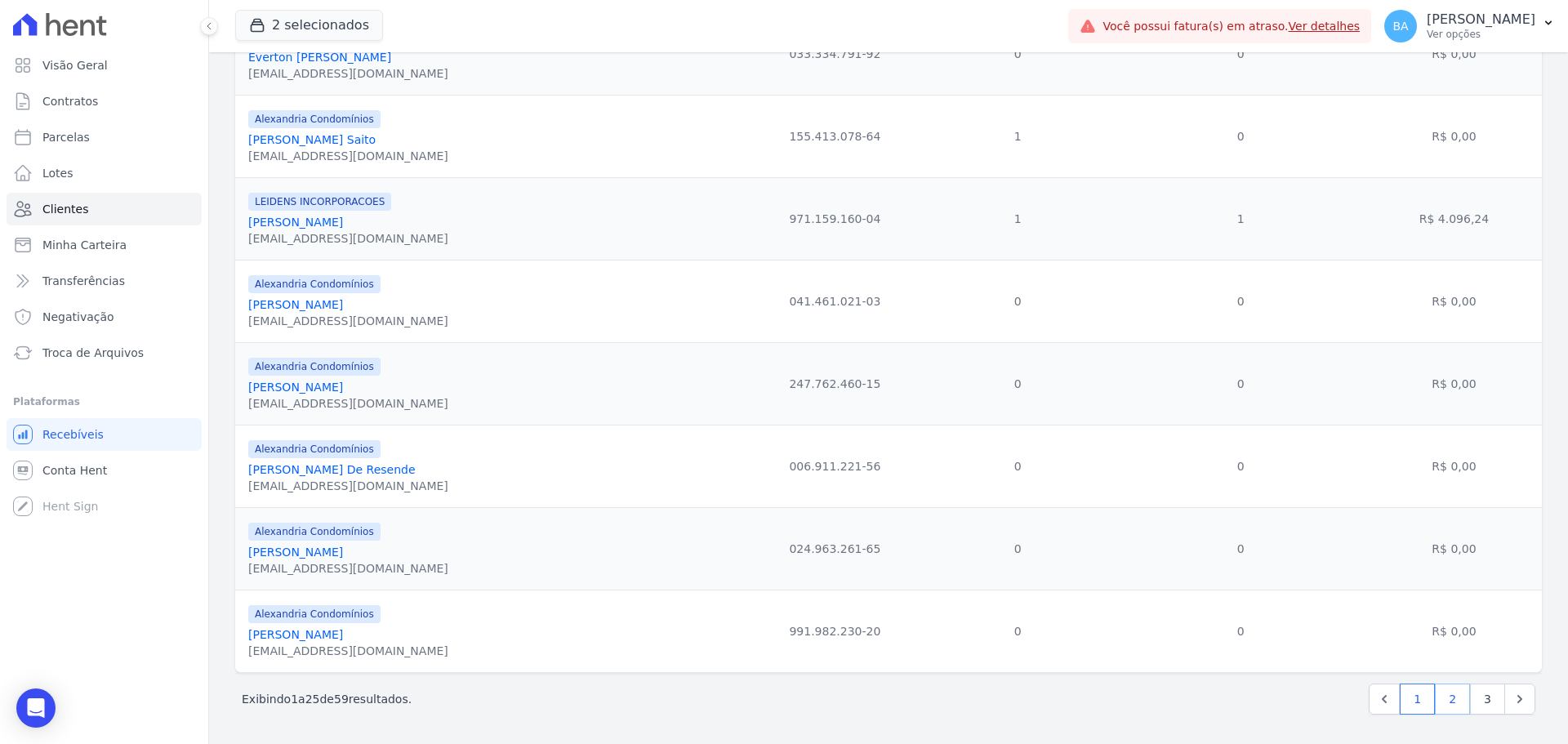
click at [1454, 700] on link "2" at bounding box center [1452, 699] width 35 height 31
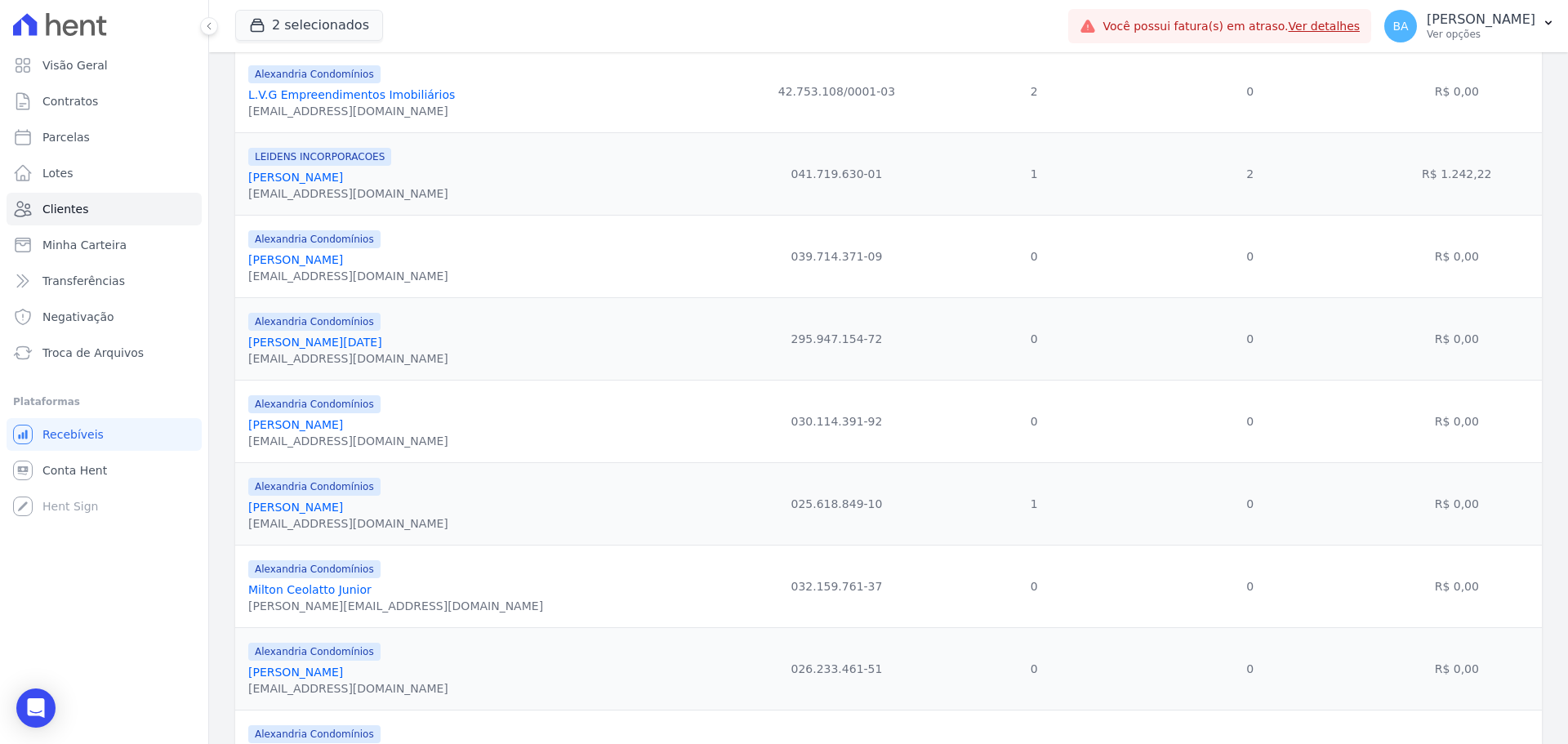
scroll to position [1632, 0]
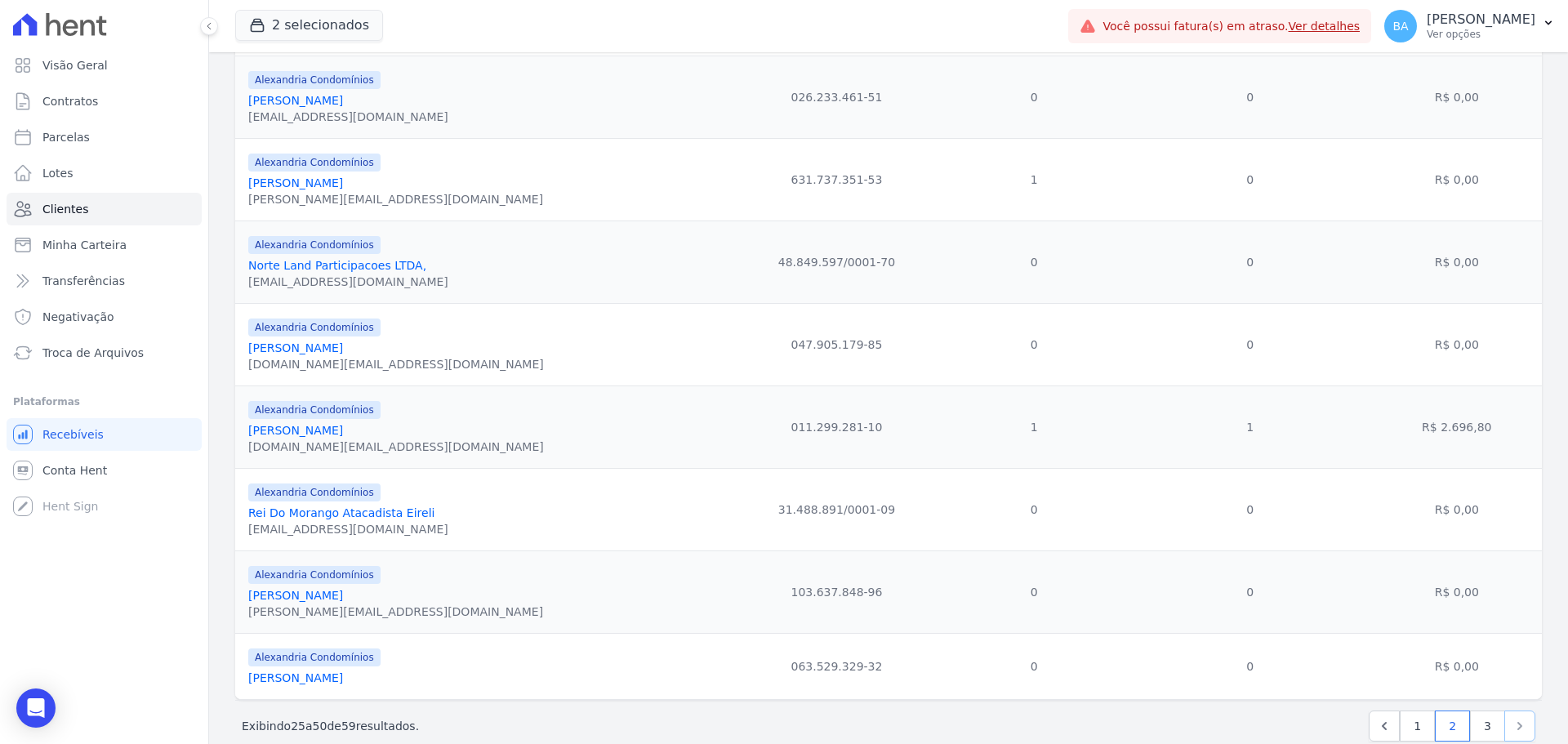
click at [1504, 728] on link "Next" at bounding box center [1520, 726] width 31 height 31
click at [1489, 728] on link "3" at bounding box center [1487, 726] width 35 height 31
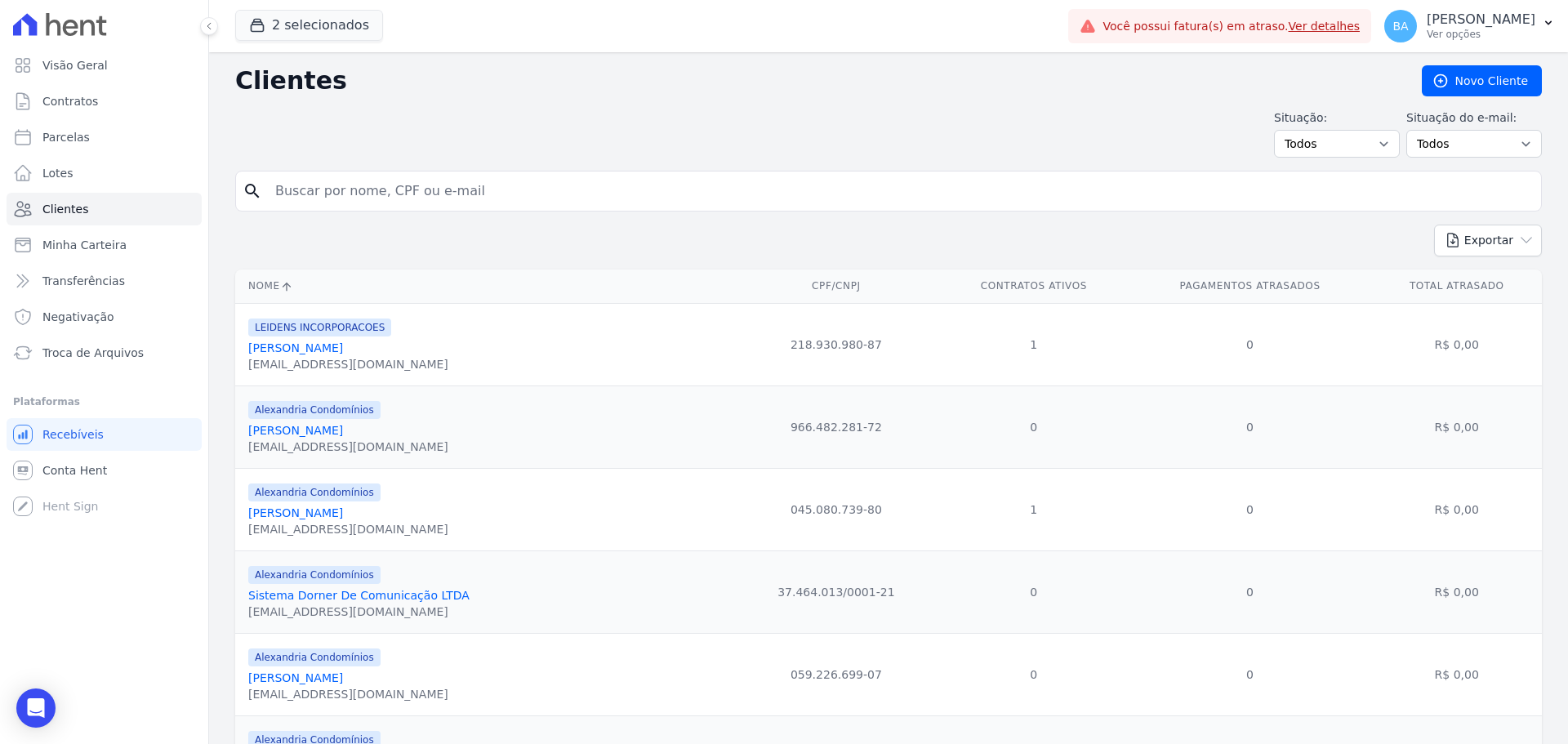
click at [461, 206] on input "search" at bounding box center [900, 191] width 1269 height 33
click at [450, 198] on input "search" at bounding box center [900, 191] width 1269 height 33
click at [1476, 246] on button "Exportar" at bounding box center [1488, 240] width 108 height 32
click at [1236, 234] on div "Exportar PDF CSV Dimob 2024" at bounding box center [888, 246] width 1307 height 44
click at [1312, 145] on select "Todos Adimplentes Inadimplentes" at bounding box center [1337, 143] width 126 height 28
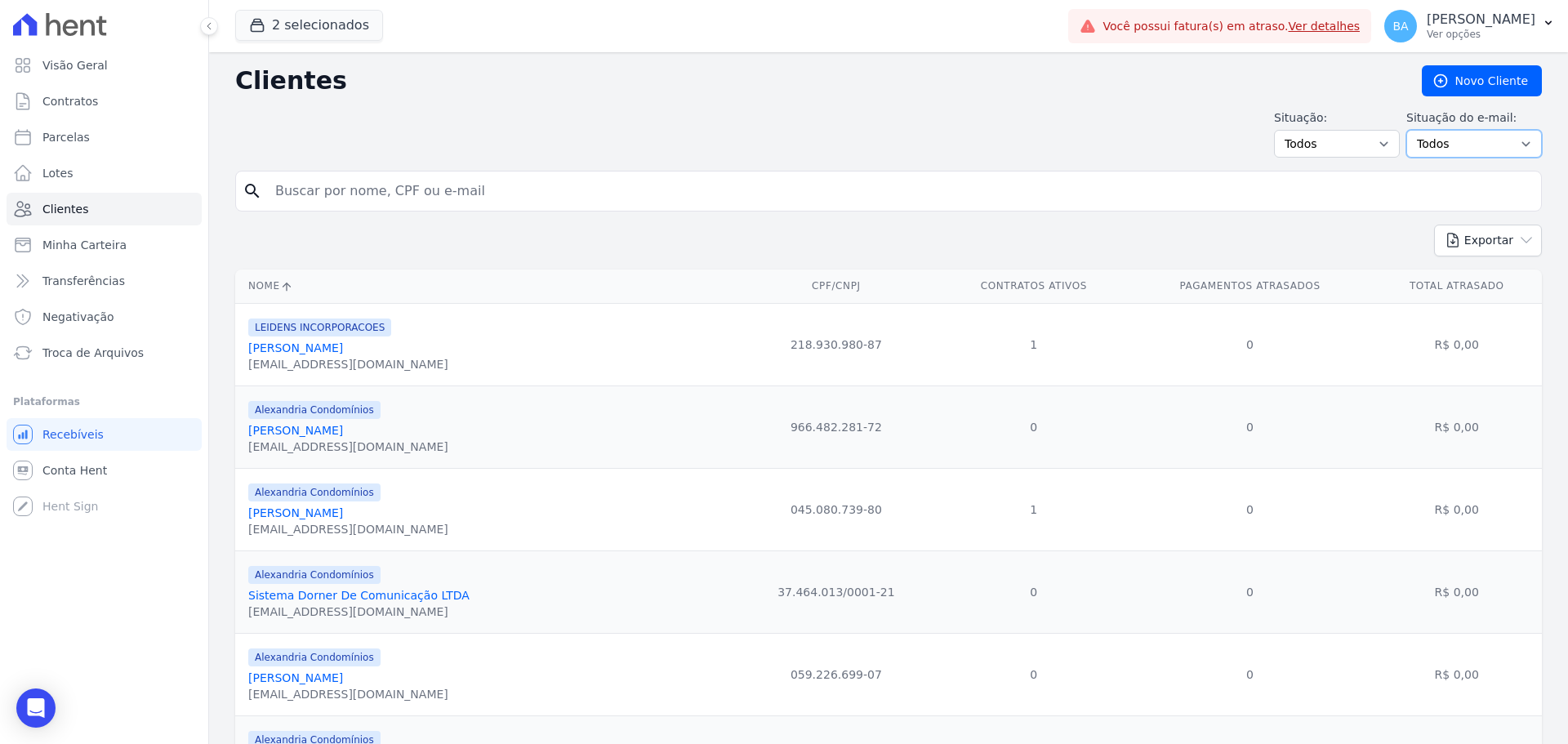
click at [1453, 141] on select "Todos Confirmado Não confirmado" at bounding box center [1474, 143] width 135 height 28
click at [1315, 234] on div "Exportar PDF CSV Dimob 2024" at bounding box center [888, 246] width 1307 height 44
click at [429, 191] on input "search" at bounding box center [900, 191] width 1269 height 33
click at [98, 103] on link "Contratos" at bounding box center [104, 101] width 195 height 33
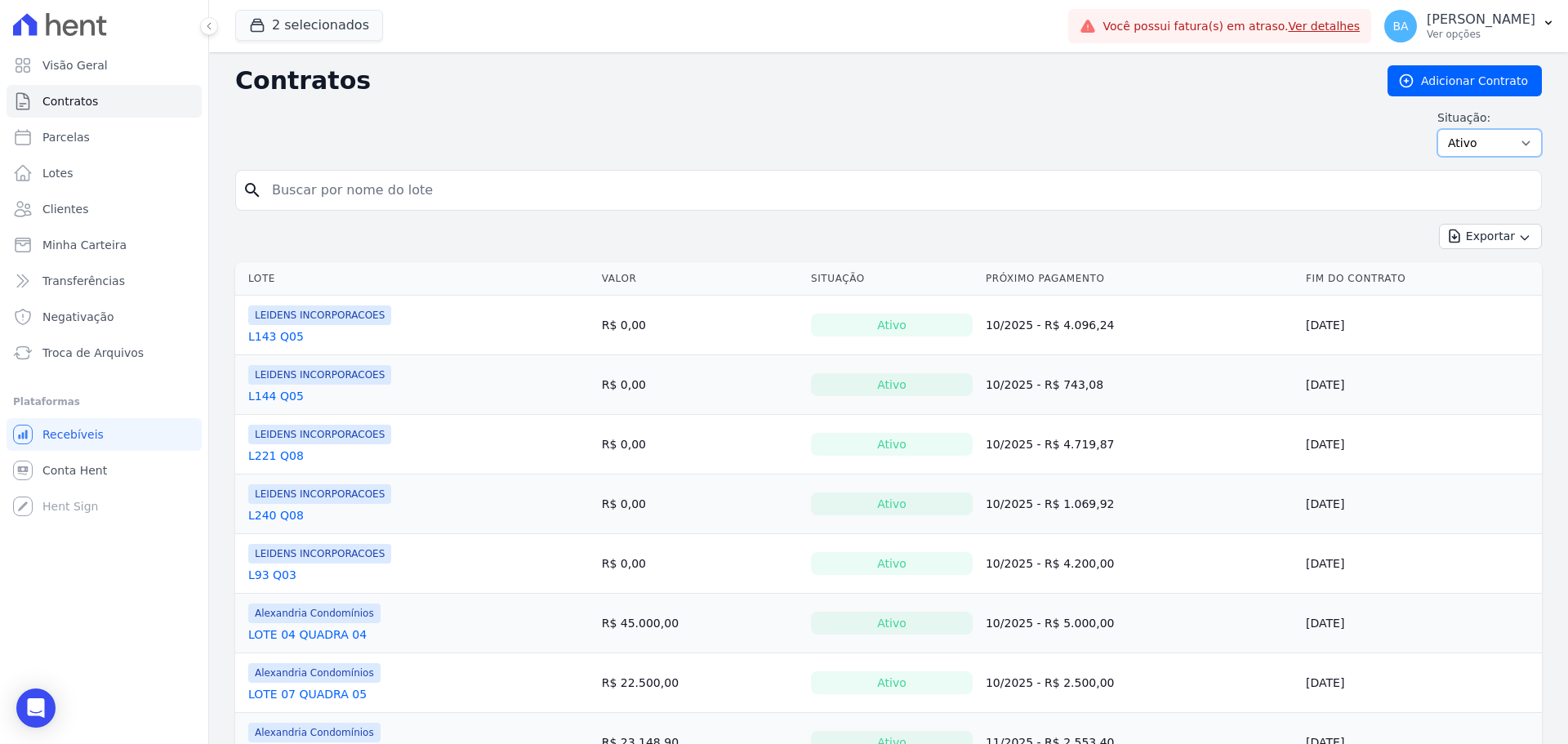
click at [1494, 144] on select "Ativo Todos Pausado Distratado Rascunho Expirado Encerrado" at bounding box center [1490, 142] width 104 height 28
click at [1233, 171] on div "search" at bounding box center [888, 190] width 1307 height 41
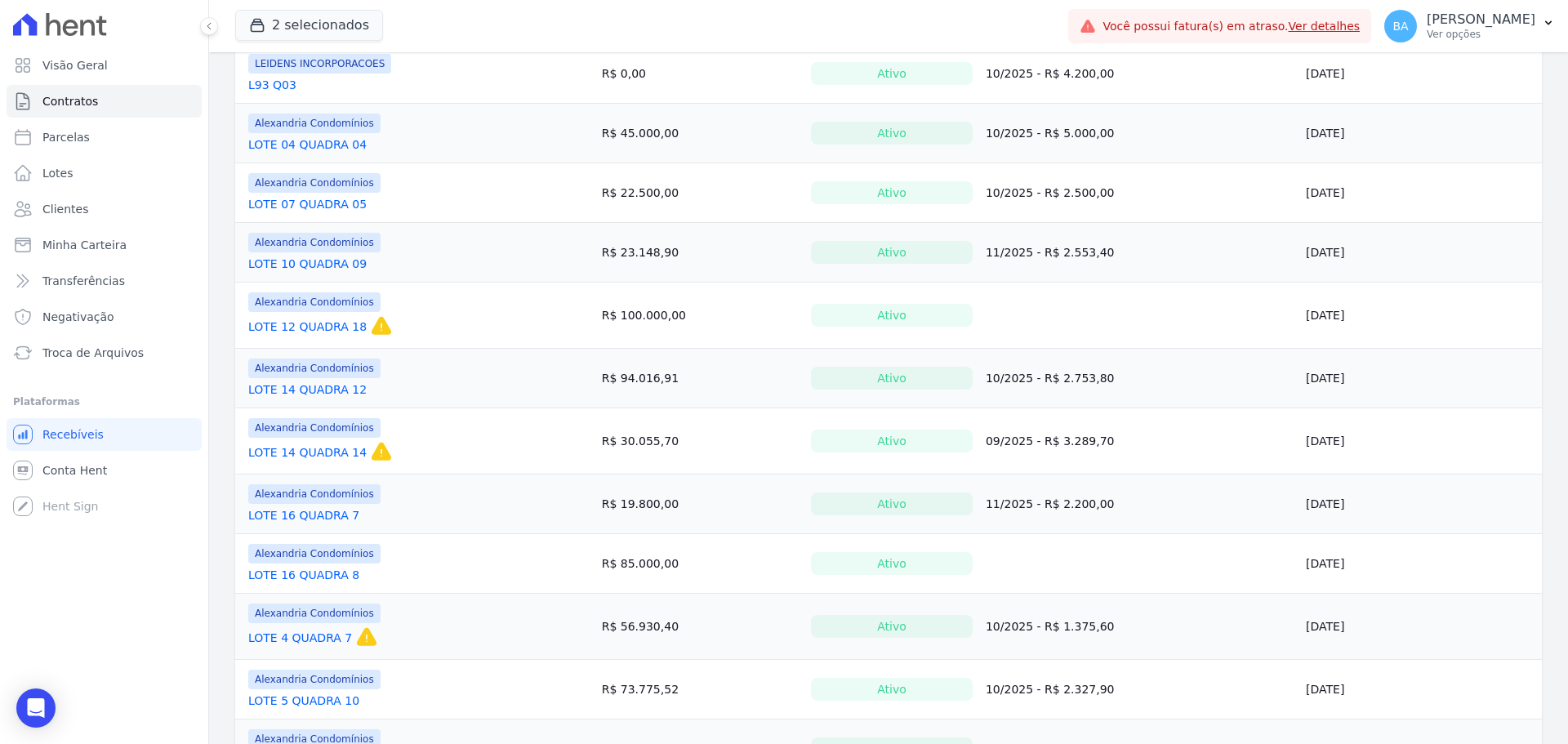
scroll to position [813, 0]
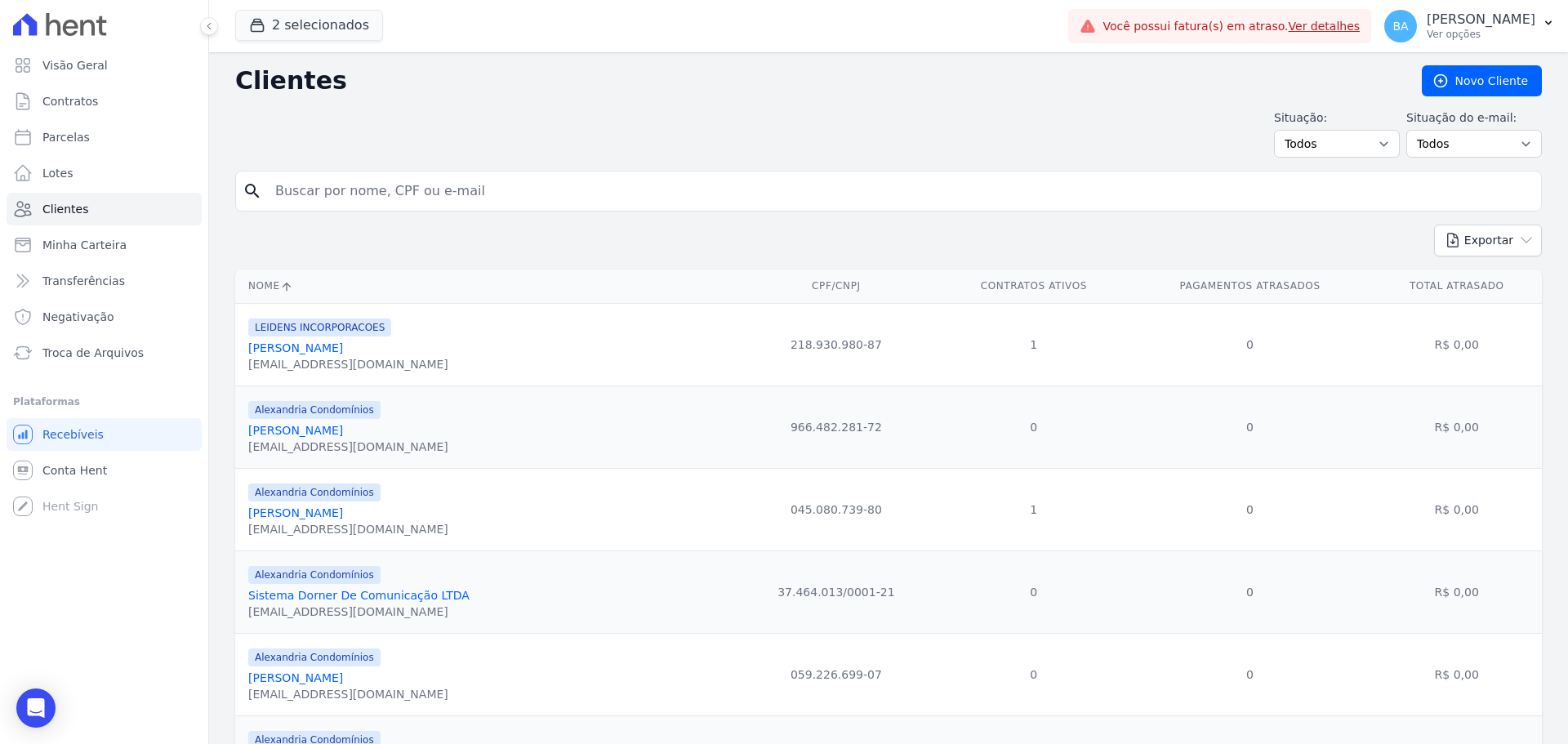
click at [385, 182] on input "search" at bounding box center [900, 191] width 1269 height 33
type input "Aimi"
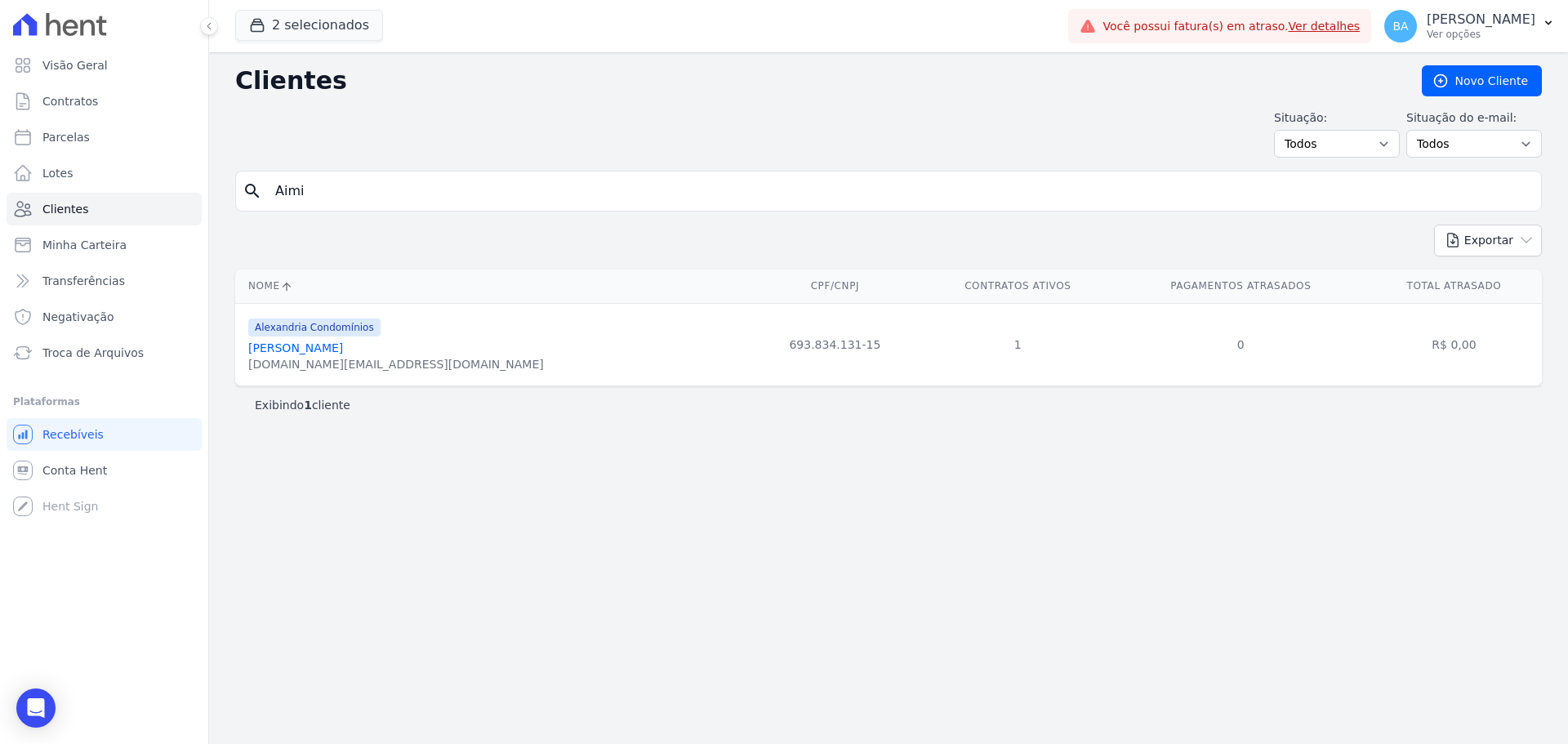
click at [303, 343] on link "Angela Maria Aimi" at bounding box center [296, 348] width 95 height 14
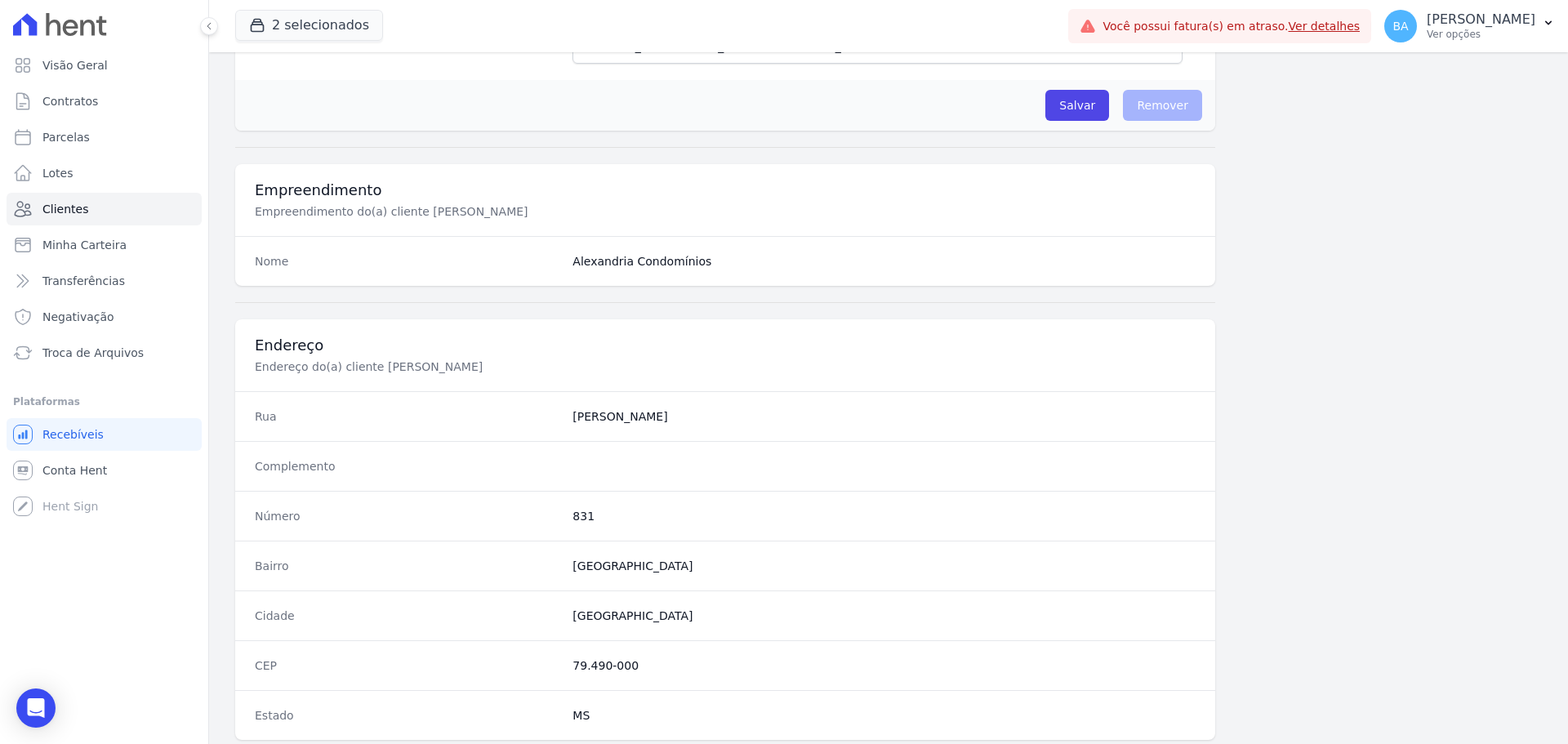
scroll to position [859, 0]
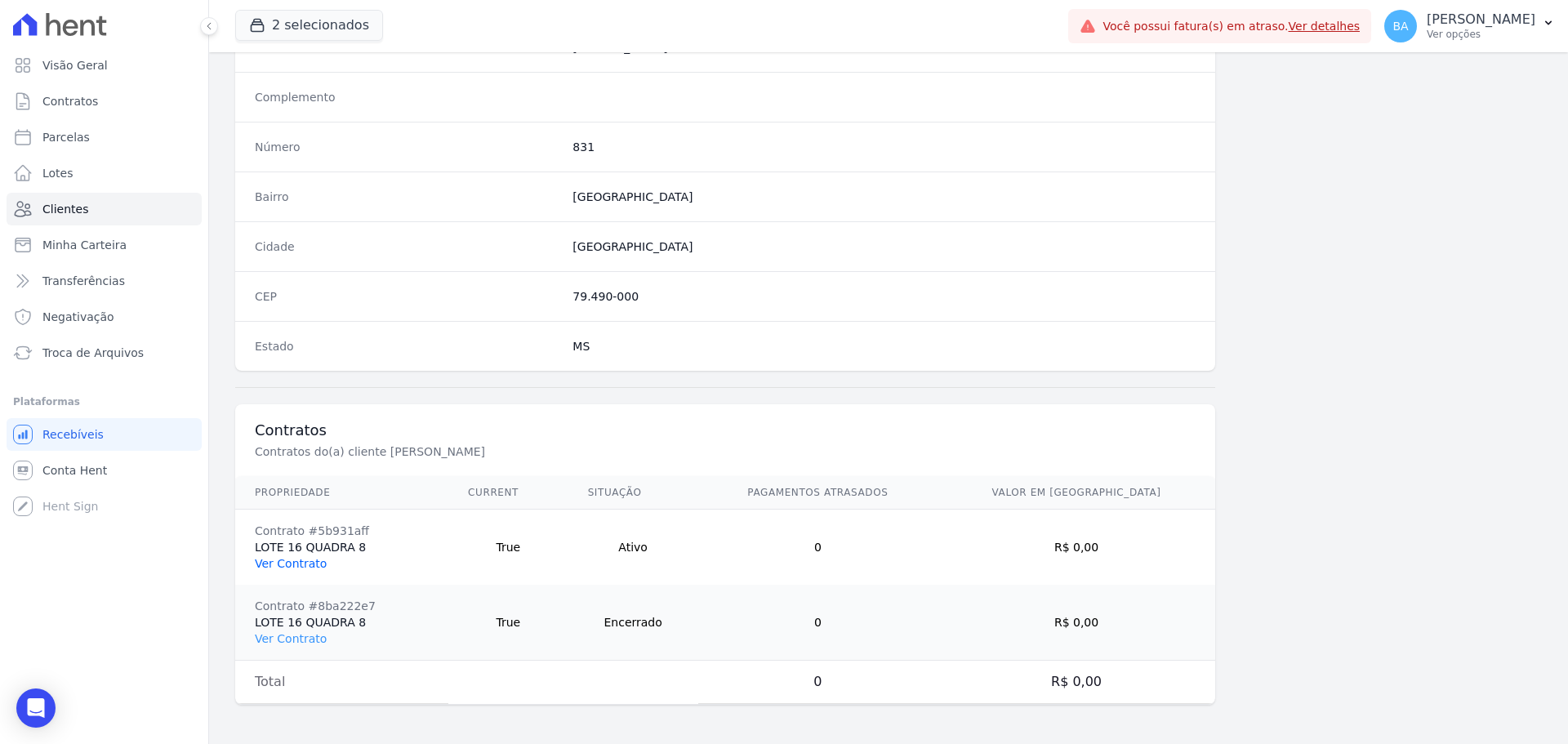
click at [297, 560] on link "Ver Contrato" at bounding box center [291, 563] width 72 height 14
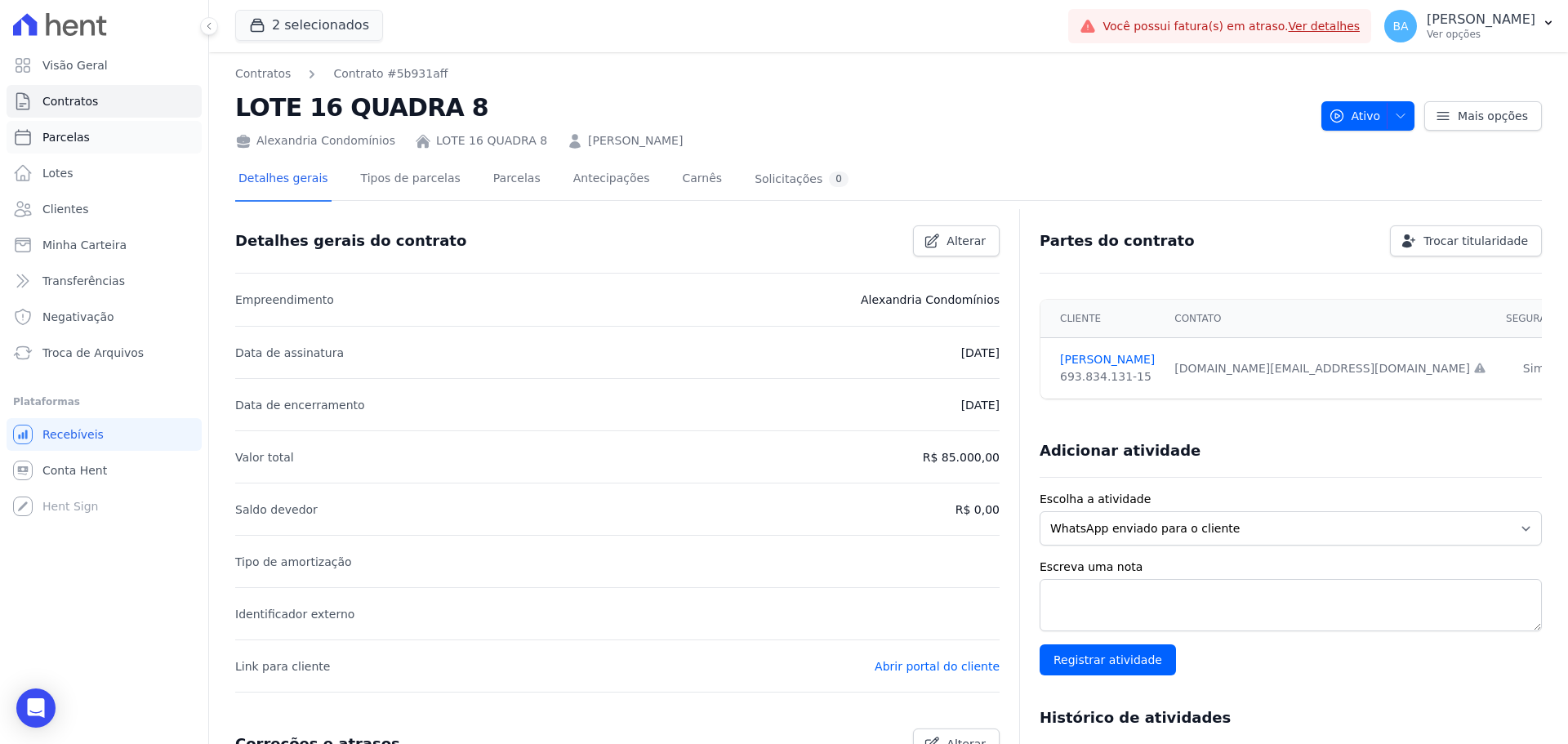
click at [64, 136] on span "Parcelas" at bounding box center [66, 136] width 47 height 16
click at [70, 167] on span "Lotes" at bounding box center [58, 173] width 31 height 16
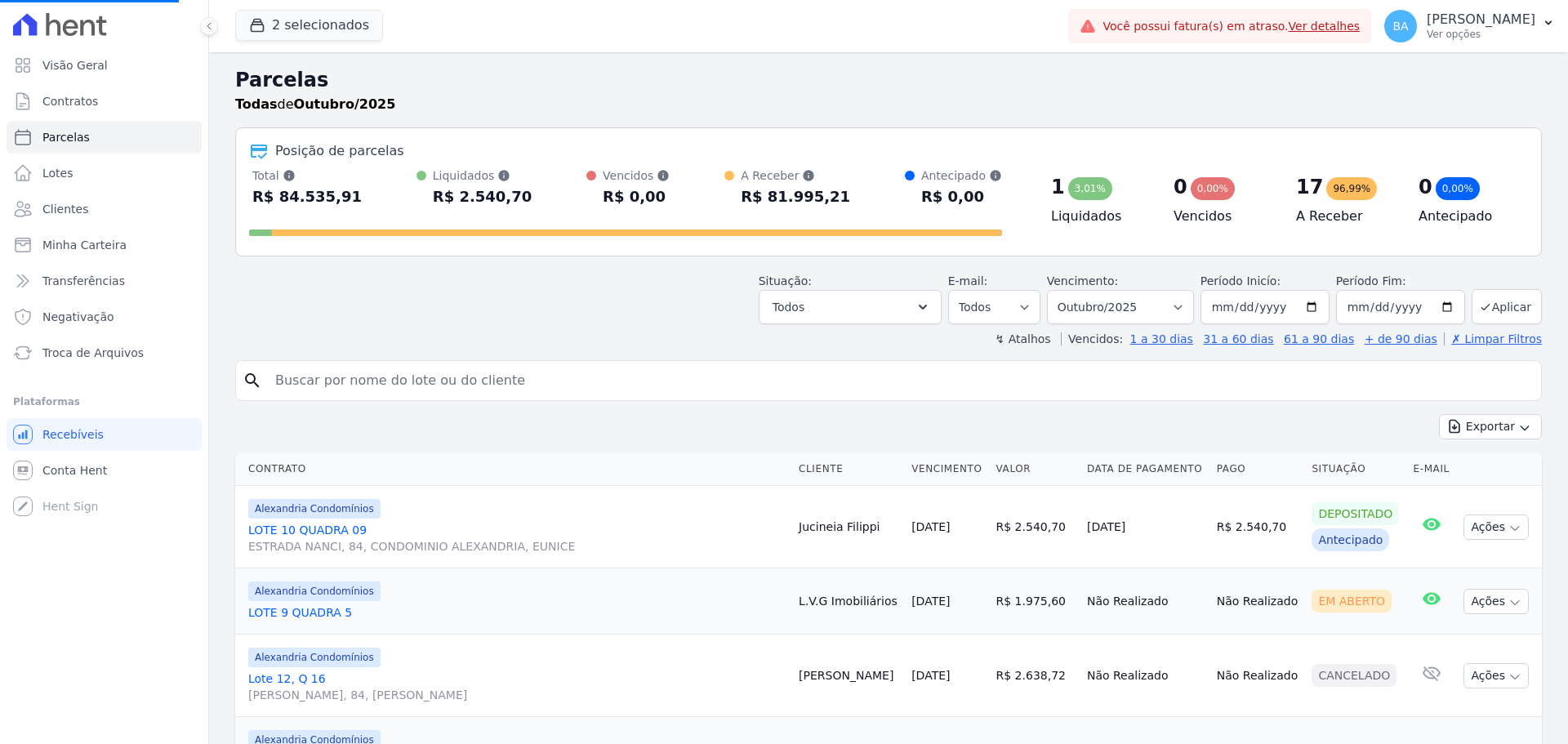
click at [57, 209] on span "Clientes" at bounding box center [65, 209] width 45 height 16
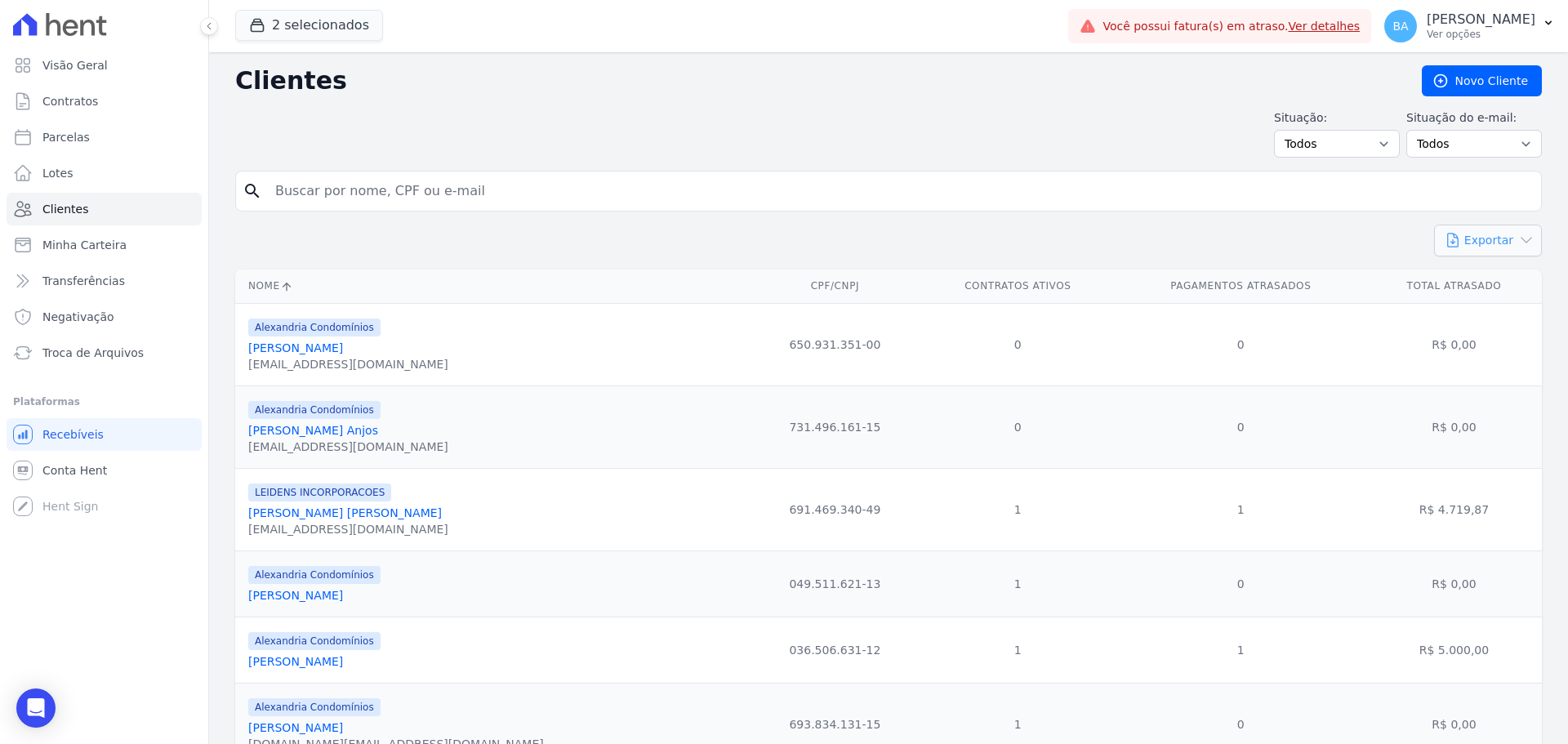
click at [1469, 249] on button "Exportar" at bounding box center [1488, 240] width 108 height 32
click at [66, 270] on link "Transferências" at bounding box center [104, 281] width 195 height 33
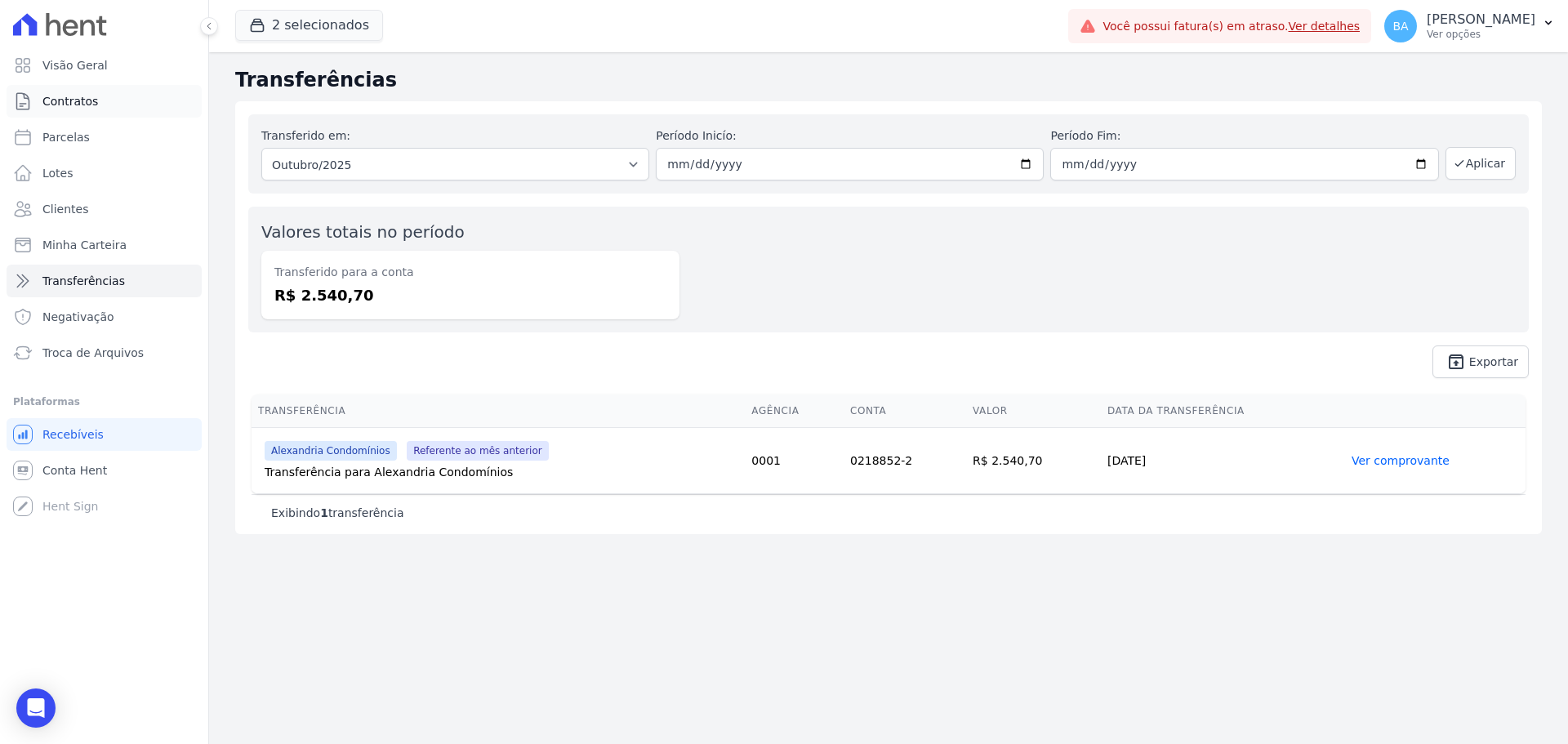
click at [112, 104] on link "Contratos" at bounding box center [104, 101] width 195 height 33
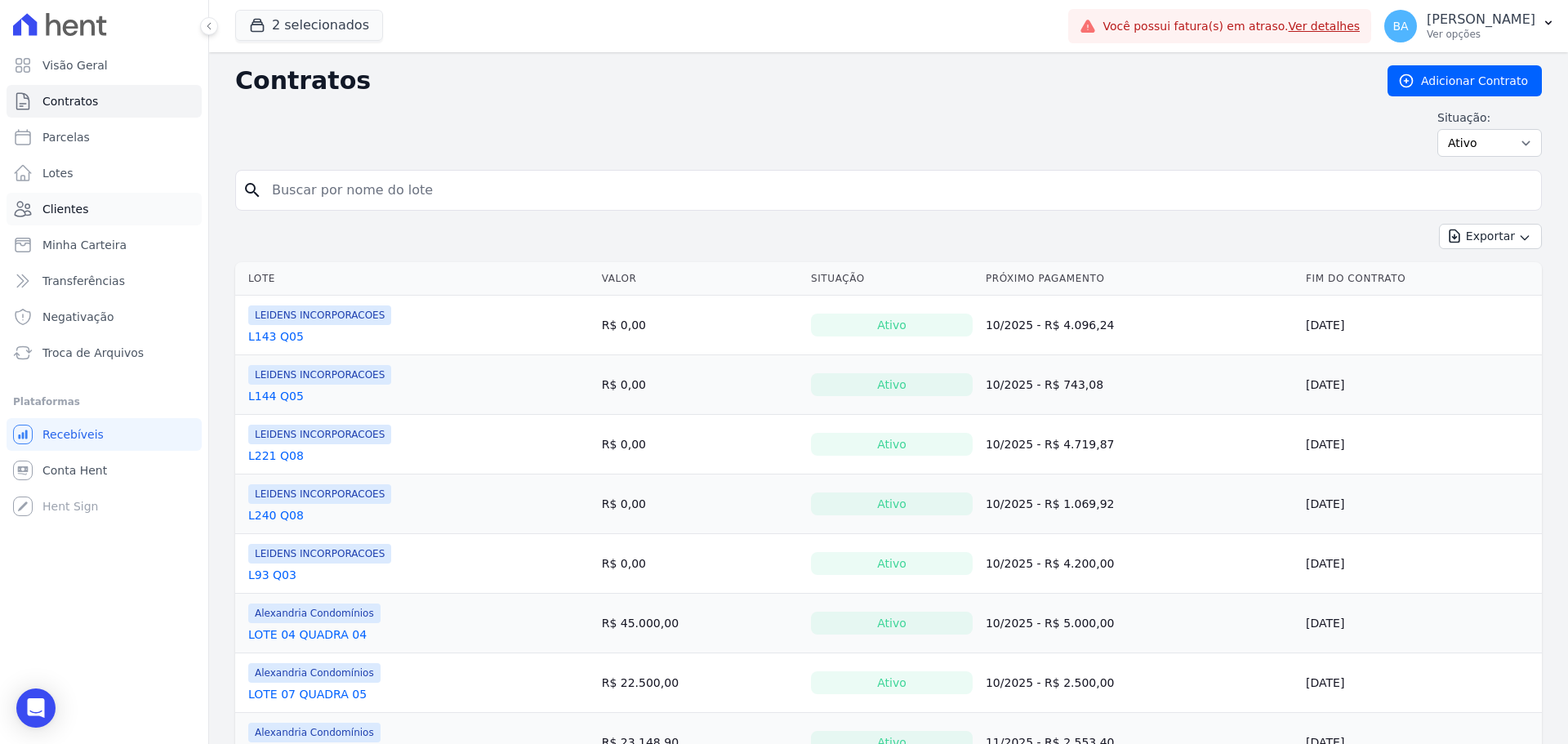
click at [113, 216] on link "Clientes" at bounding box center [104, 209] width 195 height 33
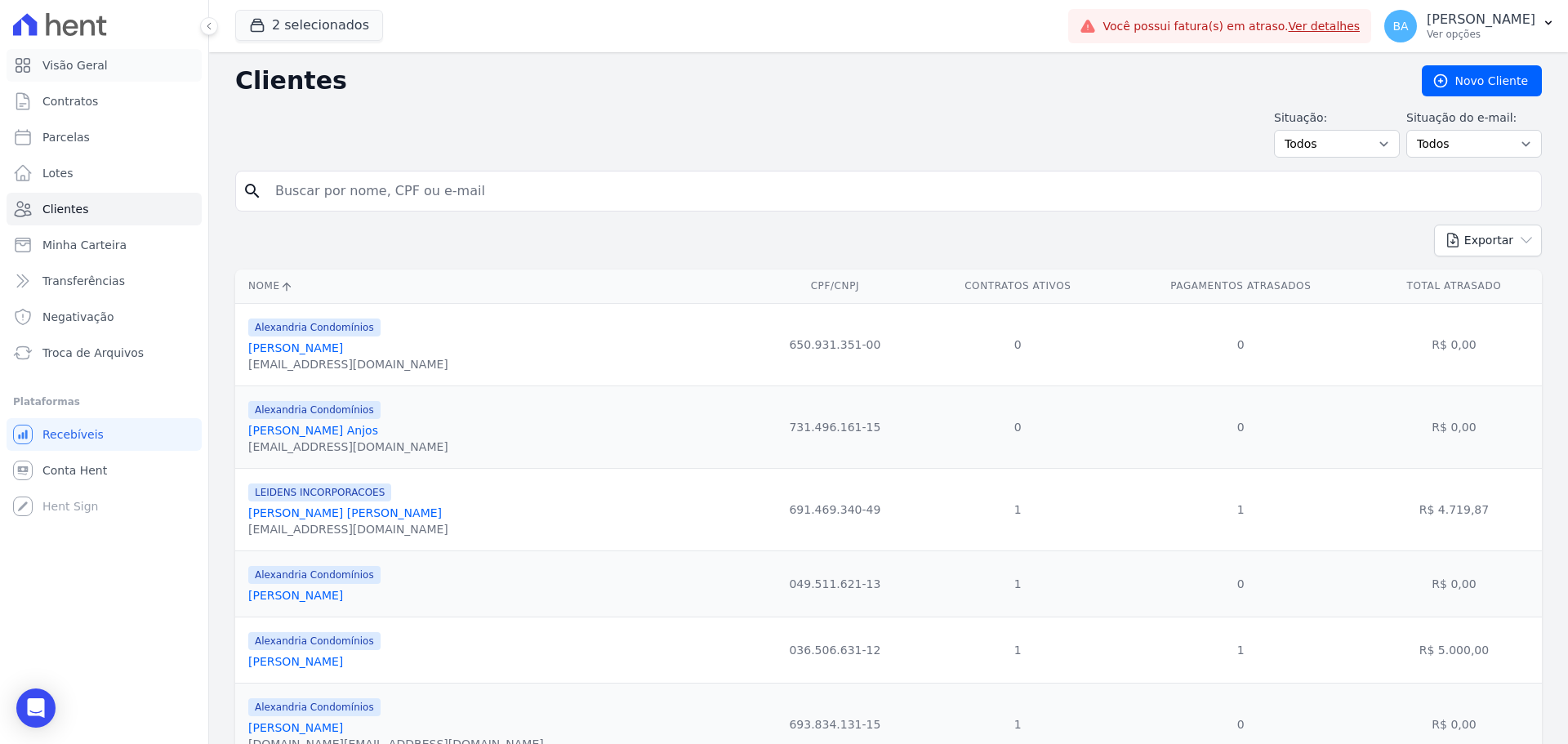
drag, startPoint x: 85, startPoint y: 66, endPoint x: 105, endPoint y: 2, distance: 67.1
click at [85, 66] on span "Visão Geral" at bounding box center [75, 65] width 66 height 16
